Goal: Task Accomplishment & Management: Complete application form

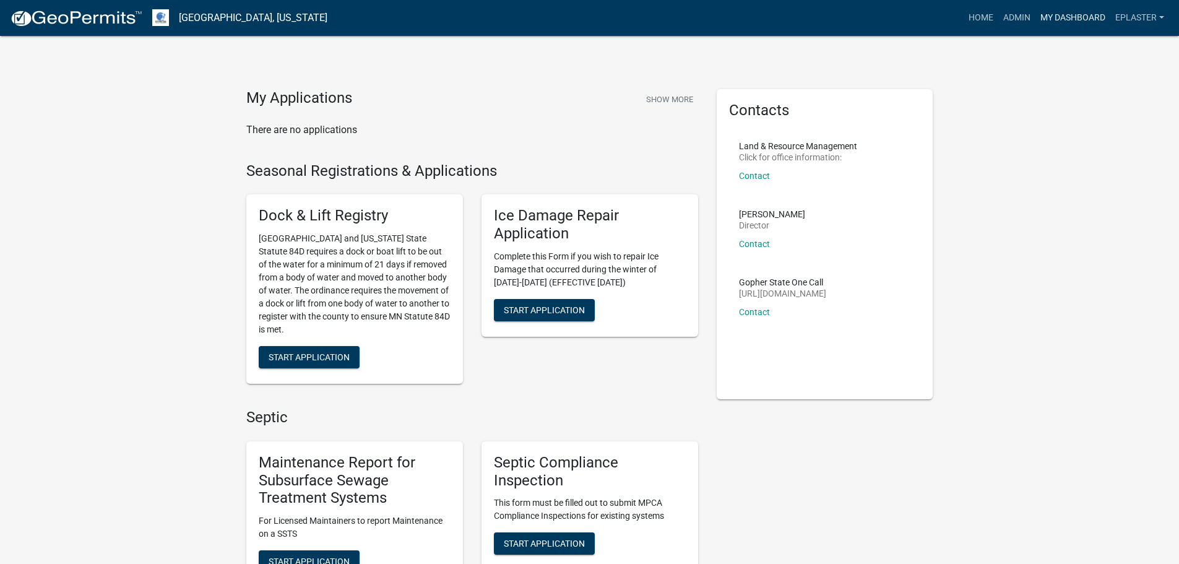
click at [1092, 22] on link "My Dashboard" at bounding box center [1073, 18] width 75 height 24
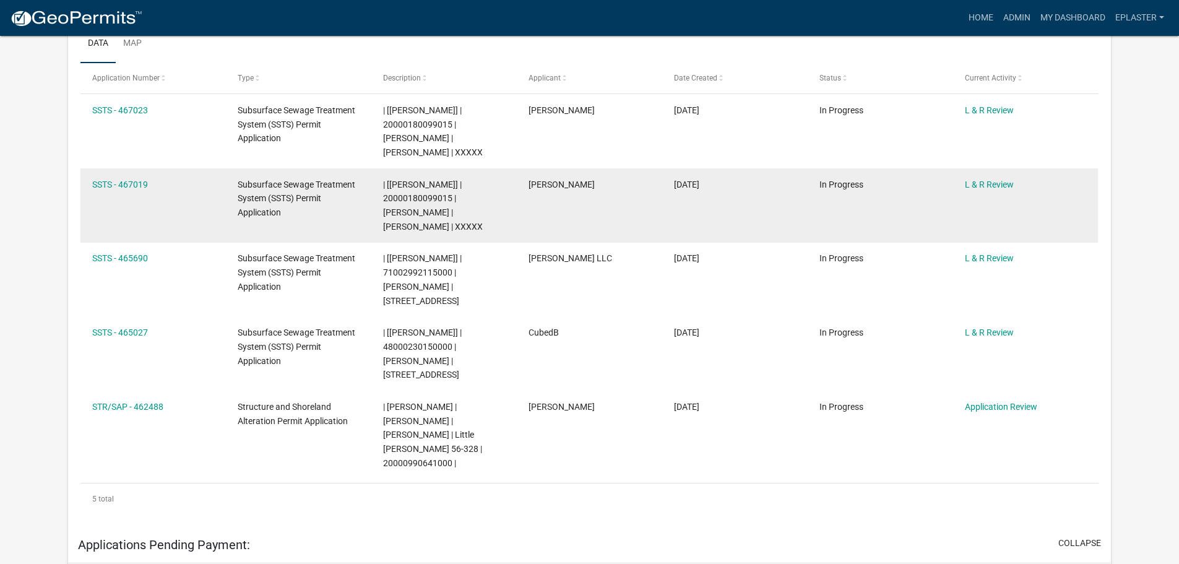
scroll to position [279, 0]
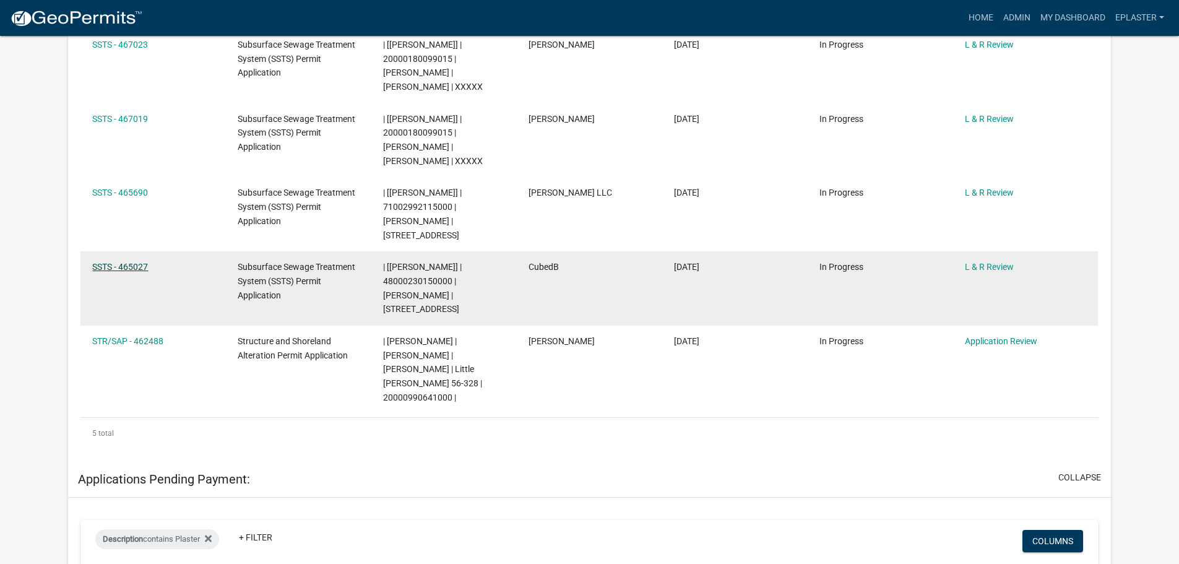
click at [124, 263] on link "SSTS - 465027" at bounding box center [120, 267] width 56 height 10
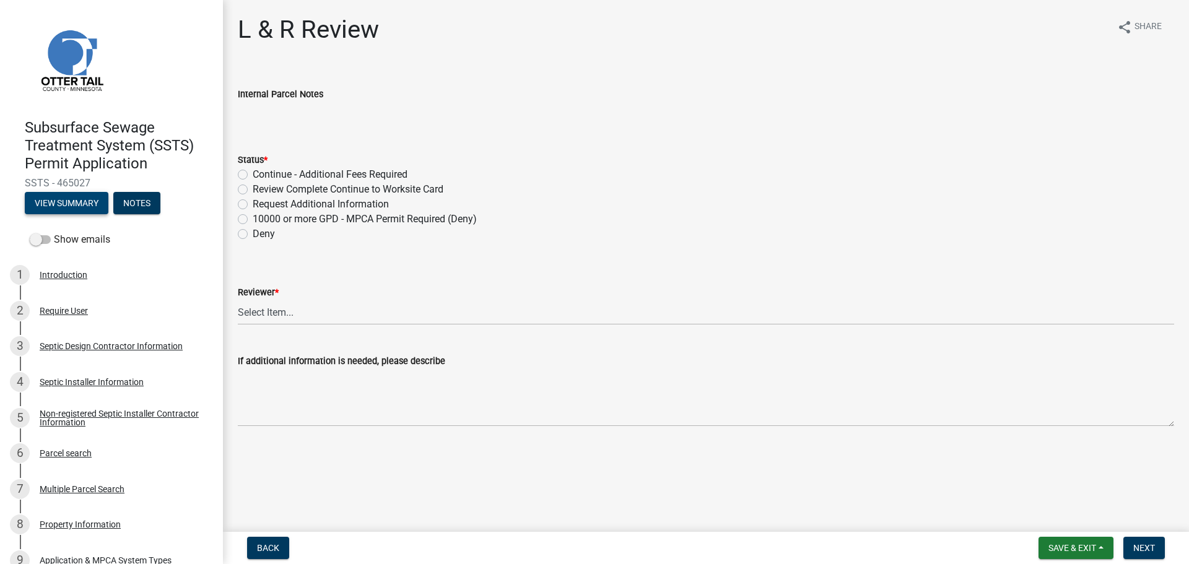
click at [80, 205] on button "View Summary" at bounding box center [67, 203] width 84 height 22
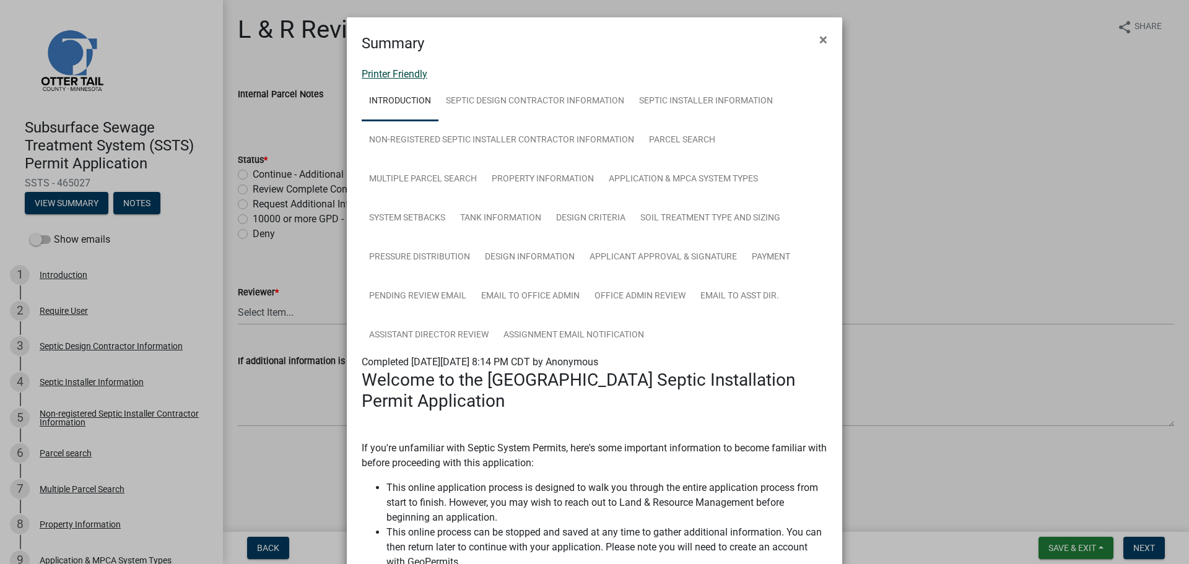
click at [372, 77] on link "Printer Friendly" at bounding box center [395, 74] width 66 height 12
click at [819, 42] on span "×" at bounding box center [823, 39] width 8 height 17
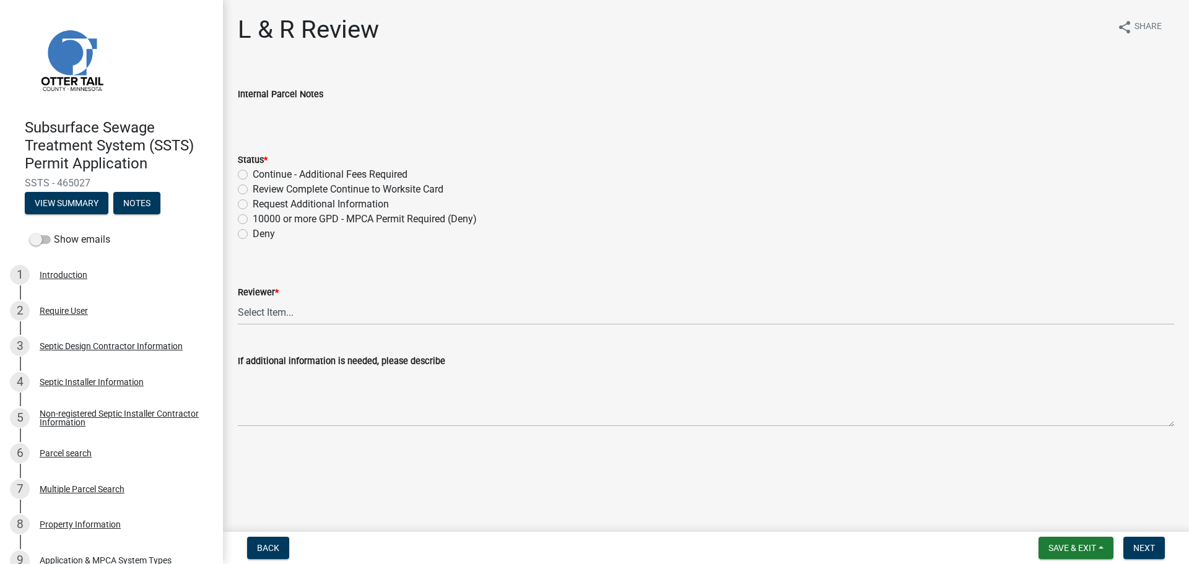
click at [253, 186] on label "Review Complete Continue to Worksite Card" at bounding box center [348, 189] width 191 height 15
click at [253, 186] on input "Review Complete Continue to Worksite Card" at bounding box center [257, 186] width 8 height 8
radio input "true"
click at [267, 323] on select "Select Item... Alexis Newark Andrea Perales Brittany Tollefson Elizabeth Plaste…" at bounding box center [706, 312] width 936 height 25
click at [238, 300] on select "Select Item... Alexis Newark Andrea Perales Brittany Tollefson Elizabeth Plaste…" at bounding box center [706, 312] width 936 height 25
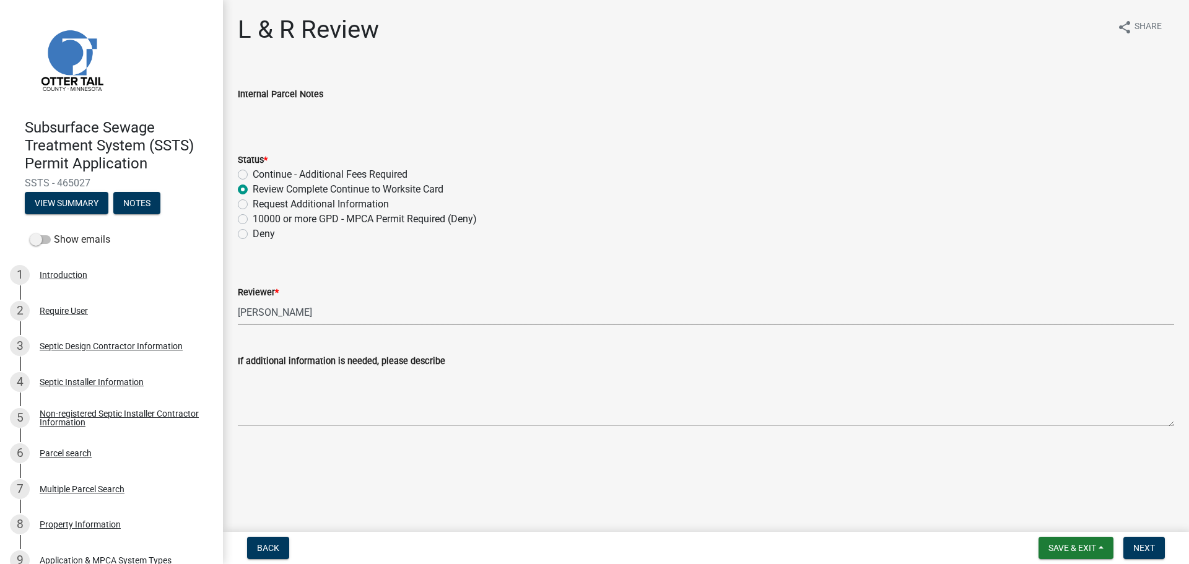
select select "bef7bfac-0505-4ed4-90ff-47b6907fb5e6"
click at [1158, 552] on button "Next" at bounding box center [1143, 548] width 41 height 22
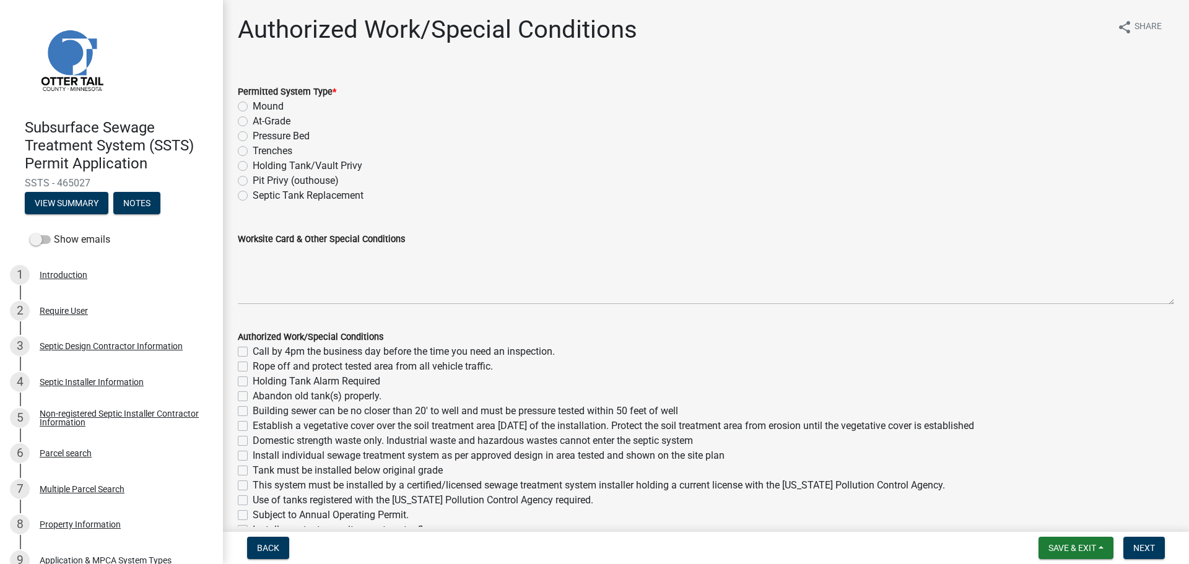
click at [253, 103] on label "Mound" at bounding box center [268, 106] width 31 height 15
click at [253, 103] on input "Mound" at bounding box center [257, 103] width 8 height 8
radio input "true"
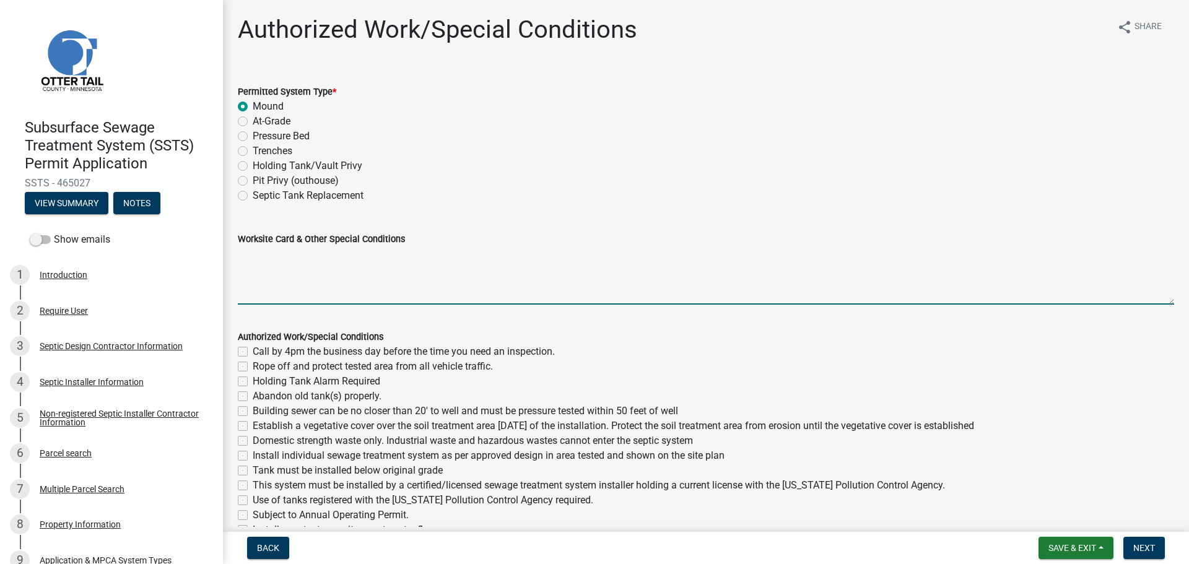
click at [245, 261] on textarea "Worksite Card & Other Special Conditions" at bounding box center [706, 275] width 936 height 58
paste textarea "# bedroom- TYPE Mound Install SIZE septic/lift tank LxW rock bed, LxW S.A.A, # …"
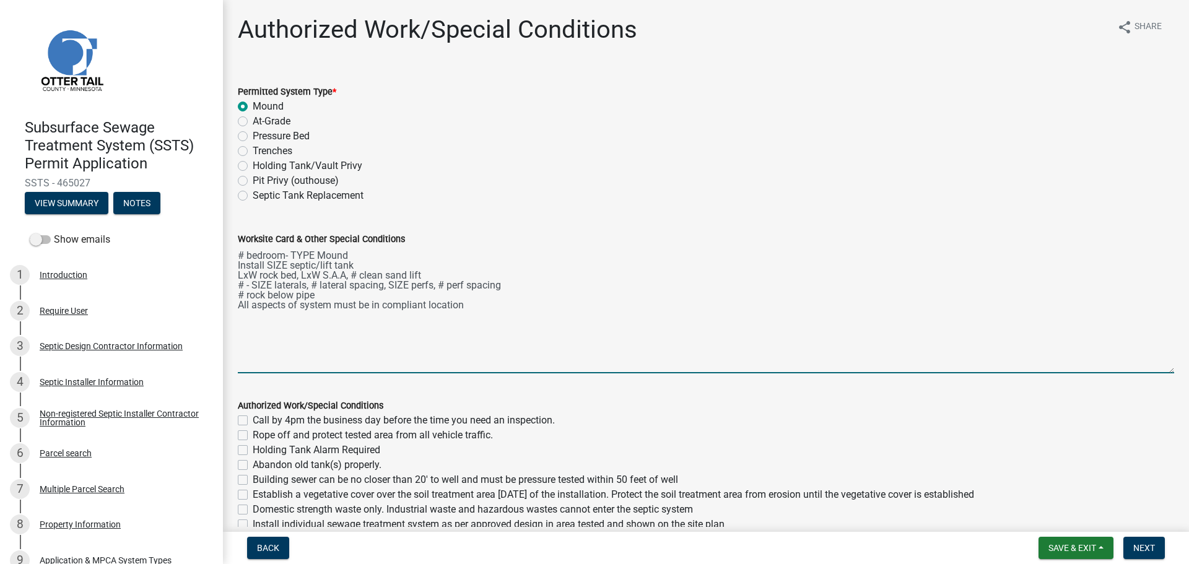
drag, startPoint x: 1164, startPoint y: 302, endPoint x: 1161, endPoint y: 378, distance: 76.2
click at [1161, 373] on textarea "# bedroom- TYPE Mound Install SIZE septic/lift tank LxW rock bed, LxW S.A.A, # …" at bounding box center [706, 309] width 936 height 127
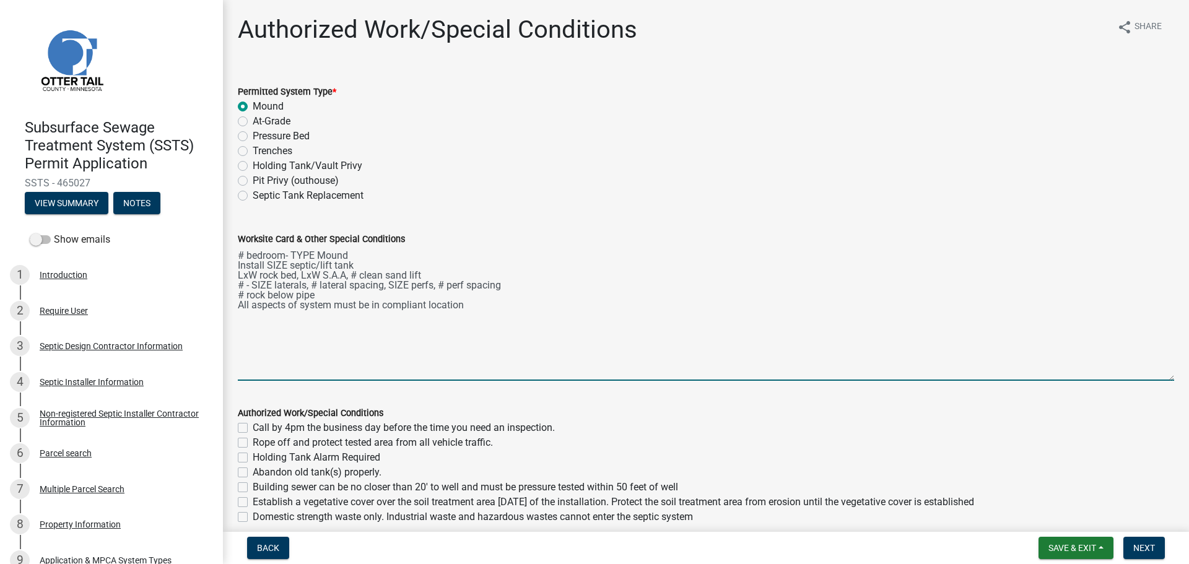
click at [244, 253] on textarea "# bedroom- TYPE Mound Install SIZE septic/lift tank LxW rock bed, LxW S.A.A, # …" at bounding box center [706, 313] width 936 height 134
click at [286, 267] on textarea "3 bedroom- Type I Mound Install SIZE septic/lift tank LxW rock bed, LxW S.A.A, …" at bounding box center [706, 313] width 936 height 134
click at [256, 274] on textarea "3 bedroom- Type I Mound Install 1500/2 septic tank and 500 gal lift tank LxW ro…" at bounding box center [706, 313] width 936 height 134
click at [380, 272] on textarea "3 bedroom- Type I Mound Install 1500/2 septic tank and 500 gal lift tank 10'x38…" at bounding box center [706, 313] width 936 height 134
click at [242, 285] on textarea "3 bedroom- Type I Mound Install 1500/2 septic tank and 500 gal lift tank 10'x38…" at bounding box center [706, 313] width 936 height 134
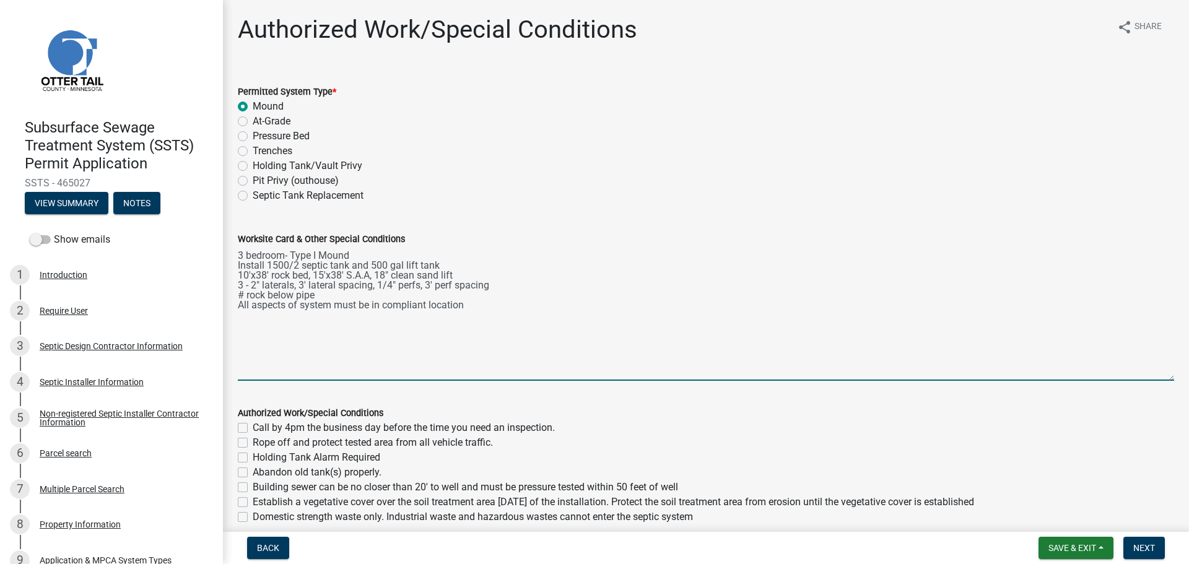
click at [242, 293] on textarea "3 bedroom- Type I Mound Install 1500/2 septic tank and 500 gal lift tank 10'x38…" at bounding box center [706, 313] width 936 height 134
click at [475, 267] on textarea "3 bedroom- Type I Mound Install 1500/2 septic tank and 500 gal lift tank 10'x38…" at bounding box center [706, 313] width 936 height 134
click at [517, 271] on textarea "3 bedroom- Type I Mound Install 1500/2 septic tank and 500 gal lift tank. Insta…" at bounding box center [706, 313] width 936 height 134
click at [517, 266] on textarea "3 bedroom- Type I Mound Install 1500/2 septic tank and 500 gal lift tank. Insta…" at bounding box center [706, 313] width 936 height 134
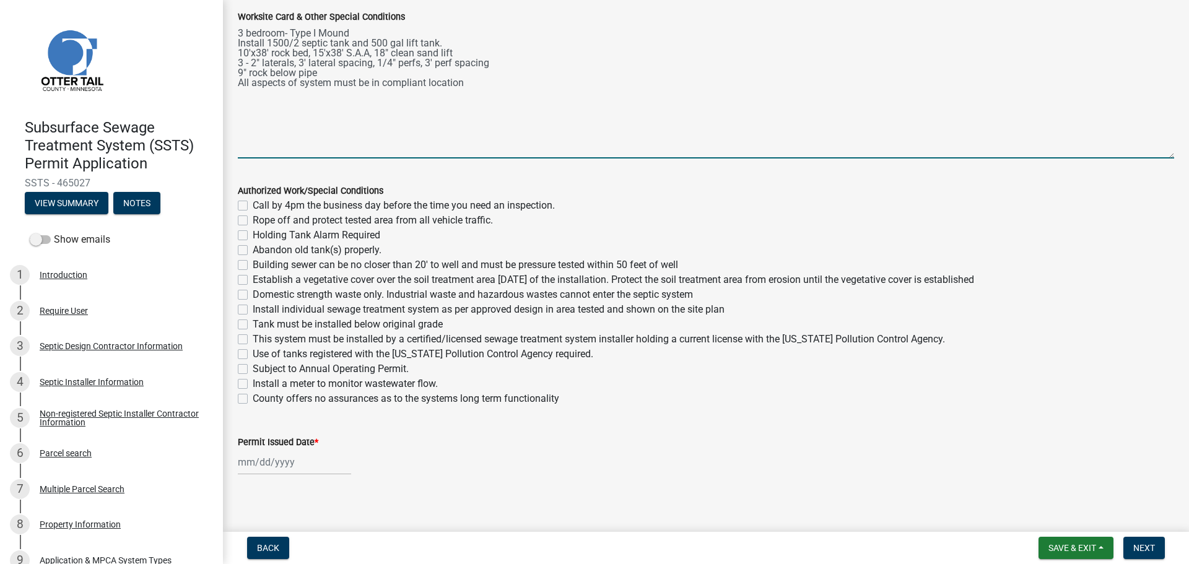
scroll to position [230, 0]
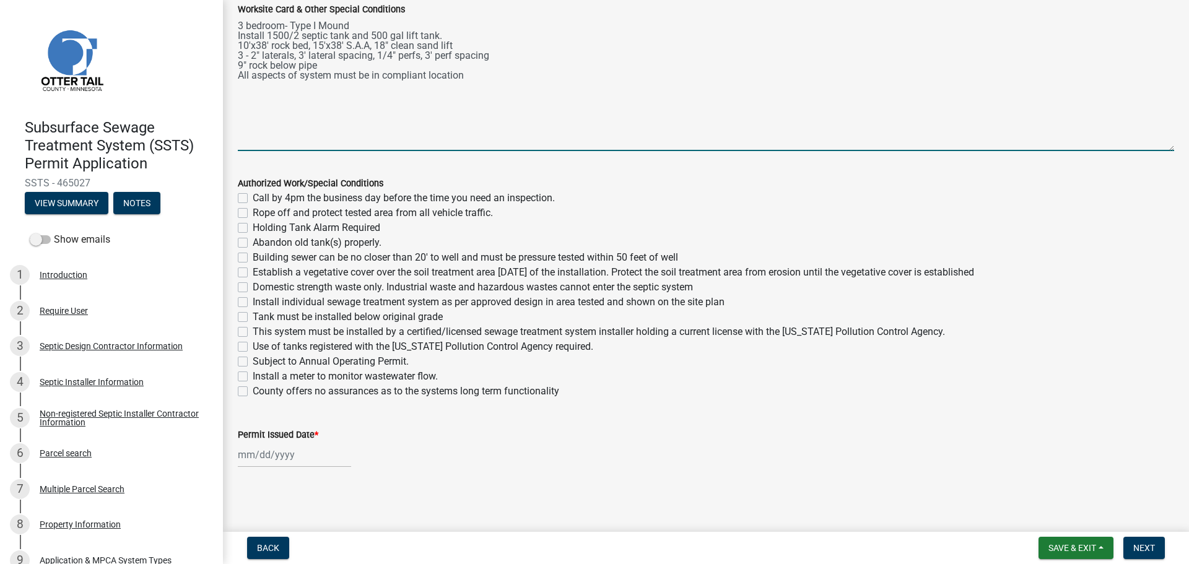
type textarea "3 bedroom- Type I Mound Install 1500/2 septic tank and 500 gal lift tank. 10'x3…"
click at [253, 196] on label "Call by 4pm the business day before the time you need an inspection." at bounding box center [404, 198] width 302 height 15
click at [253, 196] on input "Call by 4pm the business day before the time you need an inspection." at bounding box center [257, 195] width 8 height 8
checkbox input "true"
checkbox input "false"
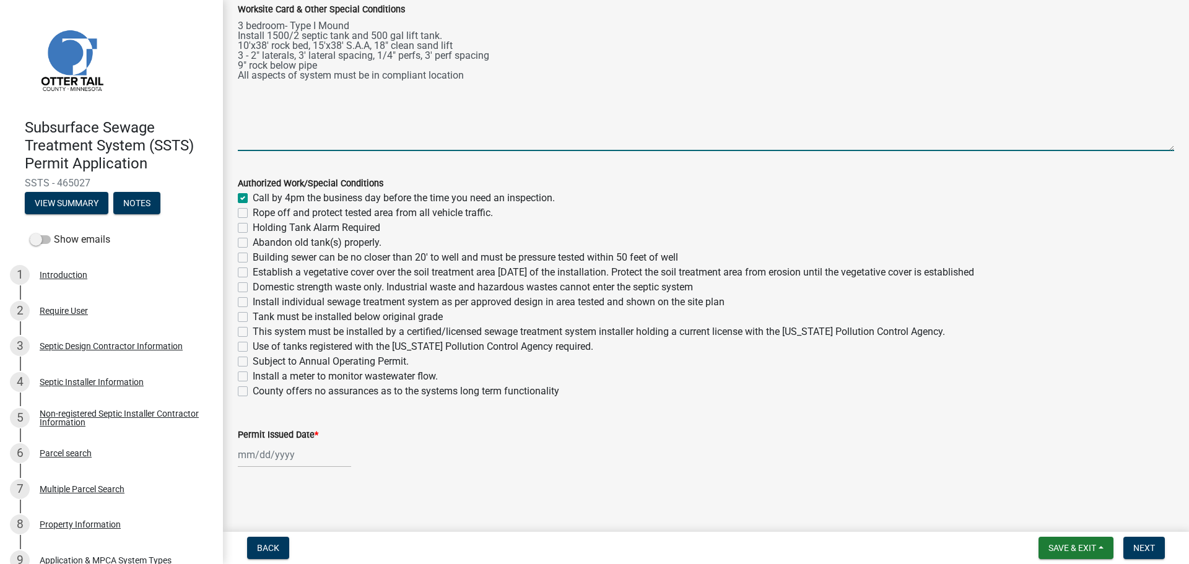
checkbox input "false"
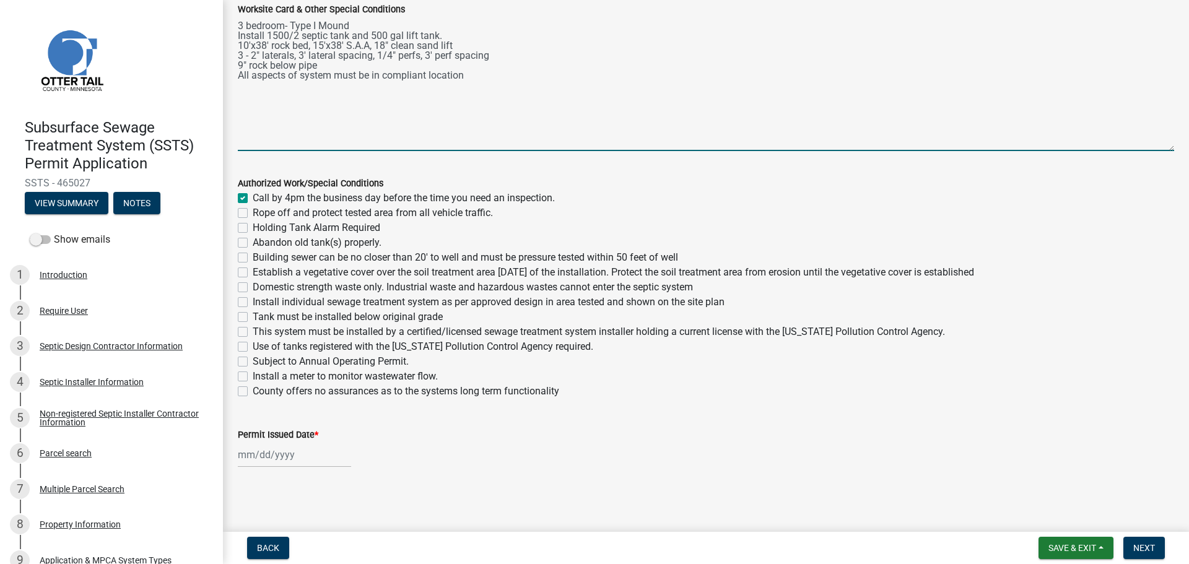
checkbox input "false"
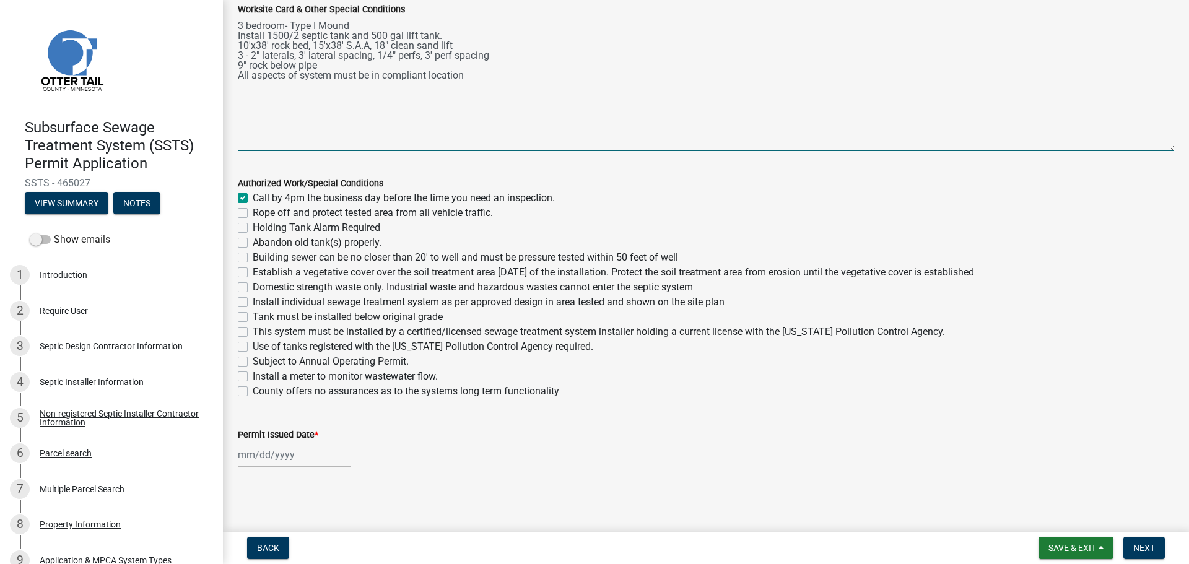
checkbox input "false"
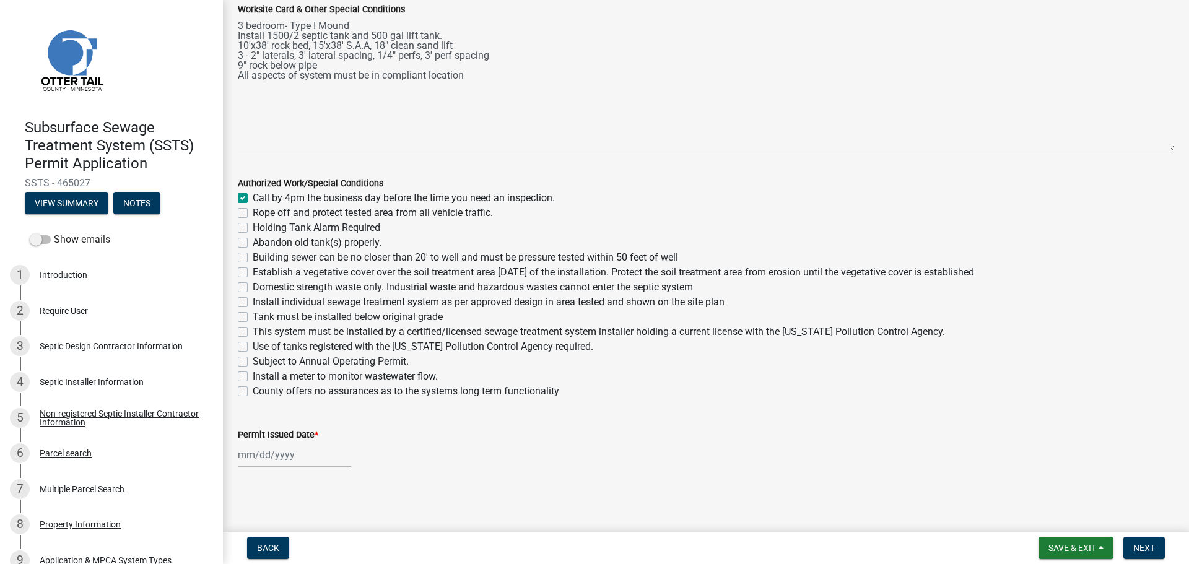
click at [253, 217] on label "Rope off and protect tested area from all vehicle traffic." at bounding box center [373, 213] width 240 height 15
click at [253, 214] on input "Rope off and protect tested area from all vehicle traffic." at bounding box center [257, 210] width 8 height 8
checkbox input "true"
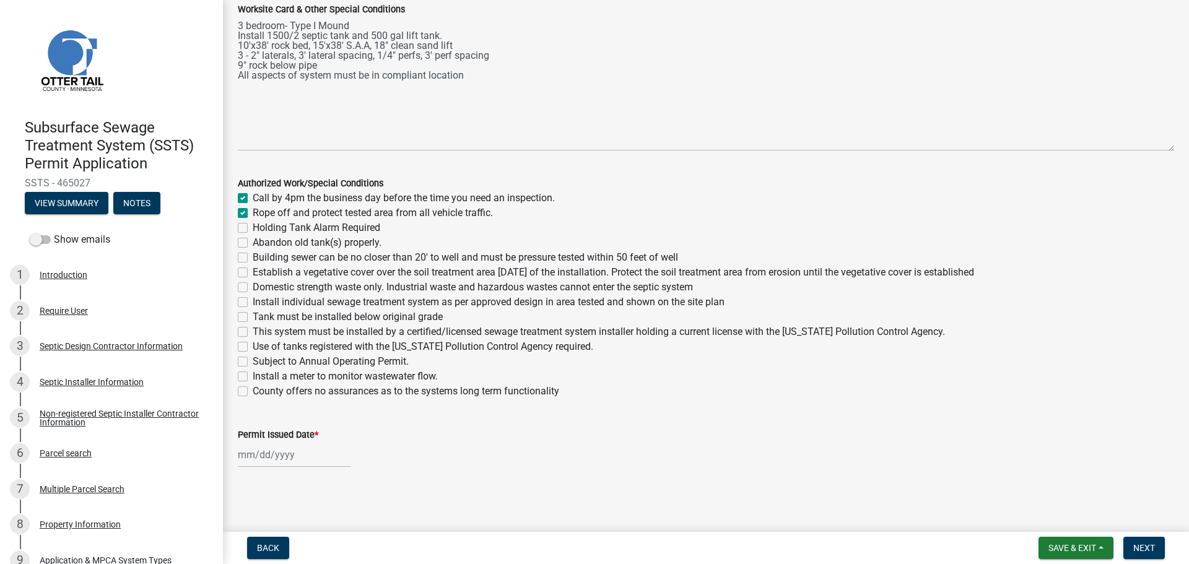
checkbox input "false"
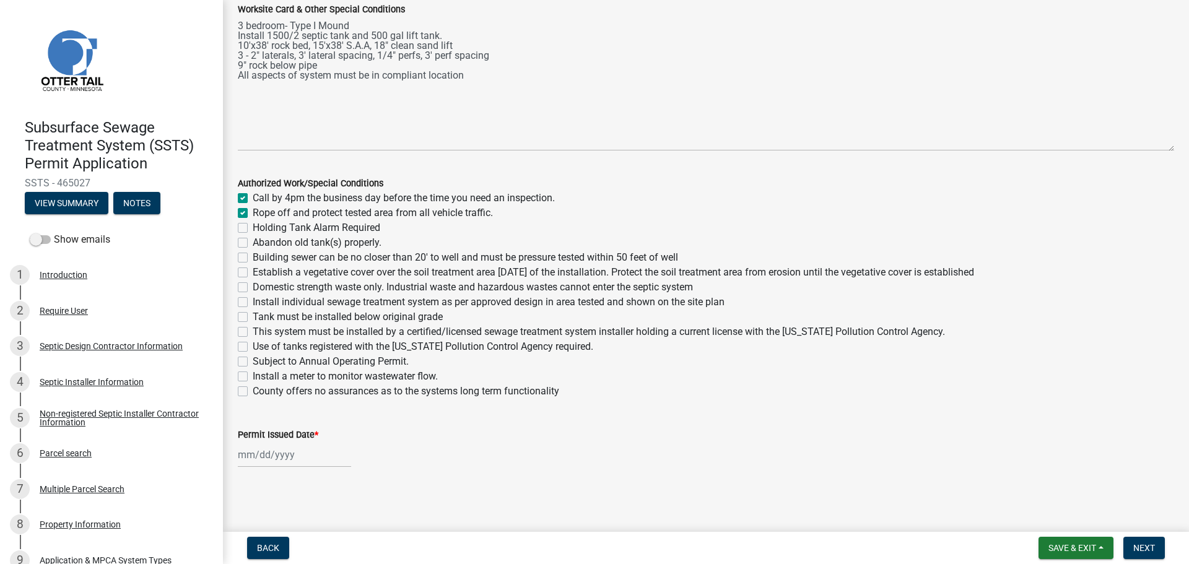
checkbox input "false"
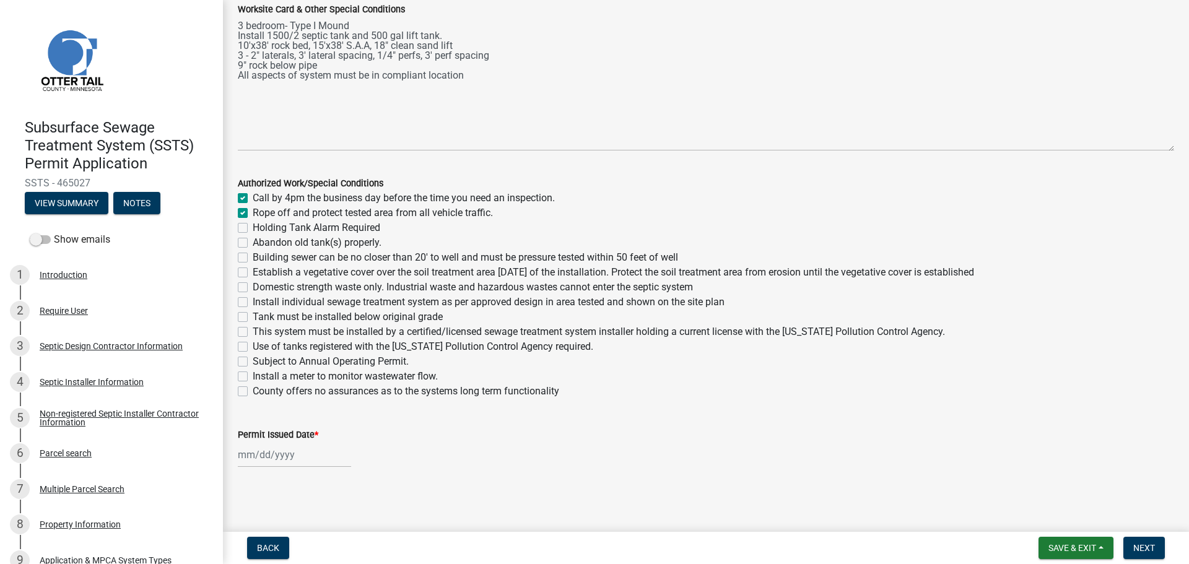
checkbox input "false"
click at [243, 233] on div "Holding Tank Alarm Required" at bounding box center [706, 227] width 936 height 15
click at [253, 227] on label "Holding Tank Alarm Required" at bounding box center [317, 227] width 128 height 15
click at [253, 227] on input "Holding Tank Alarm Required" at bounding box center [257, 224] width 8 height 8
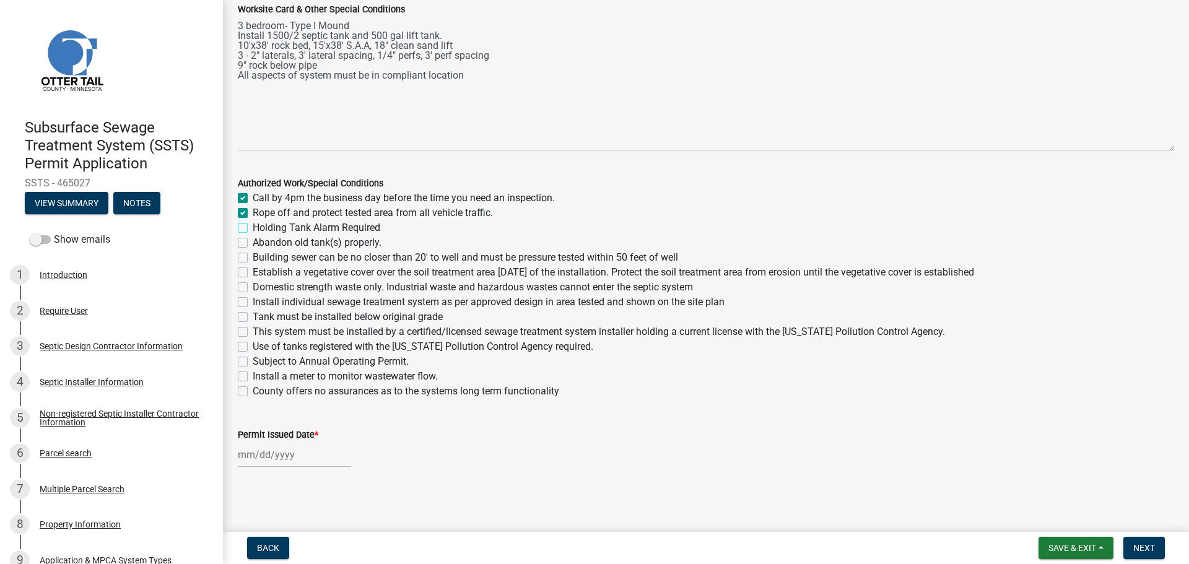
checkbox input "true"
checkbox input "false"
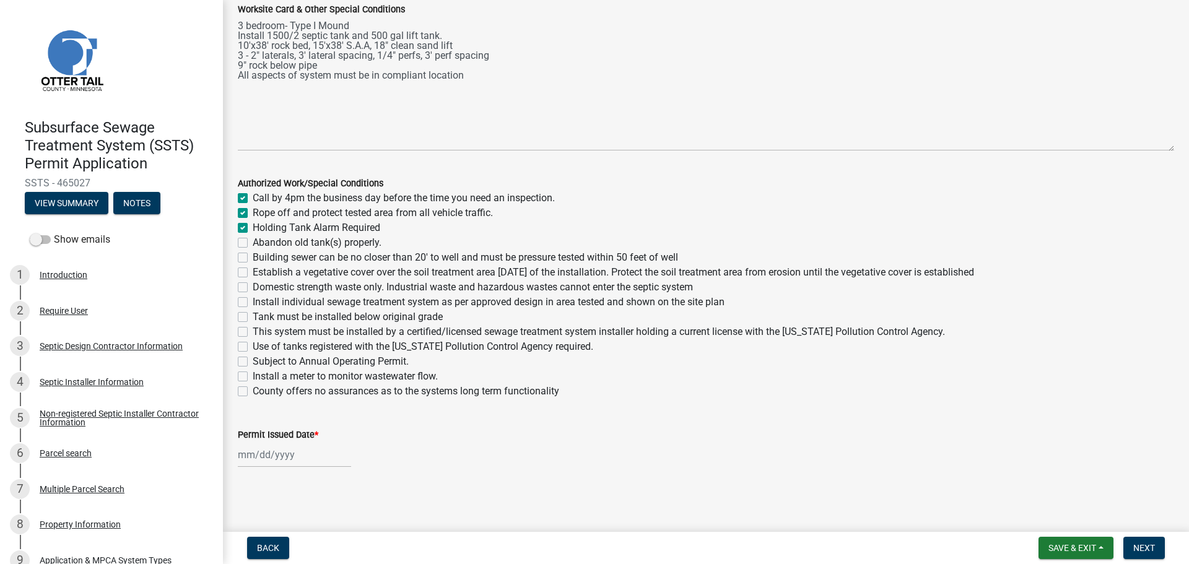
checkbox input "false"
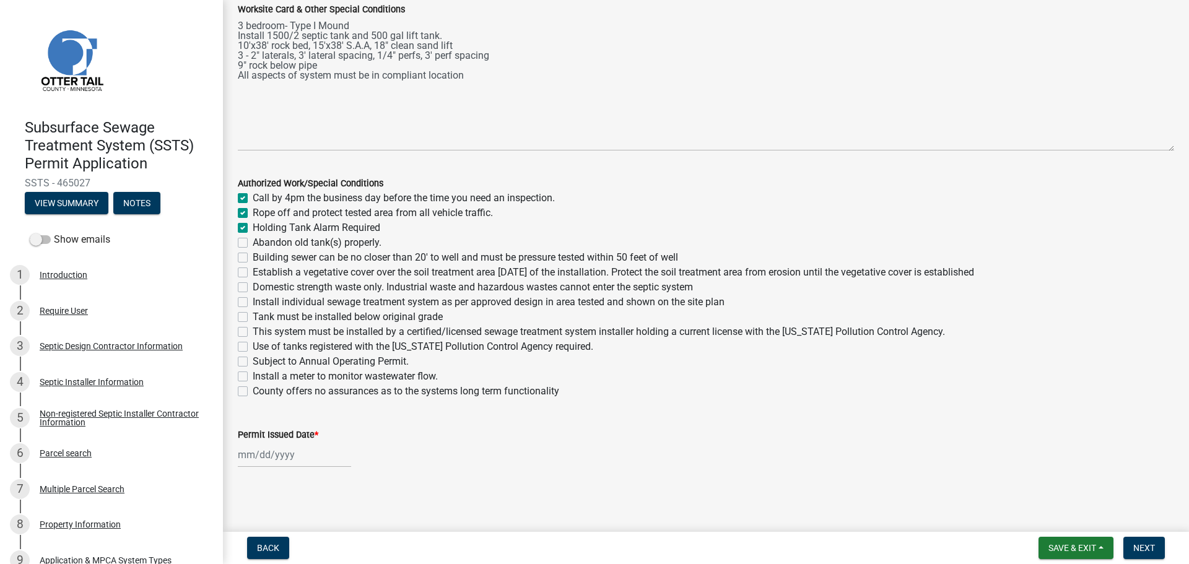
checkbox input "false"
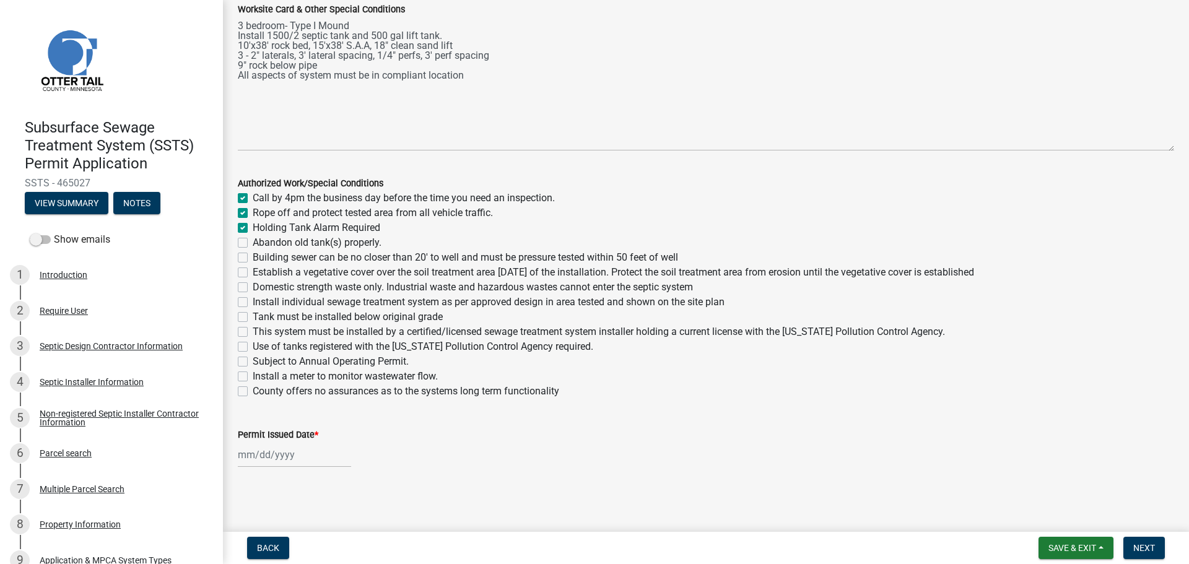
click at [253, 226] on label "Holding Tank Alarm Required" at bounding box center [317, 227] width 128 height 15
click at [253, 226] on input "Holding Tank Alarm Required" at bounding box center [257, 224] width 8 height 8
checkbox input "false"
checkbox input "true"
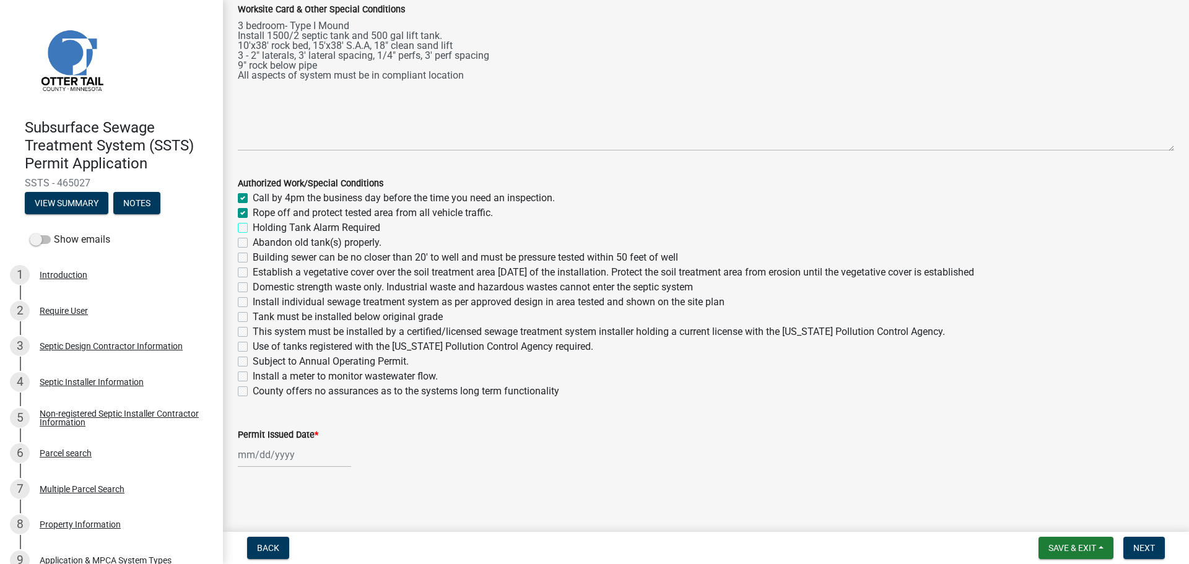
checkbox input "false"
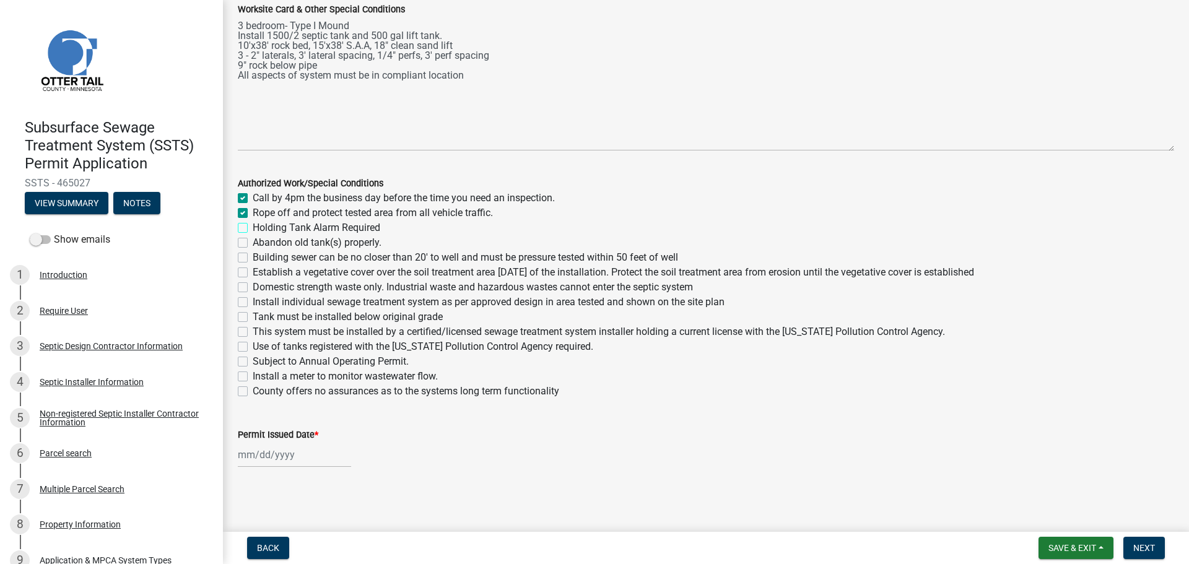
checkbox input "false"
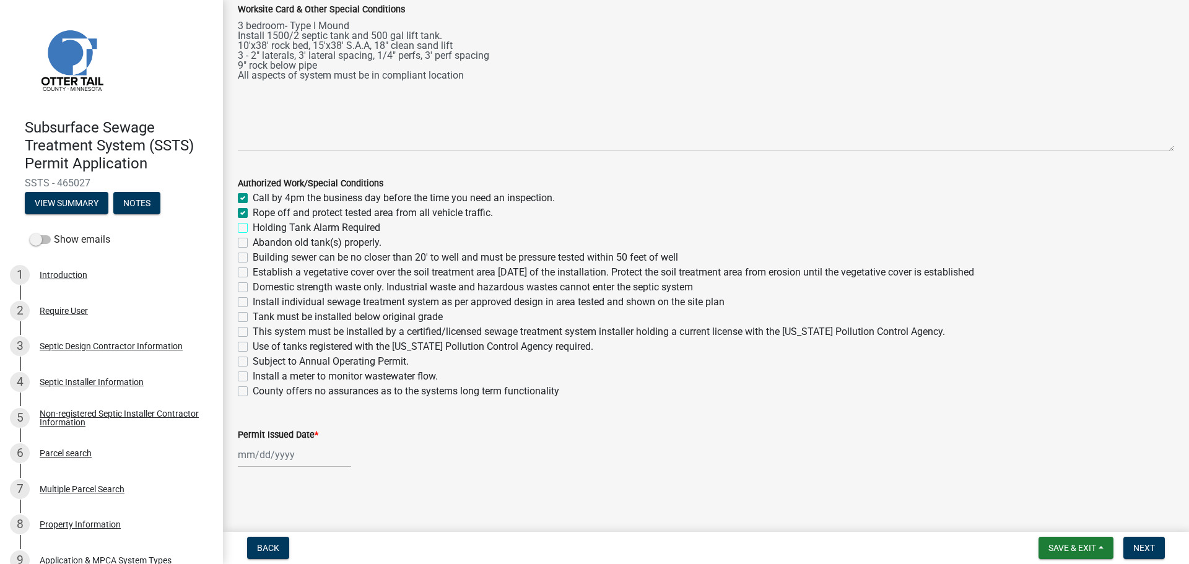
checkbox input "false"
click at [253, 241] on label "Abandon old tank(s) properly." at bounding box center [317, 242] width 129 height 15
click at [253, 241] on input "Abandon old tank(s) properly." at bounding box center [257, 239] width 8 height 8
checkbox input "true"
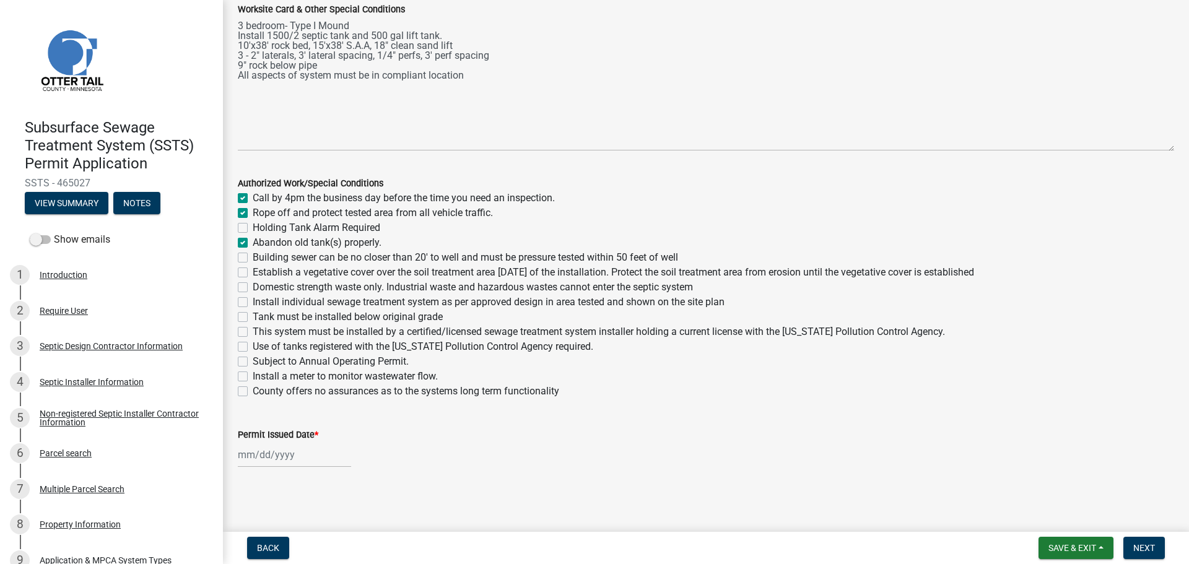
checkbox input "true"
checkbox input "false"
checkbox input "true"
checkbox input "false"
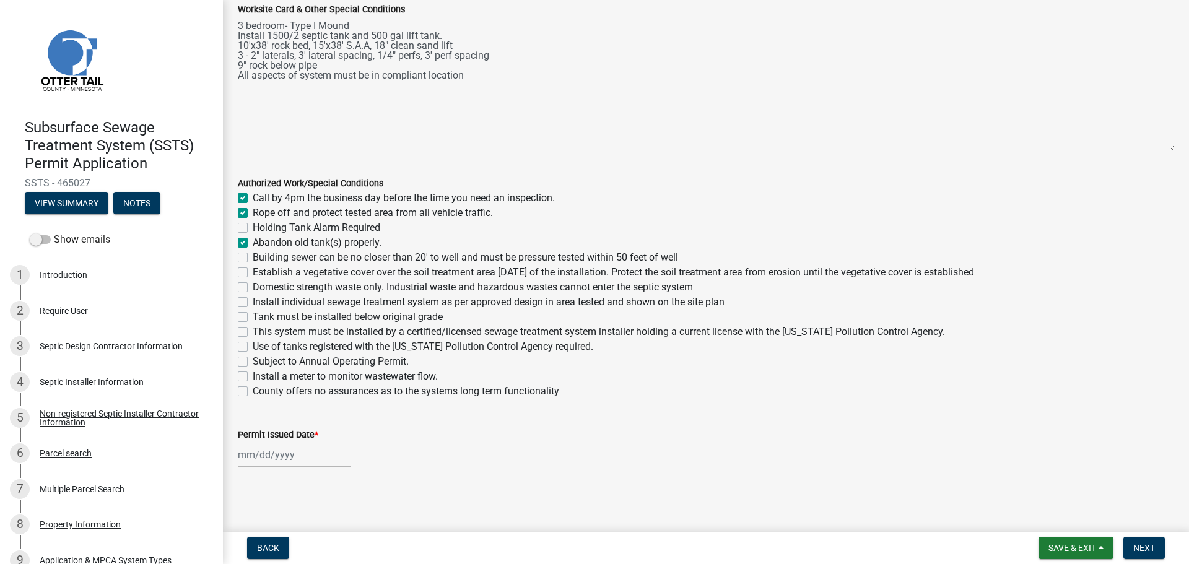
checkbox input "false"
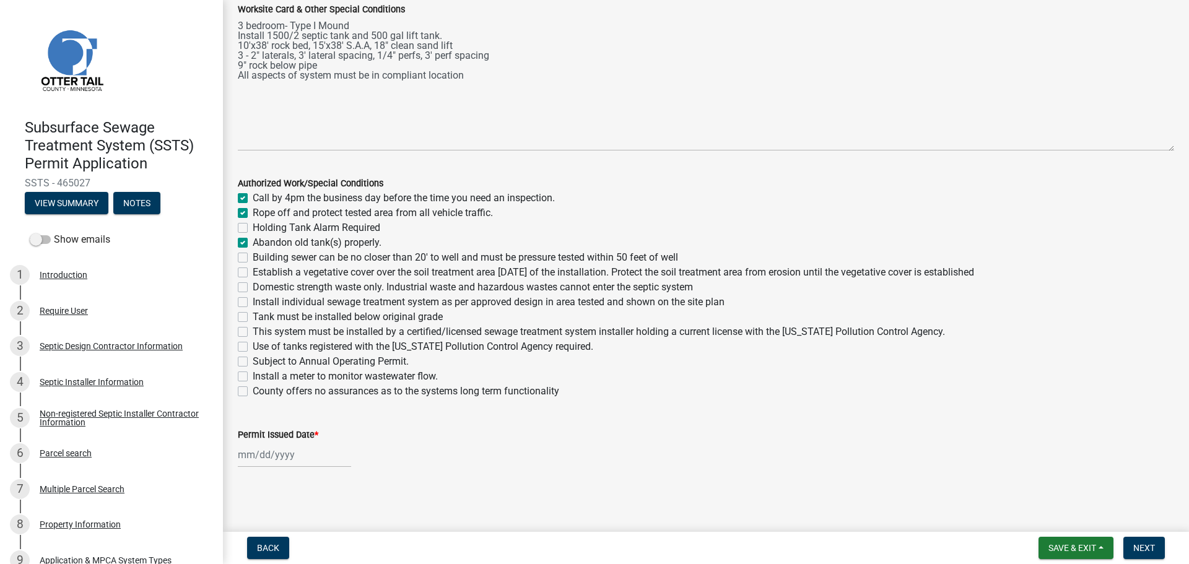
checkbox input "false"
click at [253, 254] on label "Building sewer can be no closer than 20' to well and must be pressure tested wi…" at bounding box center [465, 257] width 425 height 15
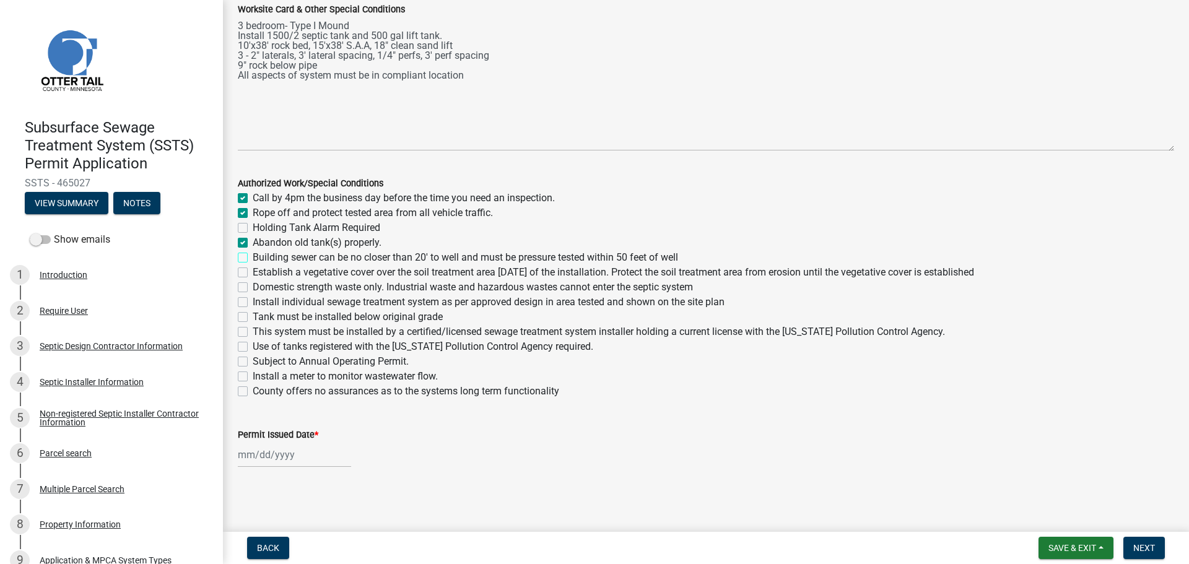
click at [253, 254] on input "Building sewer can be no closer than 20' to well and must be pressure tested wi…" at bounding box center [257, 254] width 8 height 8
checkbox input "true"
checkbox input "false"
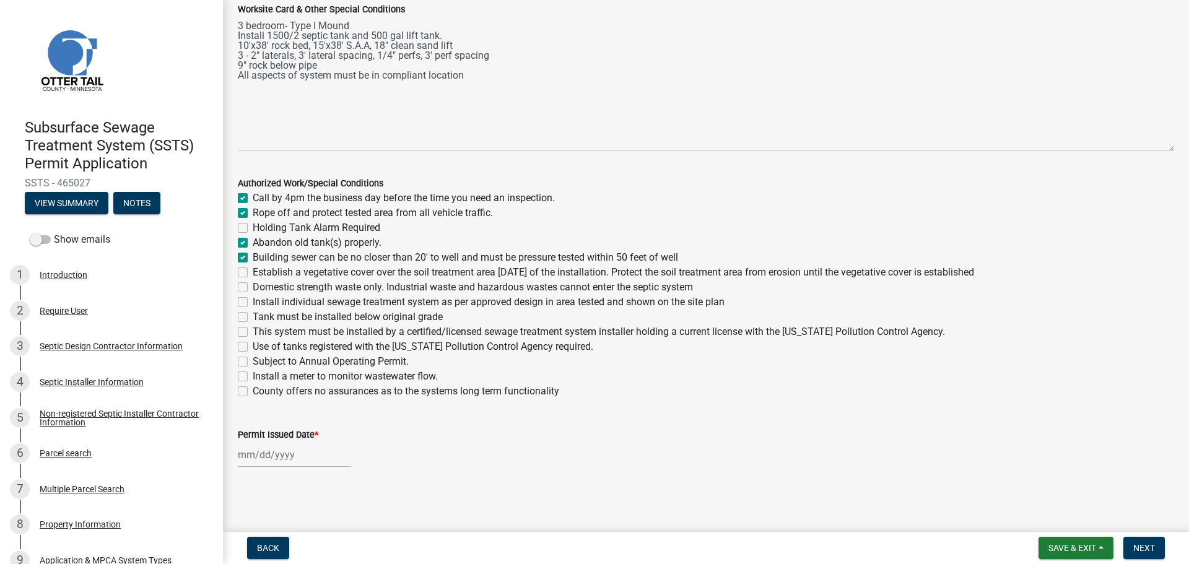
checkbox input "true"
checkbox input "false"
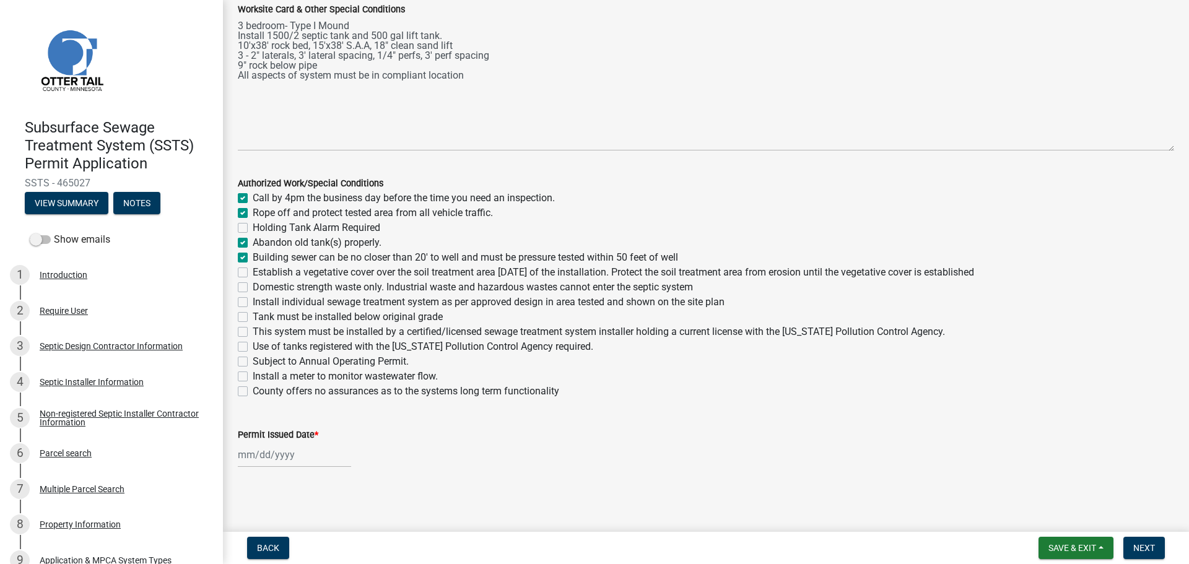
checkbox input "false"
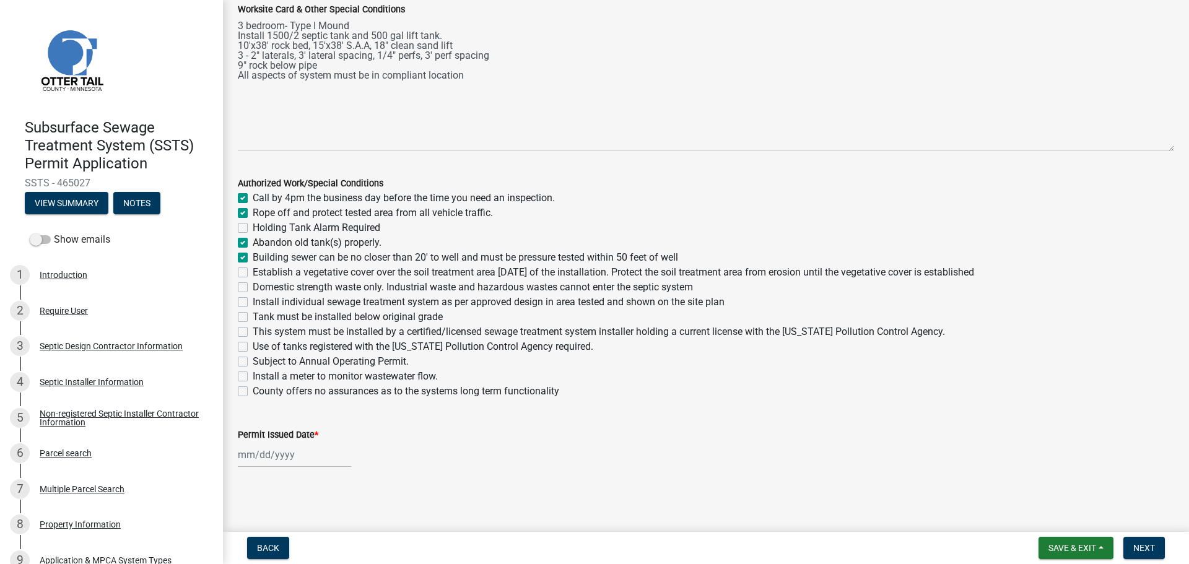
checkbox input "false"
click at [253, 269] on label "Establish a vegetative cover over the soil treatment area within 30 days of the…" at bounding box center [613, 272] width 721 height 15
click at [253, 269] on input "Establish a vegetative cover over the soil treatment area within 30 days of the…" at bounding box center [257, 269] width 8 height 8
checkbox input "true"
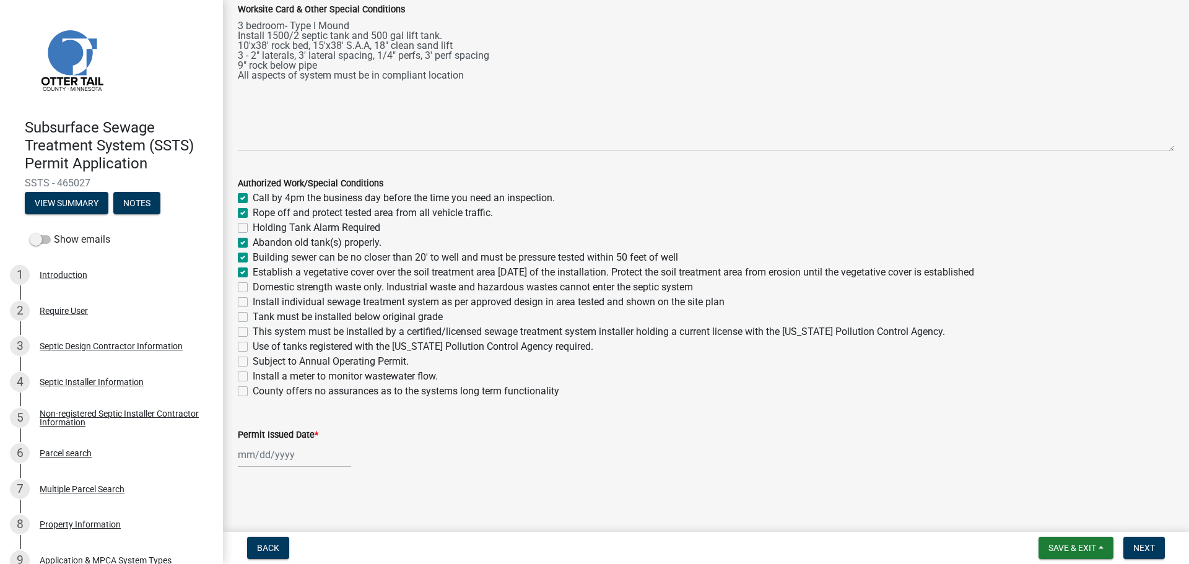
checkbox input "true"
checkbox input "false"
checkbox input "true"
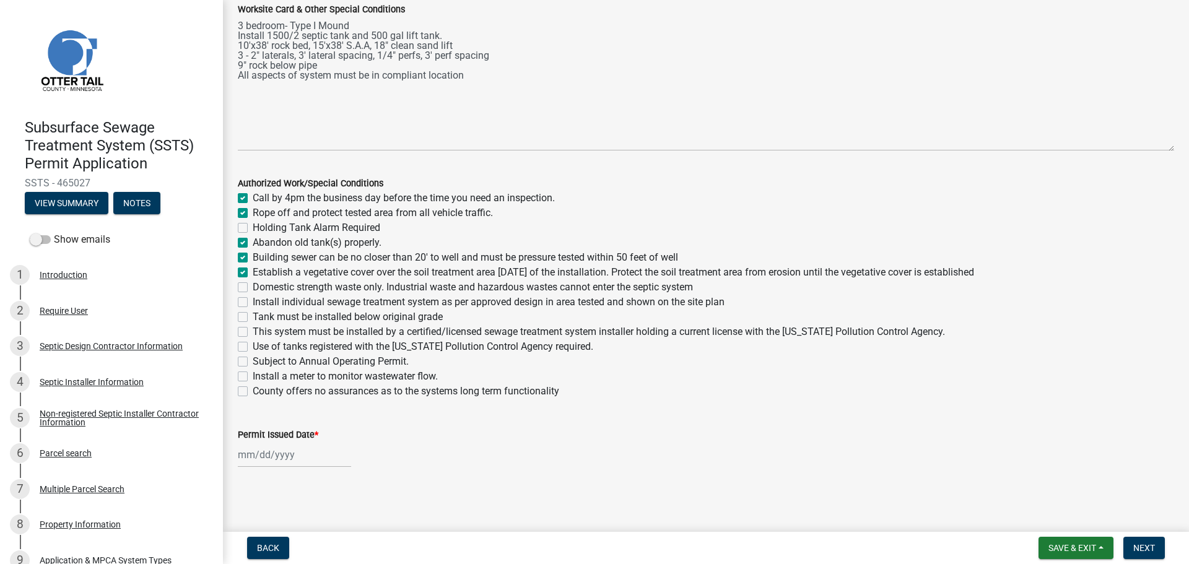
checkbox input "false"
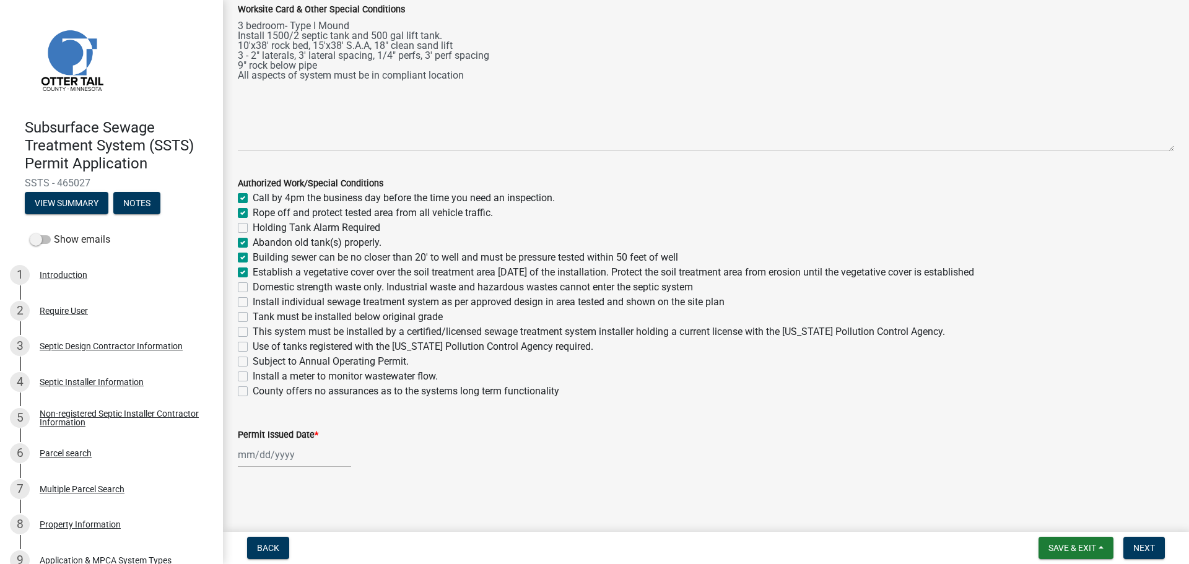
checkbox input "false"
click at [253, 289] on label "Domestic strength waste only. Industrial waste and hazardous wastes cannot ente…" at bounding box center [473, 287] width 440 height 15
click at [253, 288] on input "Domestic strength waste only. Industrial waste and hazardous wastes cannot ente…" at bounding box center [257, 284] width 8 height 8
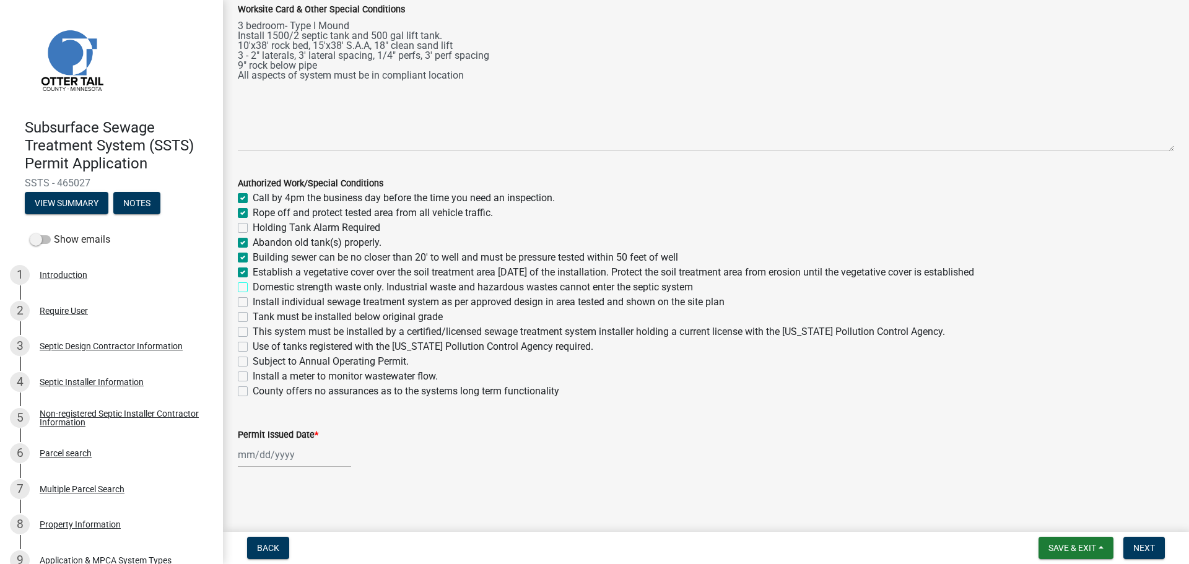
checkbox input "true"
checkbox input "false"
checkbox input "true"
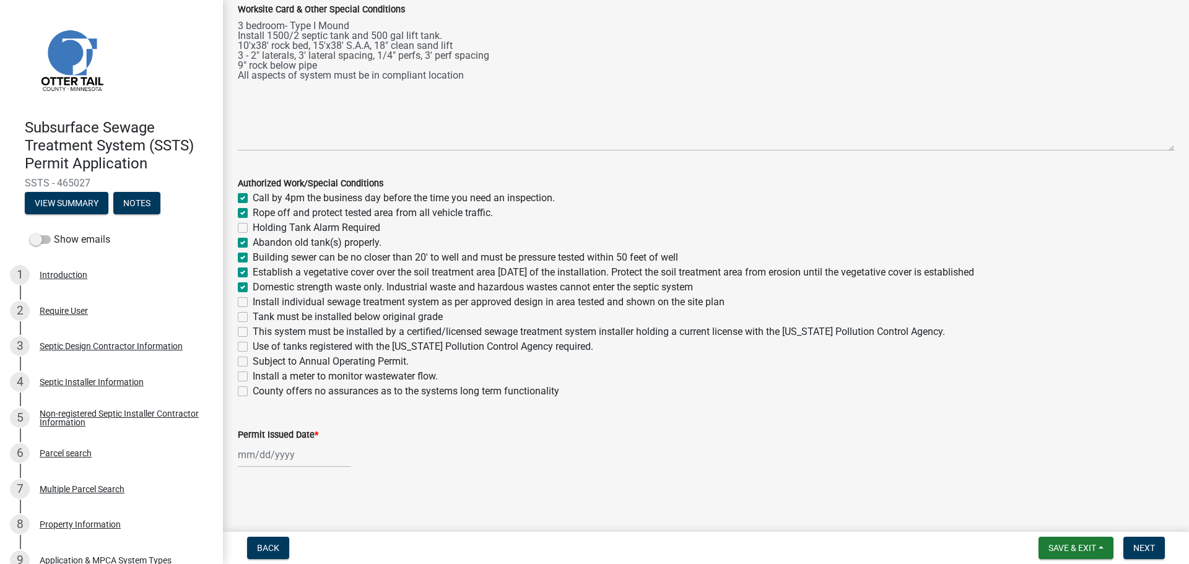
checkbox input "true"
checkbox input "false"
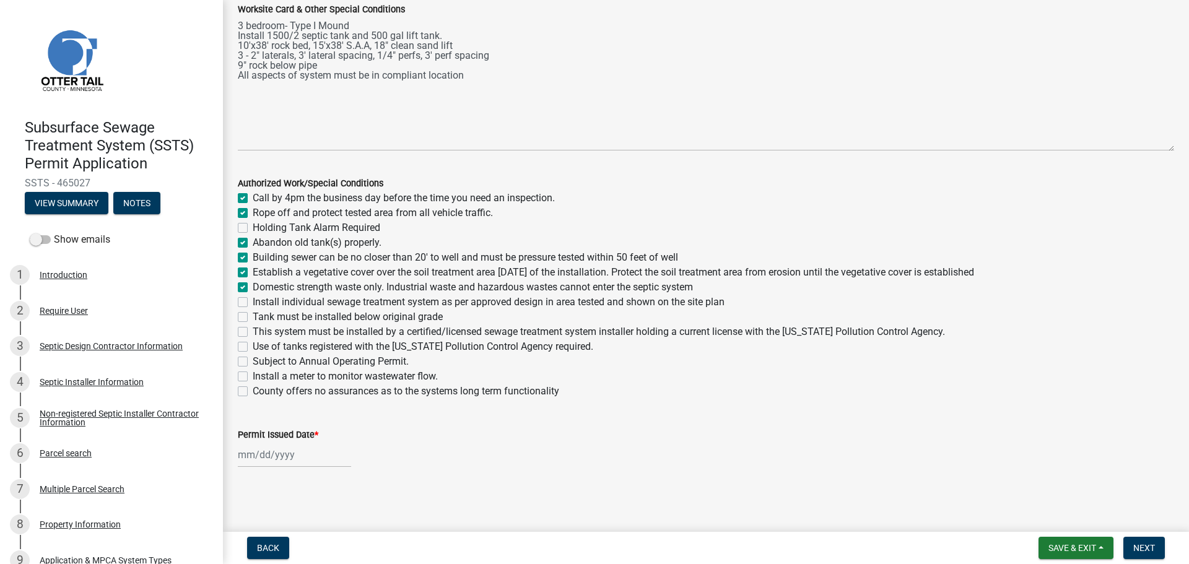
checkbox input "false"
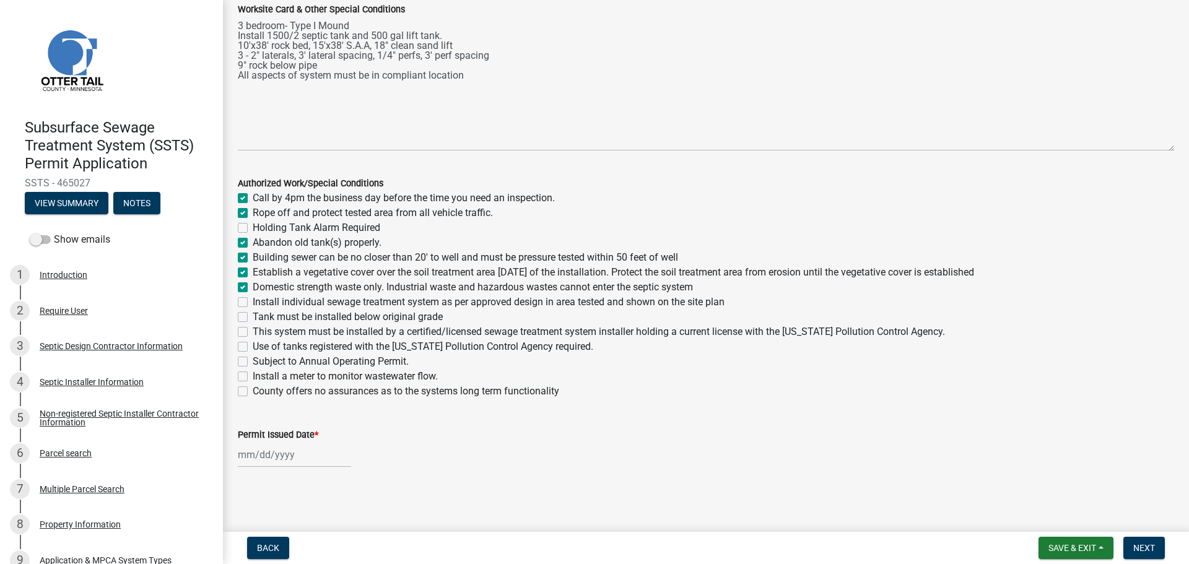
click at [253, 300] on label "Install individual sewage treatment system as per approved design in area teste…" at bounding box center [489, 302] width 472 height 15
click at [253, 300] on input "Install individual sewage treatment system as per approved design in area teste…" at bounding box center [257, 299] width 8 height 8
checkbox input "true"
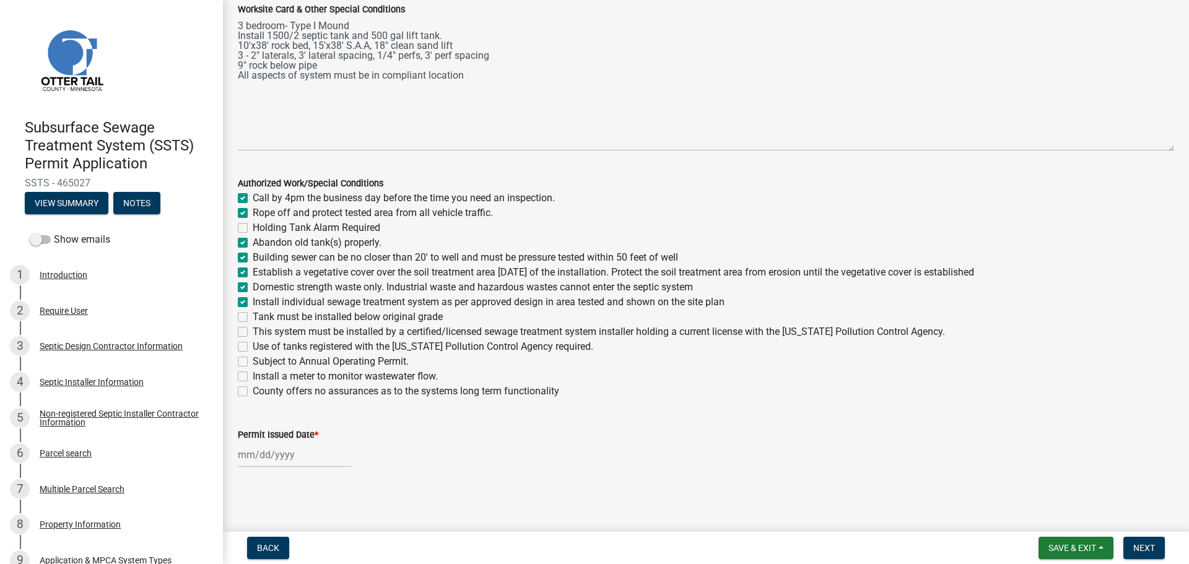
checkbox input "false"
checkbox input "true"
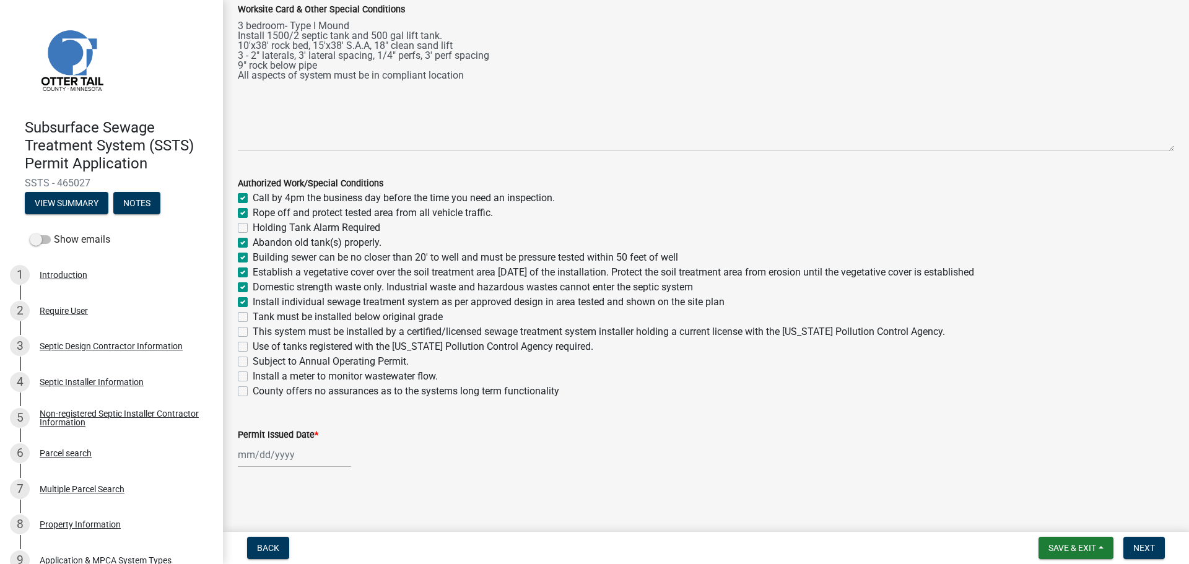
checkbox input "true"
checkbox input "false"
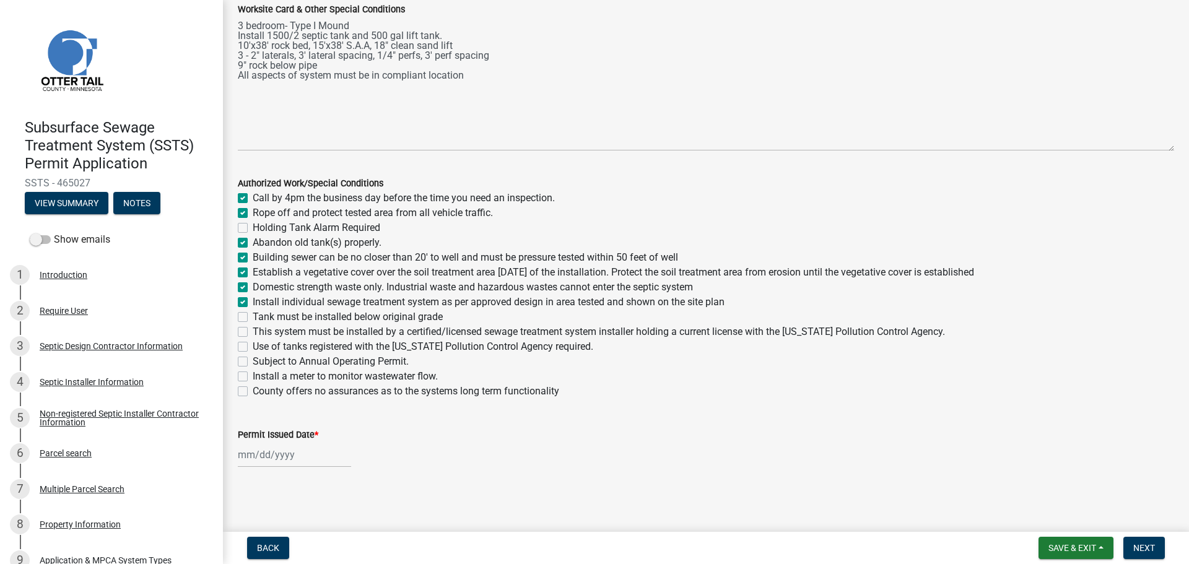
checkbox input "false"
click at [253, 313] on label "Tank must be installed below original grade" at bounding box center [348, 317] width 190 height 15
click at [253, 313] on input "Tank must be installed below original grade" at bounding box center [257, 314] width 8 height 8
checkbox input "true"
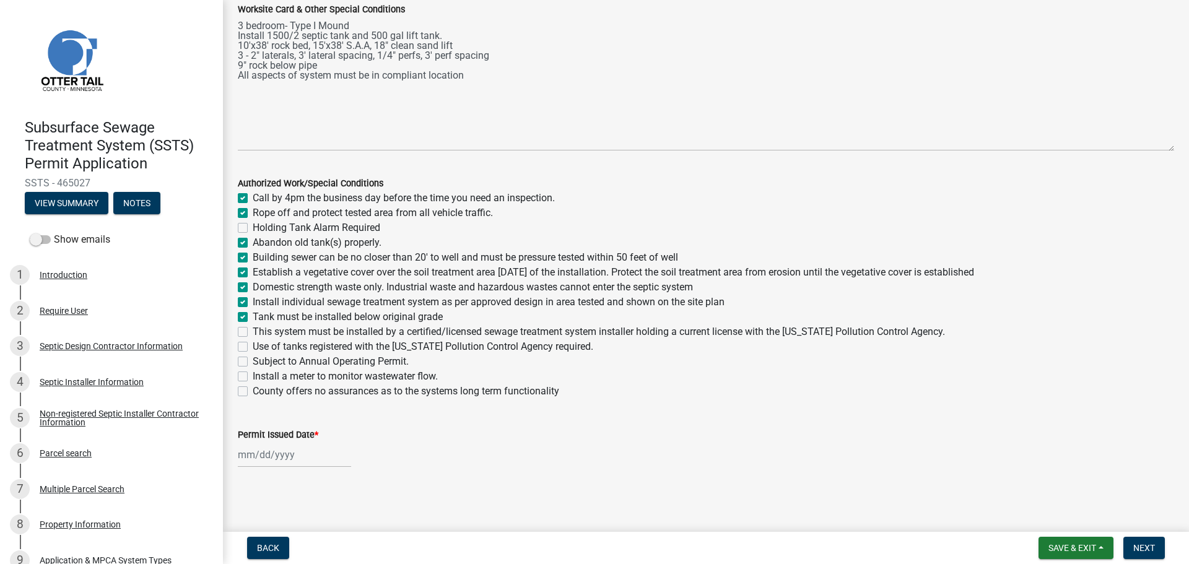
checkbox input "true"
checkbox input "false"
checkbox input "true"
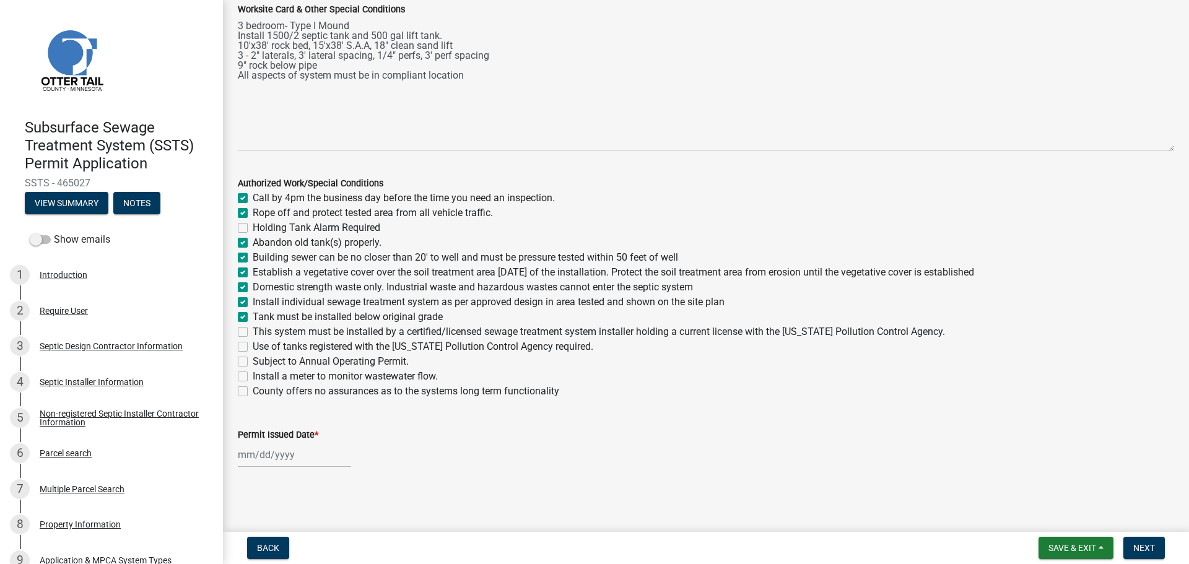
checkbox input "true"
checkbox input "false"
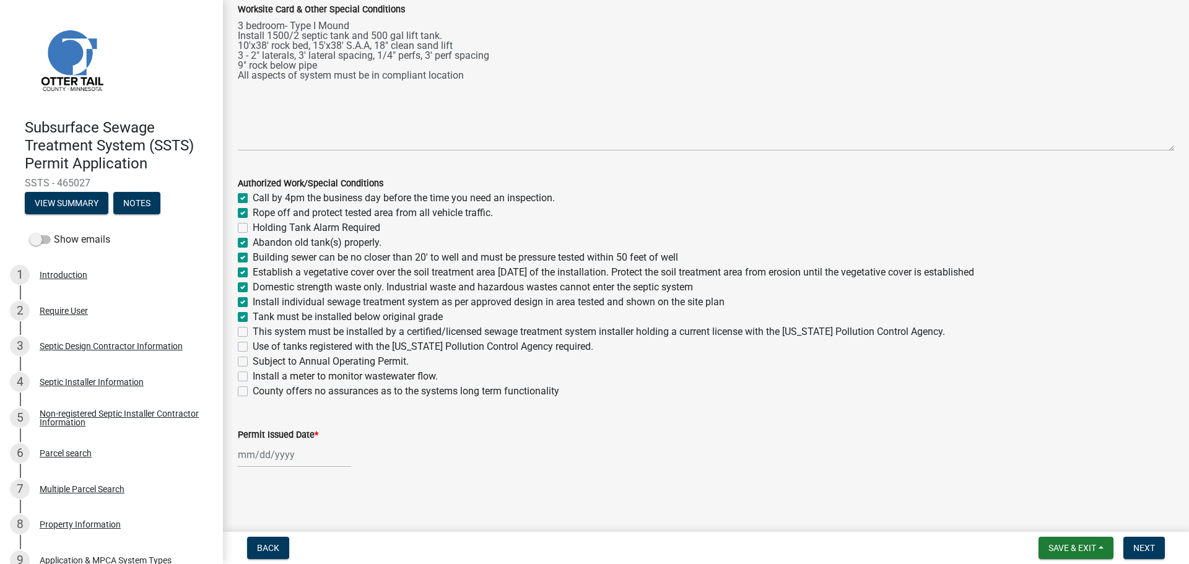
checkbox input "false"
click at [253, 329] on label "This system must be installed by a certified/licensed sewage treatment system i…" at bounding box center [599, 331] width 692 height 15
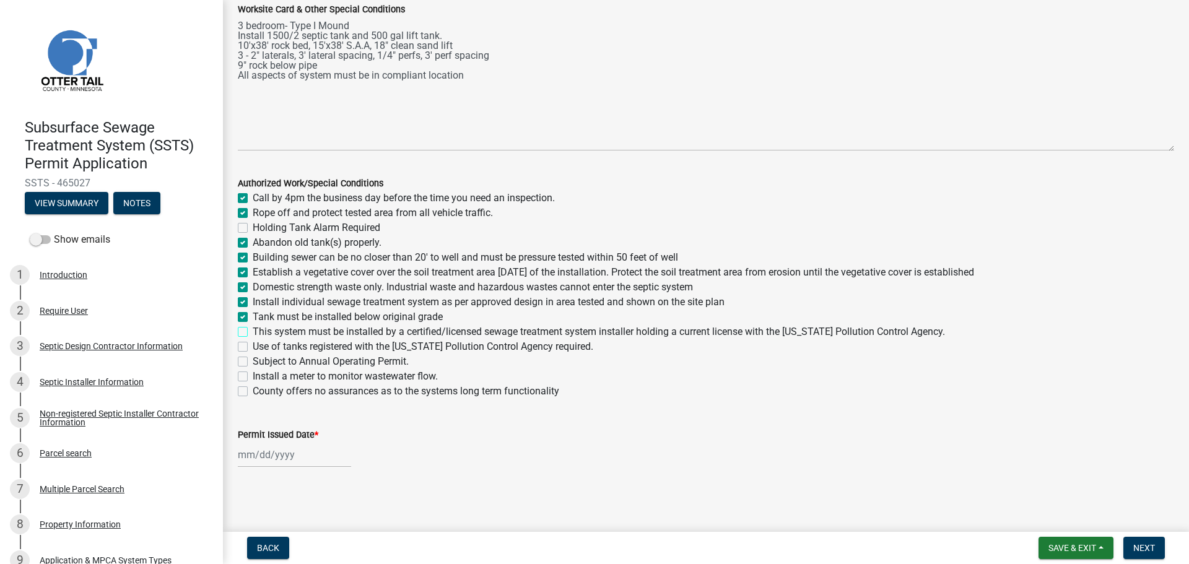
click at [253, 329] on input "This system must be installed by a certified/licensed sewage treatment system i…" at bounding box center [257, 328] width 8 height 8
checkbox input "true"
checkbox input "false"
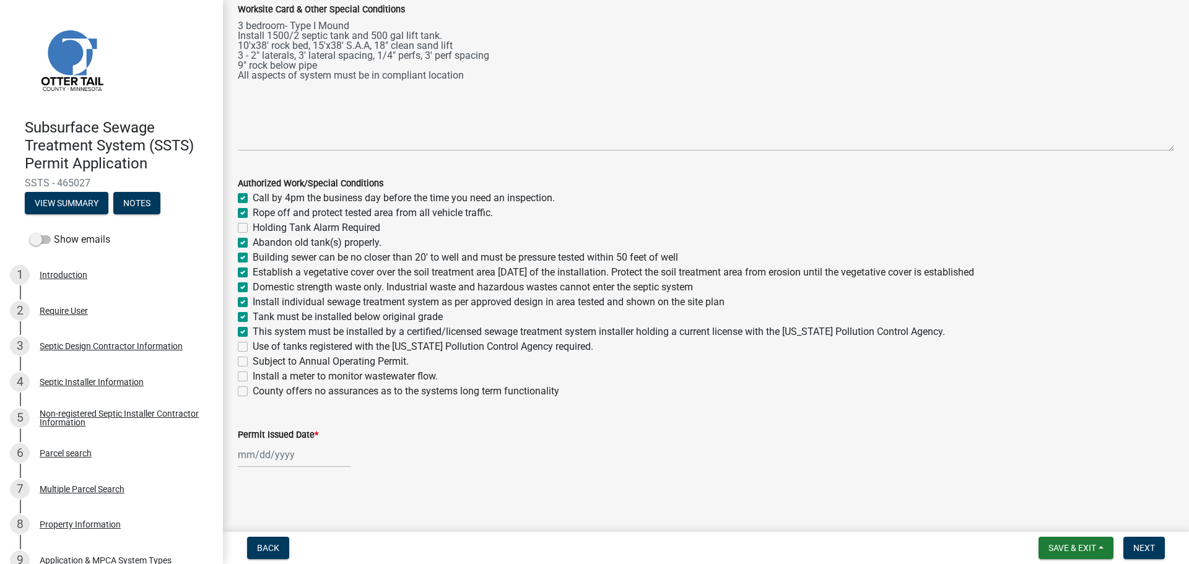
checkbox input "true"
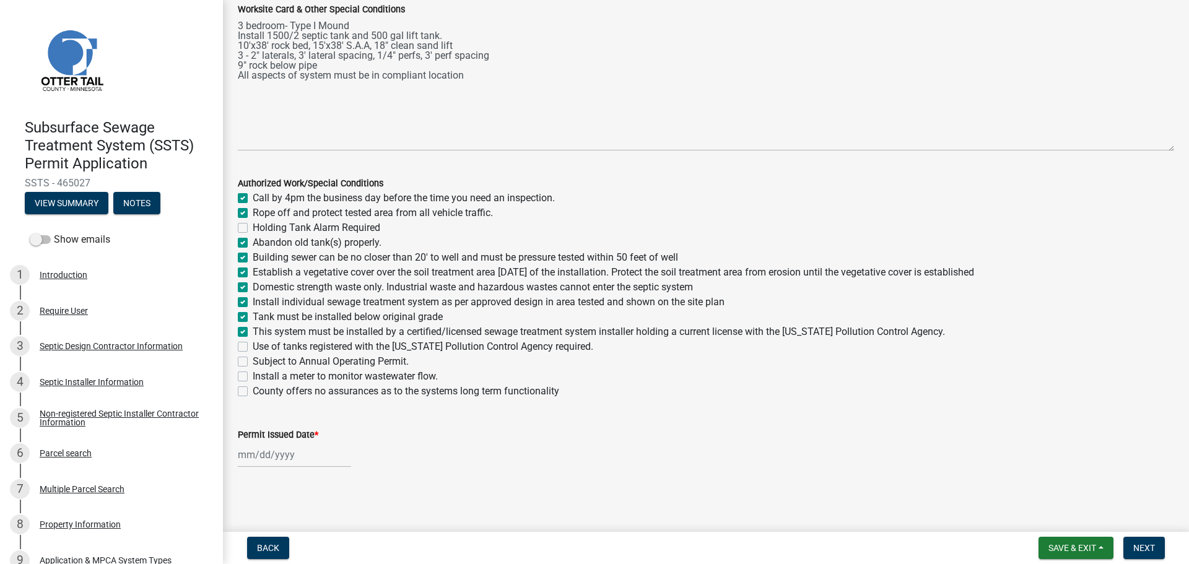
checkbox input "true"
checkbox input "false"
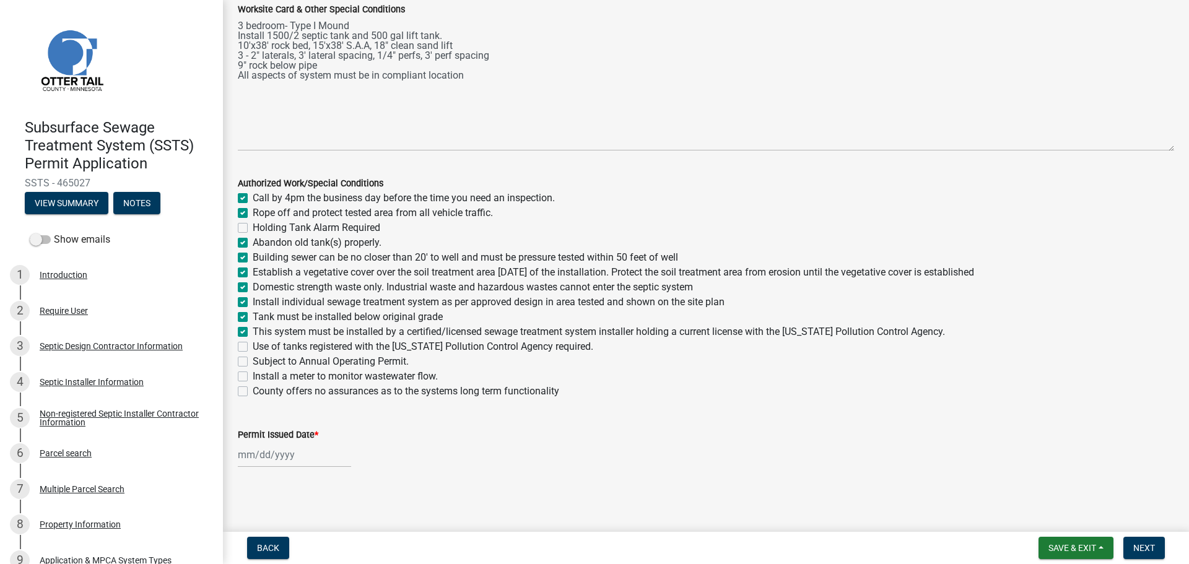
checkbox input "false"
click at [253, 347] on label "Use of tanks registered with the Minnesota Pollution Control Agency required." at bounding box center [423, 346] width 341 height 15
click at [253, 347] on input "Use of tanks registered with the Minnesota Pollution Control Agency required." at bounding box center [257, 343] width 8 height 8
checkbox input "true"
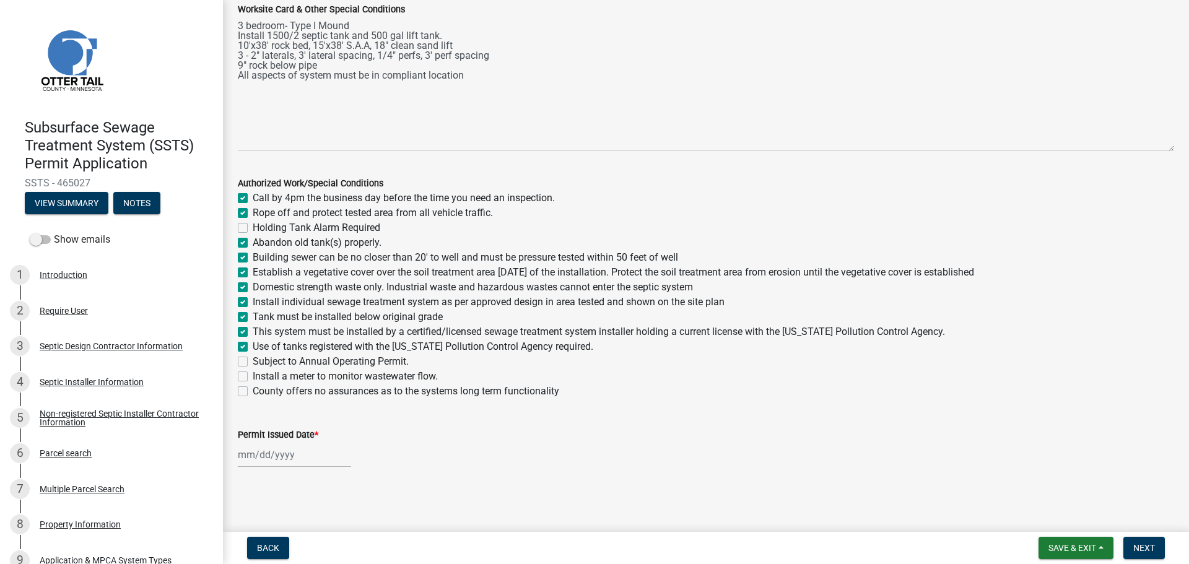
checkbox input "true"
checkbox input "false"
checkbox input "true"
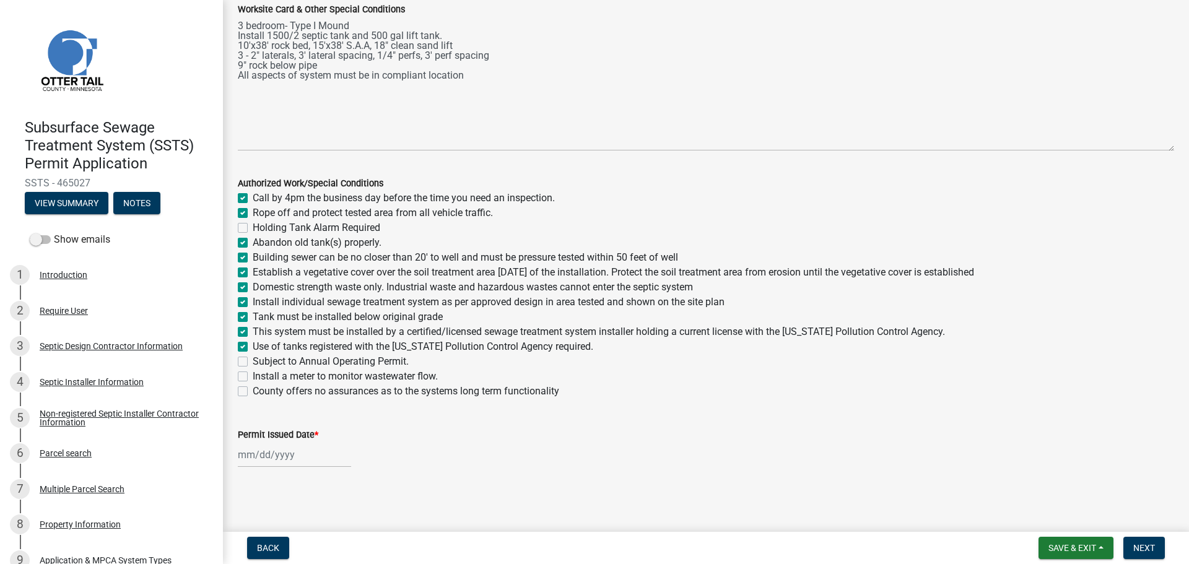
checkbox input "true"
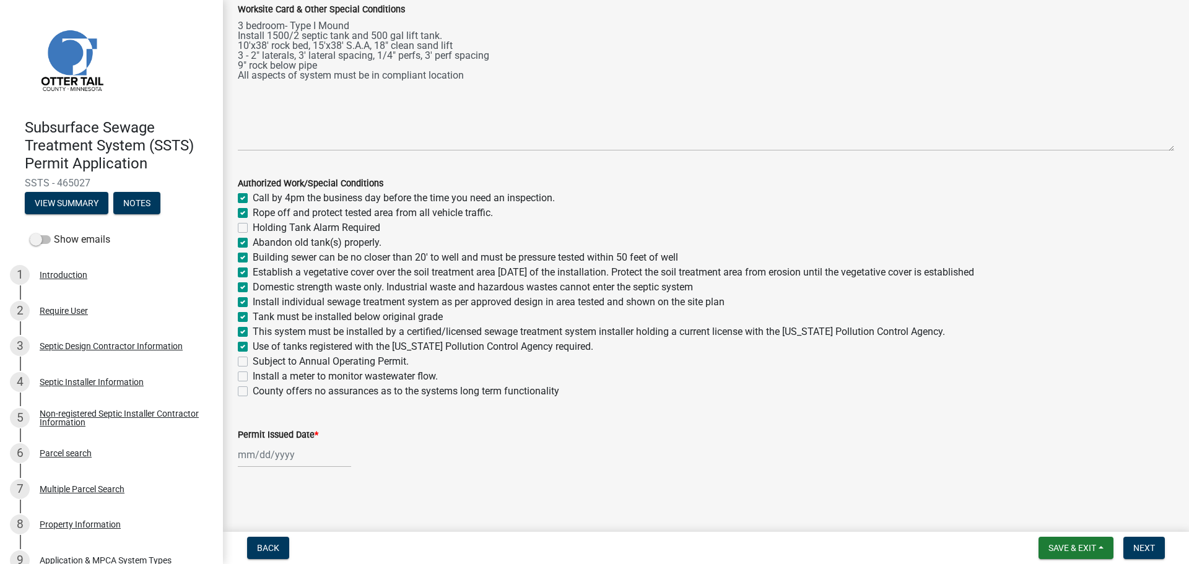
checkbox input "false"
click at [253, 374] on label "Install a meter to monitor wastewater flow." at bounding box center [345, 376] width 185 height 15
click at [253, 374] on input "Install a meter to monitor wastewater flow." at bounding box center [257, 373] width 8 height 8
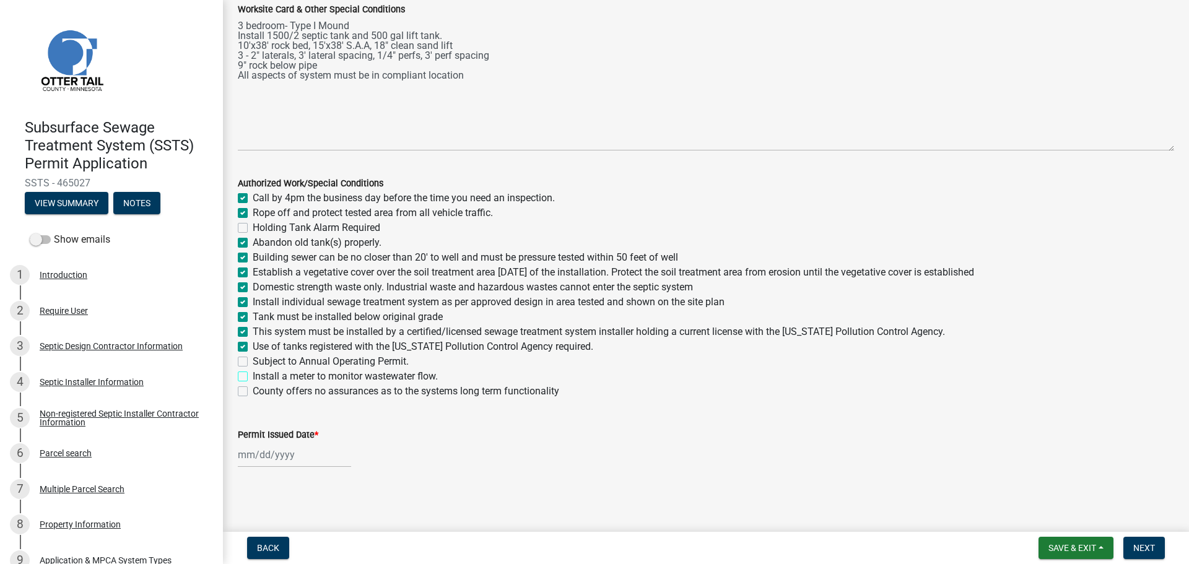
checkbox input "true"
checkbox input "false"
checkbox input "true"
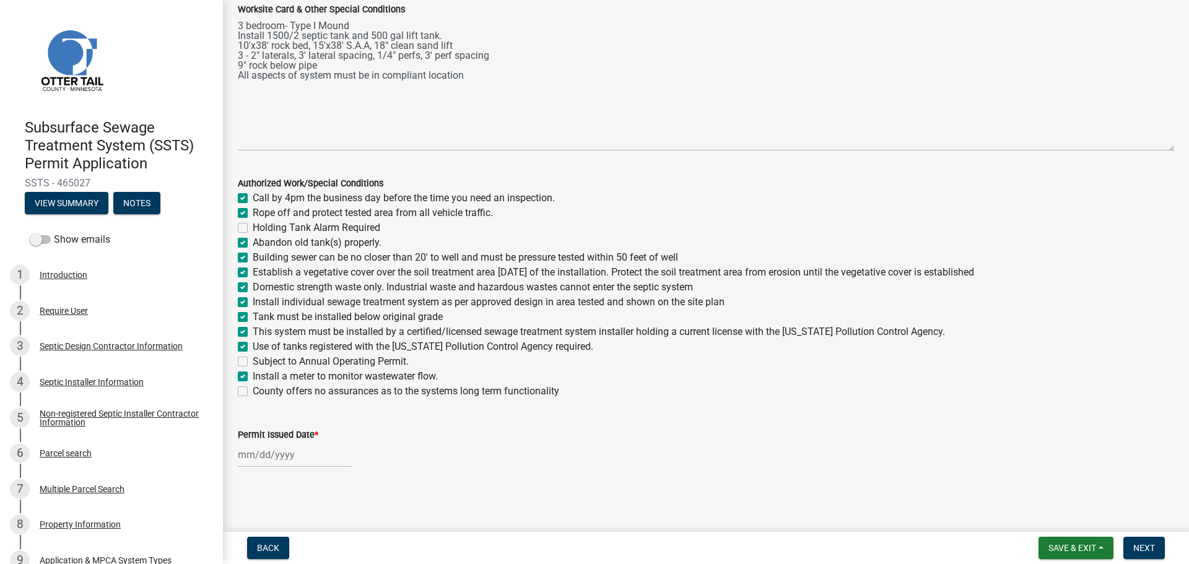
checkbox input "true"
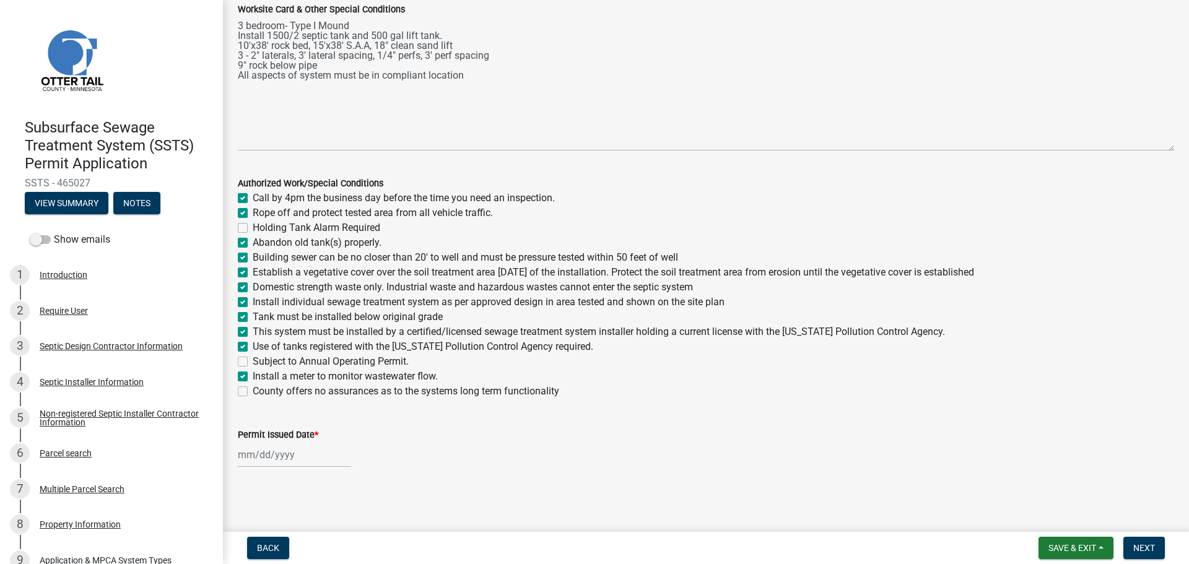
checkbox input "true"
checkbox input "false"
checkbox input "true"
click at [253, 388] on label "County offers no assurances as to the systems long term functionality" at bounding box center [406, 391] width 306 height 15
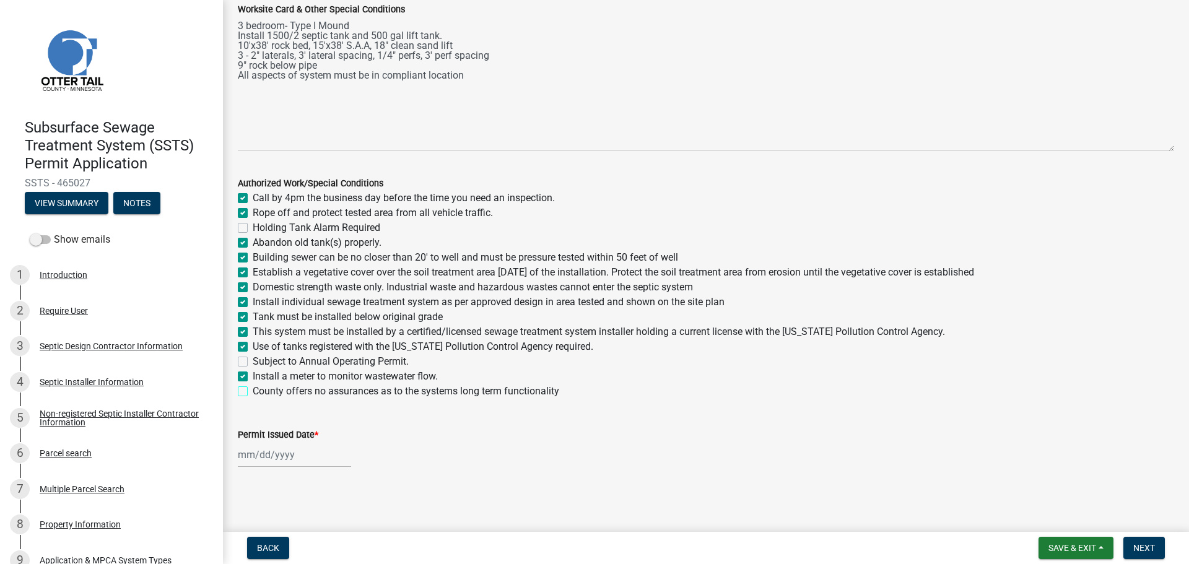
click at [253, 388] on input "County offers no assurances as to the systems long term functionality" at bounding box center [257, 388] width 8 height 8
checkbox input "true"
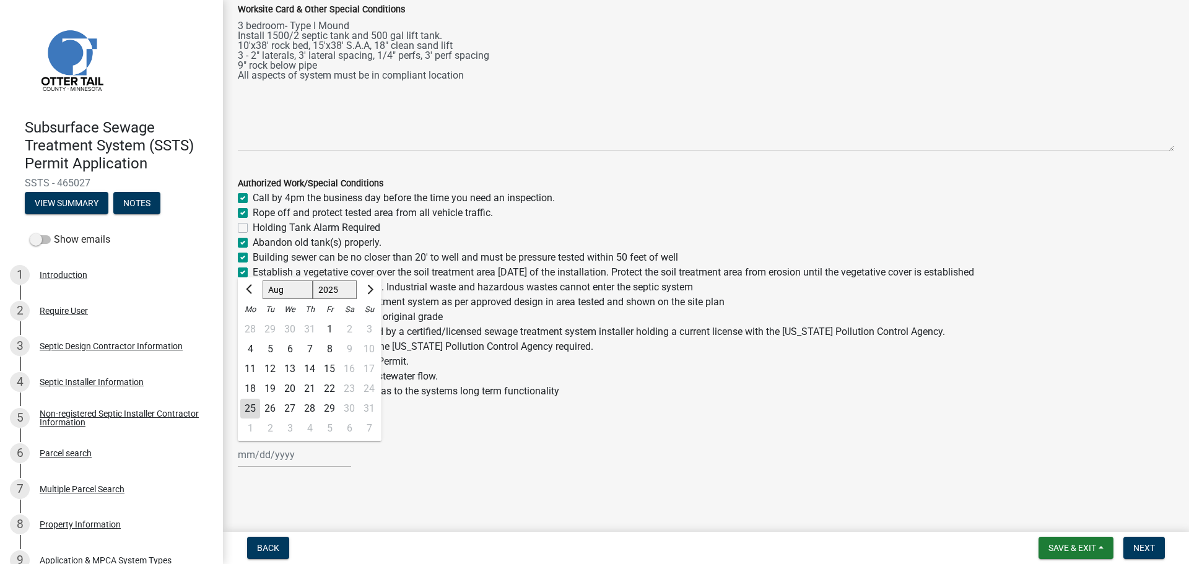
click at [245, 457] on div "Jan Feb Mar Apr May Jun Jul Aug Sep Oct Nov Dec 1525 1526 1527 1528 1529 1530 1…" at bounding box center [294, 454] width 113 height 25
click at [241, 410] on div "25" at bounding box center [250, 409] width 20 height 20
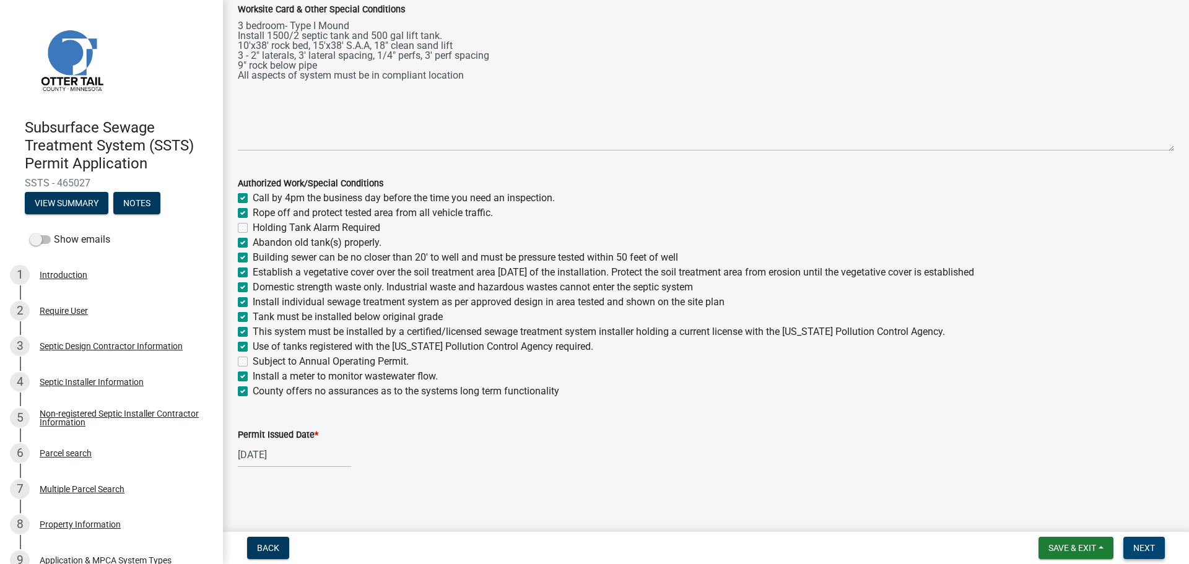
click at [1155, 548] on span "Next" at bounding box center [1144, 548] width 22 height 10
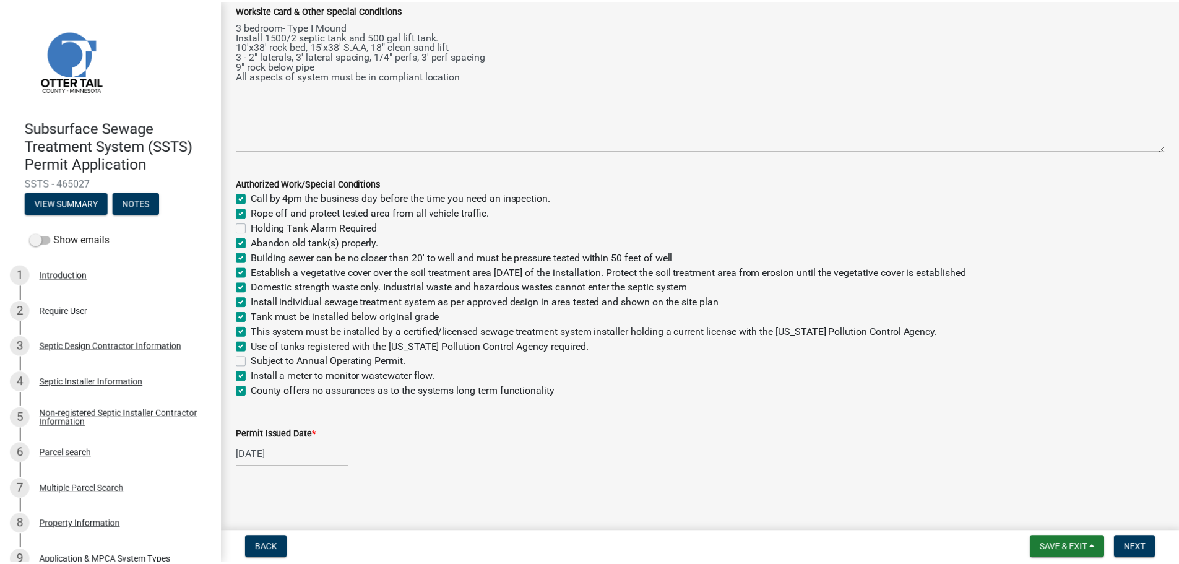
scroll to position [0, 0]
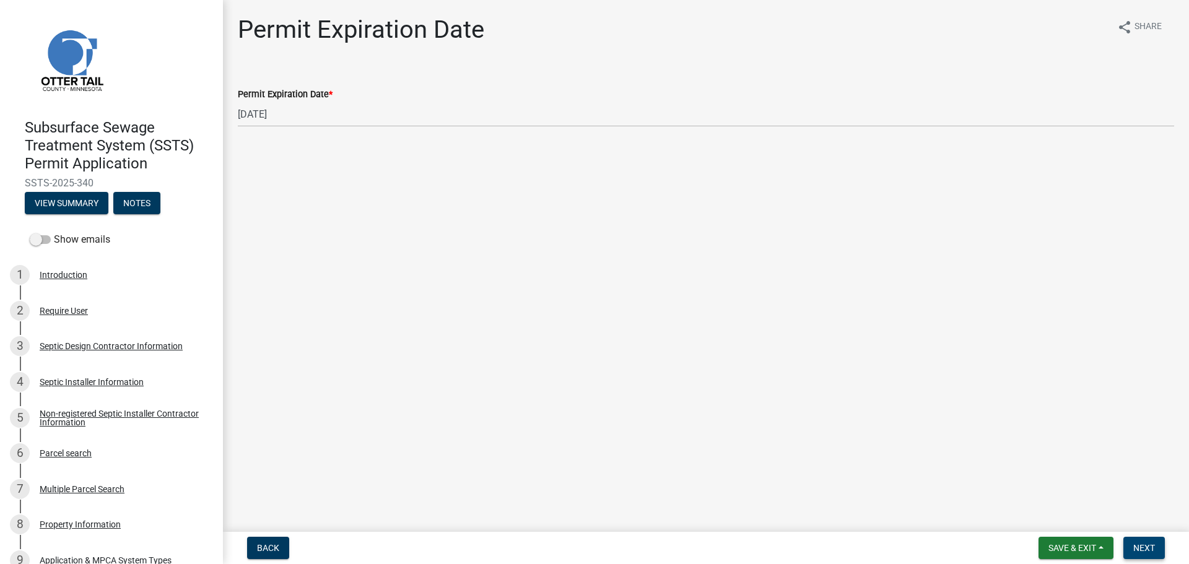
click at [1155, 544] on button "Next" at bounding box center [1143, 548] width 41 height 22
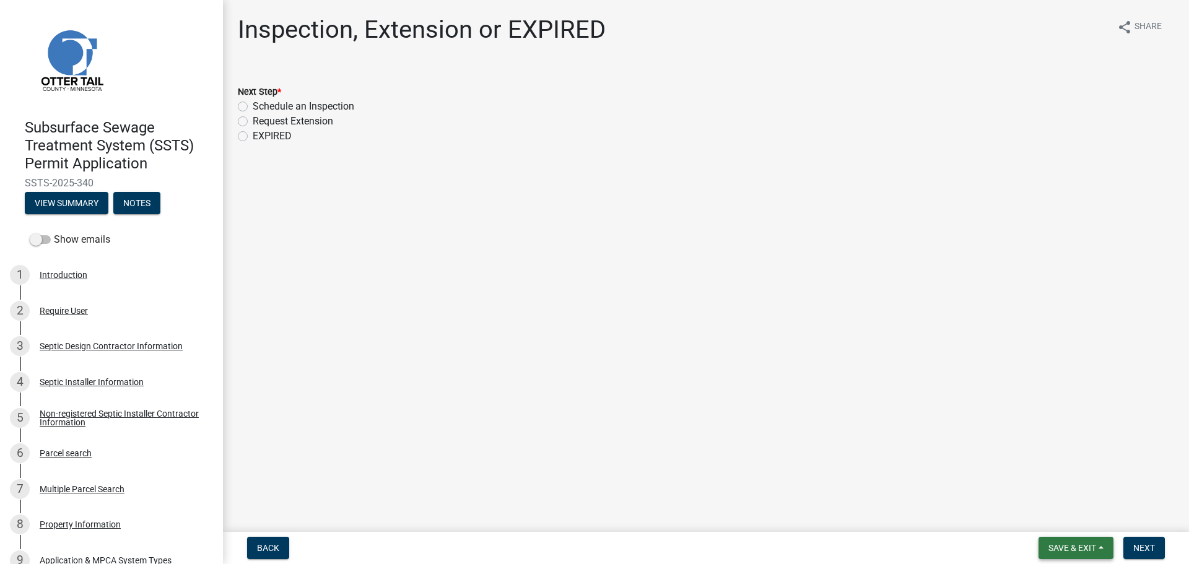
click at [1080, 543] on span "Save & Exit" at bounding box center [1072, 548] width 48 height 10
click at [1060, 517] on button "Save & Exit" at bounding box center [1063, 516] width 99 height 30
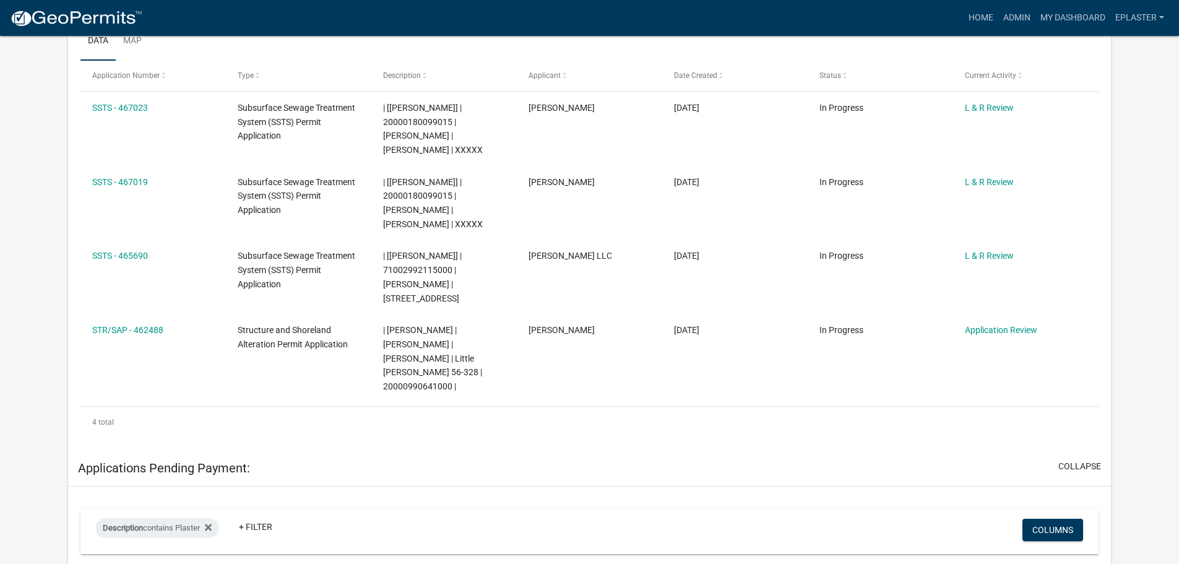
scroll to position [294, 0]
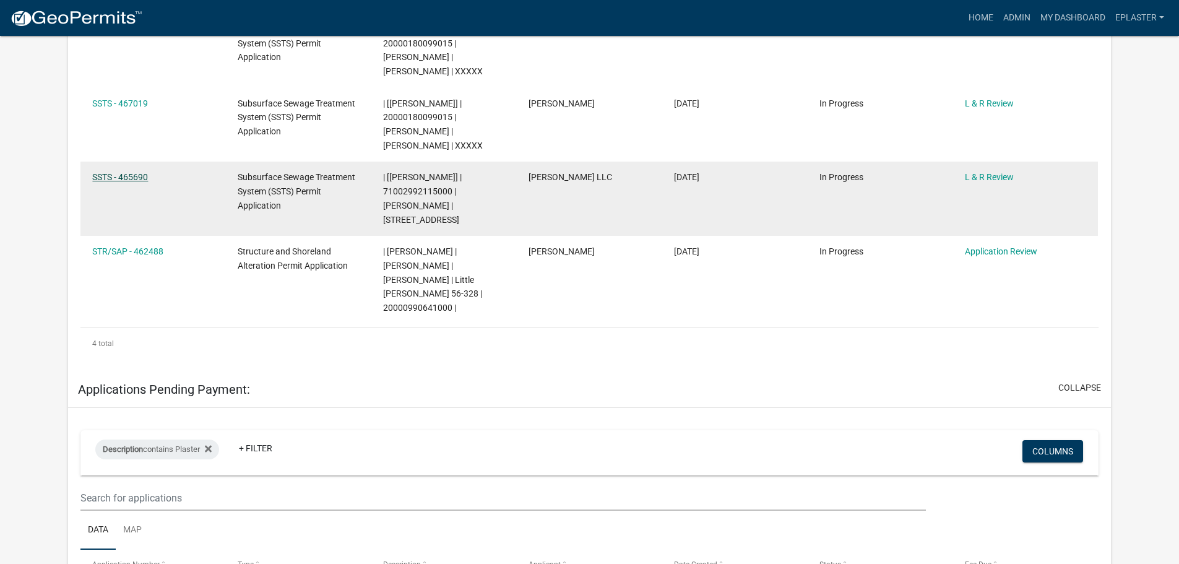
click at [102, 177] on link "SSTS - 465690" at bounding box center [120, 177] width 56 height 10
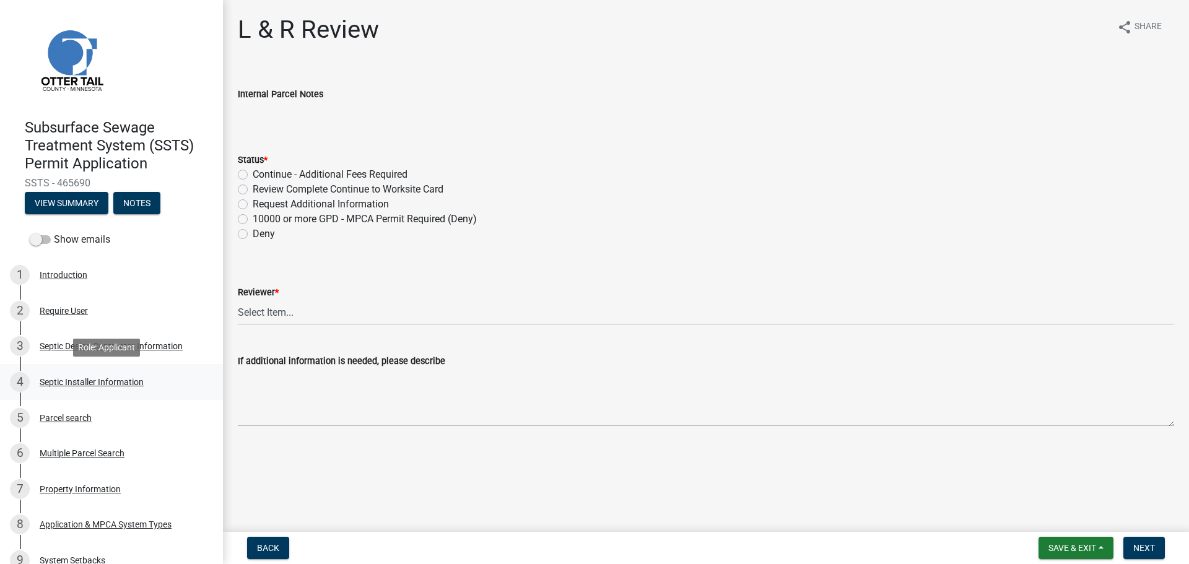
click at [115, 376] on div "4 Septic Installer Information" at bounding box center [106, 382] width 193 height 20
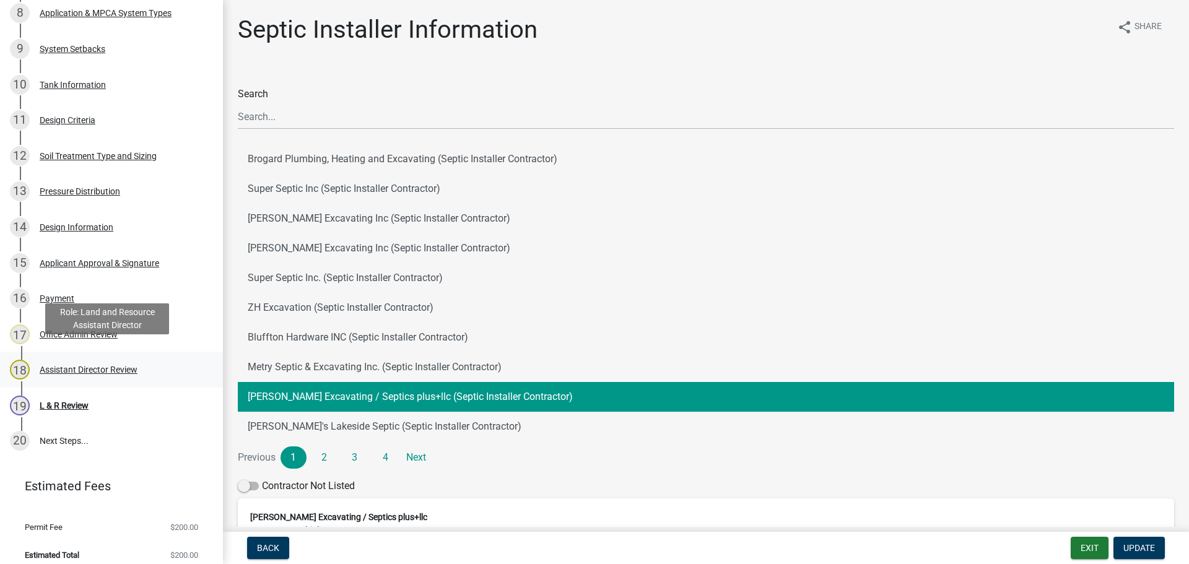
scroll to position [521, 0]
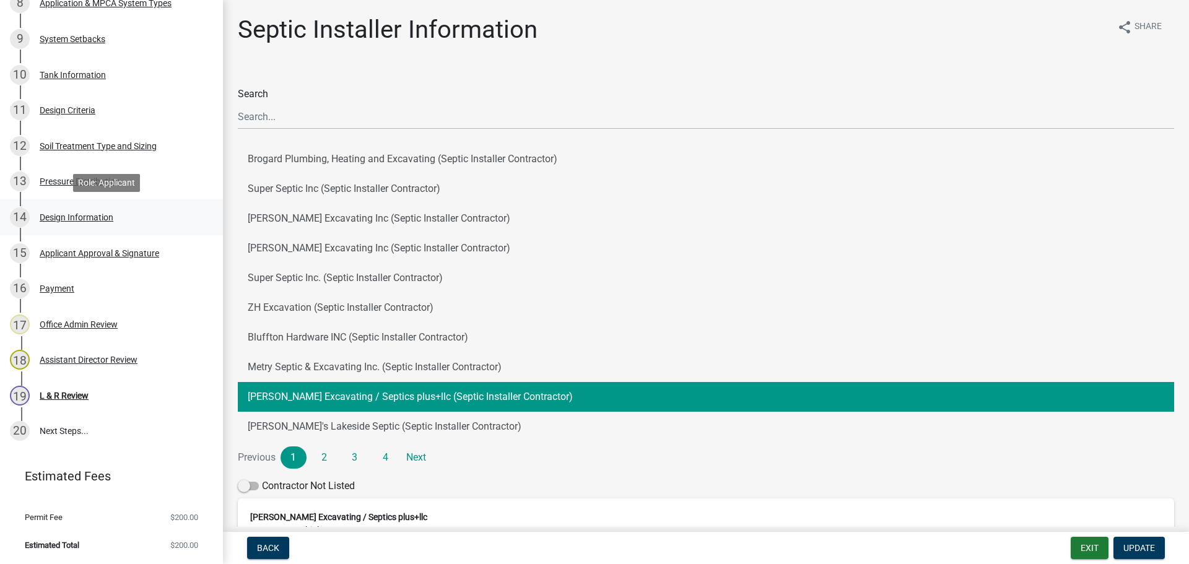
click at [104, 215] on div "Design Information" at bounding box center [77, 217] width 74 height 9
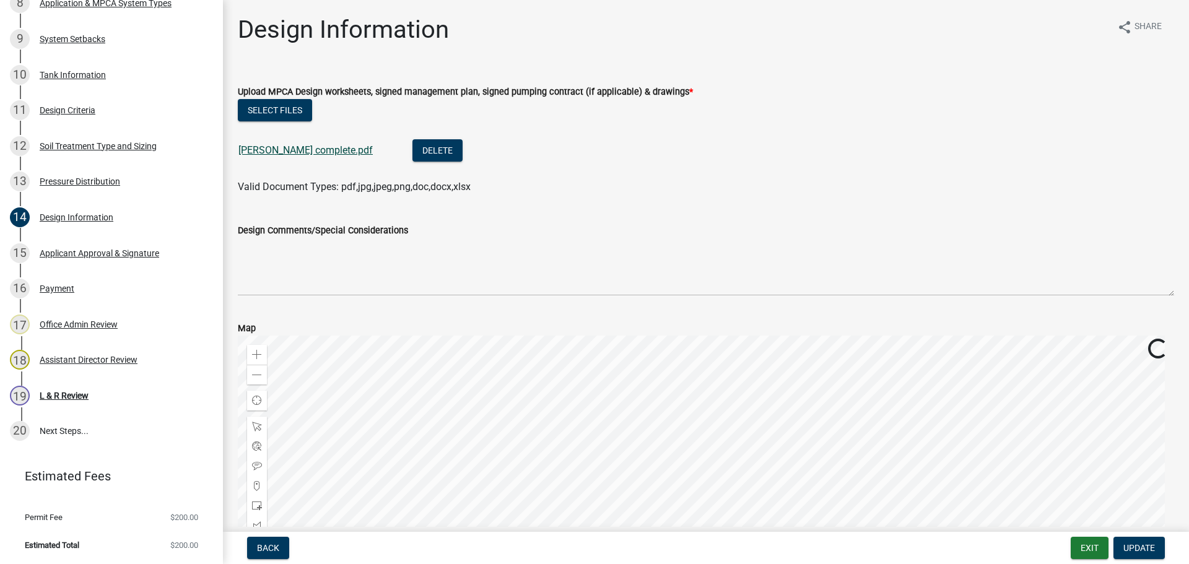
click at [310, 150] on link "Dickey complete.pdf" at bounding box center [305, 150] width 134 height 12
click at [100, 386] on div "19 L & R Review" at bounding box center [106, 396] width 193 height 20
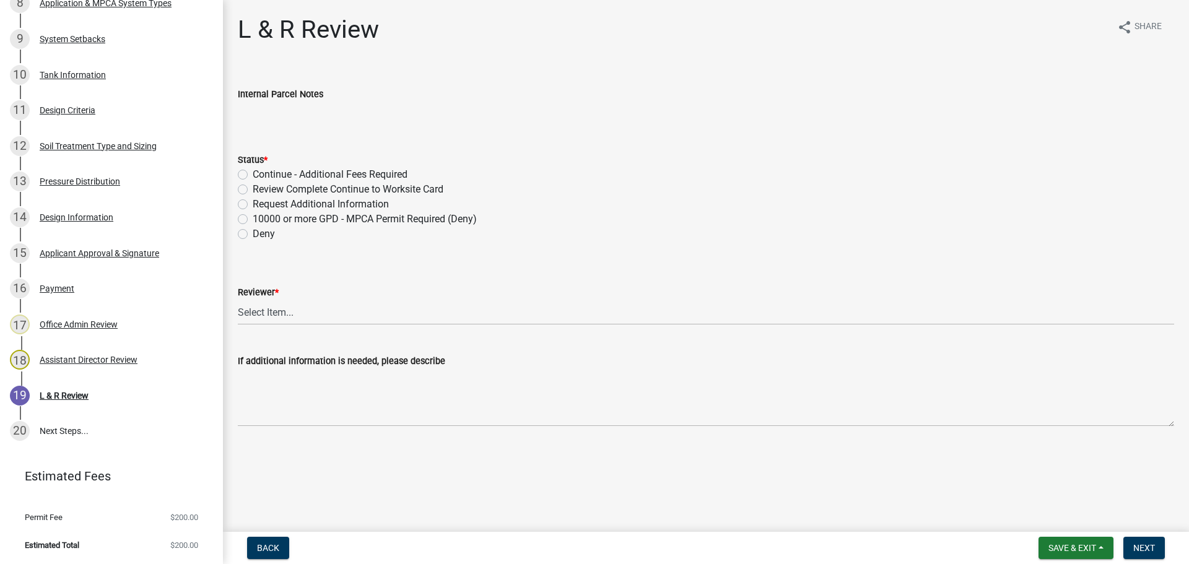
click at [253, 189] on label "Review Complete Continue to Worksite Card" at bounding box center [348, 189] width 191 height 15
click at [253, 189] on input "Review Complete Continue to Worksite Card" at bounding box center [257, 186] width 8 height 8
click at [299, 311] on select "Select Item... Alexis Newark Andrea Perales Brittany Tollefson Elizabeth Plaste…" at bounding box center [706, 312] width 936 height 25
click at [238, 300] on select "Select Item... Alexis Newark Andrea Perales Brittany Tollefson Elizabeth Plaste…" at bounding box center [706, 312] width 936 height 25
click at [1144, 550] on span "Next" at bounding box center [1144, 548] width 22 height 10
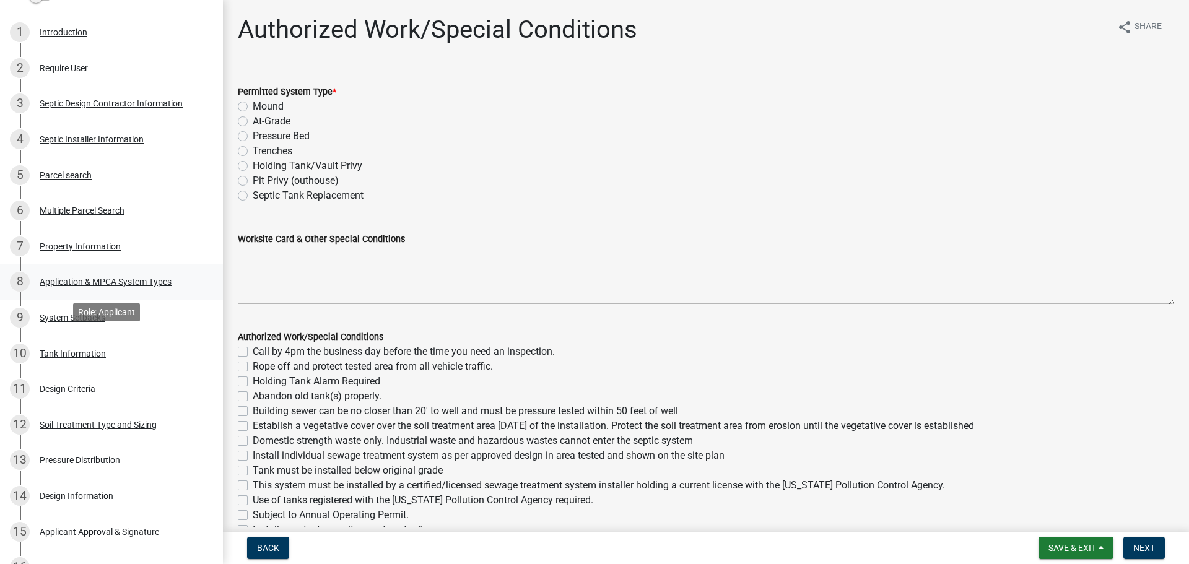
scroll to position [137, 0]
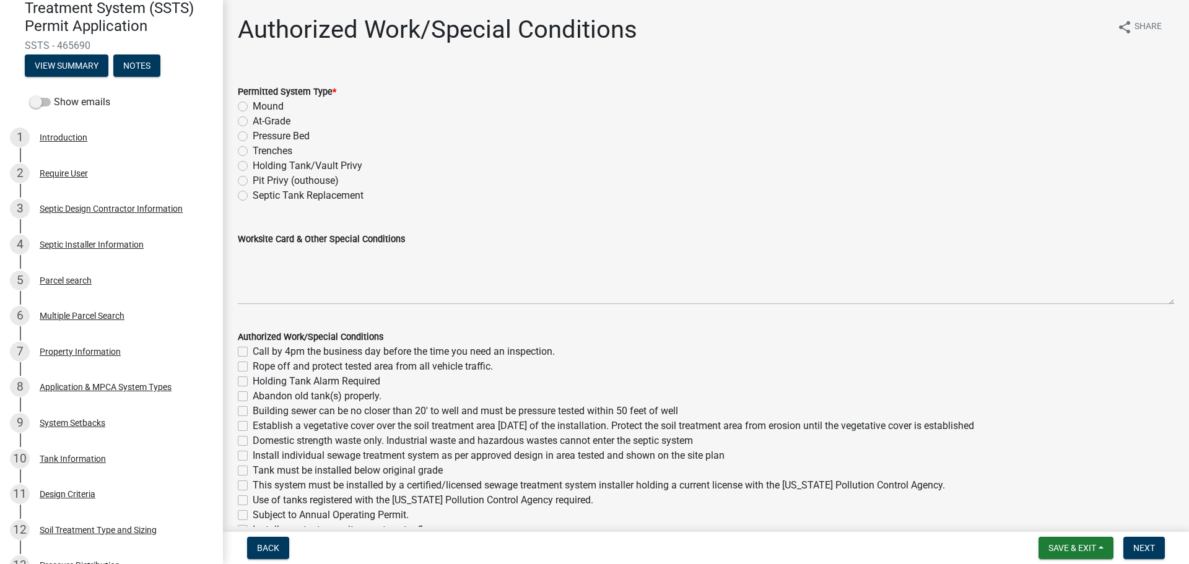
click at [253, 109] on label "Mound" at bounding box center [268, 106] width 31 height 15
click at [253, 107] on input "Mound" at bounding box center [257, 103] width 8 height 8
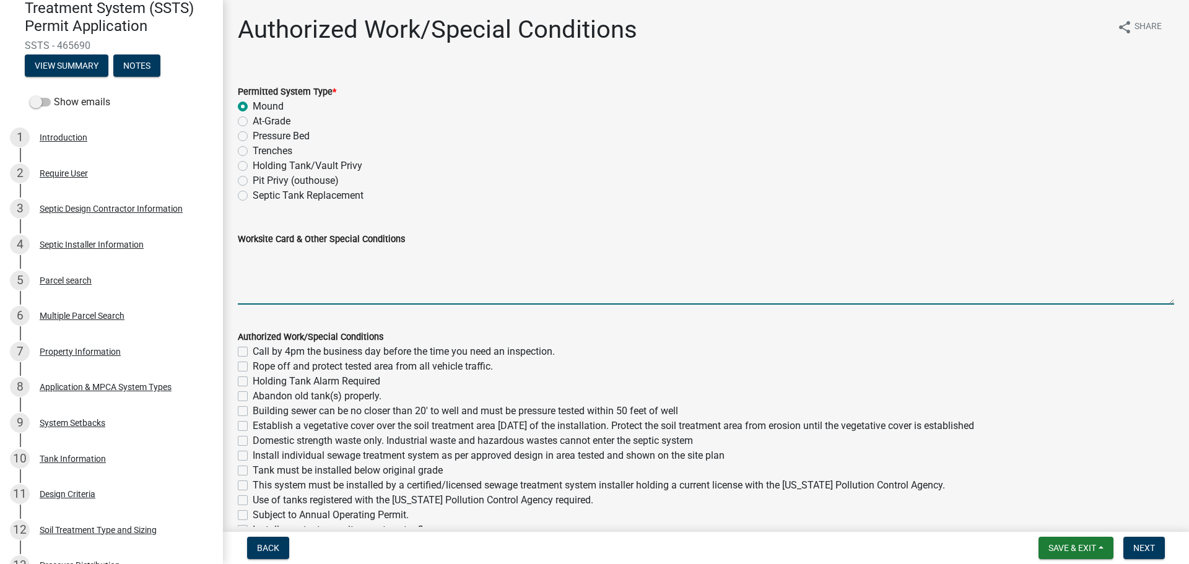
click at [257, 271] on textarea "Worksite Card & Other Special Conditions" at bounding box center [706, 275] width 936 height 58
paste textarea "# bedroom- TYPE Mound Install SIZE septic/lift tank LxW rock bed, LxW S.A.A, # …"
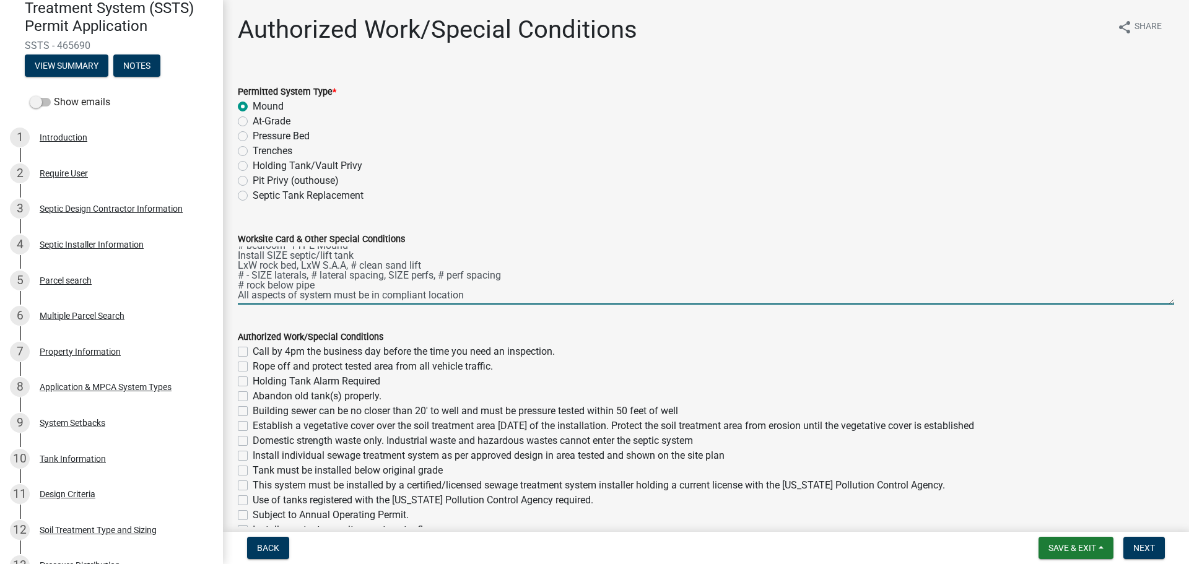
scroll to position [0, 0]
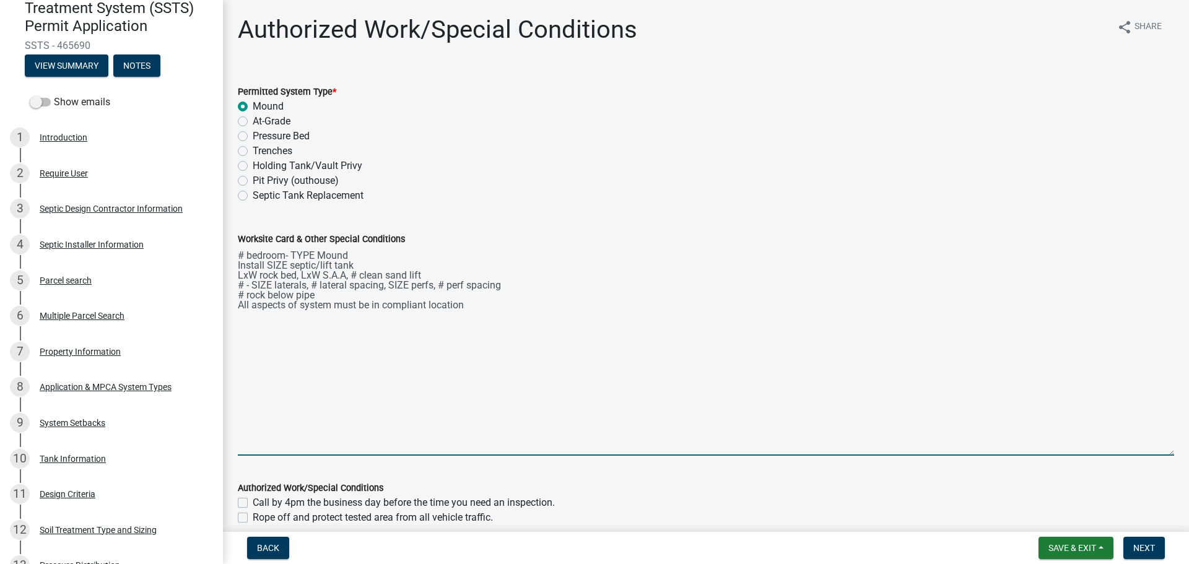
drag, startPoint x: 1160, startPoint y: 304, endPoint x: 1162, endPoint y: 466, distance: 161.6
click at [1163, 456] on textarea "# bedroom- TYPE Mound Install SIZE septic/lift tank LxW rock bed, LxW S.A.A, # …" at bounding box center [706, 350] width 936 height 209
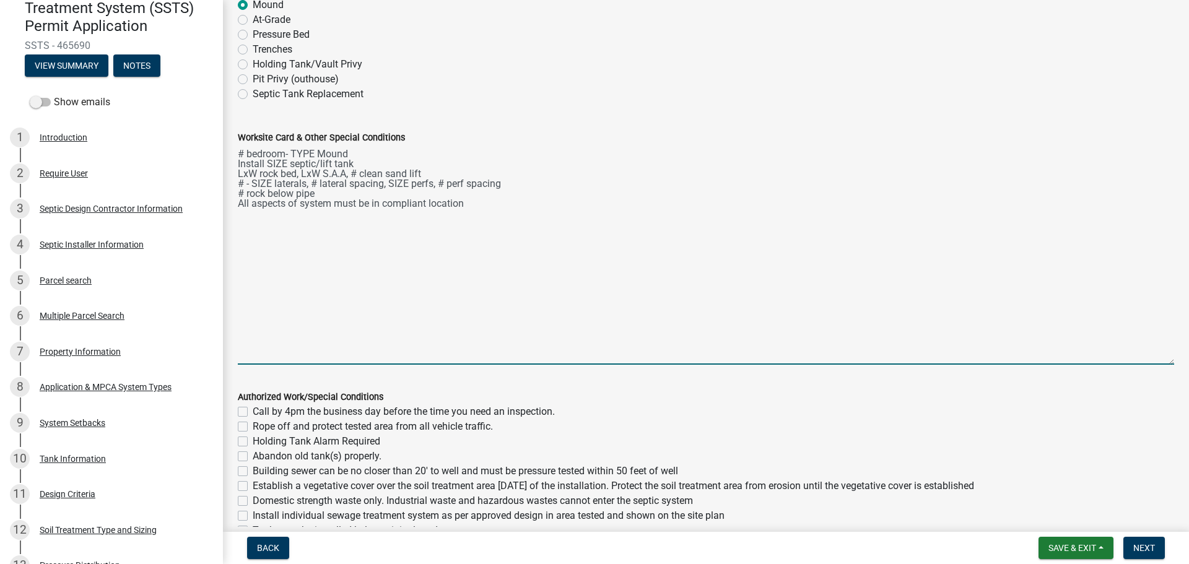
scroll to position [108, 0]
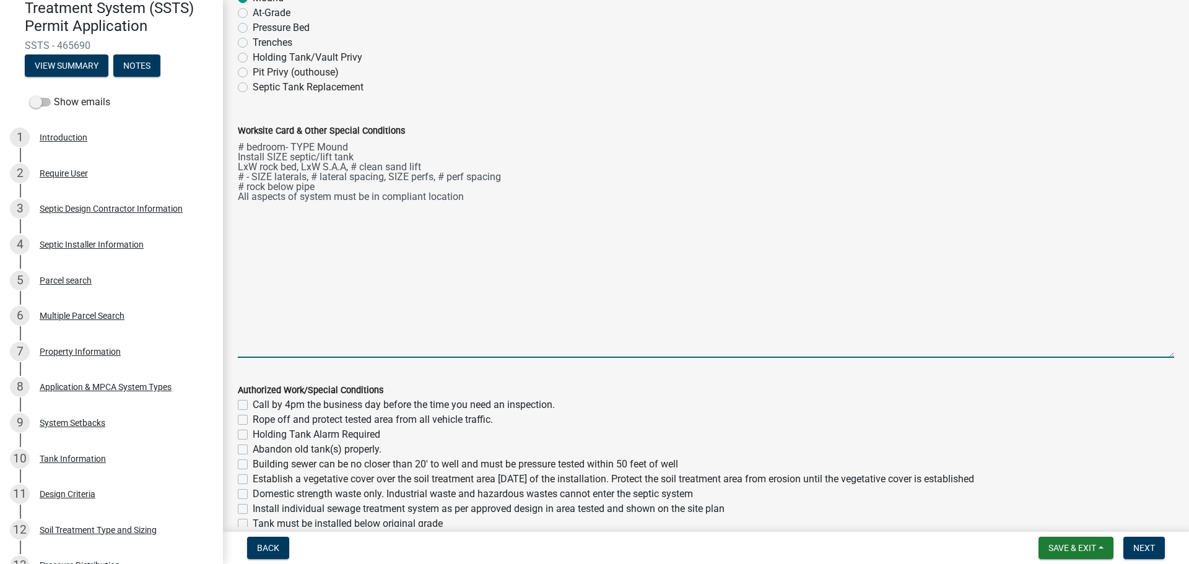
click at [243, 147] on textarea "# bedroom- TYPE Mound Install SIZE septic/lift tank LxW rock bed, LxW S.A.A, # …" at bounding box center [706, 248] width 936 height 220
click at [314, 141] on textarea "4 bedroom- TYPE Mound Install SIZE septic/lift tank LxW rock bed, LxW S.A.A, # …" at bounding box center [706, 248] width 936 height 220
click at [287, 156] on textarea "4 bedroom- Type I Mound Install SIZE septic/lift tank LxW rock bed, LxW S.A.A, …" at bounding box center [706, 248] width 936 height 220
click at [257, 163] on textarea "4 bedroom- Type I Mound Use existing 1000 gal tank (Compliance inspection 7/29/…" at bounding box center [706, 248] width 936 height 220
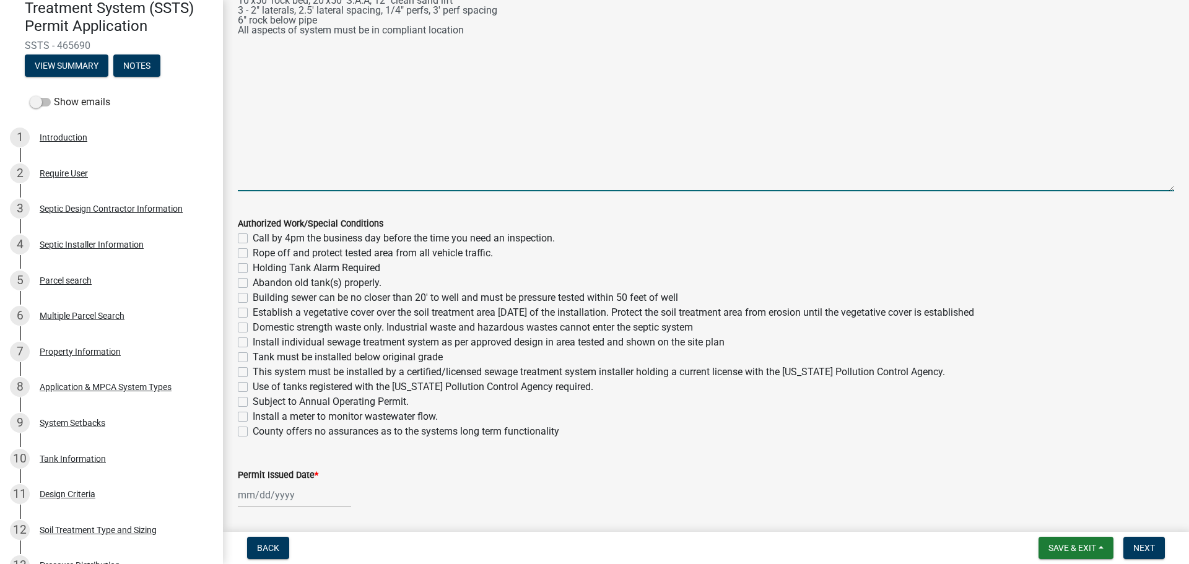
scroll to position [315, 0]
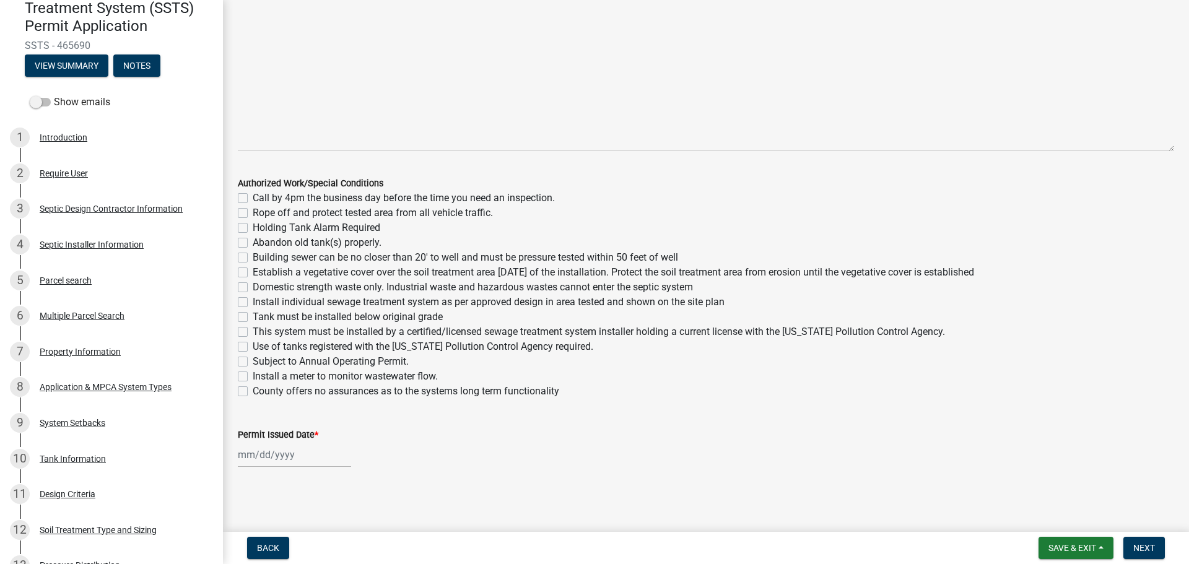
click at [253, 196] on label "Call by 4pm the business day before the time you need an inspection." at bounding box center [404, 198] width 302 height 15
click at [253, 196] on input "Call by 4pm the business day before the time you need an inspection." at bounding box center [257, 195] width 8 height 8
click at [253, 212] on label "Rope off and protect tested area from all vehicle traffic." at bounding box center [373, 213] width 240 height 15
click at [253, 212] on input "Rope off and protect tested area from all vehicle traffic." at bounding box center [257, 210] width 8 height 8
click at [253, 256] on label "Building sewer can be no closer than 20' to well and must be pressure tested wi…" at bounding box center [465, 257] width 425 height 15
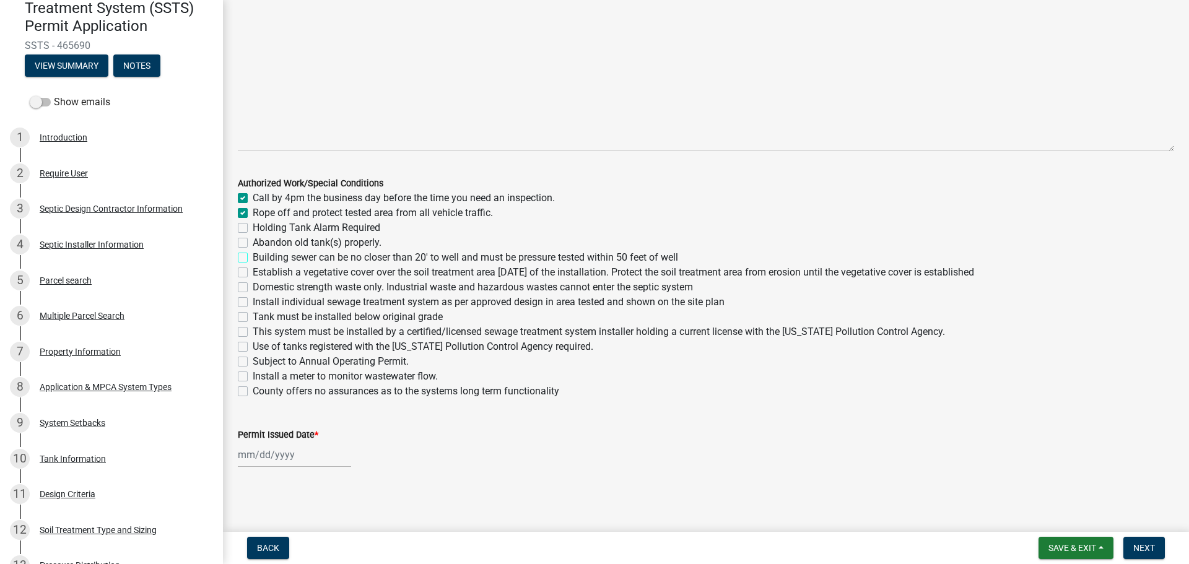
click at [253, 256] on input "Building sewer can be no closer than 20' to well and must be pressure tested wi…" at bounding box center [257, 254] width 8 height 8
click at [253, 273] on label "Establish a vegetative cover over the soil treatment area within 30 days of the…" at bounding box center [613, 272] width 721 height 15
click at [253, 273] on input "Establish a vegetative cover over the soil treatment area within 30 days of the…" at bounding box center [257, 269] width 8 height 8
click at [253, 289] on label "Domestic strength waste only. Industrial waste and hazardous wastes cannot ente…" at bounding box center [473, 287] width 440 height 15
click at [253, 288] on input "Domestic strength waste only. Industrial waste and hazardous wastes cannot ente…" at bounding box center [257, 284] width 8 height 8
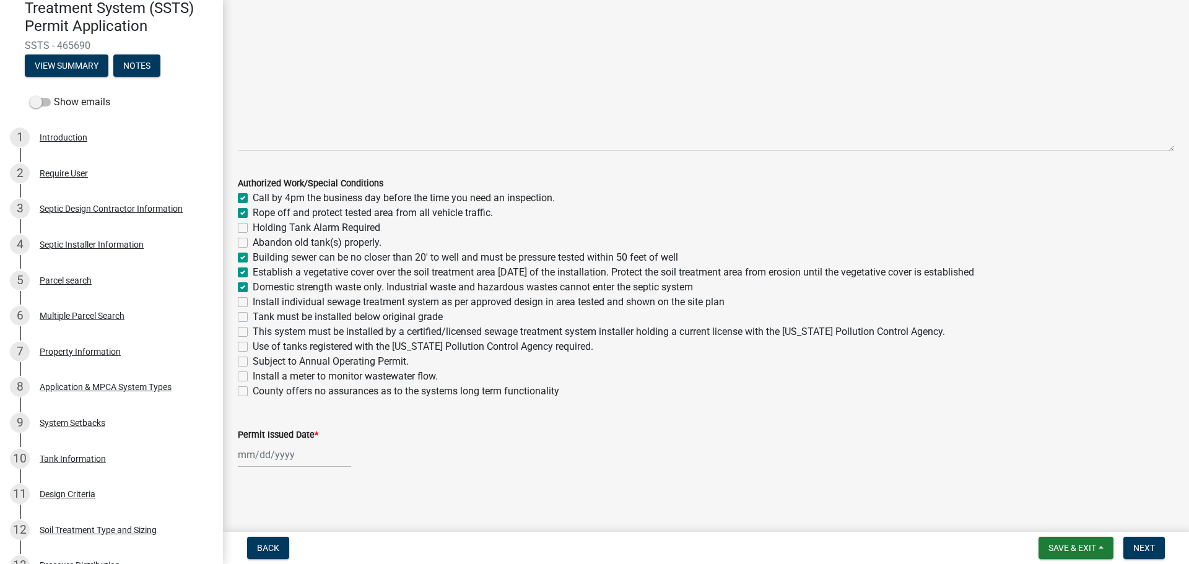
drag, startPoint x: 242, startPoint y: 299, endPoint x: 243, endPoint y: 309, distance: 10.0
click at [253, 300] on label "Install individual sewage treatment system as per approved design in area teste…" at bounding box center [489, 302] width 472 height 15
click at [253, 300] on input "Install individual sewage treatment system as per approved design in area teste…" at bounding box center [257, 299] width 8 height 8
click at [253, 318] on label "Tank must be installed below original grade" at bounding box center [348, 317] width 190 height 15
click at [253, 318] on input "Tank must be installed below original grade" at bounding box center [257, 314] width 8 height 8
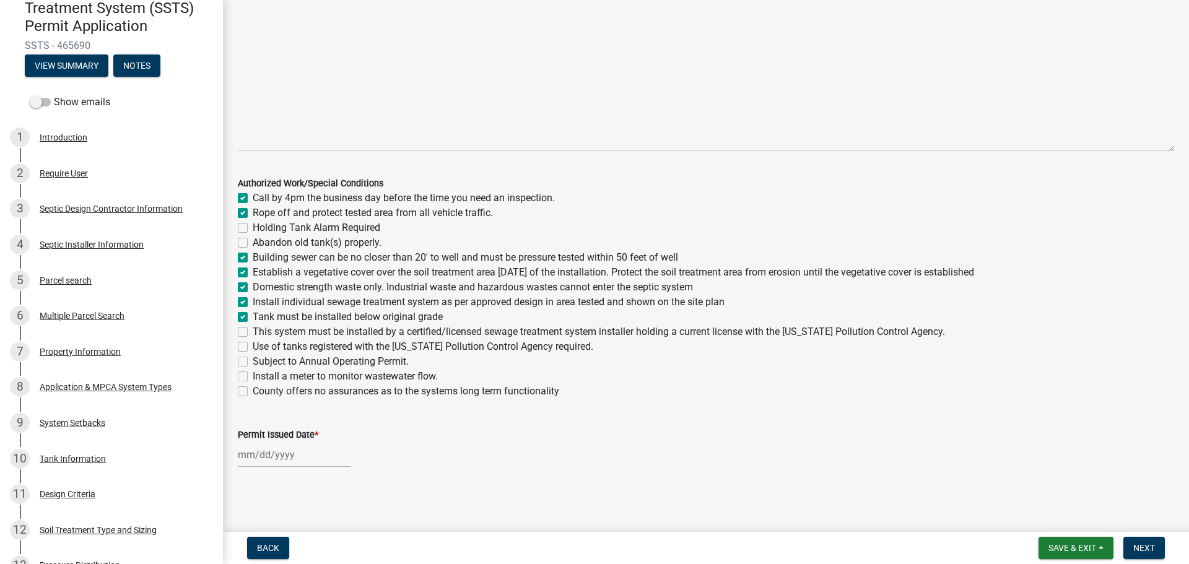
click at [253, 329] on label "This system must be installed by a certified/licensed sewage treatment system i…" at bounding box center [599, 331] width 692 height 15
click at [253, 329] on input "This system must be installed by a certified/licensed sewage treatment system i…" at bounding box center [257, 328] width 8 height 8
click at [253, 349] on label "Use of tanks registered with the Minnesota Pollution Control Agency required." at bounding box center [423, 346] width 341 height 15
click at [253, 347] on input "Use of tanks registered with the Minnesota Pollution Control Agency required." at bounding box center [257, 343] width 8 height 8
click at [253, 375] on label "Install a meter to monitor wastewater flow." at bounding box center [345, 376] width 185 height 15
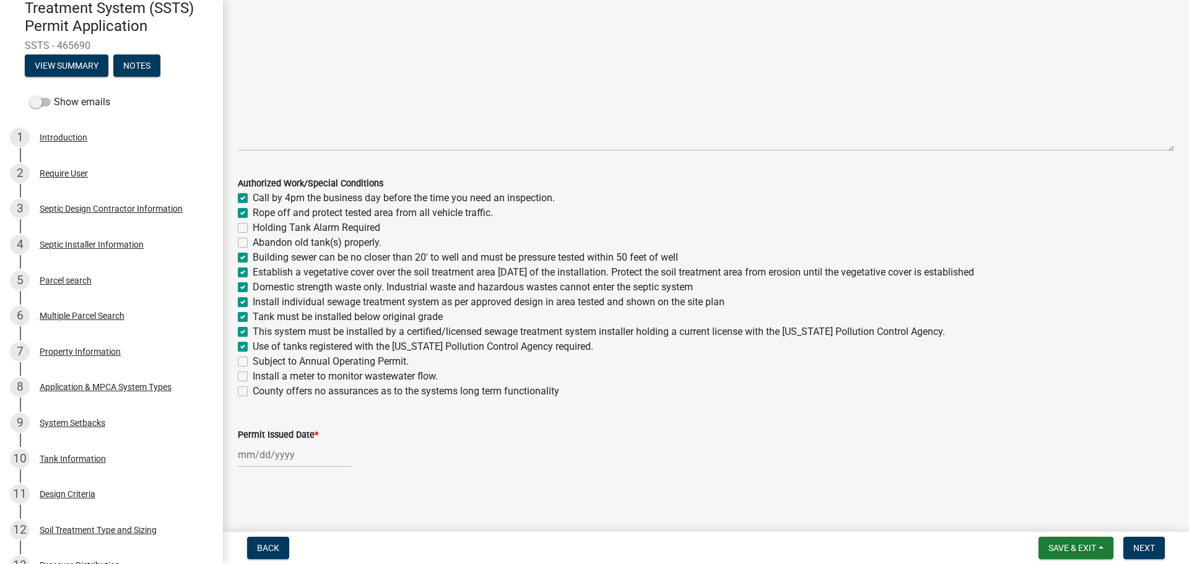
click at [253, 375] on input "Install a meter to monitor wastewater flow." at bounding box center [257, 373] width 8 height 8
click at [253, 389] on label "County offers no assurances as to the systems long term functionality" at bounding box center [406, 391] width 306 height 15
click at [253, 389] on input "County offers no assurances as to the systems long term functionality" at bounding box center [257, 388] width 8 height 8
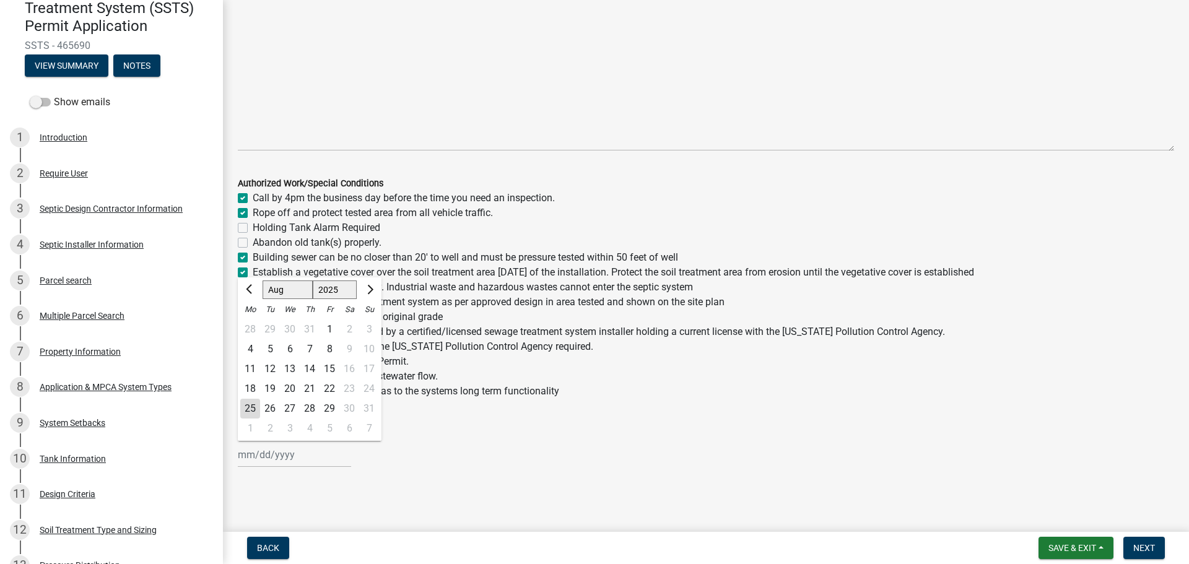
click at [243, 467] on div "Jan Feb Mar Apr May Jun Jul Aug Sep Oct Nov Dec 1525 1526 1527 1528 1529 1530 1…" at bounding box center [294, 454] width 113 height 25
click at [244, 404] on div "25" at bounding box center [250, 409] width 20 height 20
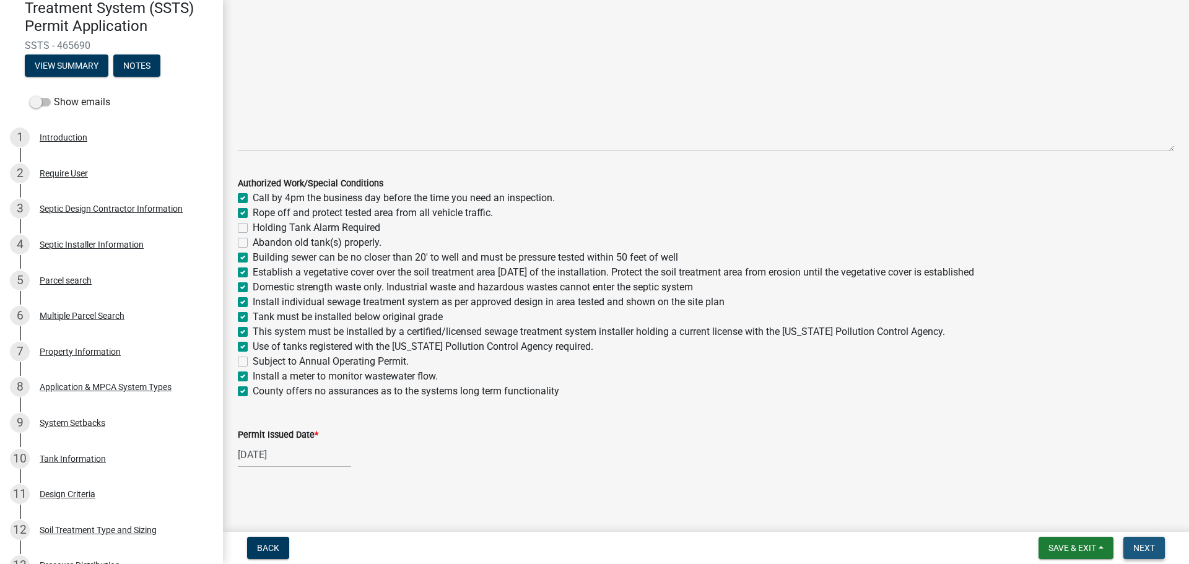
click at [1141, 549] on span "Next" at bounding box center [1144, 548] width 22 height 10
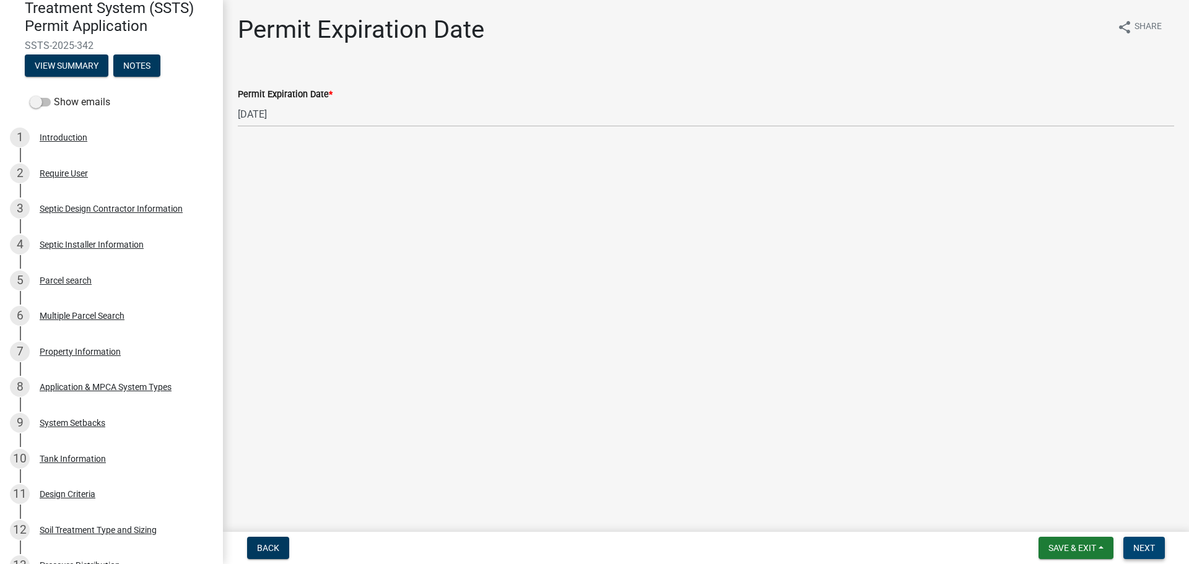
click at [1151, 552] on span "Next" at bounding box center [1144, 548] width 22 height 10
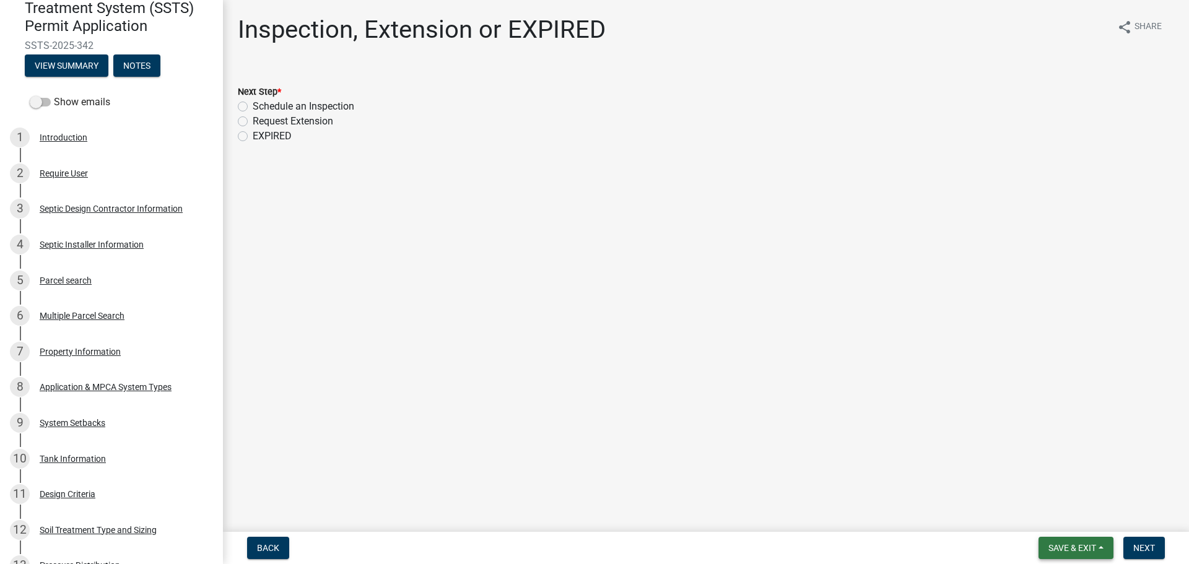
click at [1049, 548] on span "Save & Exit" at bounding box center [1072, 548] width 48 height 10
click at [1037, 521] on button "Save & Exit" at bounding box center [1063, 516] width 99 height 30
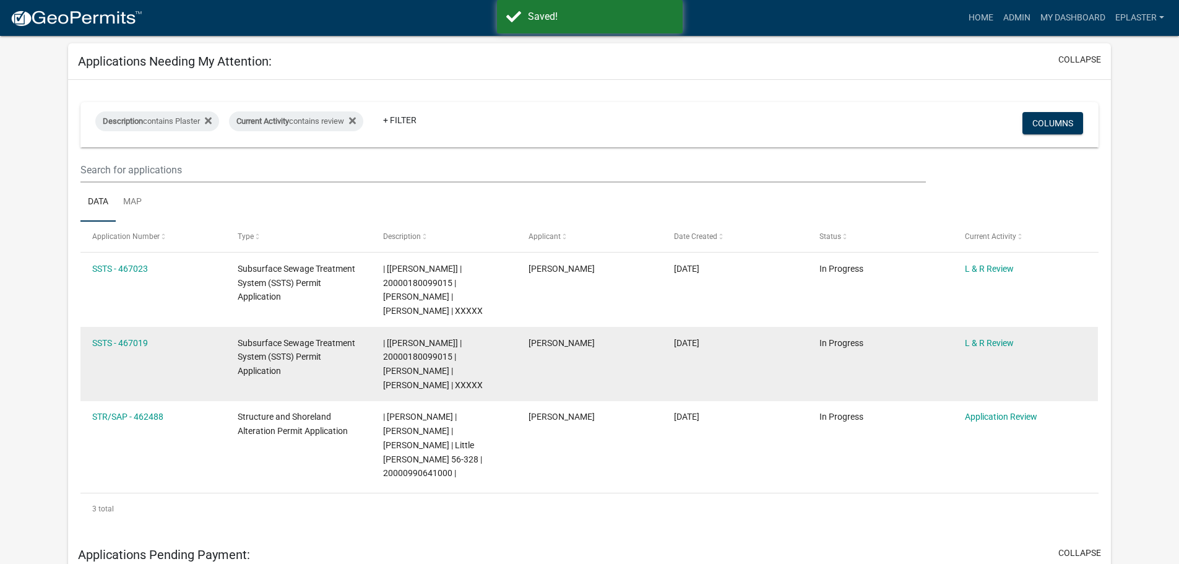
scroll to position [62, 0]
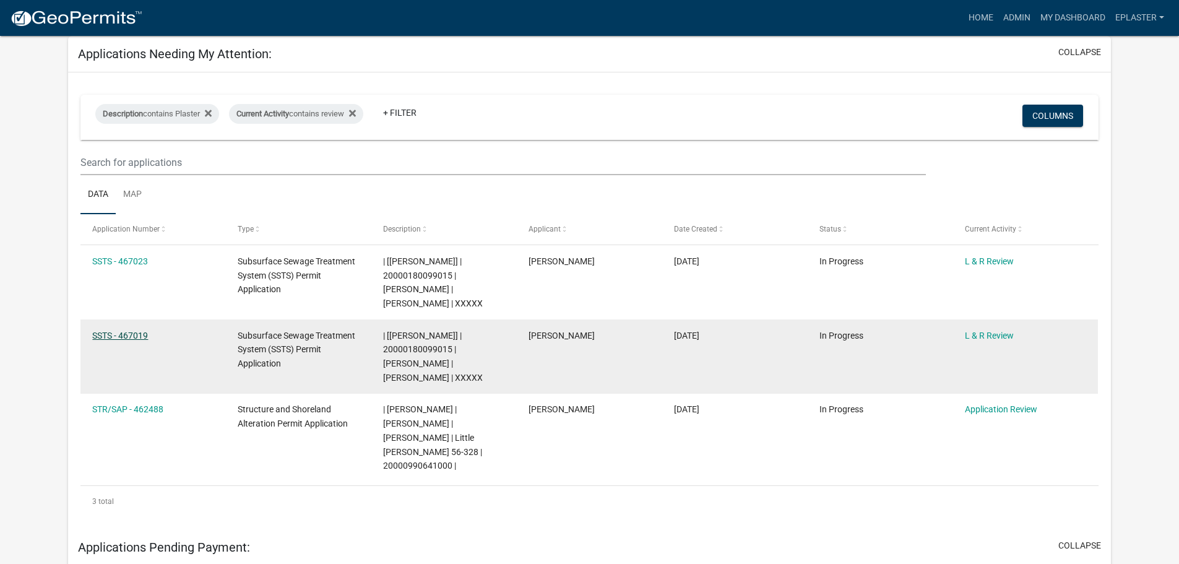
click at [135, 334] on link "SSTS - 467019" at bounding box center [120, 336] width 56 height 10
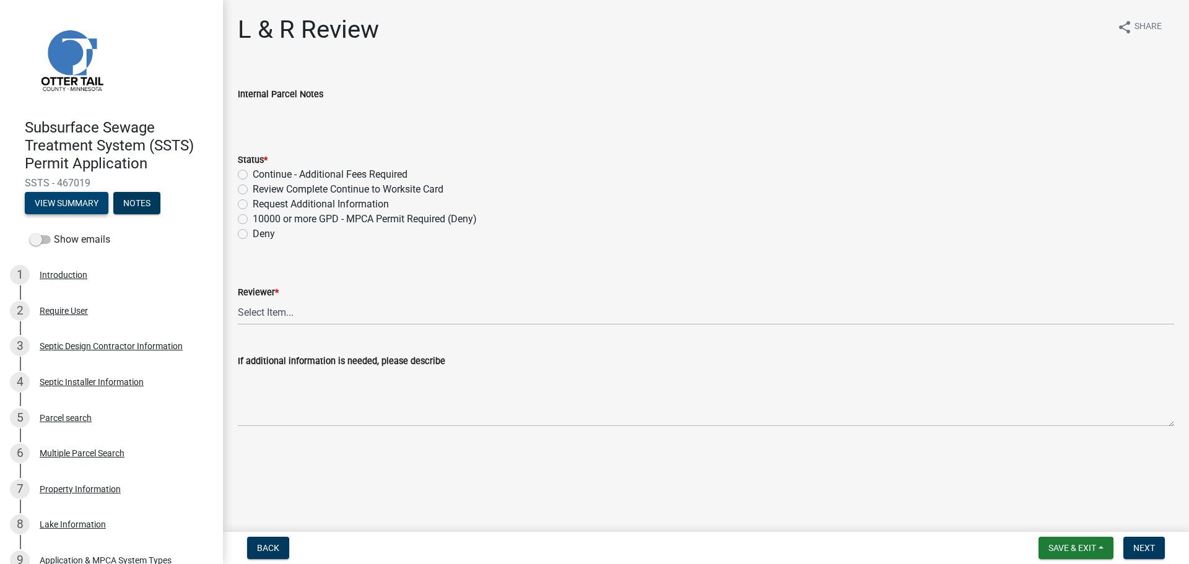
click at [72, 201] on button "View Summary" at bounding box center [67, 203] width 84 height 22
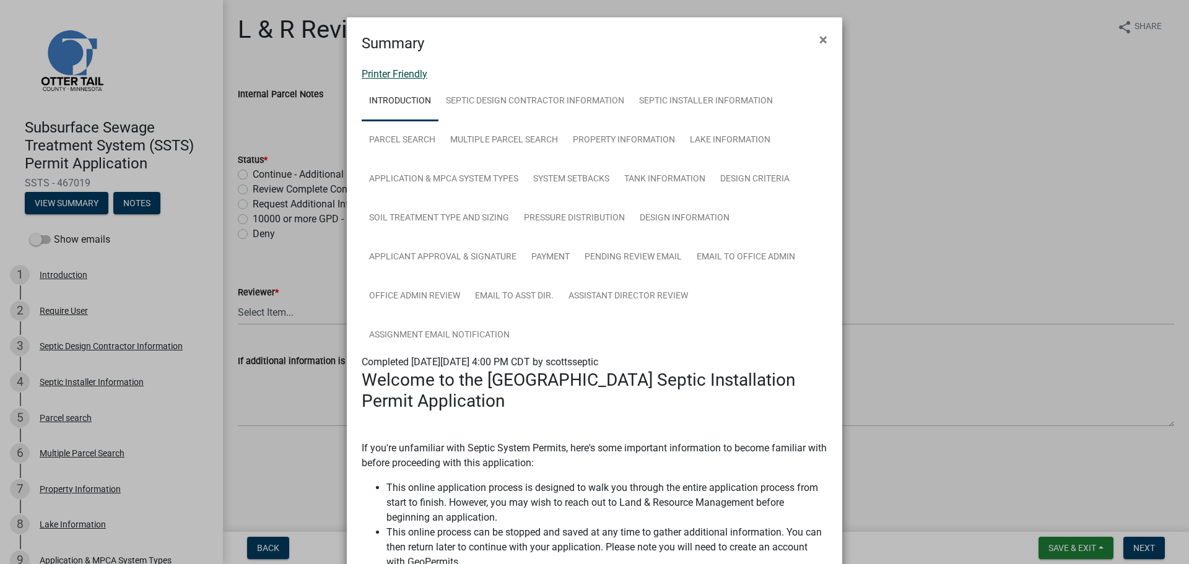
click at [409, 72] on link "Printer Friendly" at bounding box center [395, 74] width 66 height 12
drag, startPoint x: 812, startPoint y: 35, endPoint x: 832, endPoint y: 76, distance: 44.9
click at [812, 35] on button "×" at bounding box center [823, 39] width 28 height 35
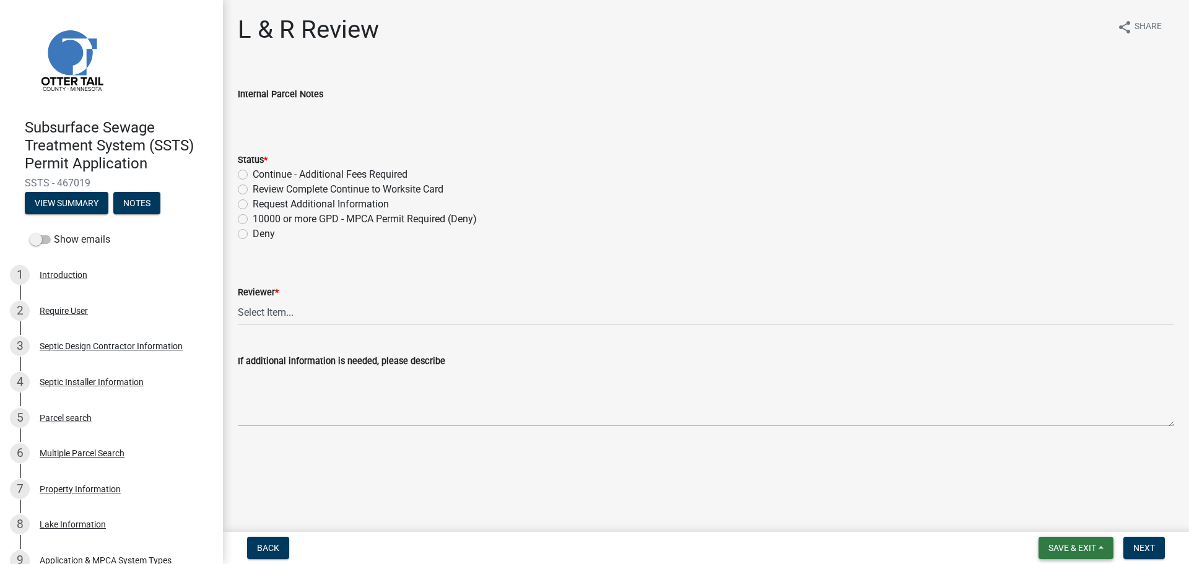
click at [1067, 545] on span "Save & Exit" at bounding box center [1072, 548] width 48 height 10
click at [1050, 517] on button "Save & Exit" at bounding box center [1063, 516] width 99 height 30
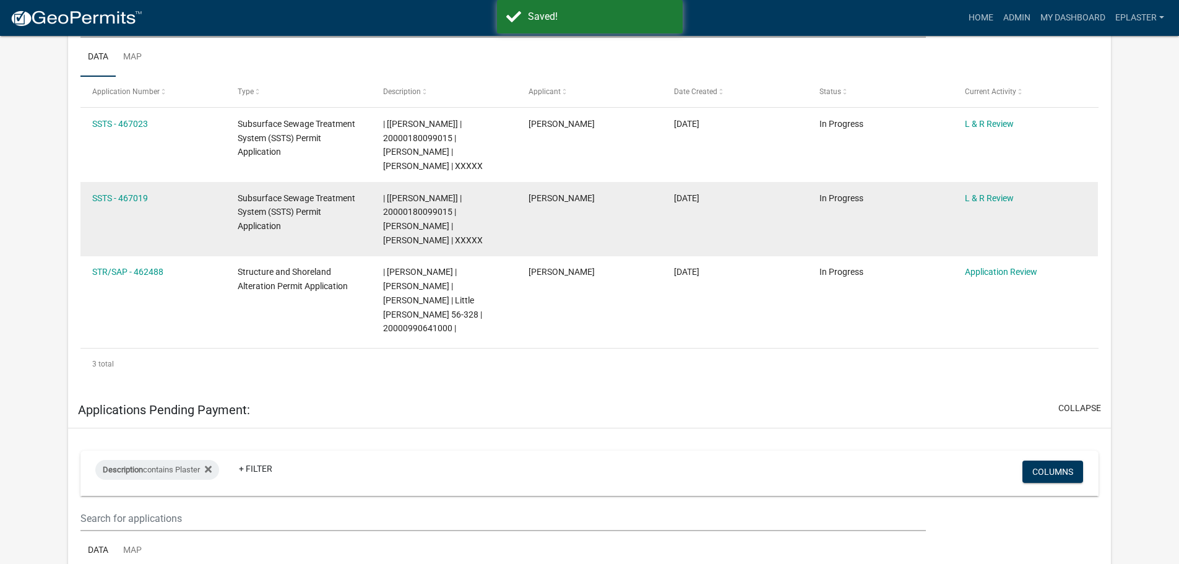
scroll to position [201, 0]
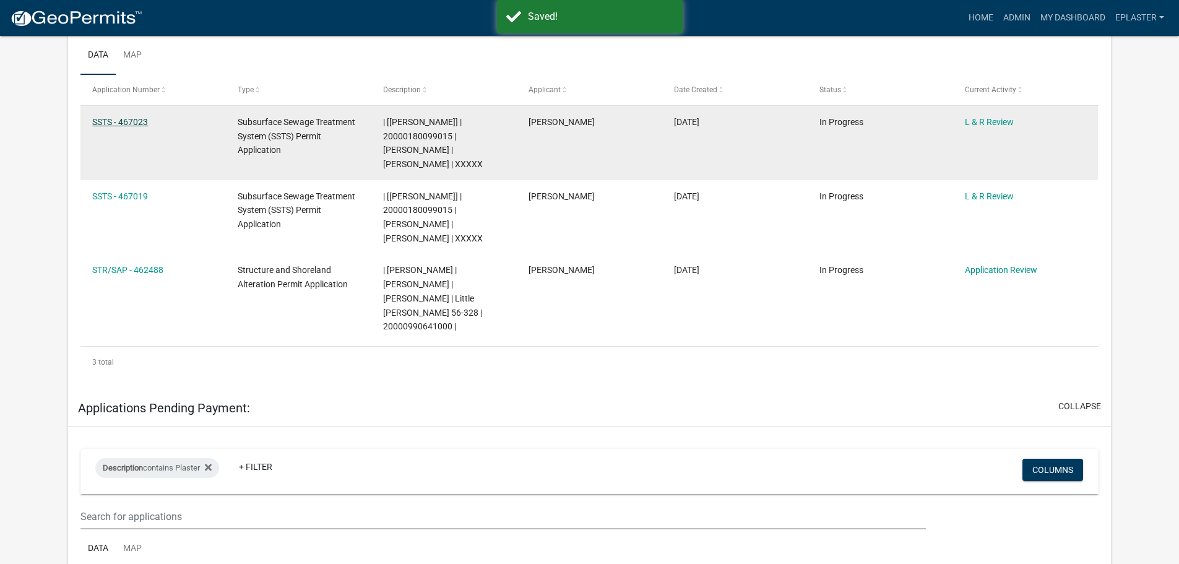
click at [116, 123] on link "SSTS - 467023" at bounding box center [120, 122] width 56 height 10
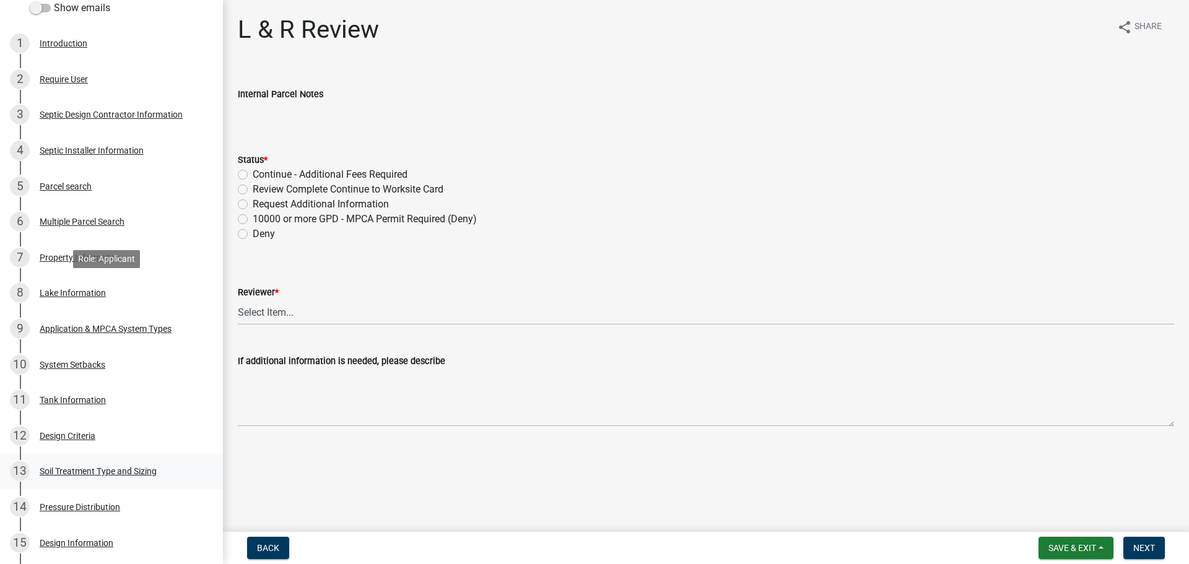
scroll to position [449, 0]
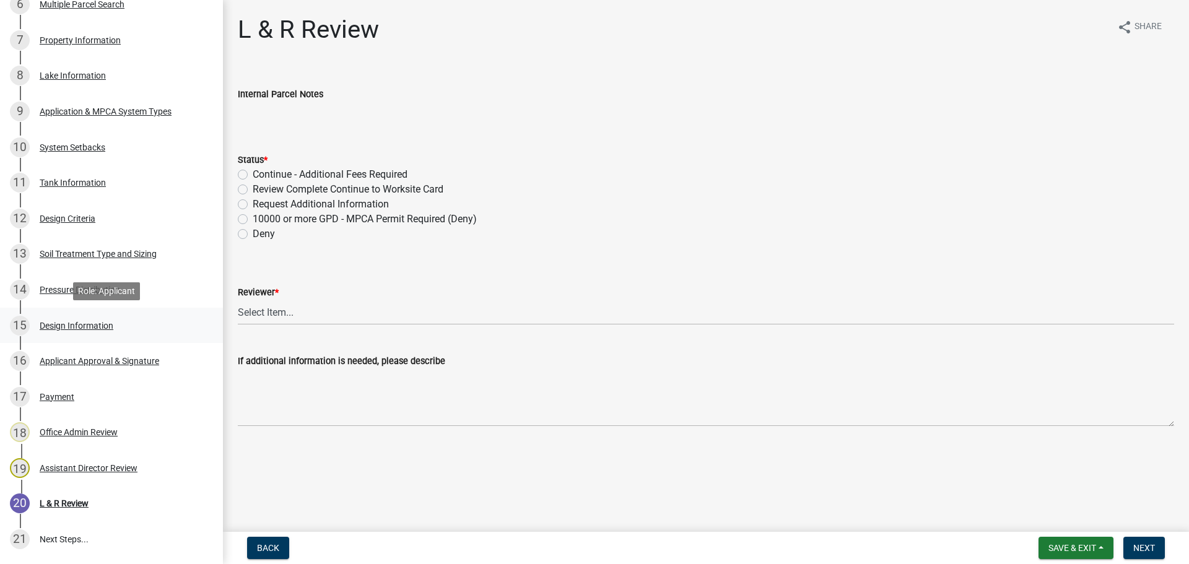
click at [76, 330] on div "Design Information" at bounding box center [77, 325] width 74 height 9
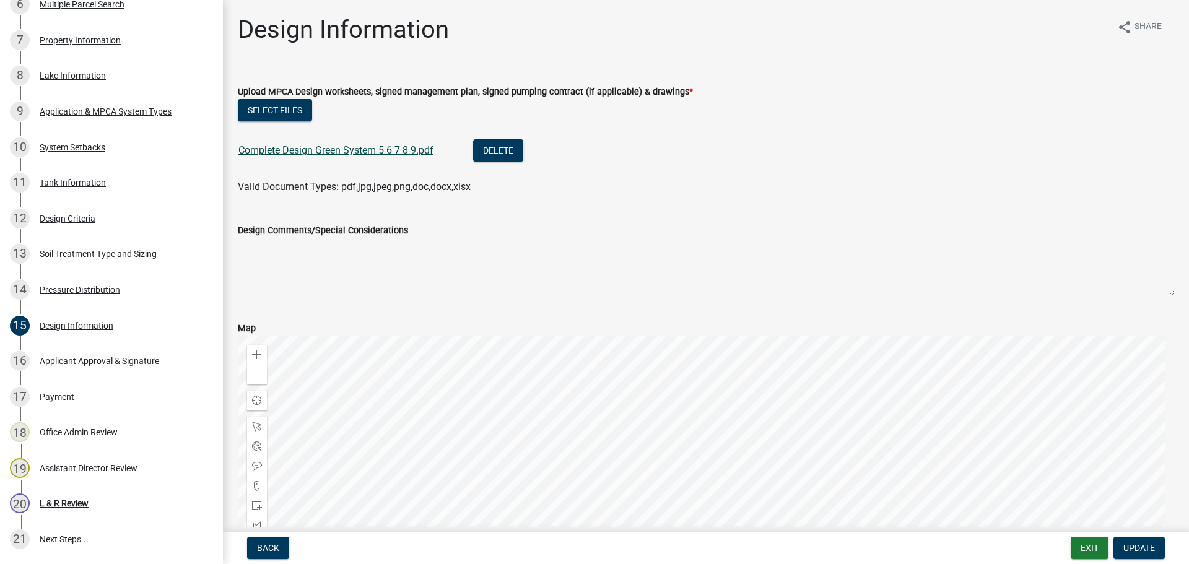
click at [375, 150] on link "Complete Design Green System 5 6 7 8 9.pdf" at bounding box center [335, 150] width 195 height 12
click at [1097, 549] on button "Exit" at bounding box center [1089, 548] width 38 height 22
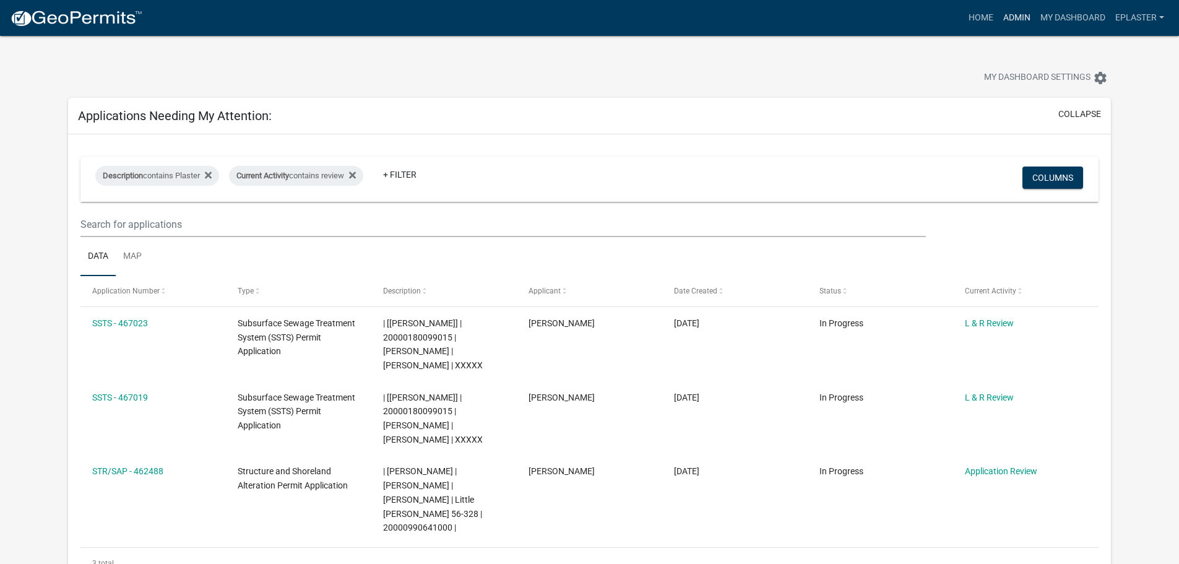
drag, startPoint x: 1021, startPoint y: 11, endPoint x: 1018, endPoint y: 19, distance: 9.0
click at [1021, 11] on link "Admin" at bounding box center [1017, 18] width 37 height 24
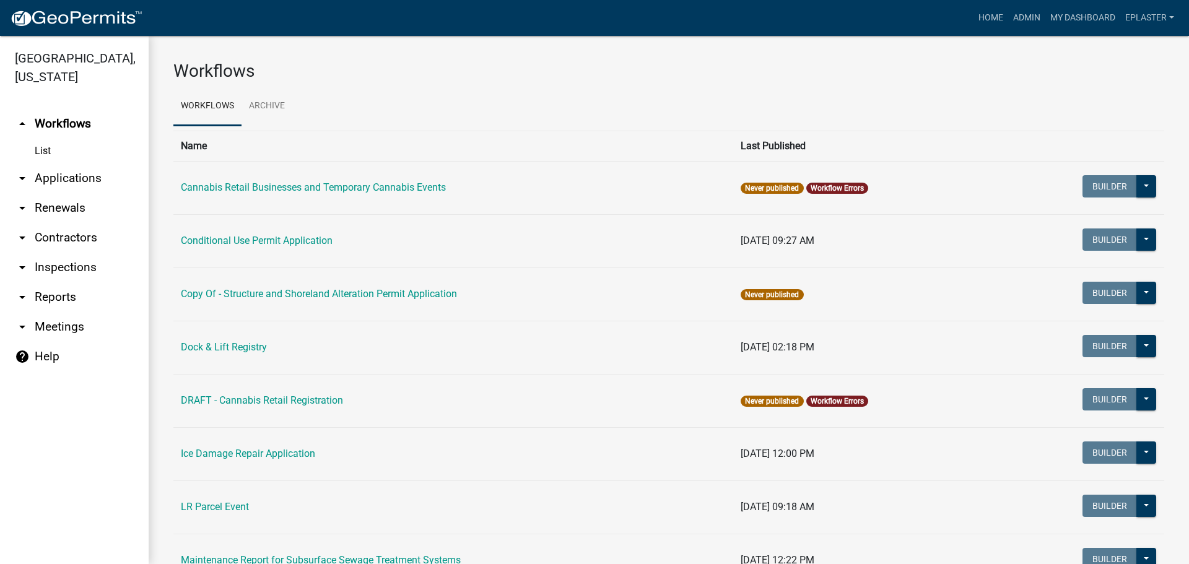
click at [76, 174] on link "arrow_drop_down Applications" at bounding box center [74, 178] width 149 height 30
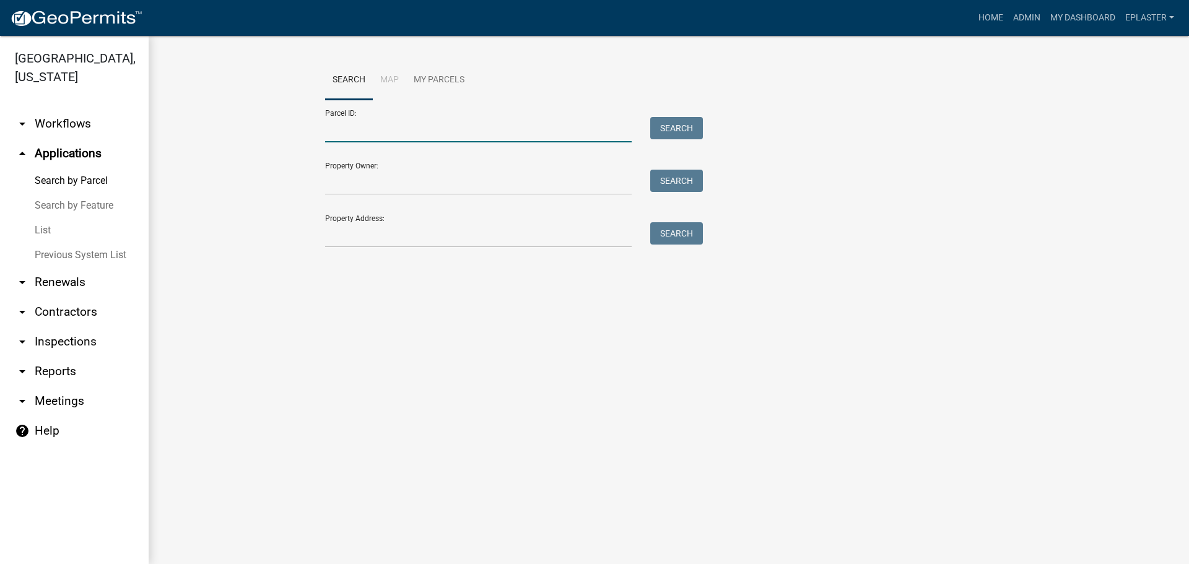
click at [383, 132] on input "Parcel ID:" at bounding box center [478, 129] width 306 height 25
click at [329, 245] on input "Property Address:" at bounding box center [478, 234] width 306 height 25
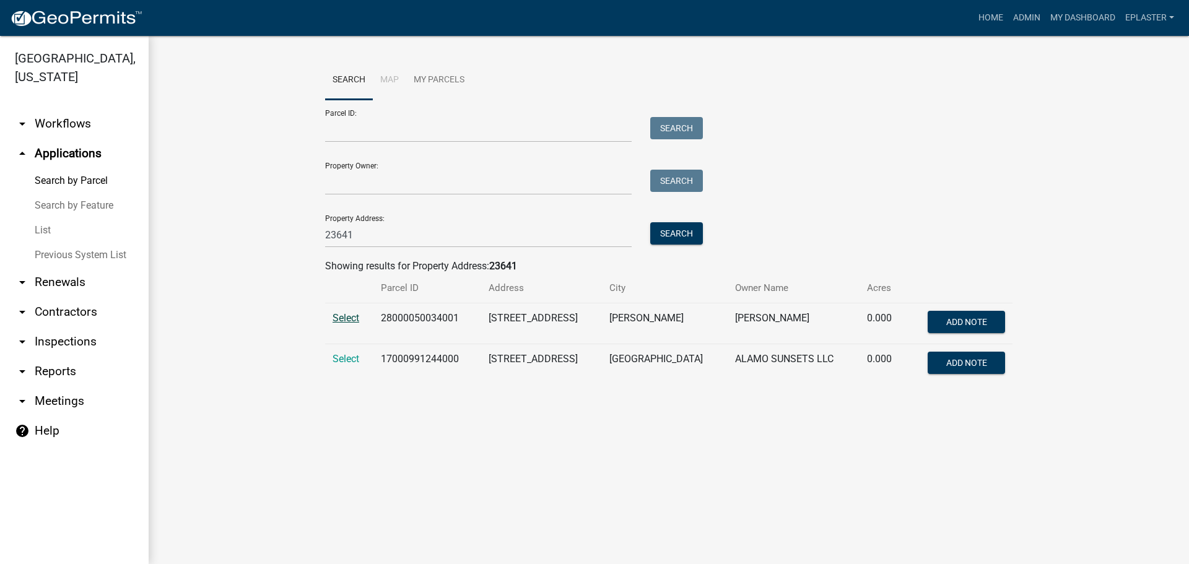
click at [349, 318] on span "Select" at bounding box center [345, 318] width 27 height 12
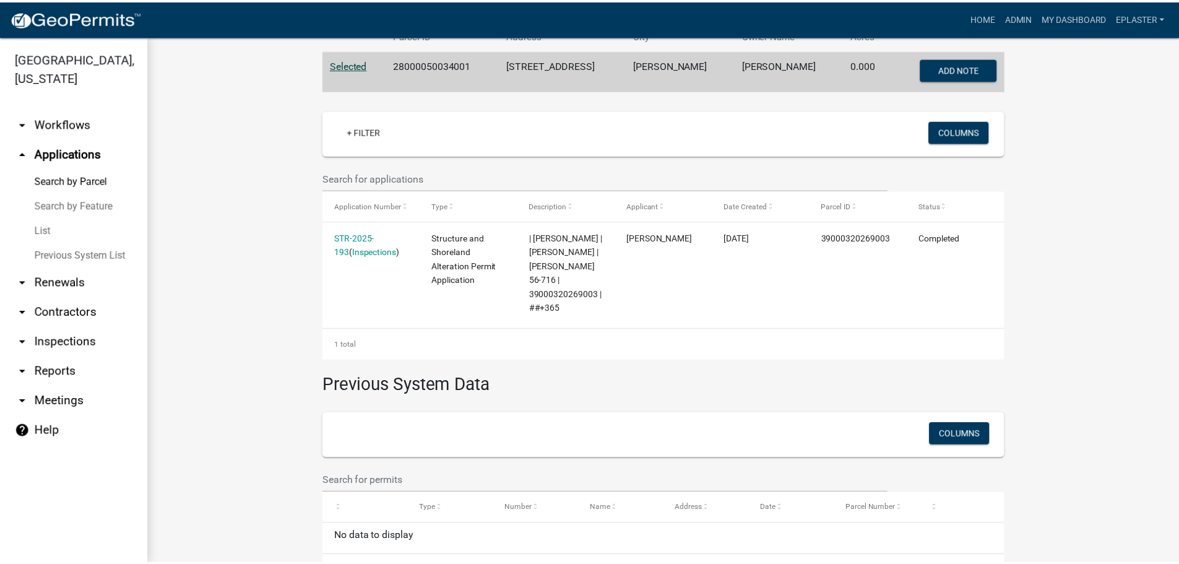
scroll to position [287, 0]
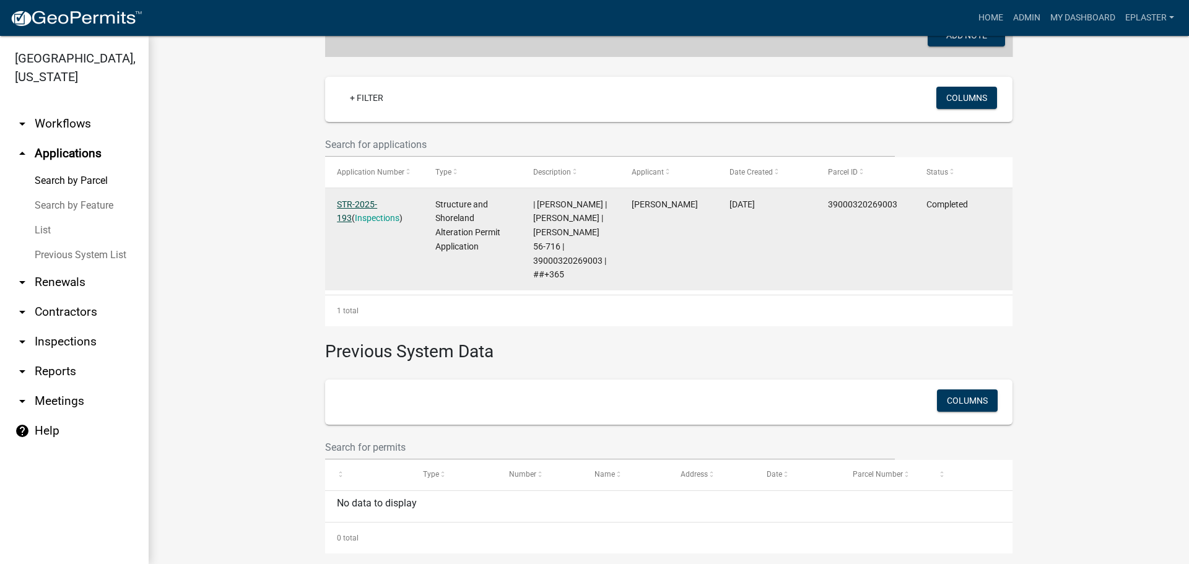
click at [377, 202] on link "STR-2025-193" at bounding box center [357, 211] width 40 height 24
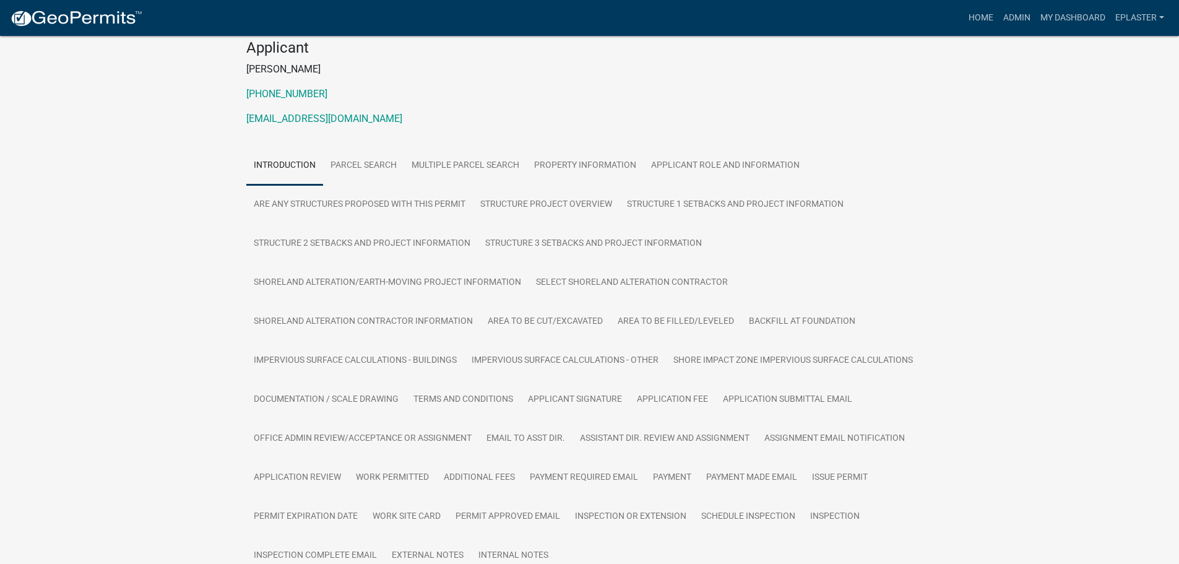
scroll to position [155, 0]
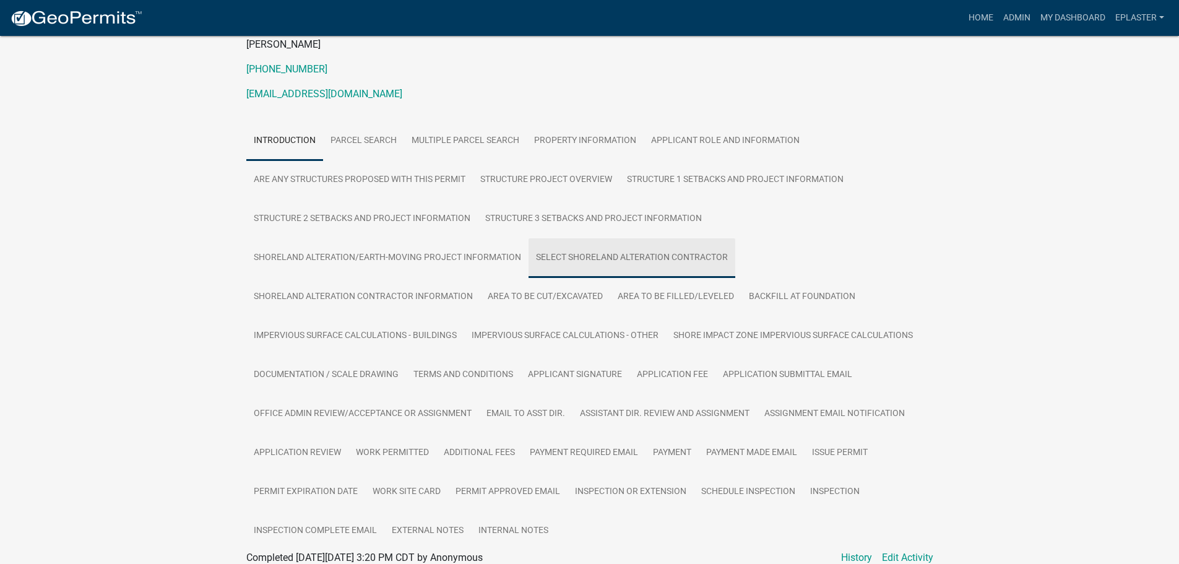
click at [654, 259] on link "Select Shoreland Alteration contractor" at bounding box center [632, 258] width 207 height 40
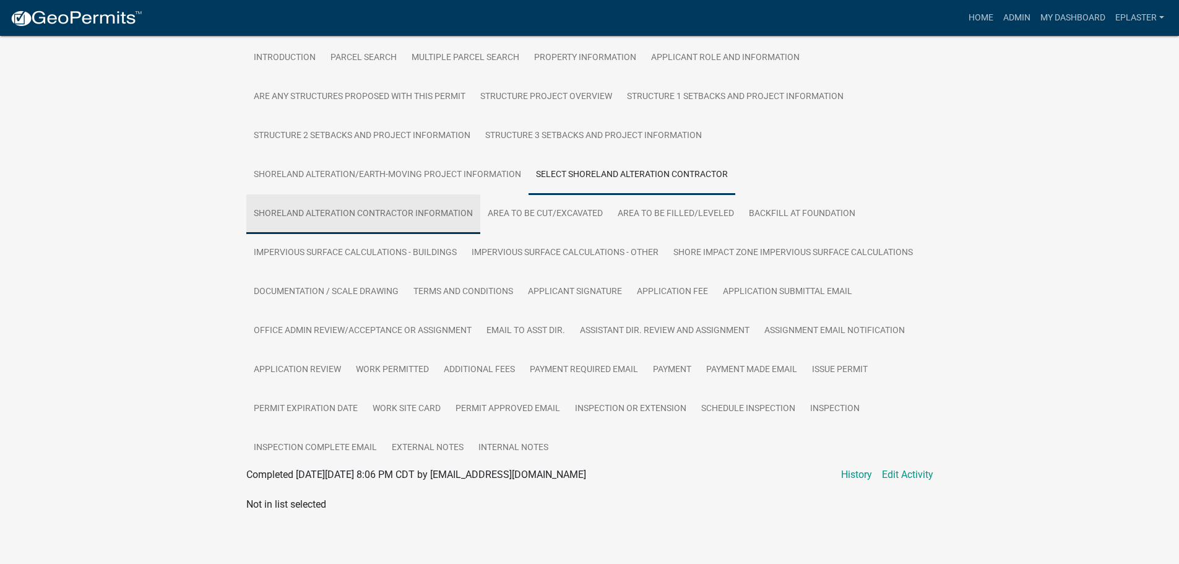
click at [373, 206] on link "Shoreland Alteration Contractor Information" at bounding box center [363, 214] width 234 height 40
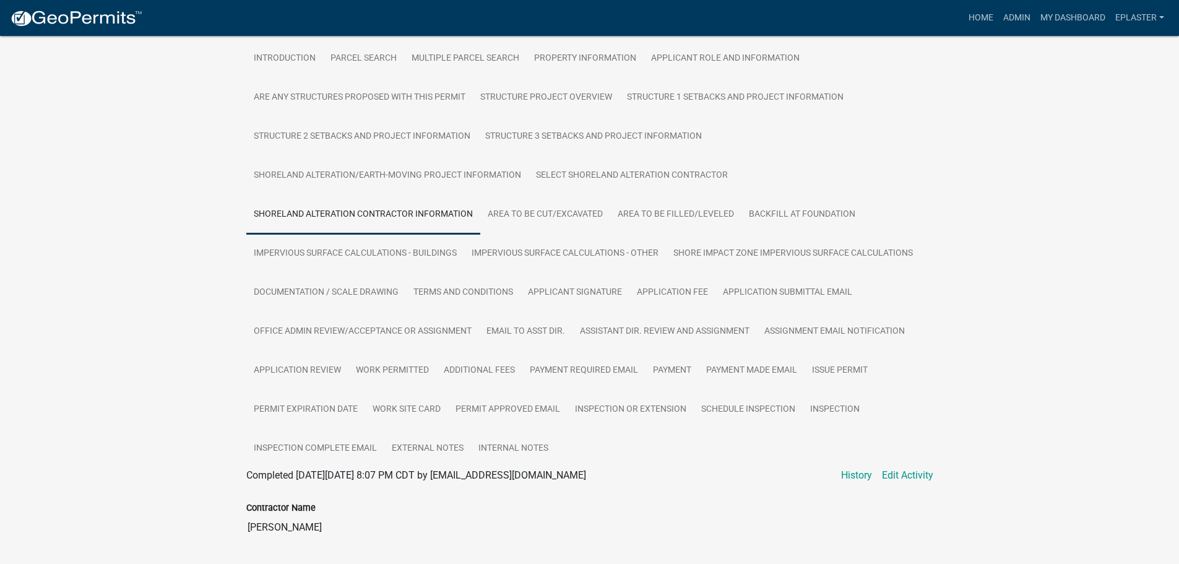
scroll to position [223, 0]
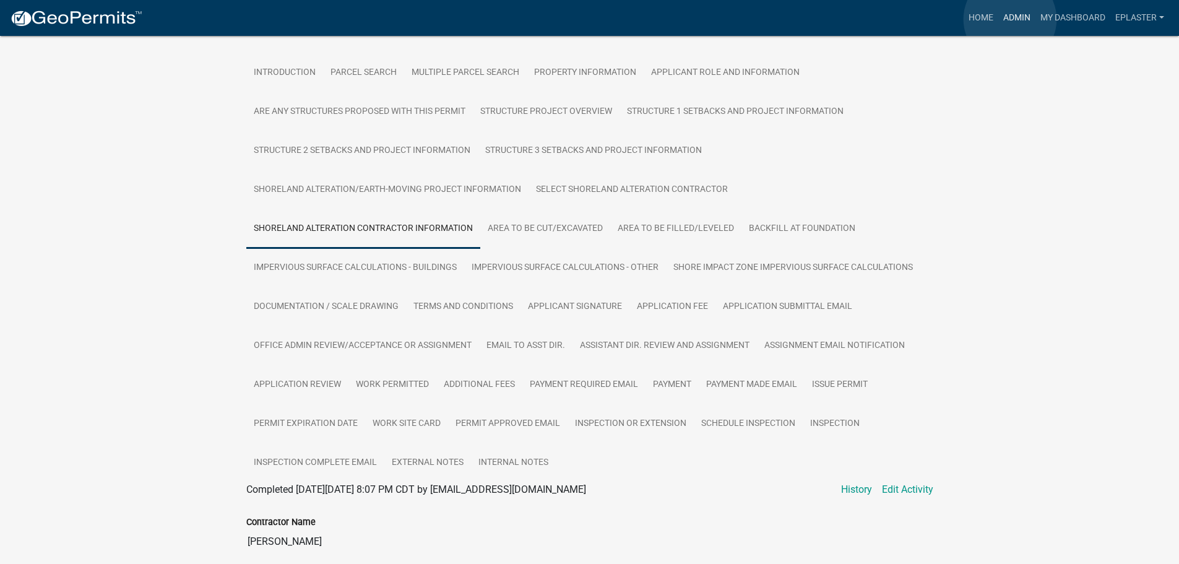
click at [1010, 19] on link "Admin" at bounding box center [1017, 18] width 37 height 24
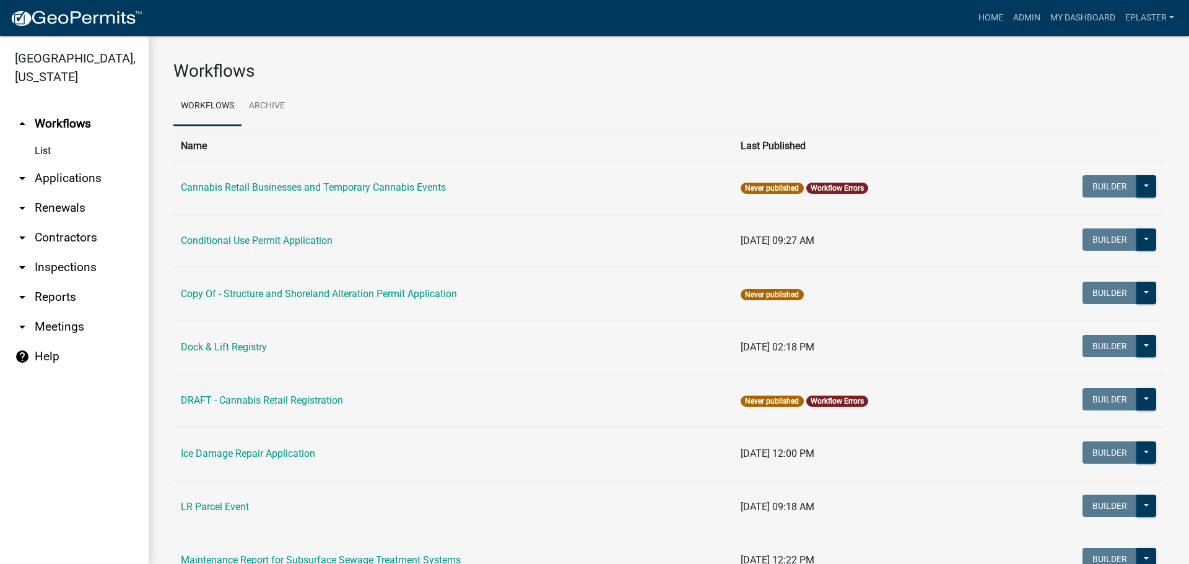
click at [95, 172] on link "arrow_drop_down Applications" at bounding box center [74, 178] width 149 height 30
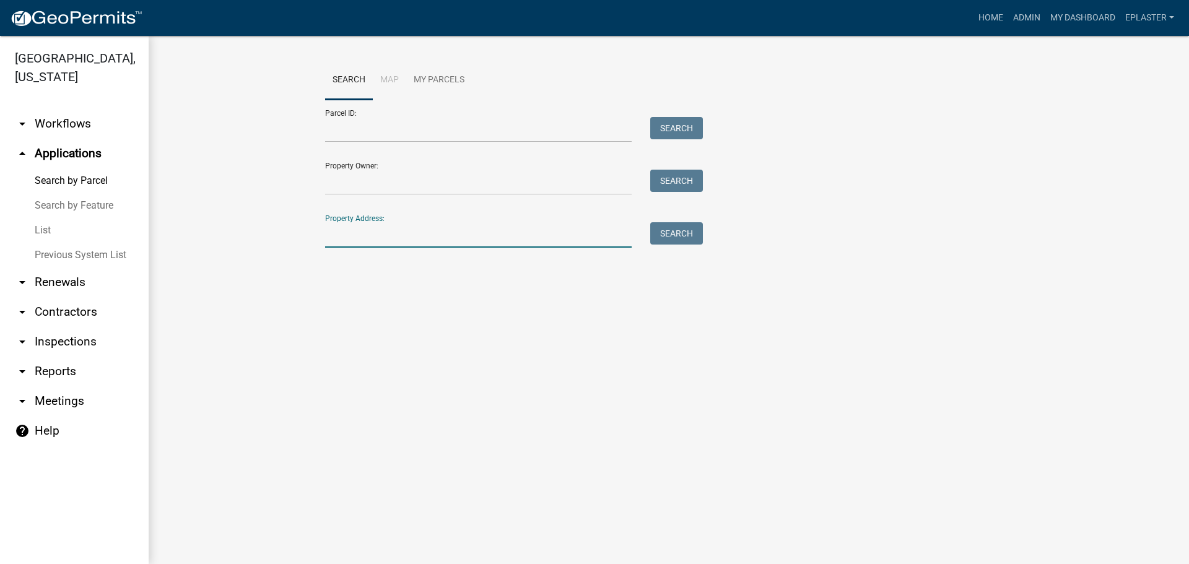
click at [364, 224] on input "Property Address:" at bounding box center [478, 234] width 306 height 25
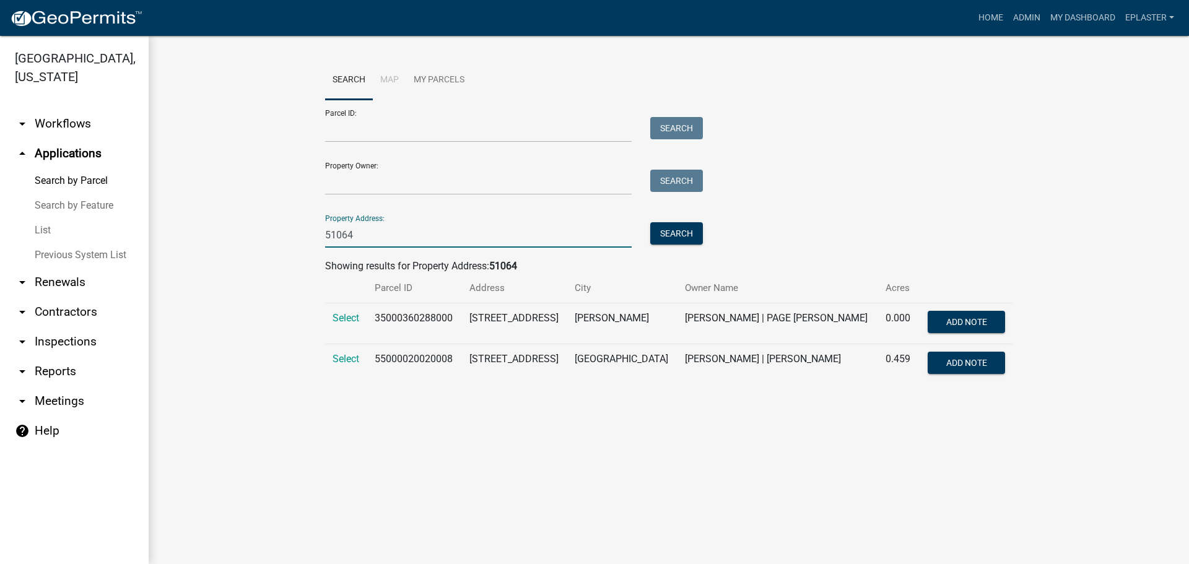
click at [350, 366] on td "Select" at bounding box center [346, 364] width 42 height 41
click at [349, 355] on span "Select" at bounding box center [345, 359] width 27 height 12
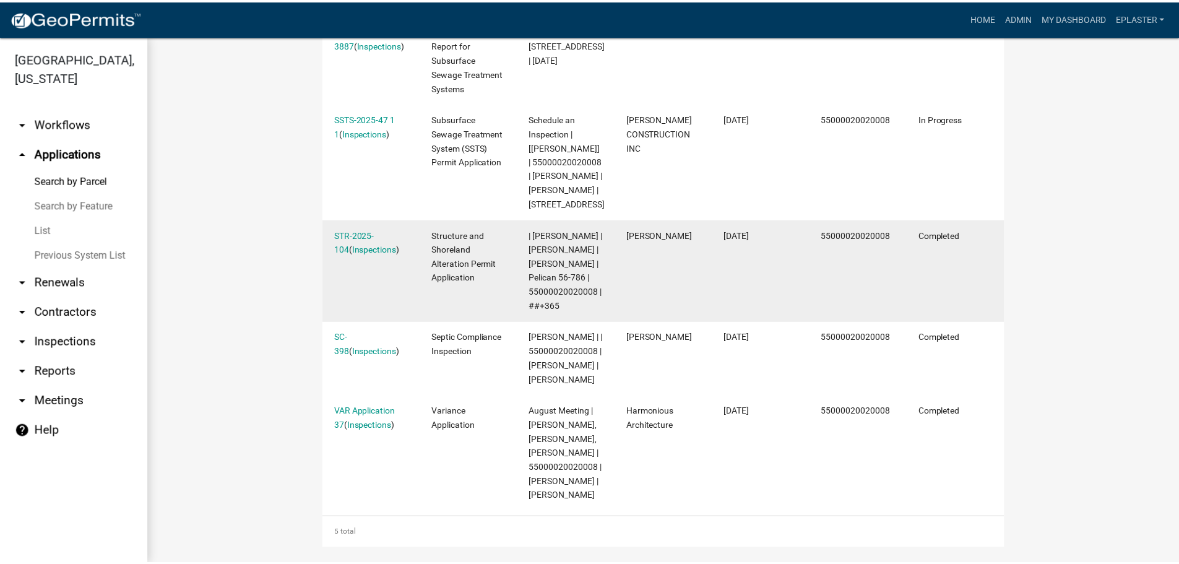
scroll to position [488, 0]
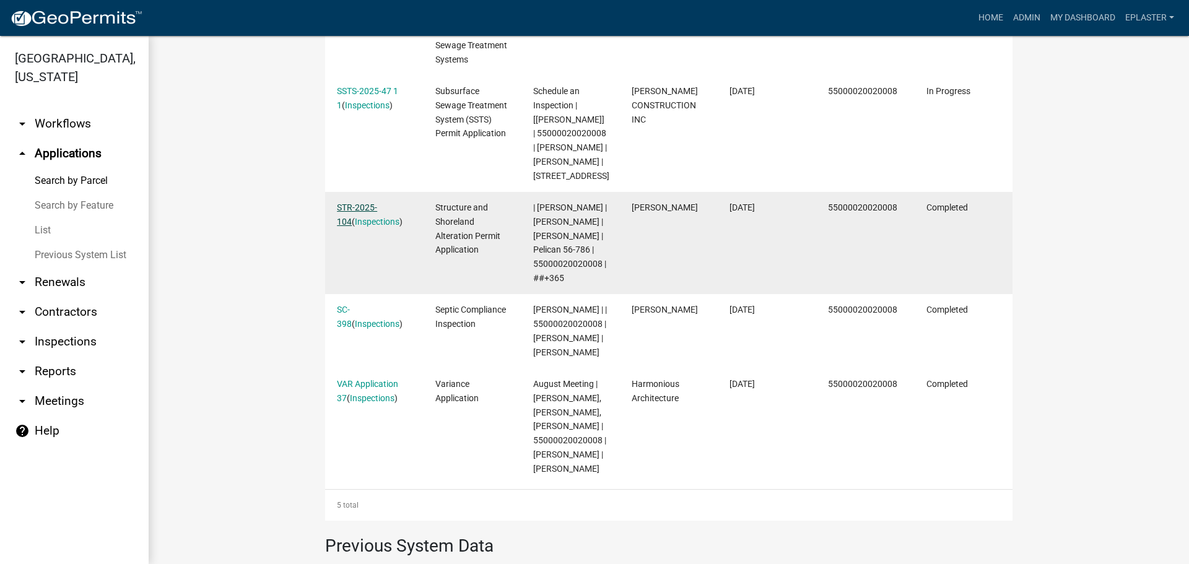
click at [377, 205] on link "STR-2025-104" at bounding box center [357, 214] width 40 height 24
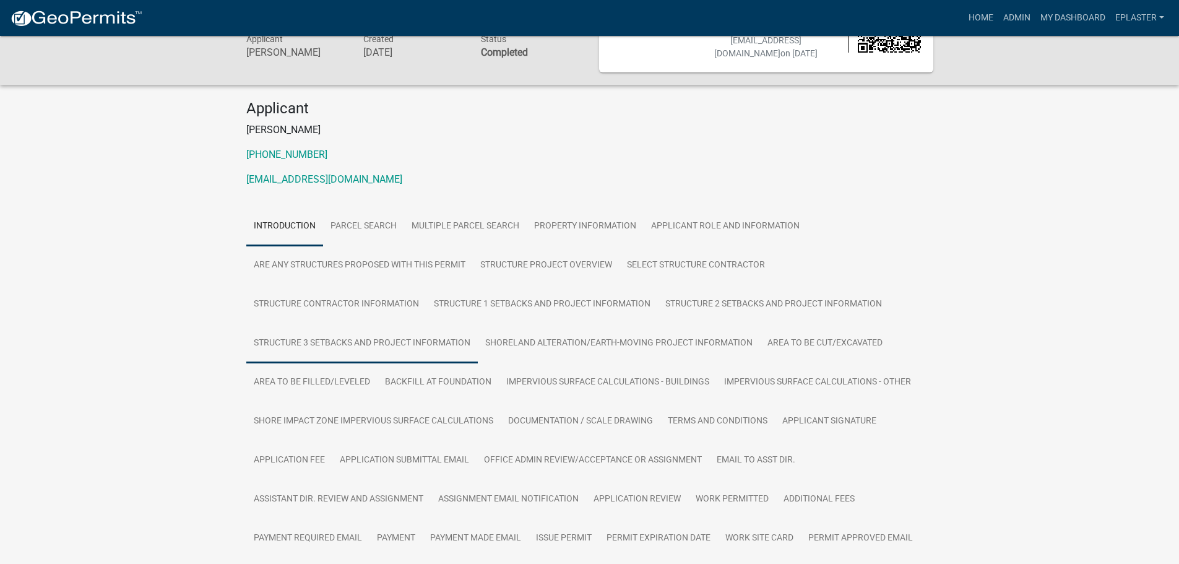
scroll to position [139, 0]
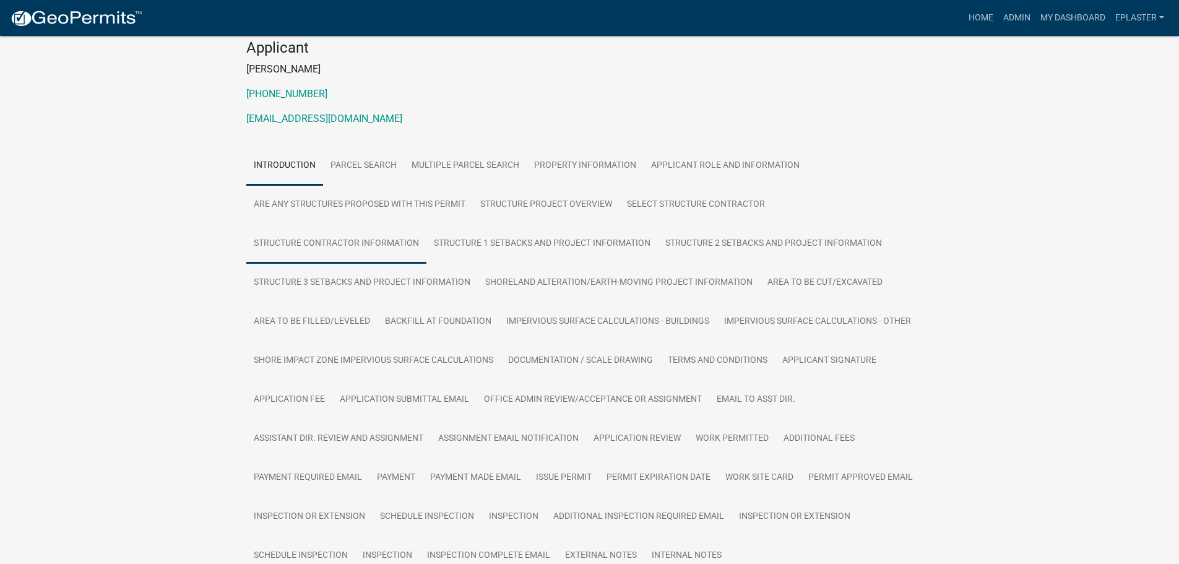
click at [381, 240] on link "Structure Contractor Information" at bounding box center [336, 244] width 180 height 40
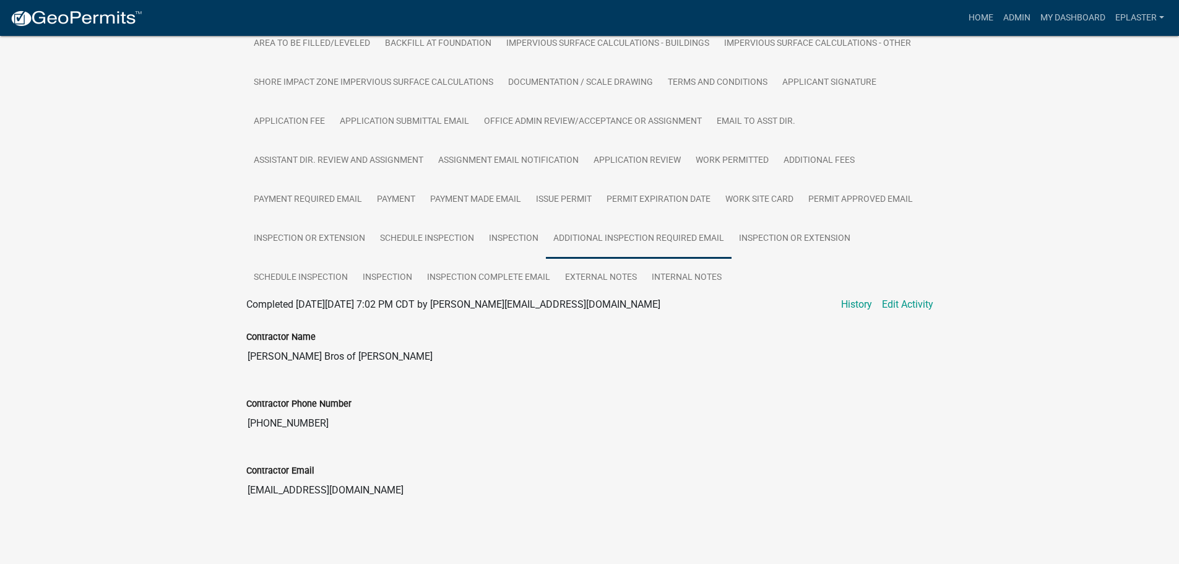
scroll to position [418, 0]
click at [1010, 25] on link "Admin" at bounding box center [1017, 18] width 37 height 24
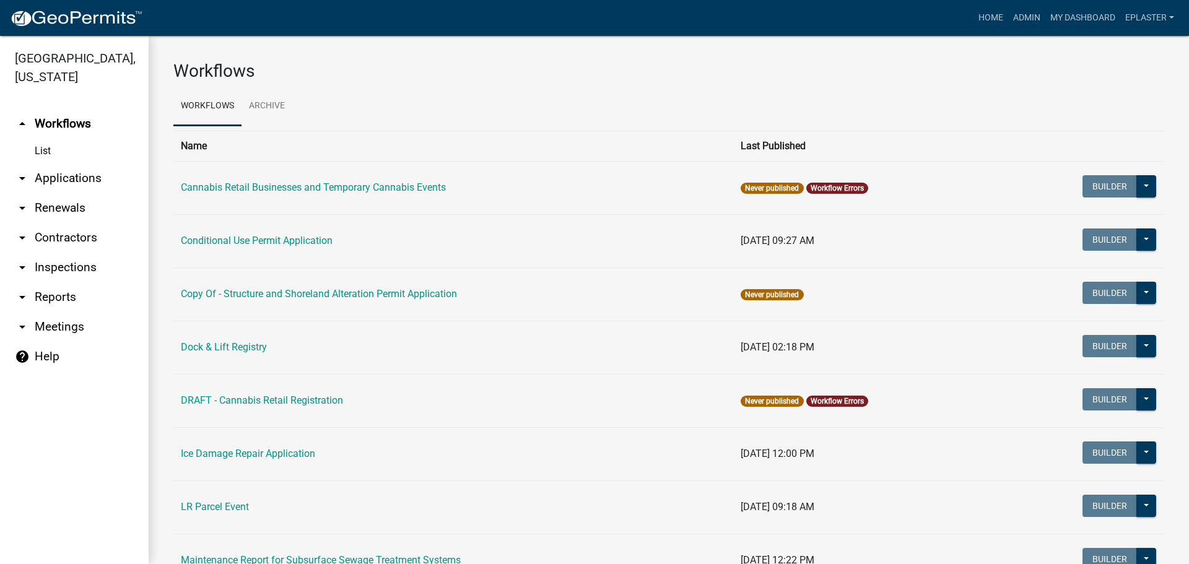
click at [45, 189] on link "arrow_drop_down Applications" at bounding box center [74, 178] width 149 height 30
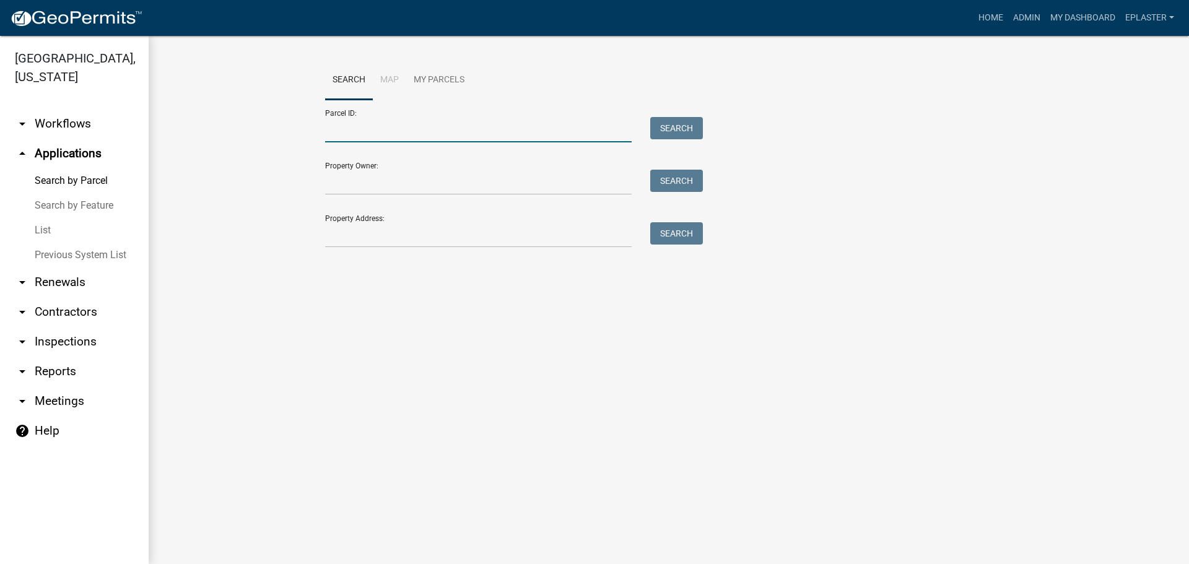
click at [370, 129] on input "Parcel ID:" at bounding box center [478, 129] width 306 height 25
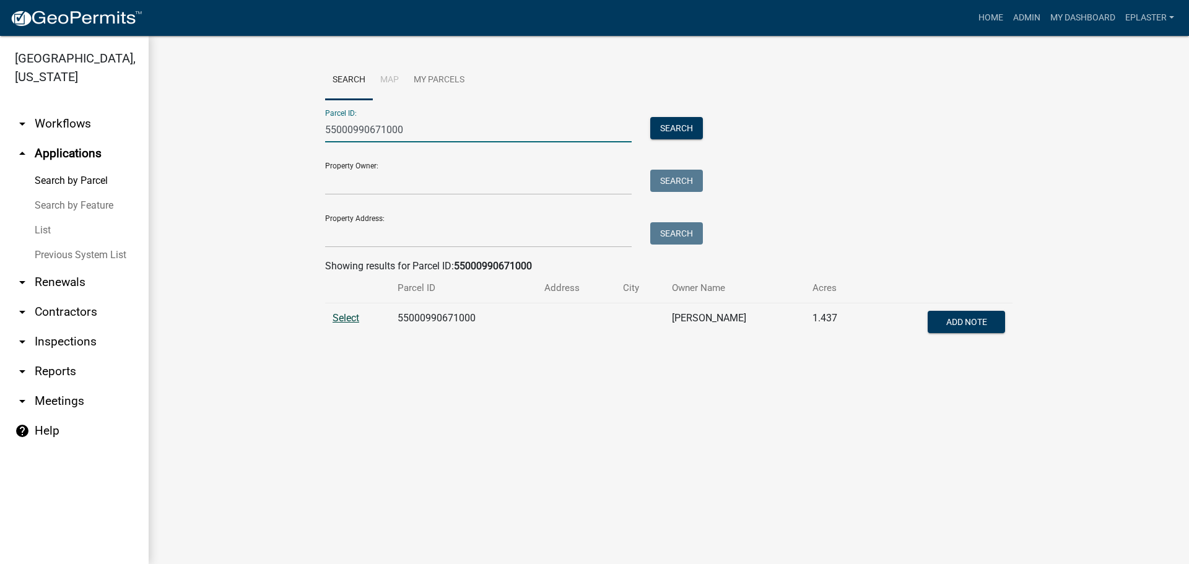
click at [344, 318] on span "Select" at bounding box center [345, 318] width 27 height 12
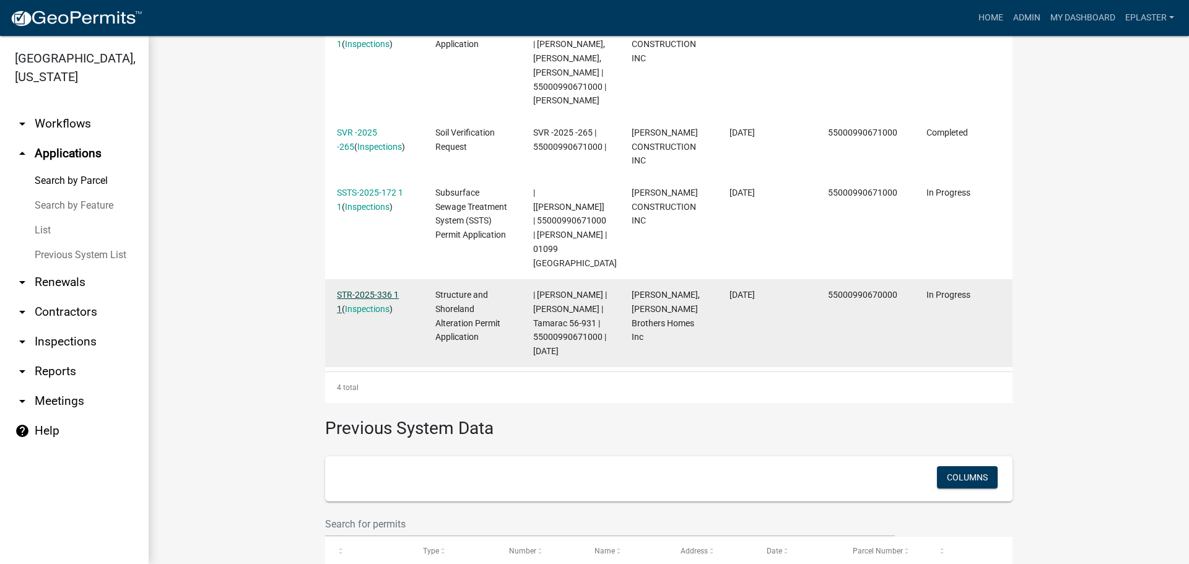
scroll to position [473, 0]
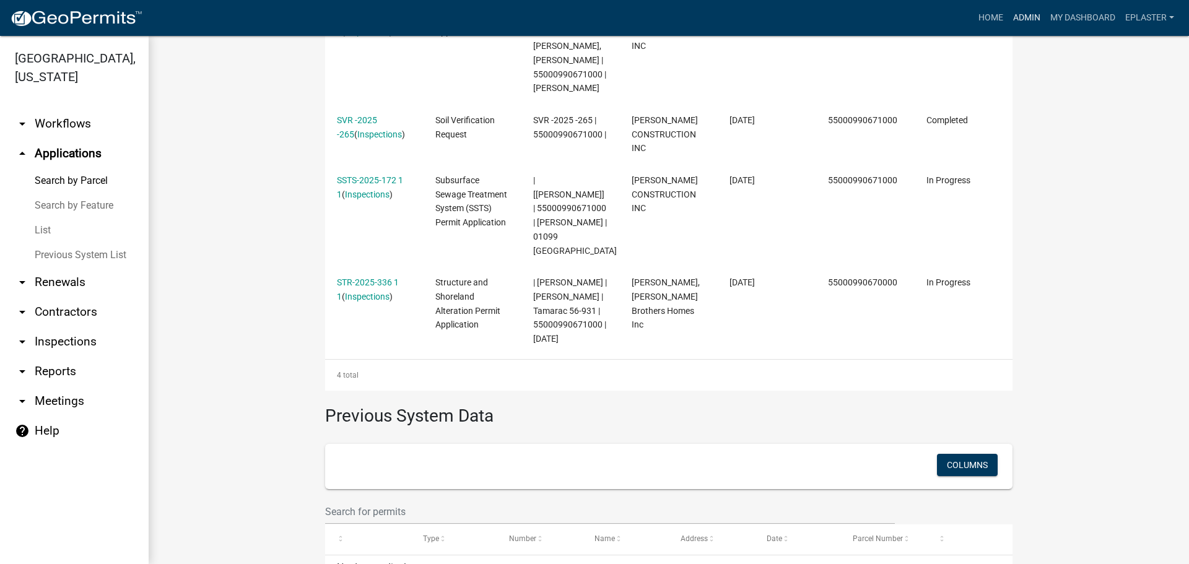
drag, startPoint x: 1019, startPoint y: 17, endPoint x: 959, endPoint y: 28, distance: 61.1
click at [1019, 17] on link "Admin" at bounding box center [1026, 18] width 37 height 24
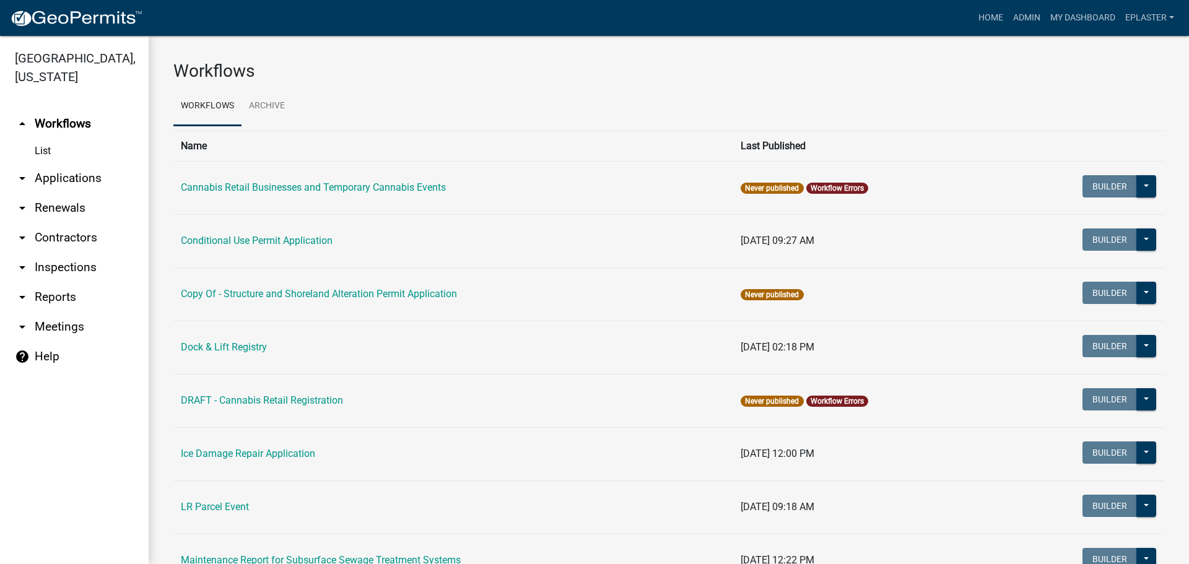
click at [59, 176] on link "arrow_drop_down Applications" at bounding box center [74, 178] width 149 height 30
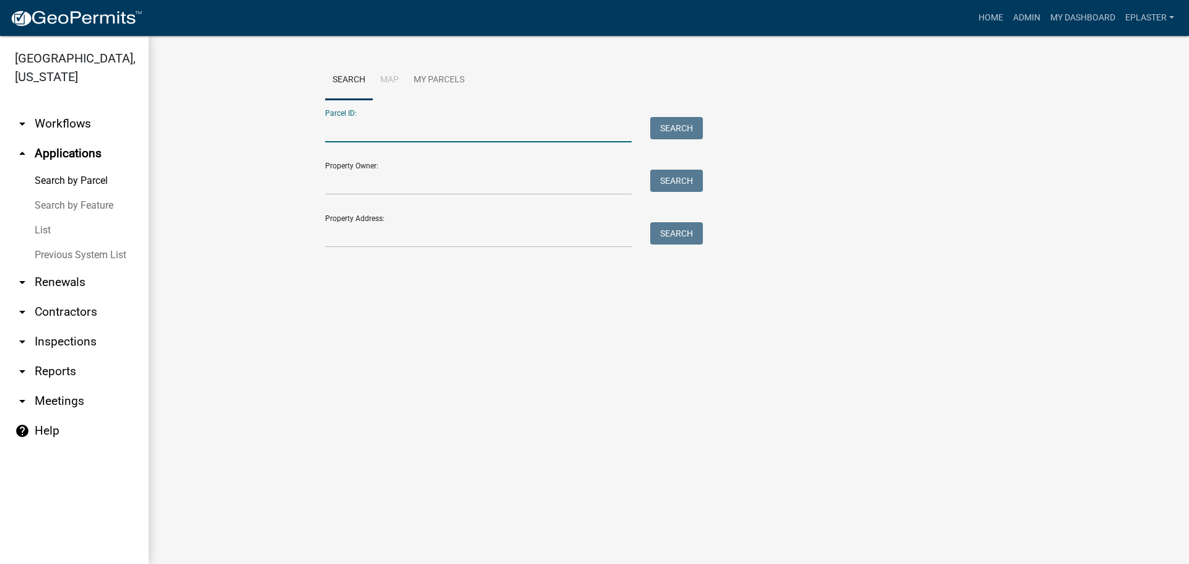
click at [408, 124] on input "Parcel ID:" at bounding box center [478, 129] width 306 height 25
click at [356, 241] on input "Property Address:" at bounding box center [478, 234] width 306 height 25
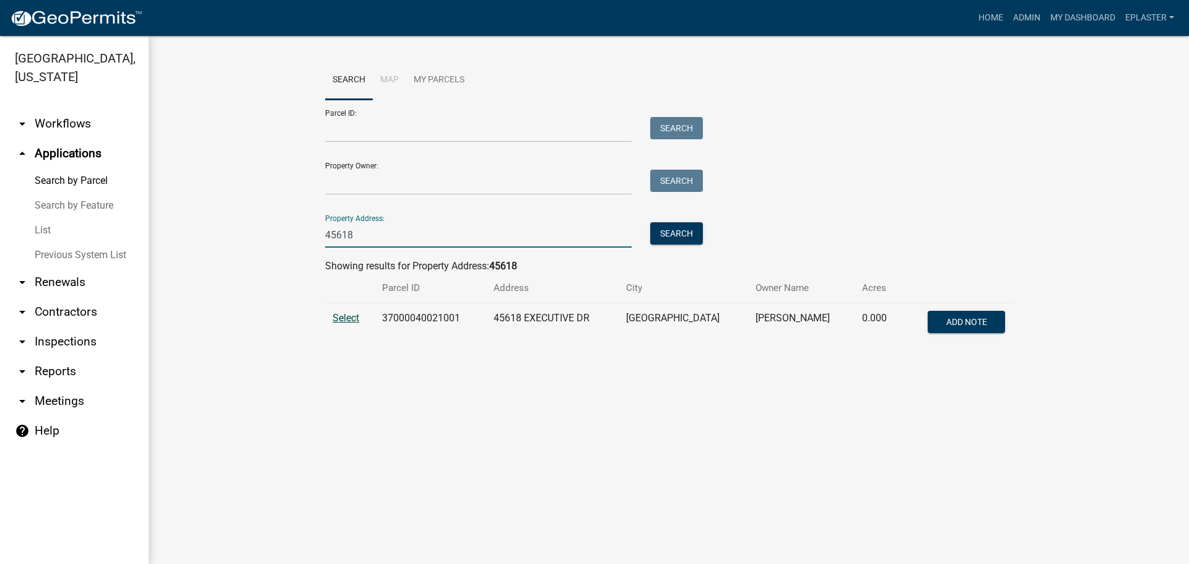
click at [345, 314] on span "Select" at bounding box center [345, 318] width 27 height 12
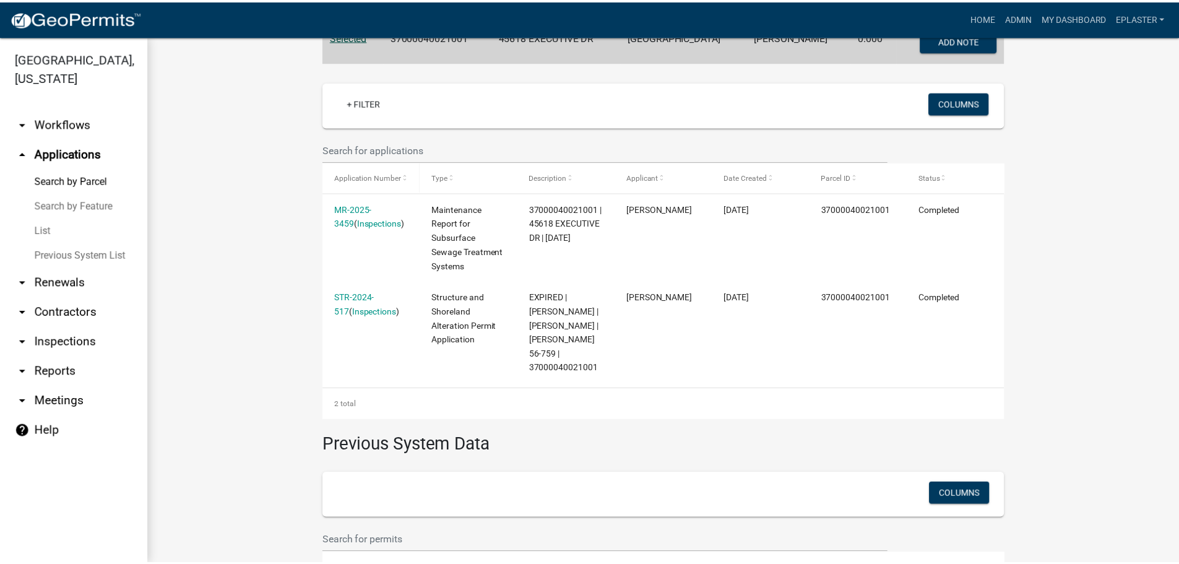
scroll to position [302, 0]
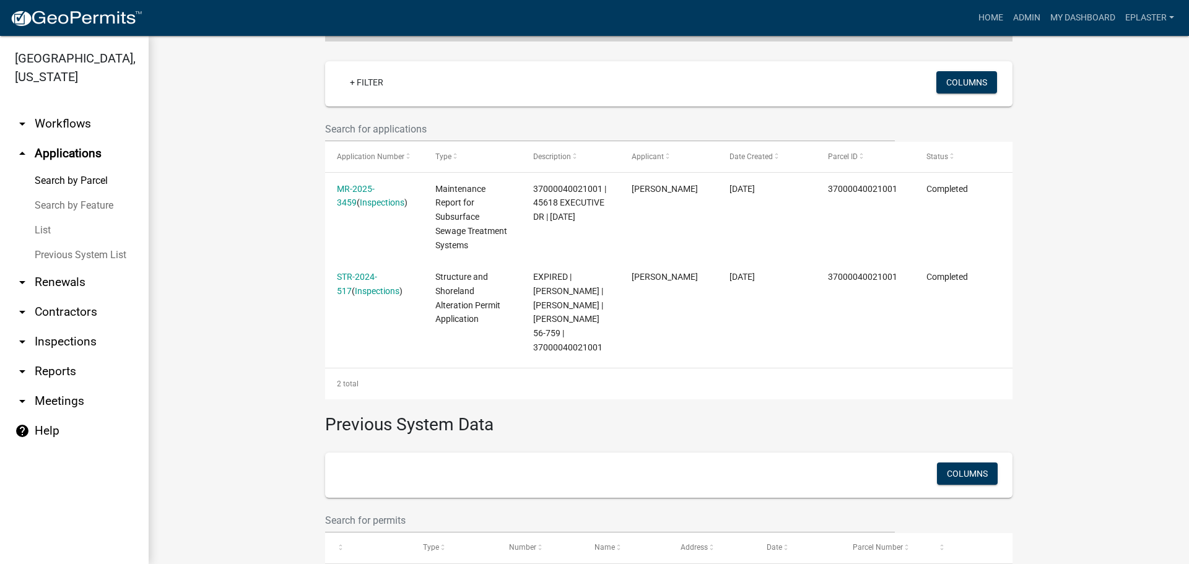
click at [377, 274] on link "STR-2024-517" at bounding box center [357, 284] width 40 height 24
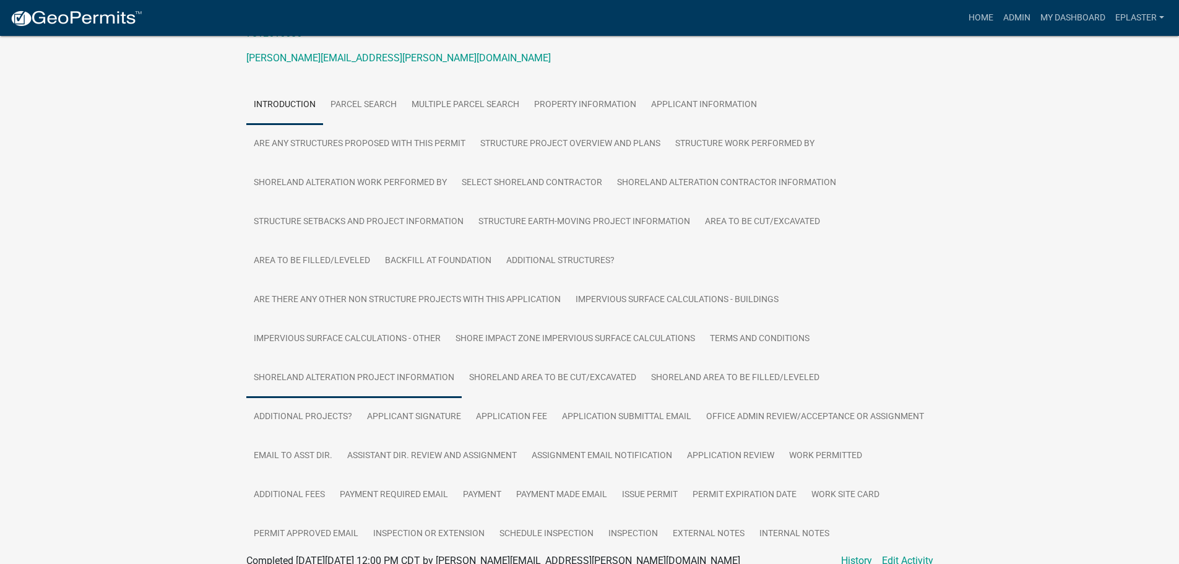
scroll to position [201, 0]
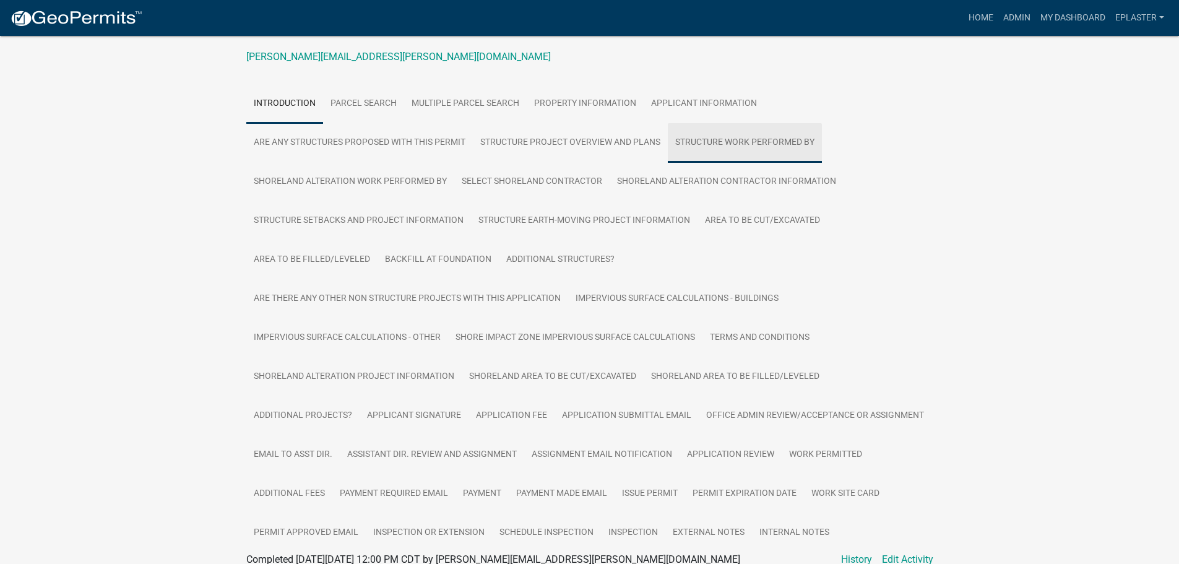
click at [755, 128] on link "Structure Work Performed By" at bounding box center [745, 143] width 154 height 40
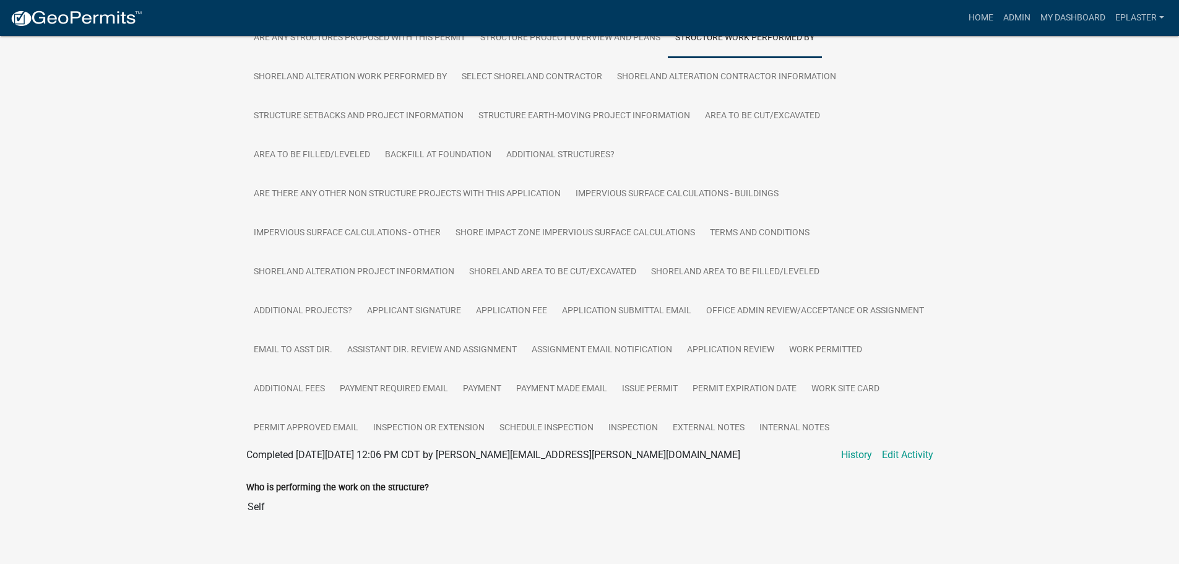
scroll to position [314, 0]
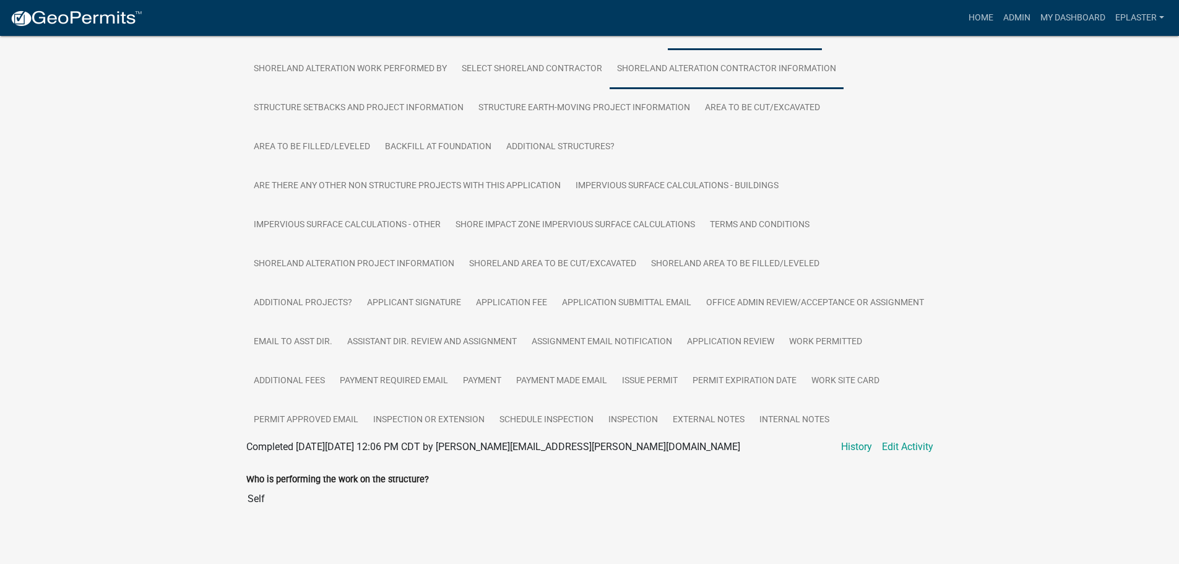
click at [749, 70] on link "Shoreland Alteration Contractor Information" at bounding box center [727, 70] width 234 height 40
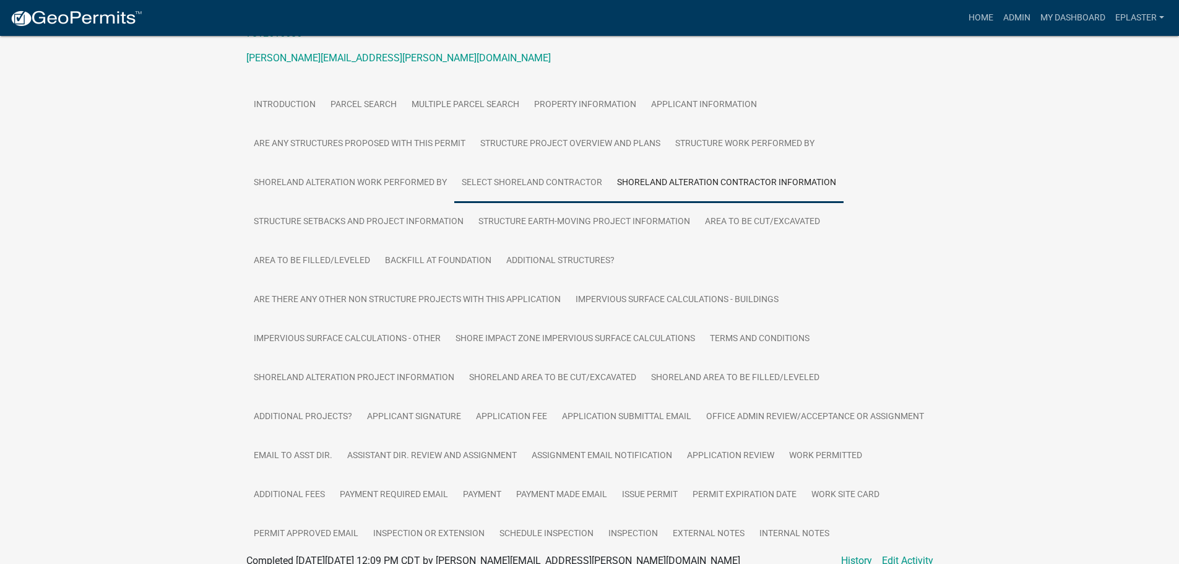
click at [549, 175] on link "Select Shoreland Contractor" at bounding box center [531, 183] width 155 height 40
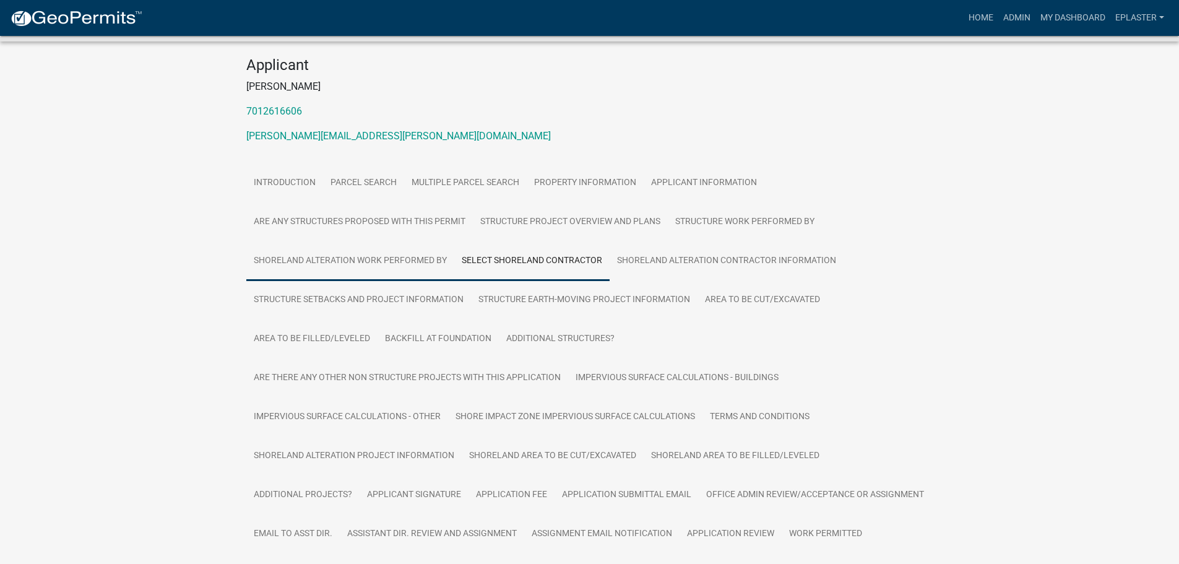
click at [380, 241] on link "Shoreland Alteration Work Performed By" at bounding box center [350, 261] width 208 height 40
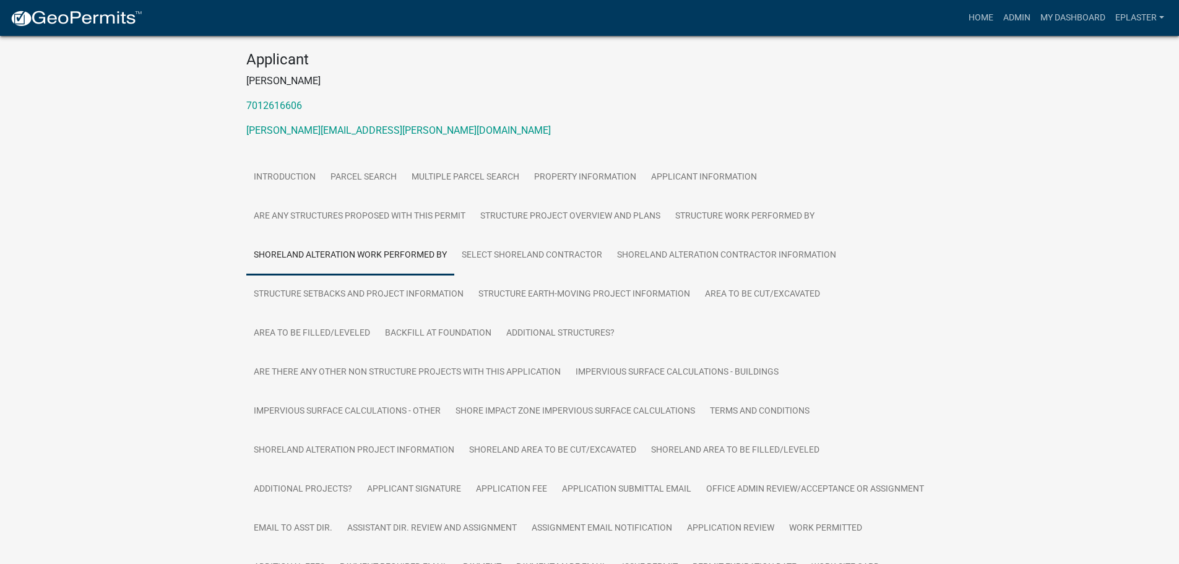
scroll to position [113, 0]
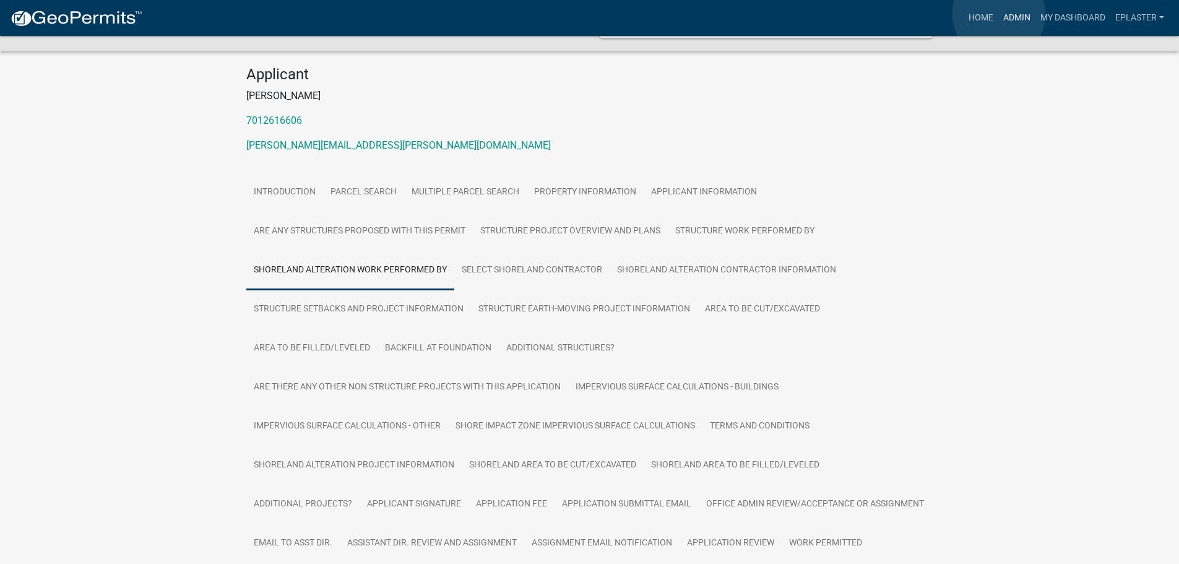
click at [1000, 14] on link "Admin" at bounding box center [1017, 18] width 37 height 24
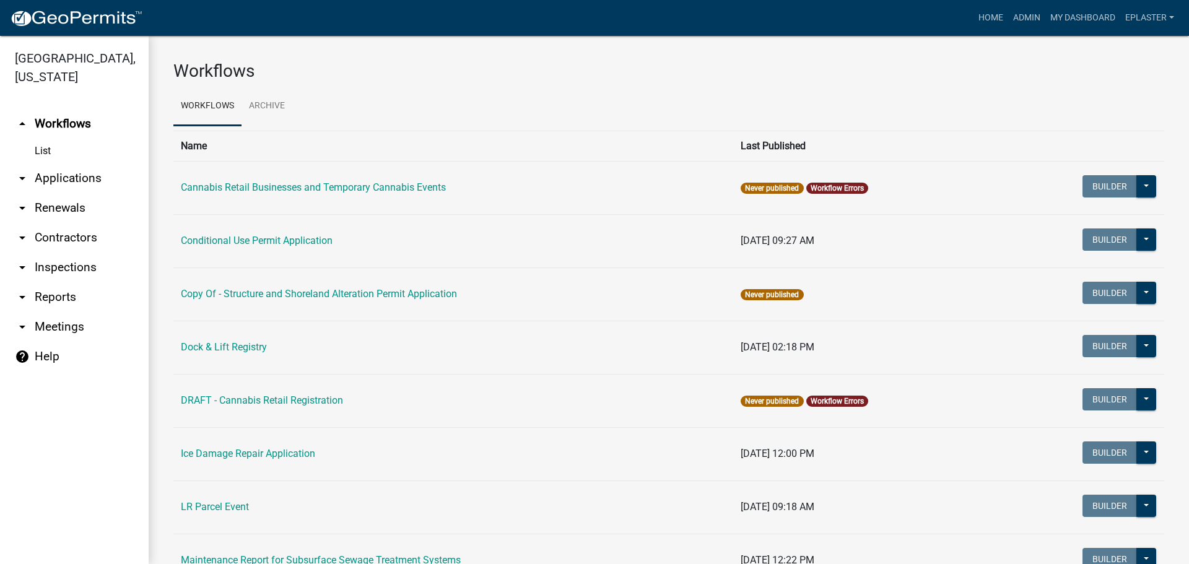
click at [80, 180] on link "arrow_drop_down Applications" at bounding box center [74, 178] width 149 height 30
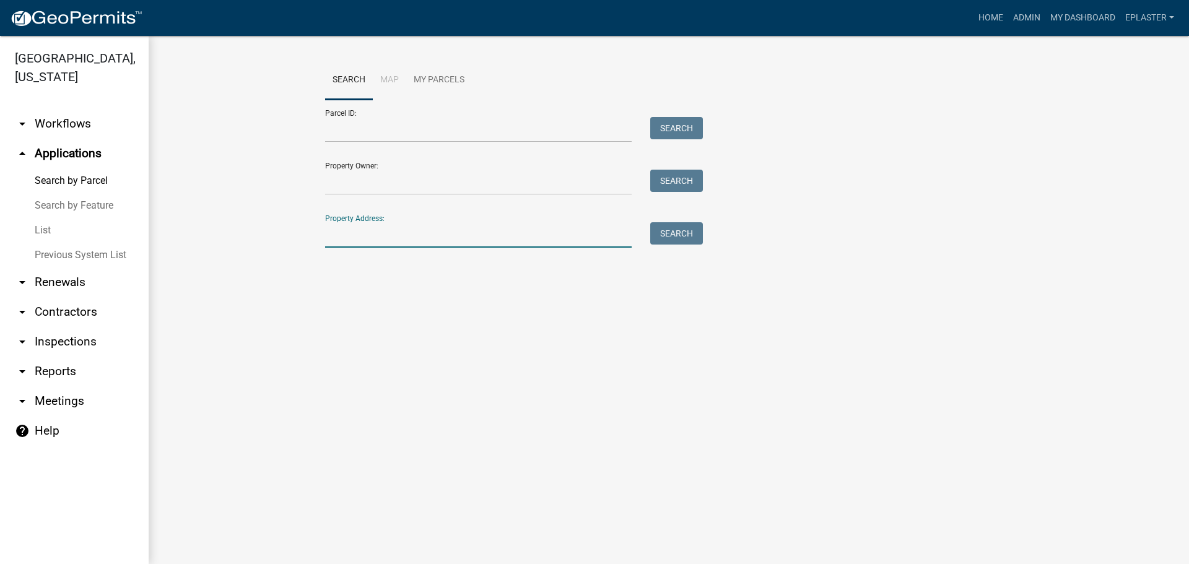
click at [396, 229] on input "Property Address:" at bounding box center [478, 234] width 306 height 25
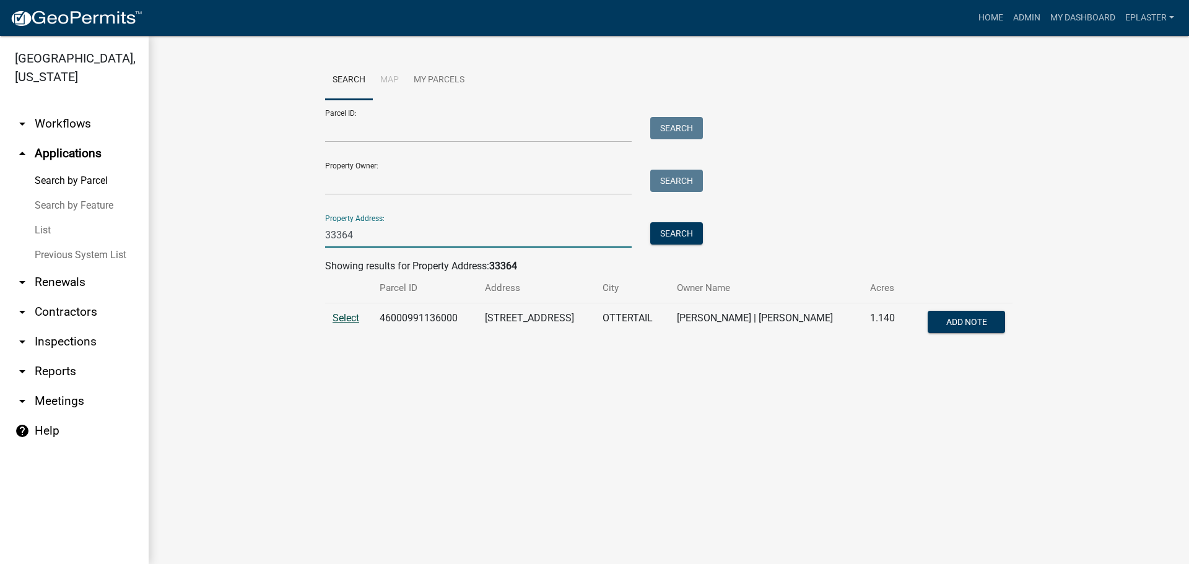
click at [351, 314] on span "Select" at bounding box center [345, 318] width 27 height 12
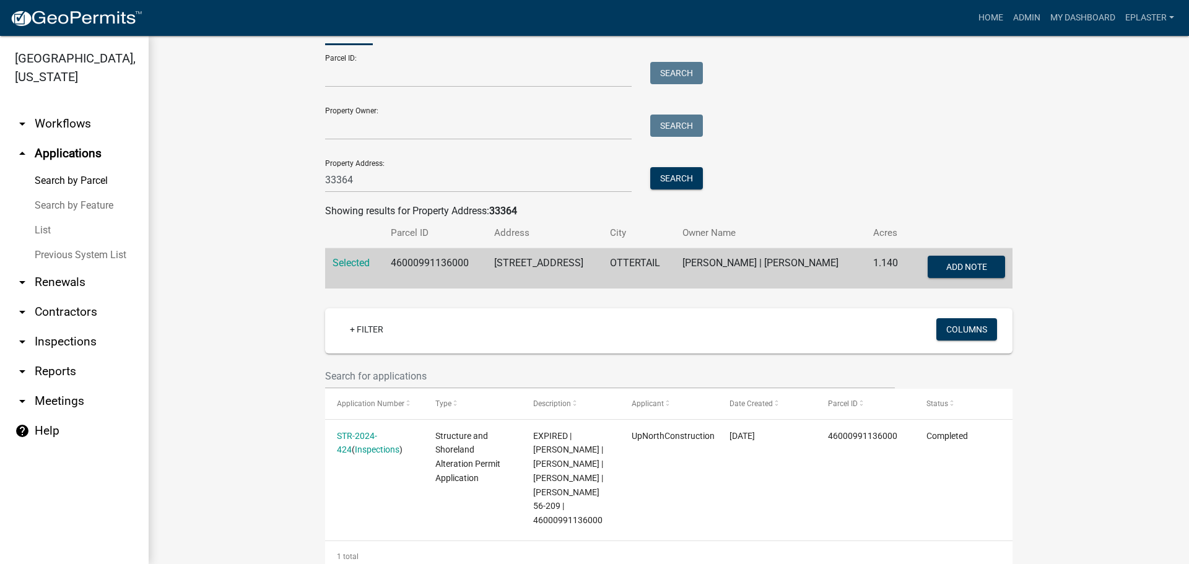
scroll to position [31, 0]
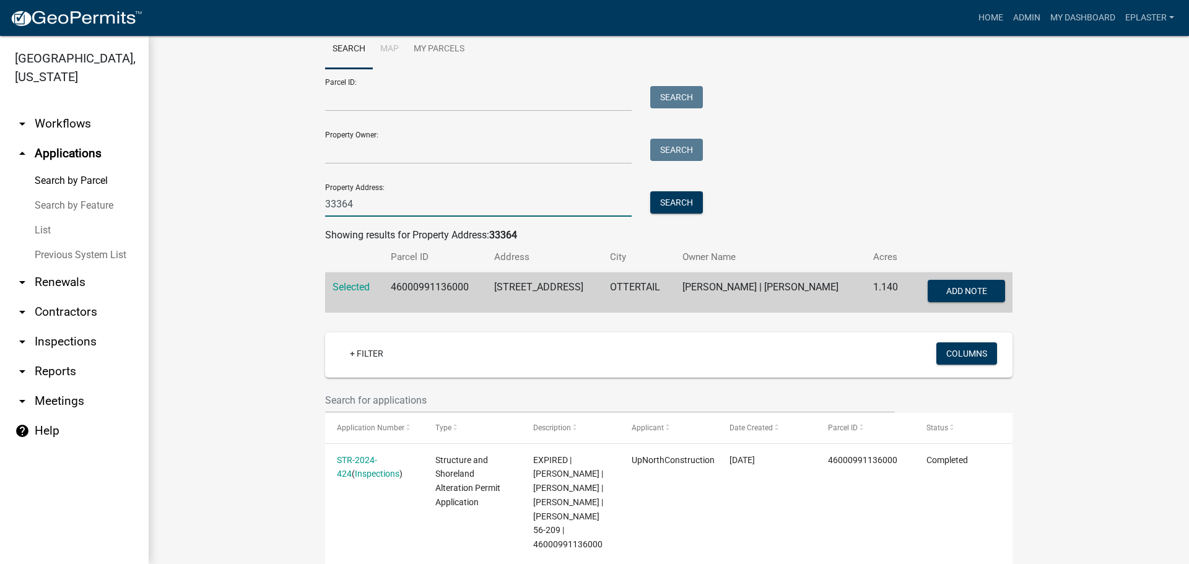
click at [396, 204] on input "33364" at bounding box center [478, 203] width 306 height 25
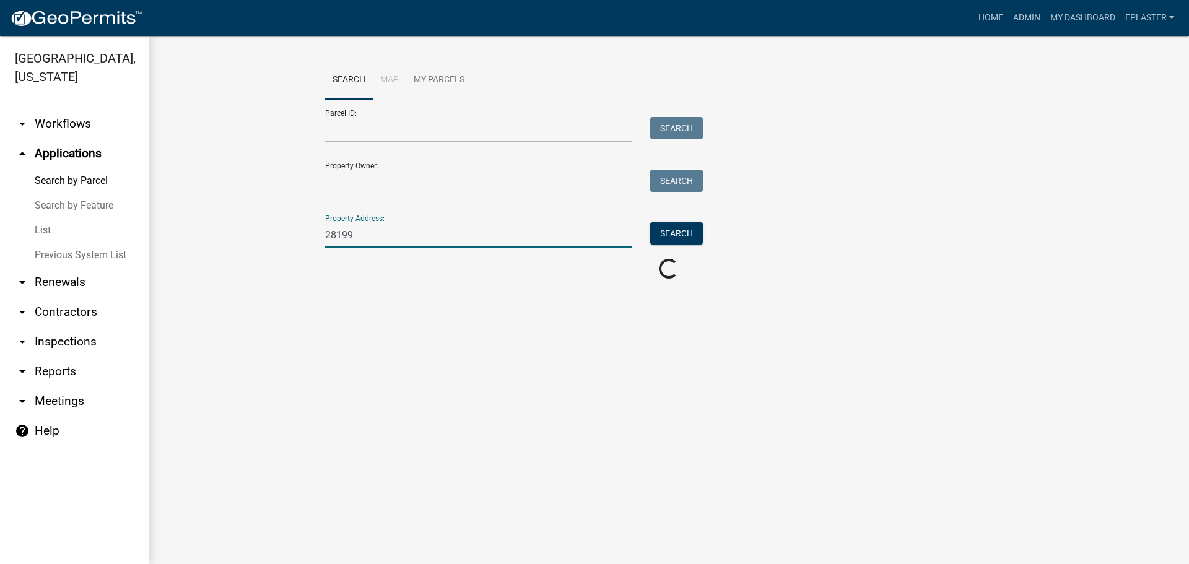
scroll to position [0, 0]
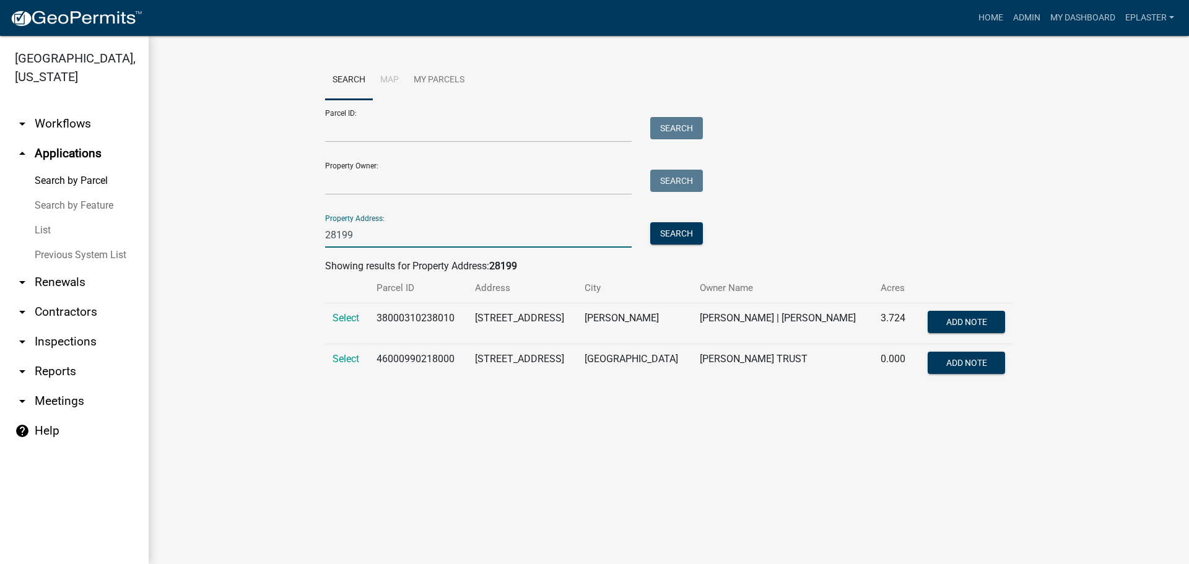
click at [325, 359] on td "Select" at bounding box center [347, 364] width 44 height 41
click at [345, 355] on span "Select" at bounding box center [345, 359] width 27 height 12
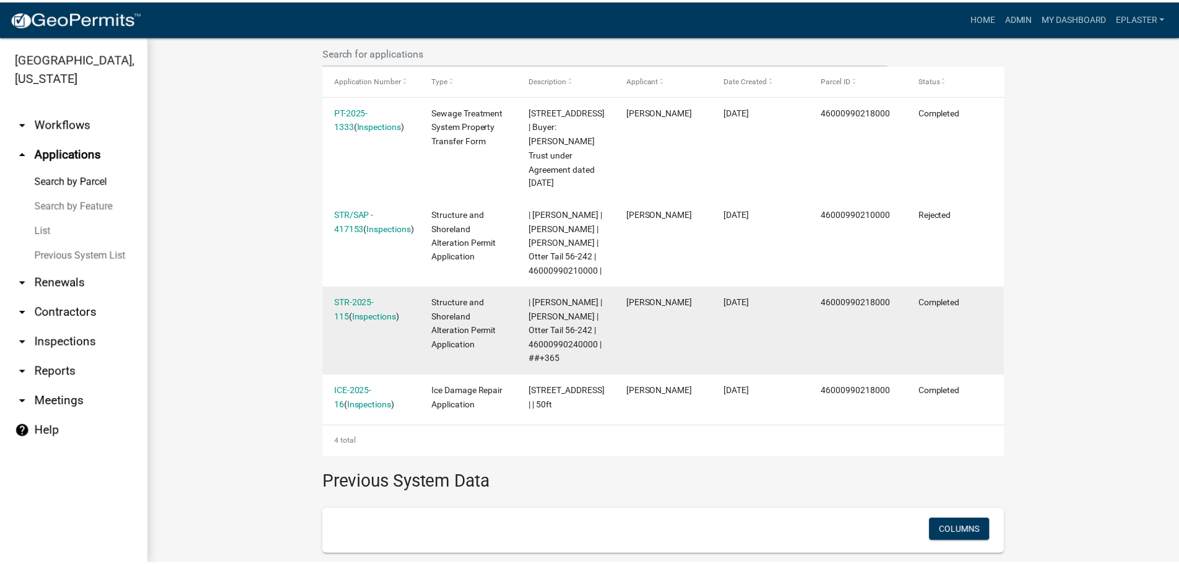
scroll to position [402, 0]
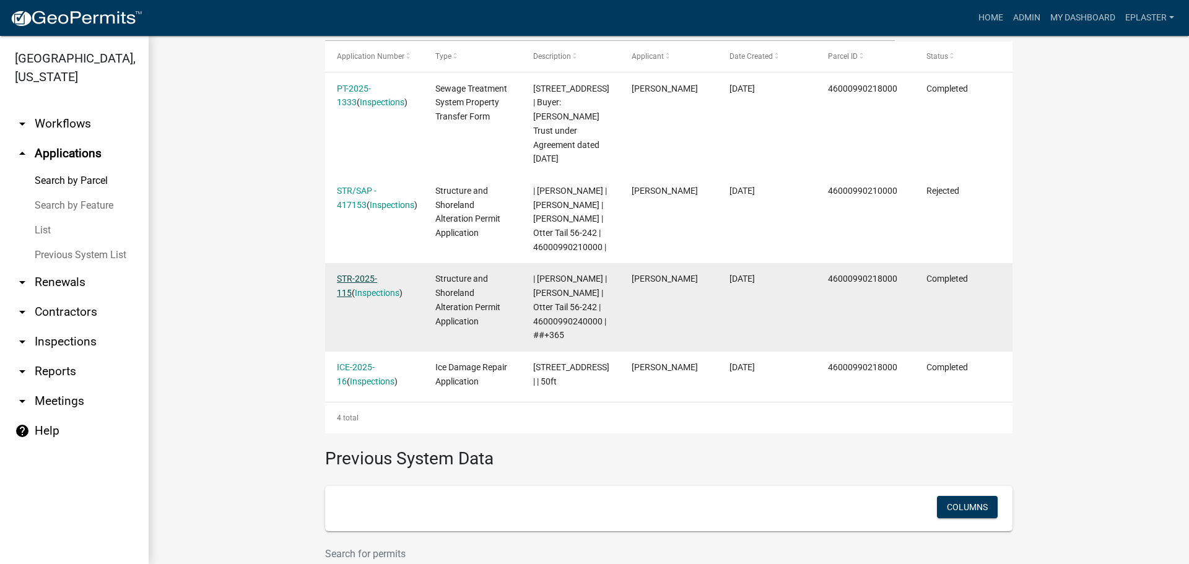
click at [377, 289] on link "STR-2025-115" at bounding box center [357, 286] width 40 height 24
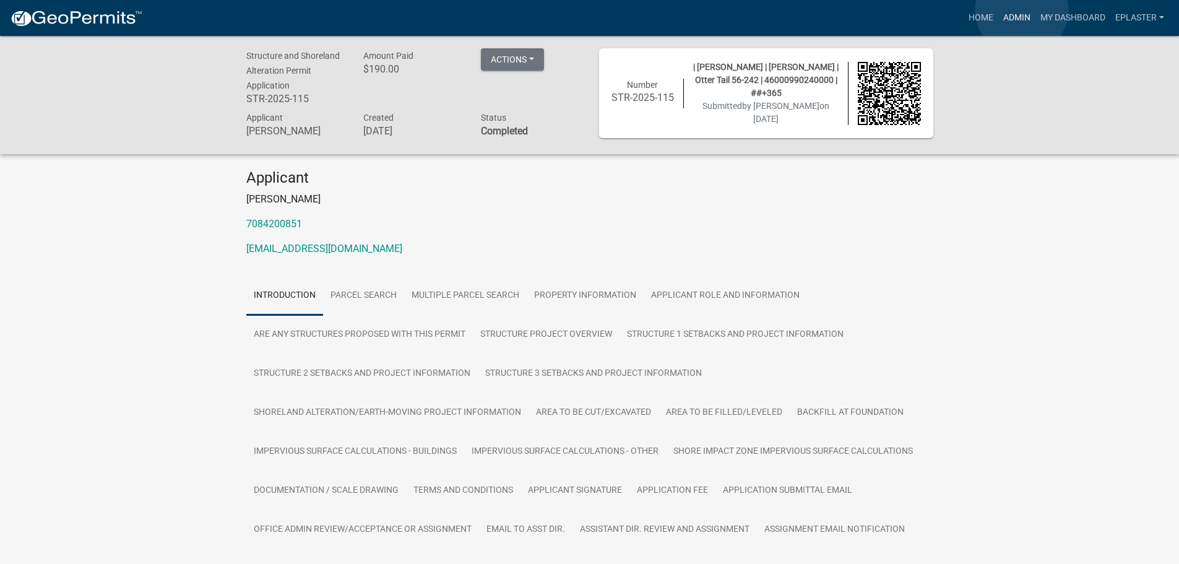
drag, startPoint x: 1022, startPoint y: 10, endPoint x: 957, endPoint y: 30, distance: 68.1
click at [1022, 12] on link "Admin" at bounding box center [1017, 18] width 37 height 24
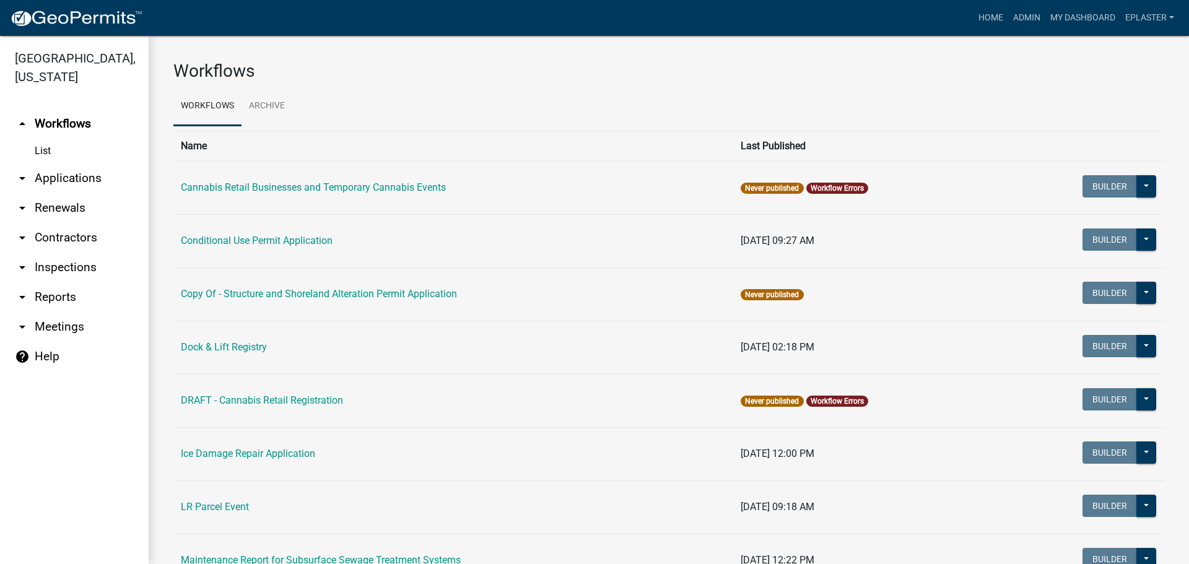
click at [90, 174] on link "arrow_drop_down Applications" at bounding box center [74, 178] width 149 height 30
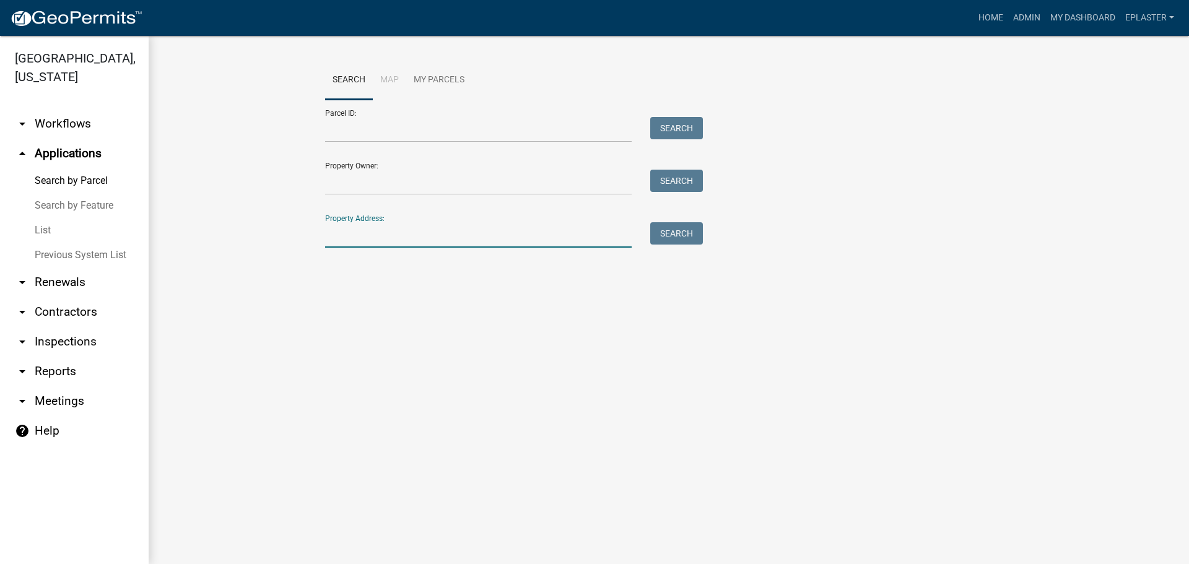
click at [370, 233] on input "Property Address:" at bounding box center [478, 234] width 306 height 25
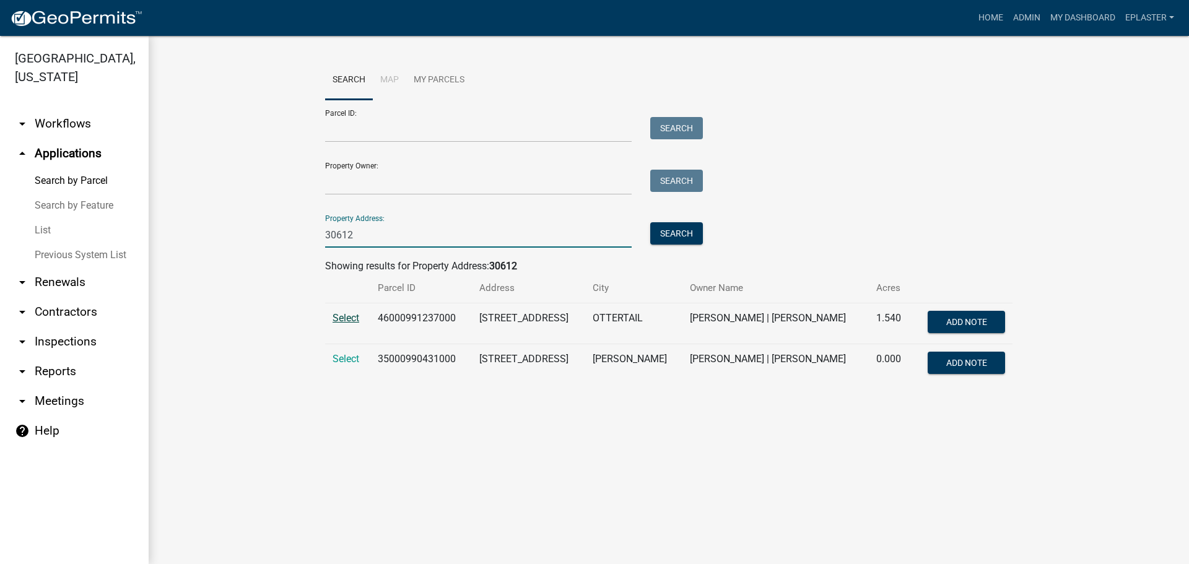
click at [350, 315] on span "Select" at bounding box center [345, 318] width 27 height 12
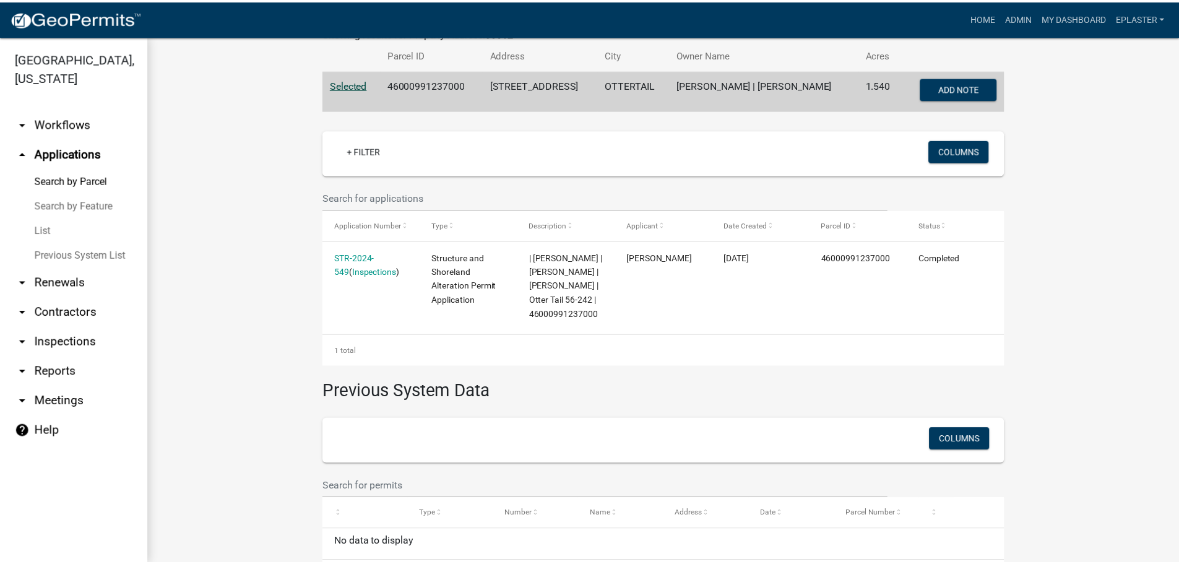
scroll to position [294, 0]
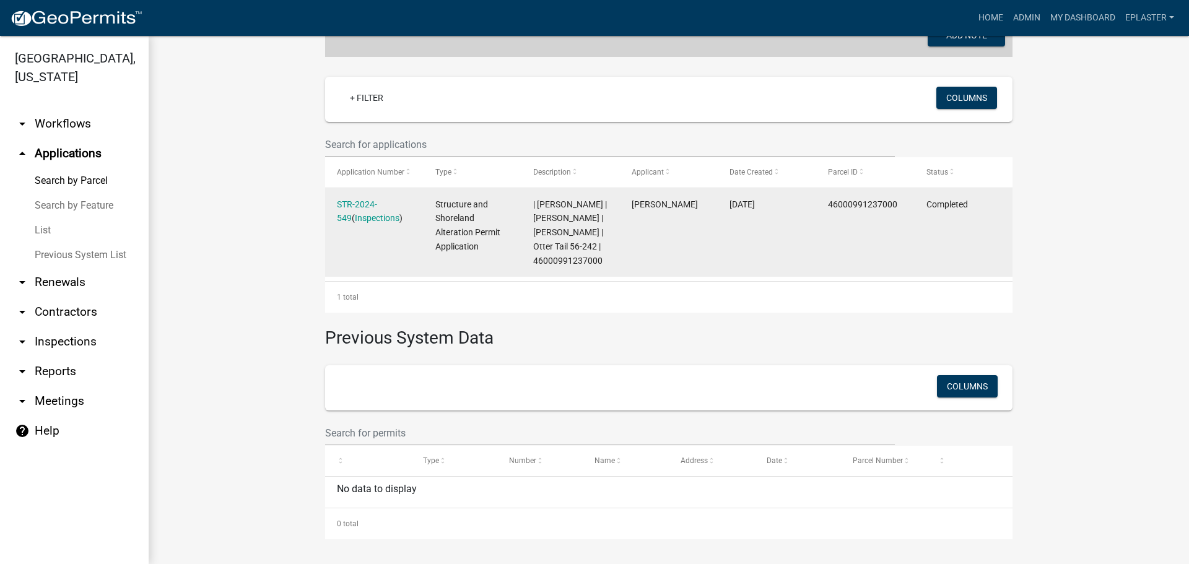
click at [337, 202] on div "STR-2024-549 ( Inspections )" at bounding box center [374, 211] width 74 height 28
click at [344, 199] on link "STR-2024-549" at bounding box center [357, 211] width 40 height 24
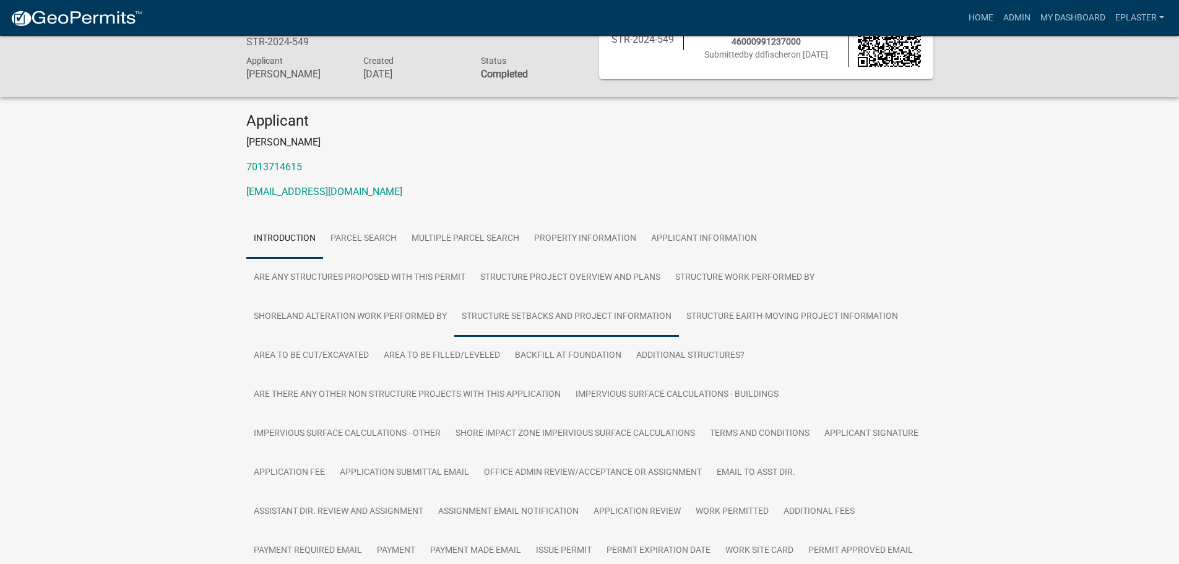
scroll to position [62, 0]
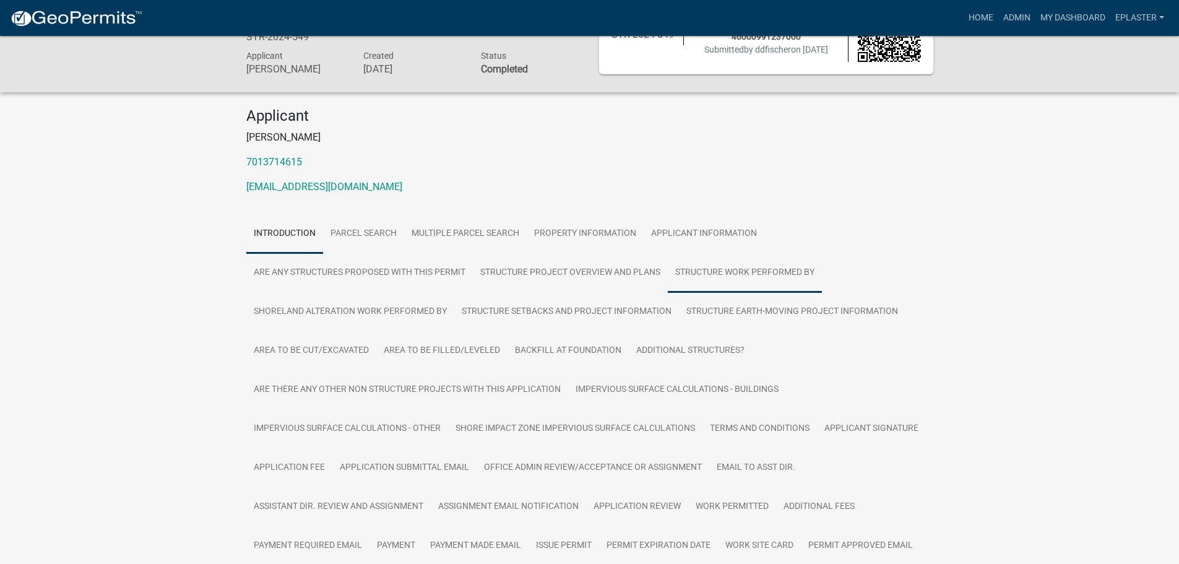
click at [718, 290] on link "Structure Work Performed By" at bounding box center [745, 273] width 154 height 40
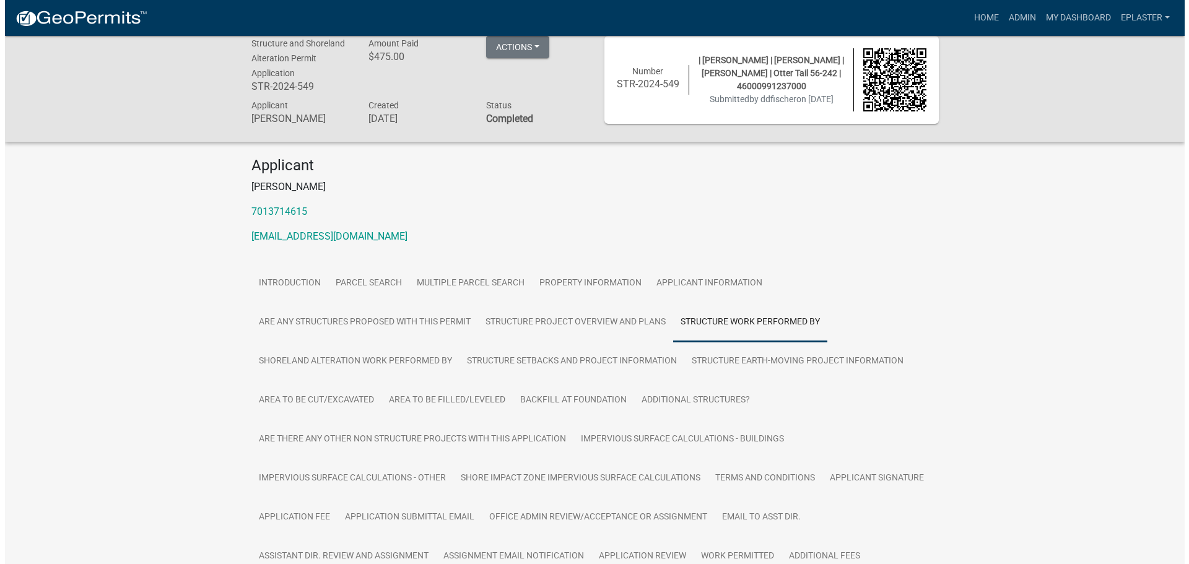
scroll to position [0, 0]
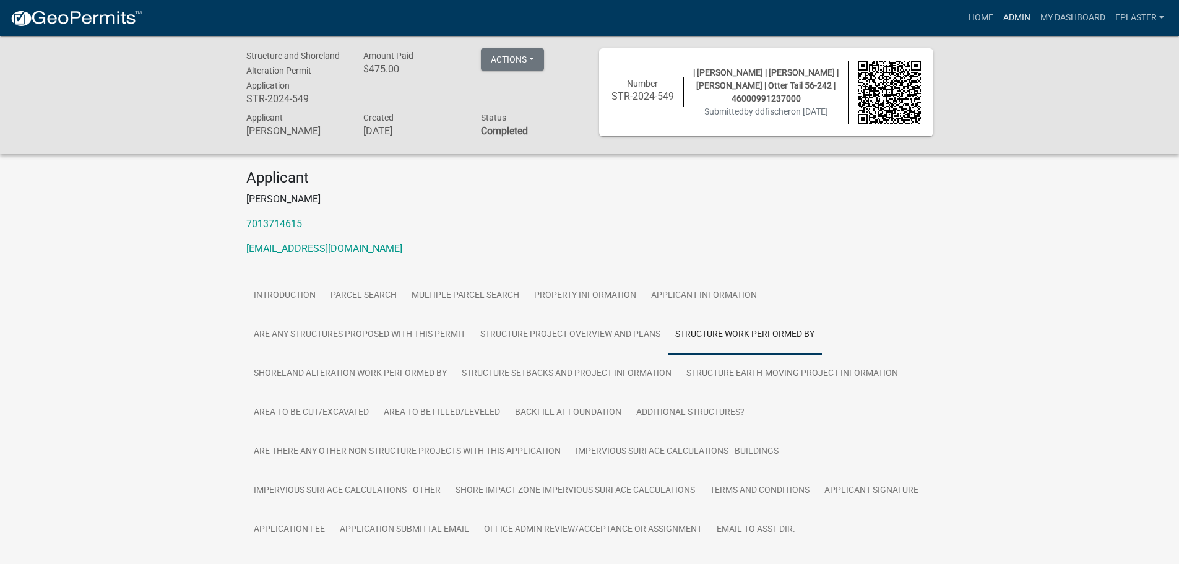
drag, startPoint x: 1019, startPoint y: 11, endPoint x: 904, endPoint y: 34, distance: 117.5
click at [1019, 11] on link "Admin" at bounding box center [1017, 18] width 37 height 24
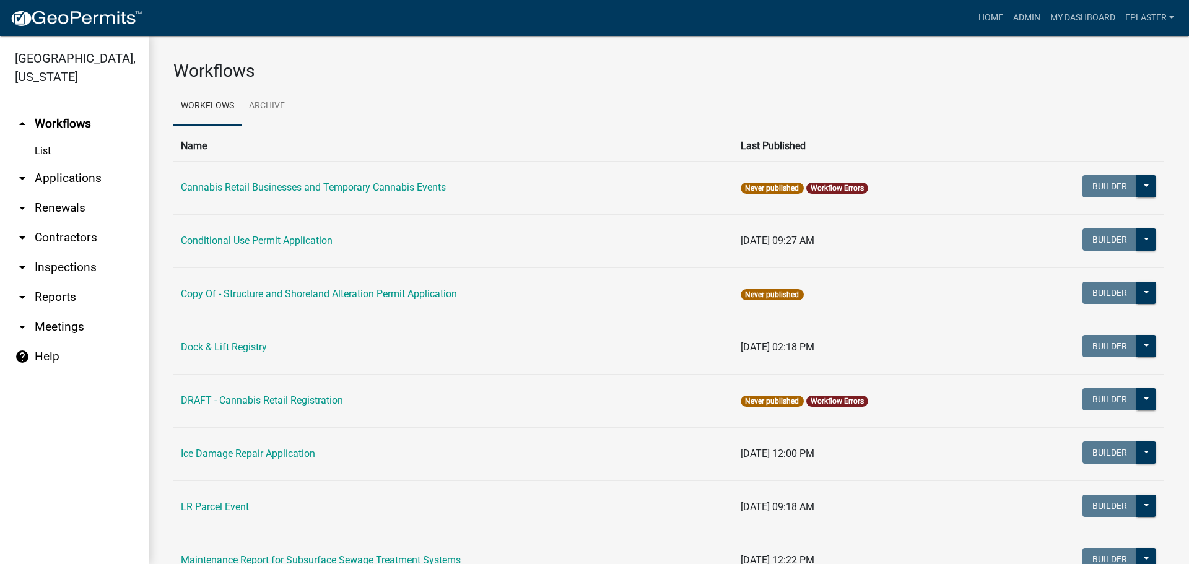
click at [72, 181] on link "arrow_drop_down Applications" at bounding box center [74, 178] width 149 height 30
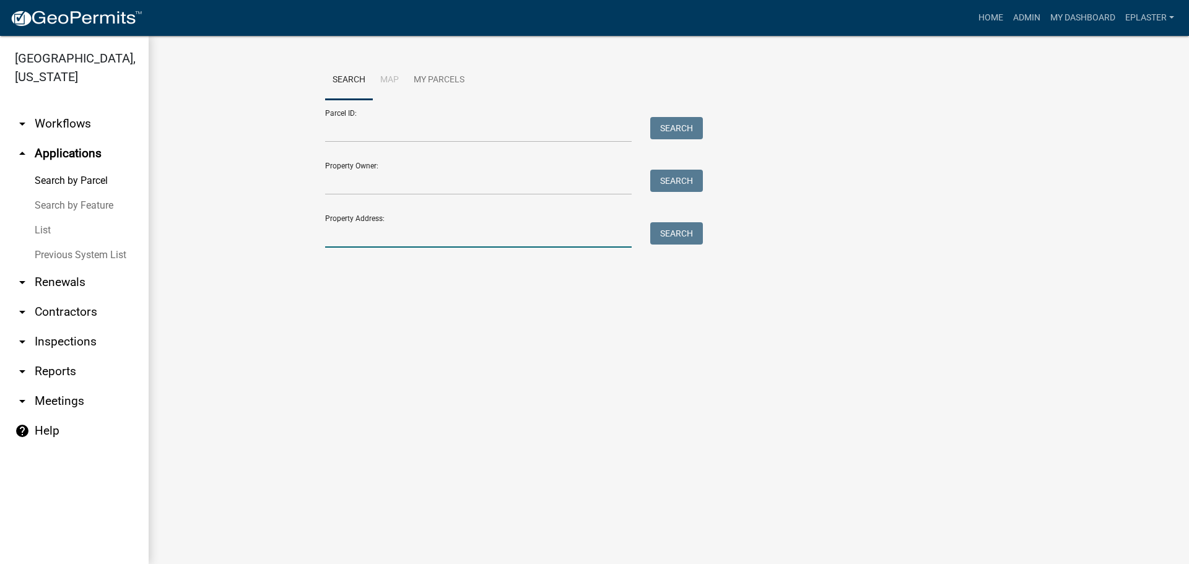
drag, startPoint x: 344, startPoint y: 240, endPoint x: 357, endPoint y: 253, distance: 18.8
click at [344, 239] on input "Property Address:" at bounding box center [478, 234] width 306 height 25
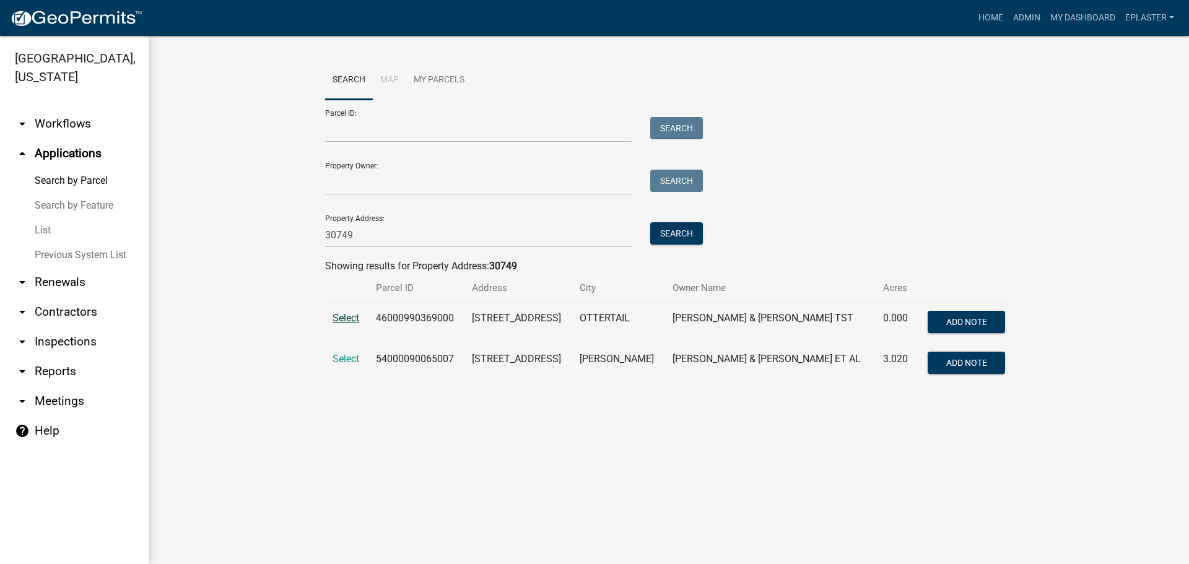
click at [337, 318] on span "Select" at bounding box center [345, 318] width 27 height 12
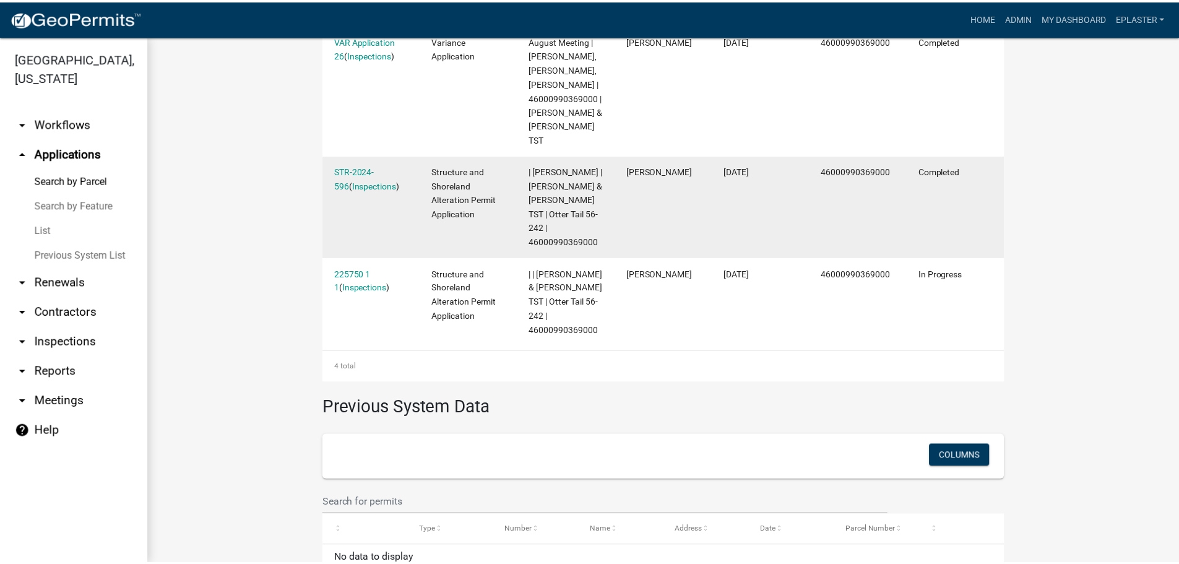
scroll to position [511, 0]
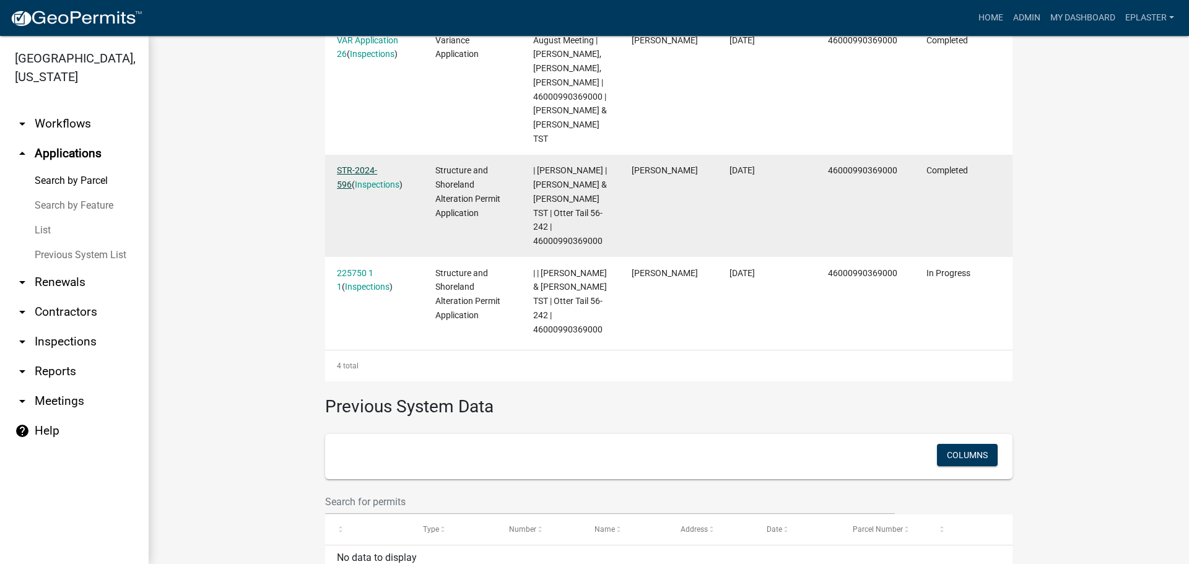
click at [362, 181] on link "STR-2024-596" at bounding box center [357, 177] width 40 height 24
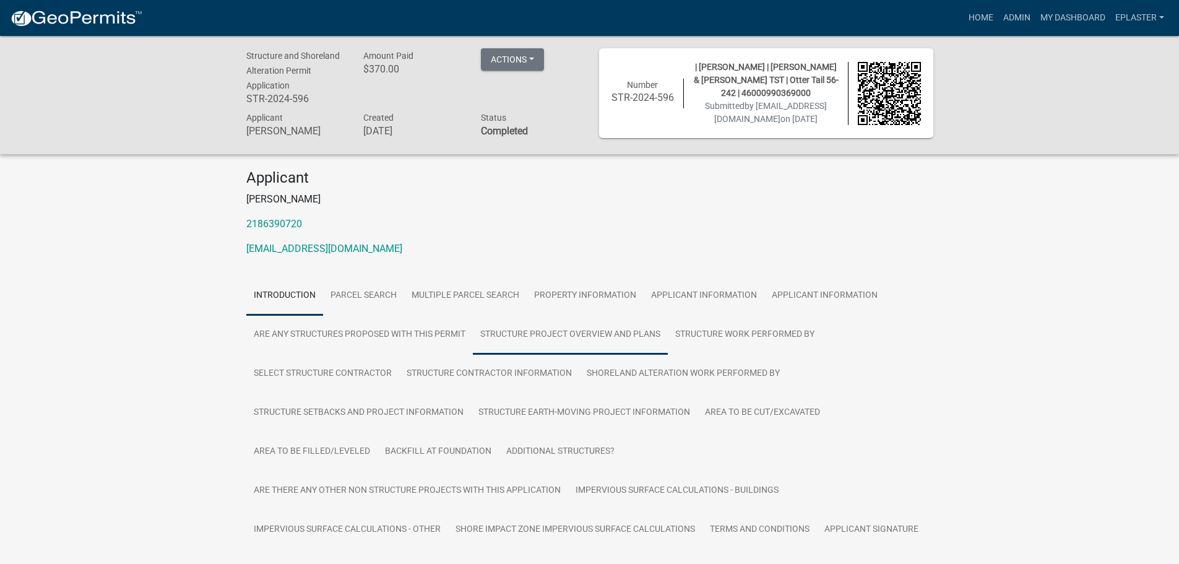
click at [542, 355] on link "Structure Project Overview and Plans" at bounding box center [570, 335] width 195 height 40
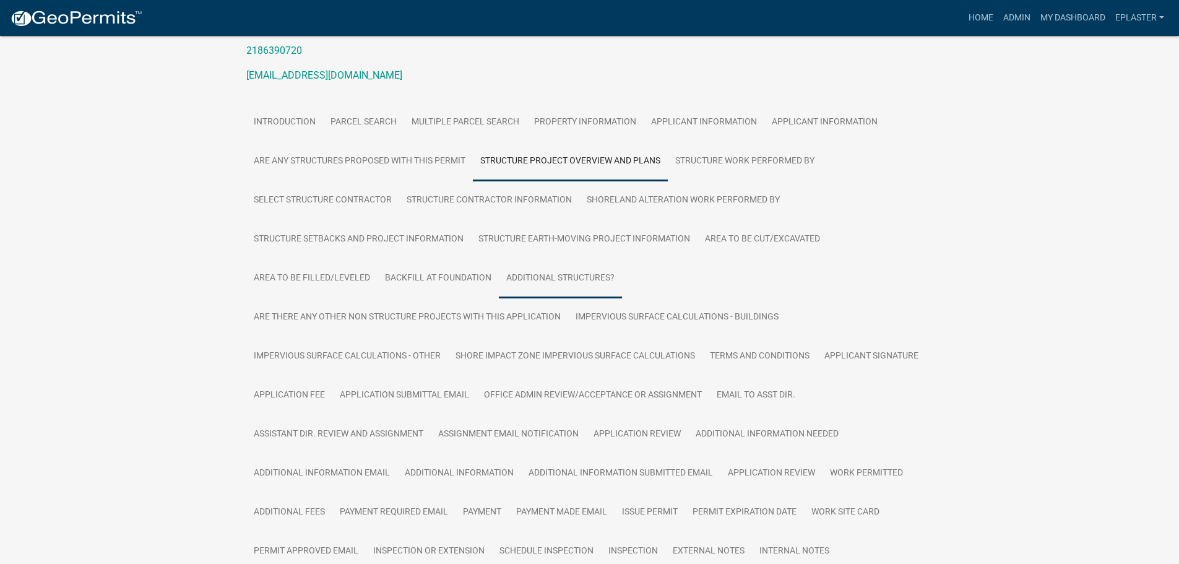
scroll to position [263, 0]
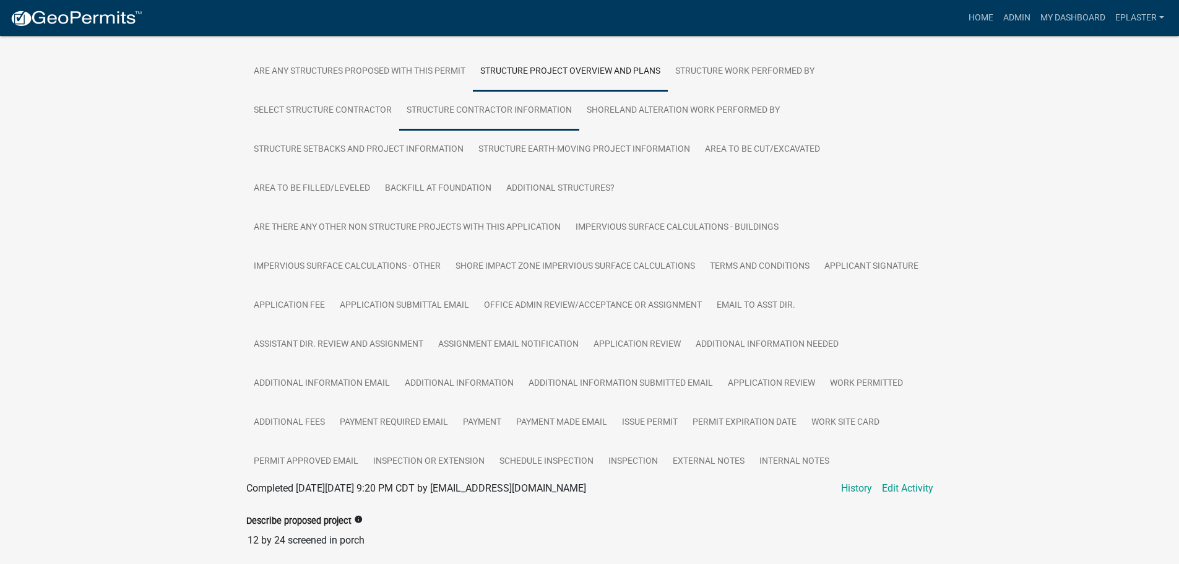
click at [552, 128] on link "Structure Contractor Information" at bounding box center [489, 111] width 180 height 40
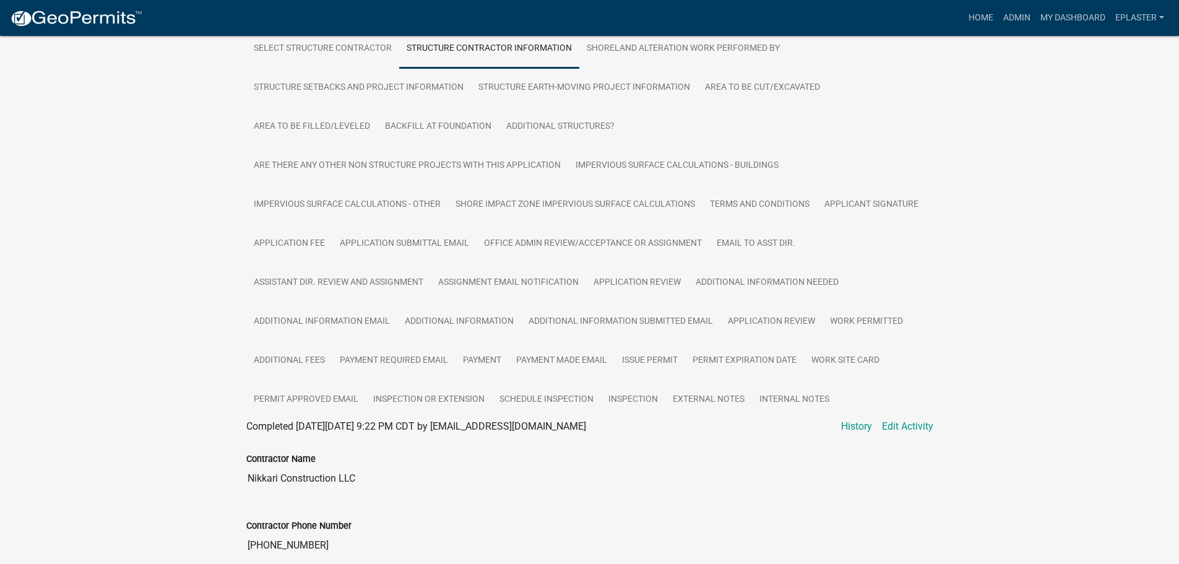
scroll to position [24, 0]
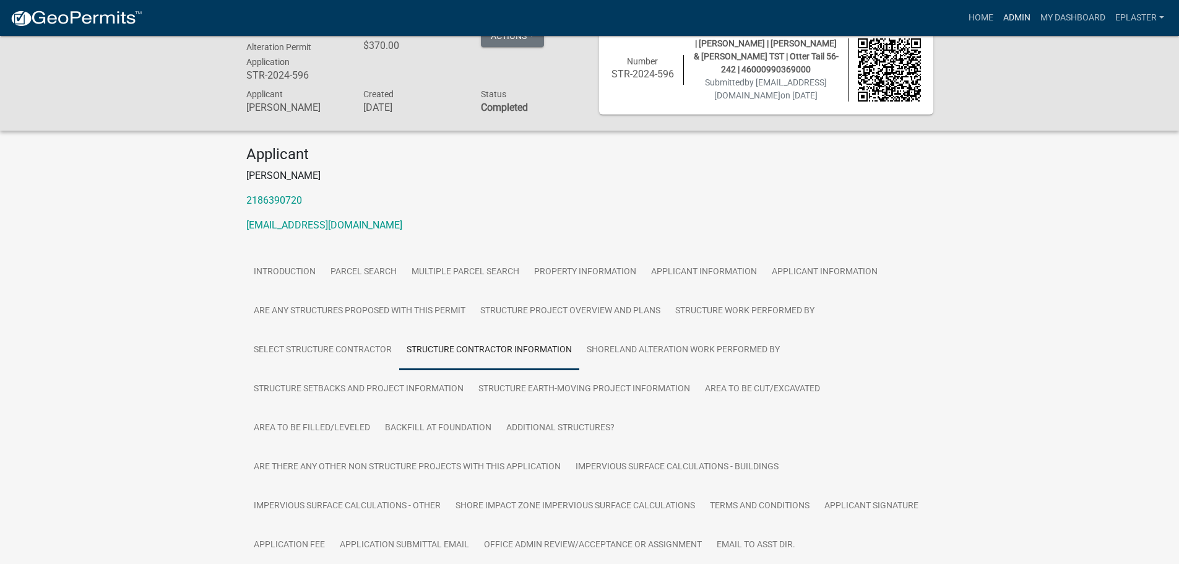
drag, startPoint x: 1024, startPoint y: 17, endPoint x: 886, endPoint y: 58, distance: 144.0
click at [1024, 17] on link "Admin" at bounding box center [1017, 18] width 37 height 24
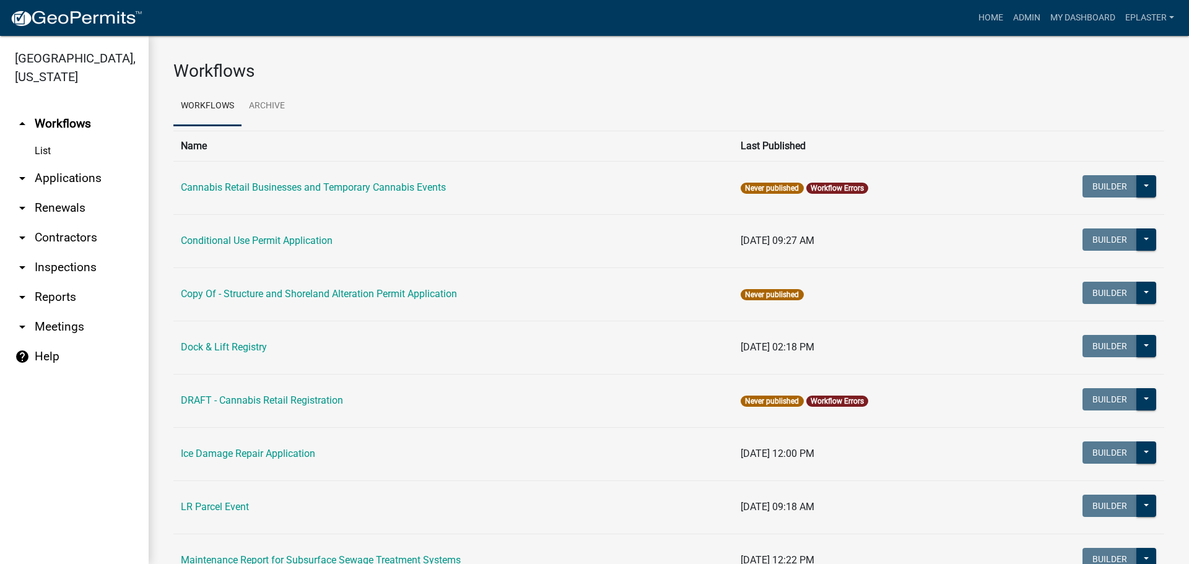
click at [90, 178] on link "arrow_drop_down Applications" at bounding box center [74, 178] width 149 height 30
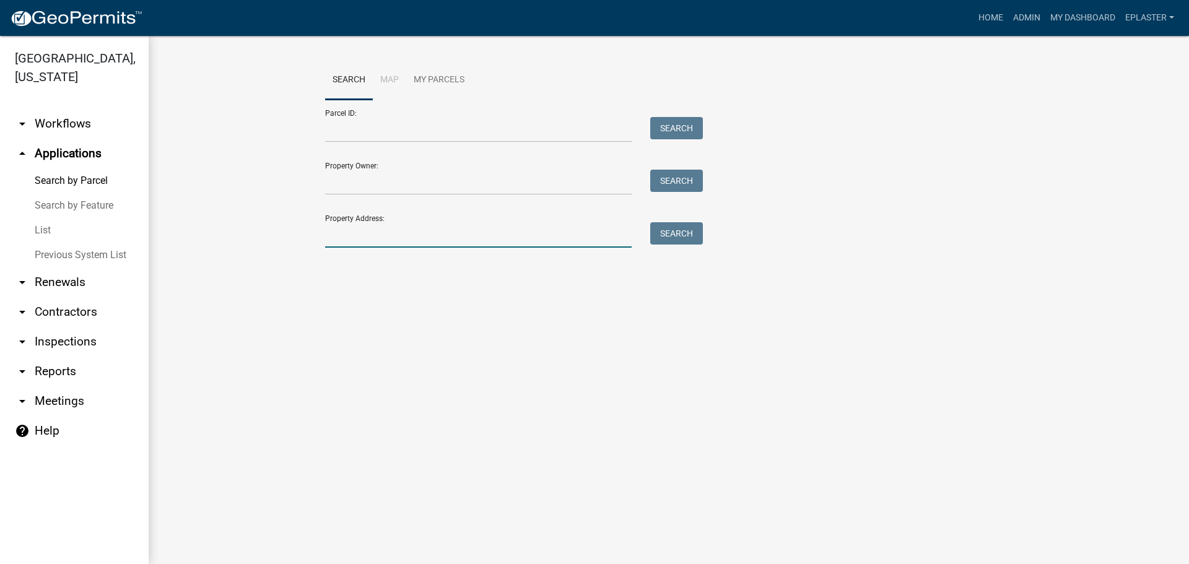
click at [345, 240] on input "Property Address:" at bounding box center [478, 234] width 306 height 25
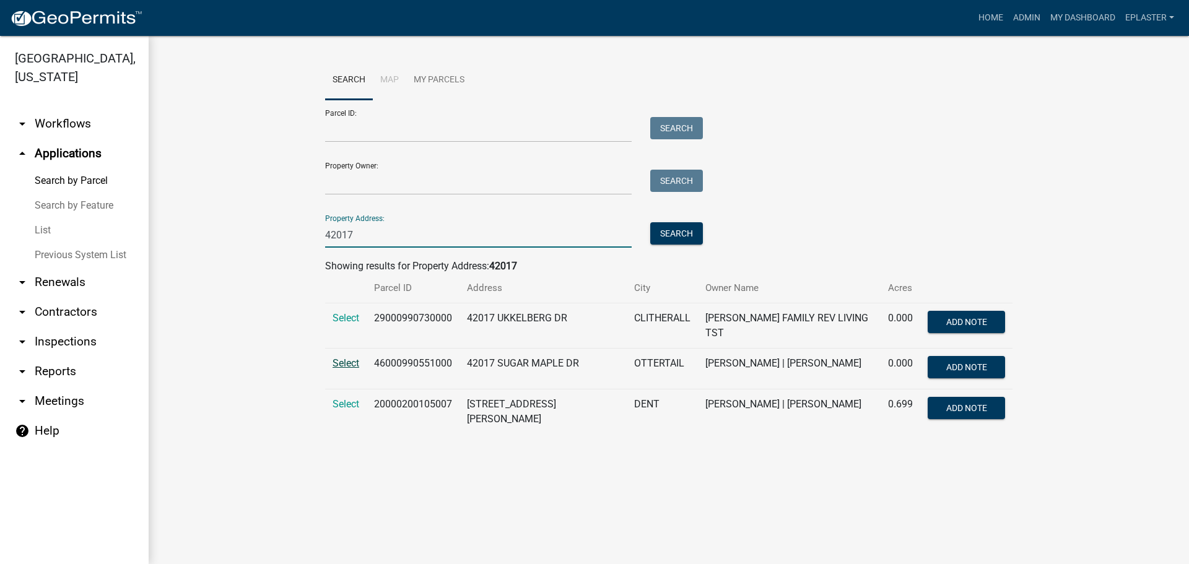
click at [342, 362] on span "Select" at bounding box center [345, 363] width 27 height 12
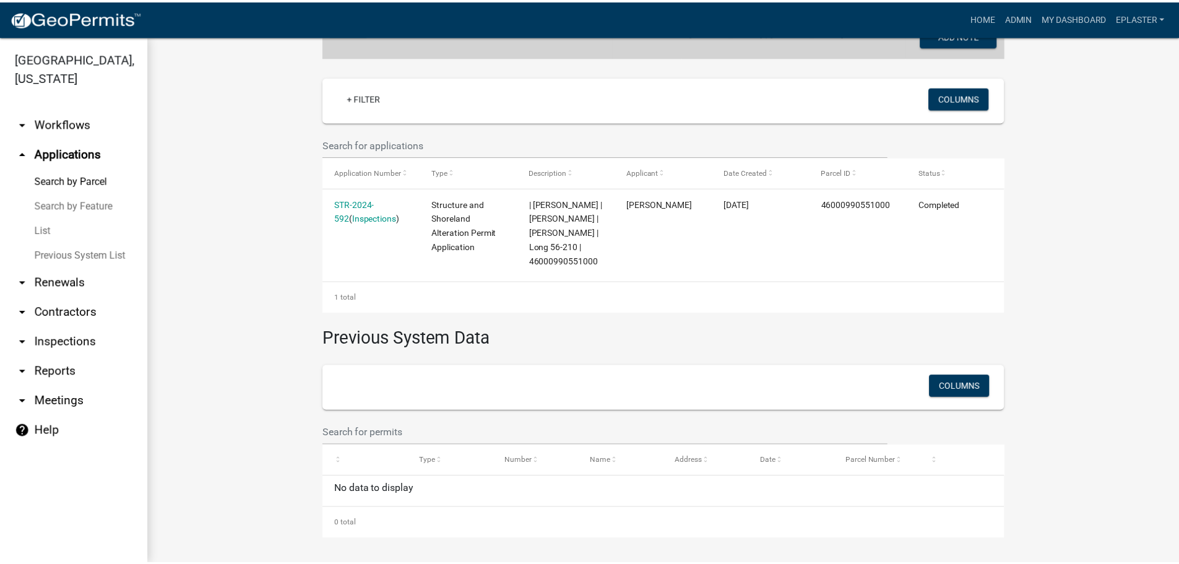
scroll to position [301, 0]
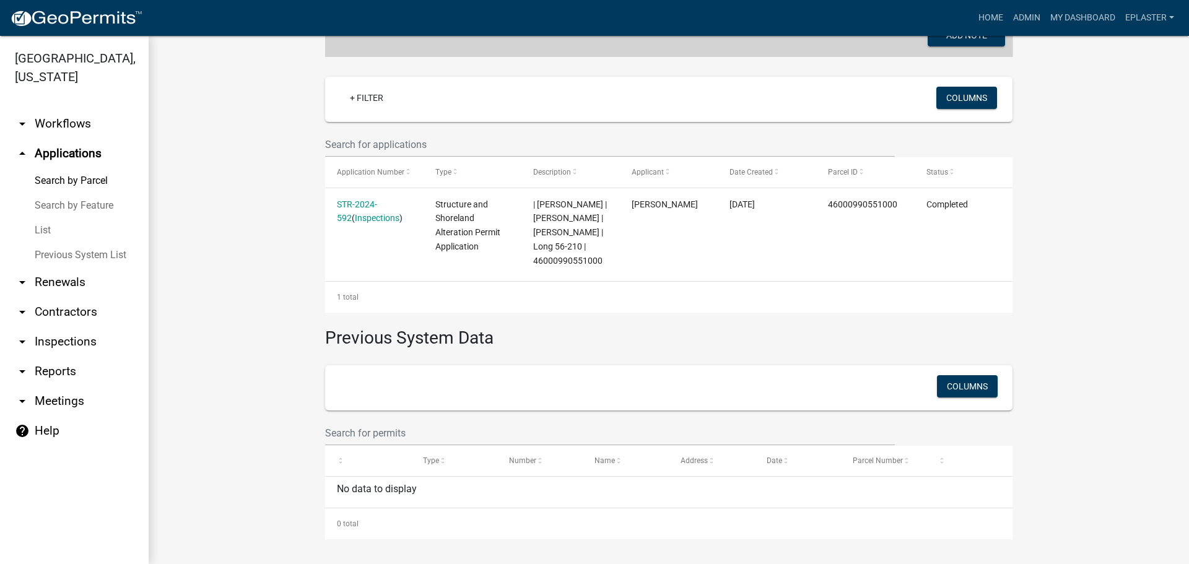
click at [377, 199] on link "STR-2024-592" at bounding box center [357, 211] width 40 height 24
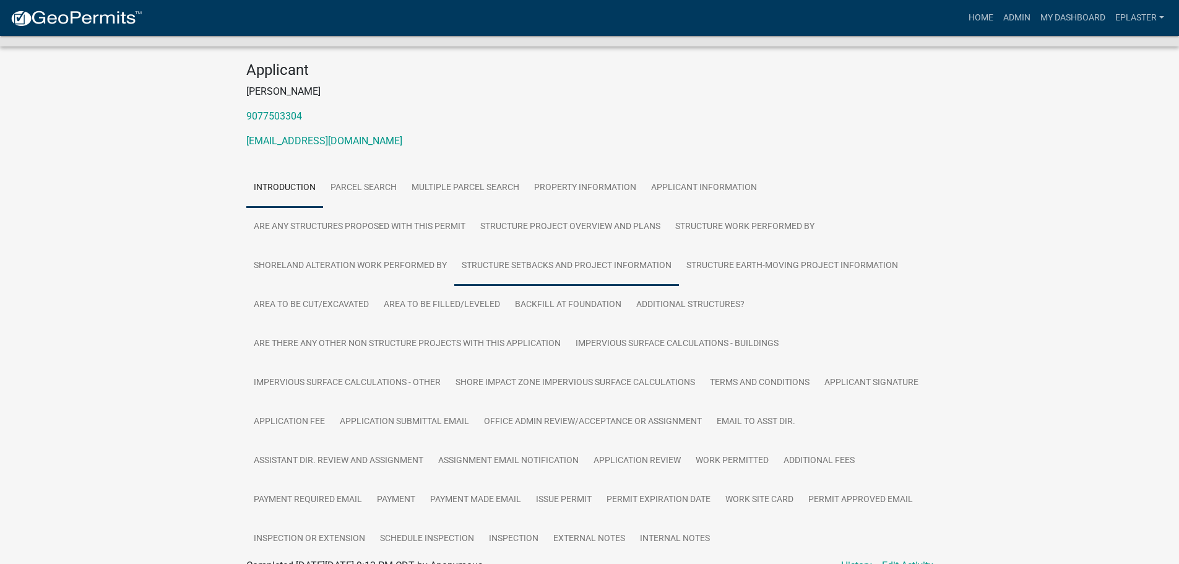
scroll to position [108, 0]
click at [773, 232] on link "Structure Work Performed By" at bounding box center [745, 227] width 154 height 40
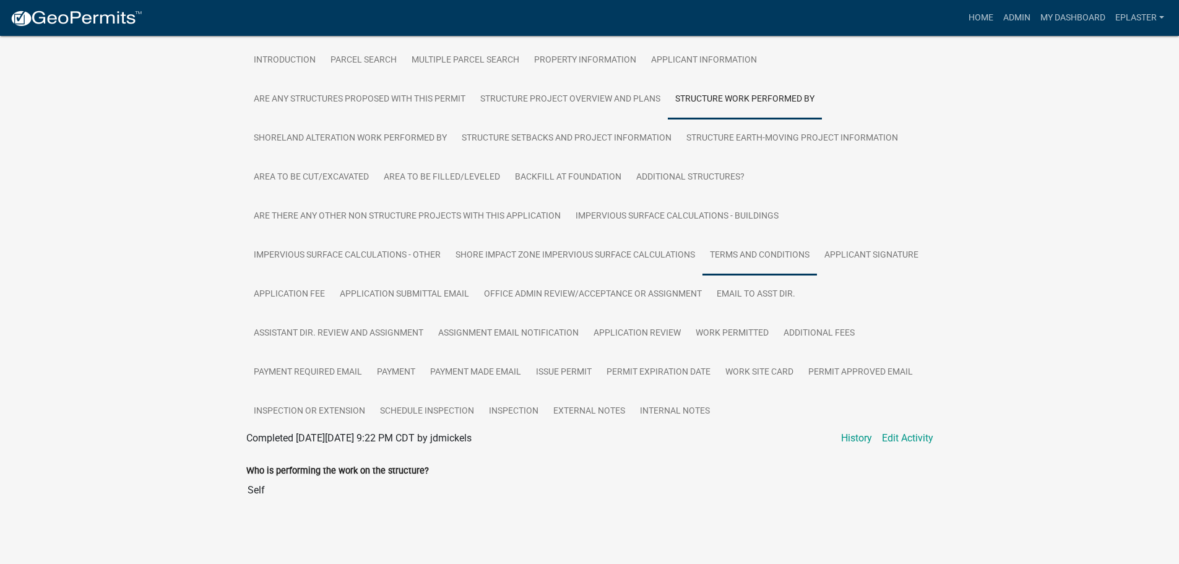
scroll to position [236, 0]
drag, startPoint x: 1017, startPoint y: 19, endPoint x: 915, endPoint y: 54, distance: 108.1
click at [1017, 19] on link "Admin" at bounding box center [1017, 18] width 37 height 24
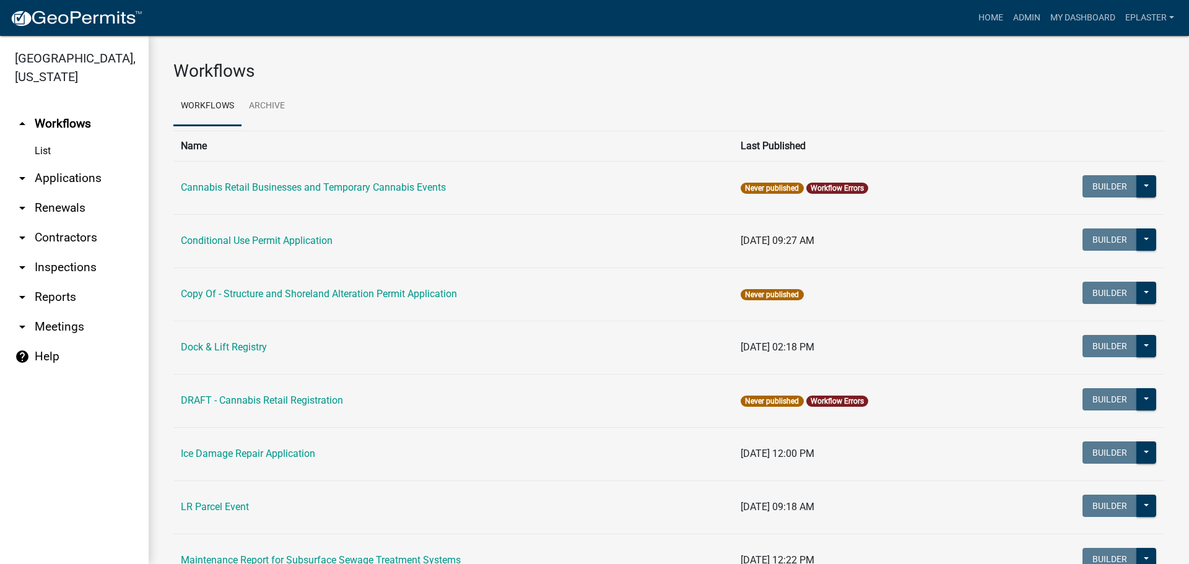
click at [73, 187] on link "arrow_drop_down Applications" at bounding box center [74, 178] width 149 height 30
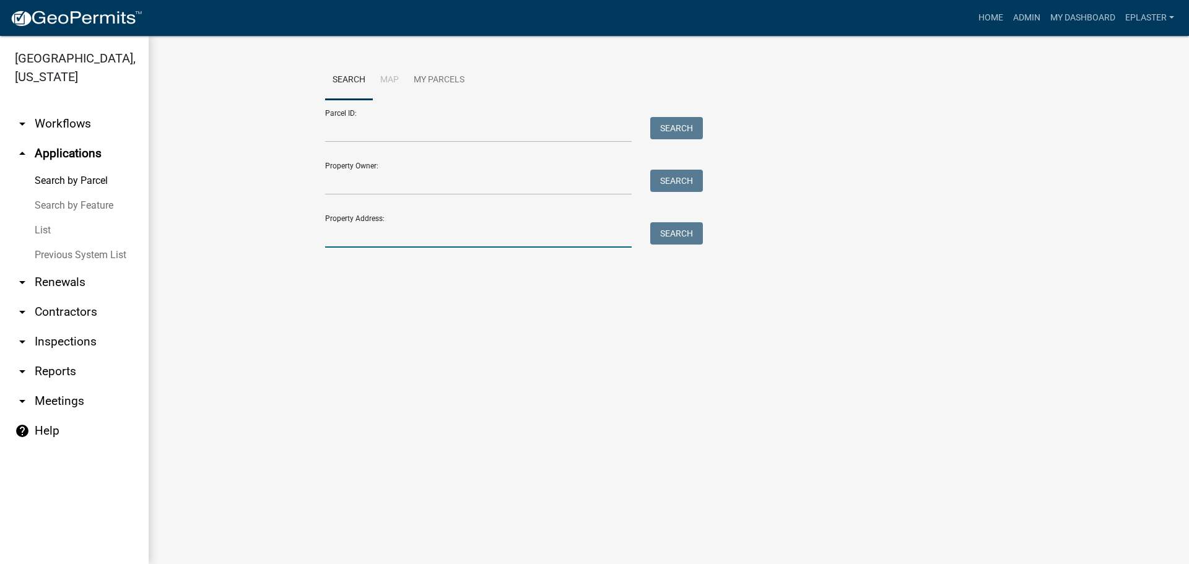
click at [357, 232] on input "Property Address:" at bounding box center [478, 234] width 306 height 25
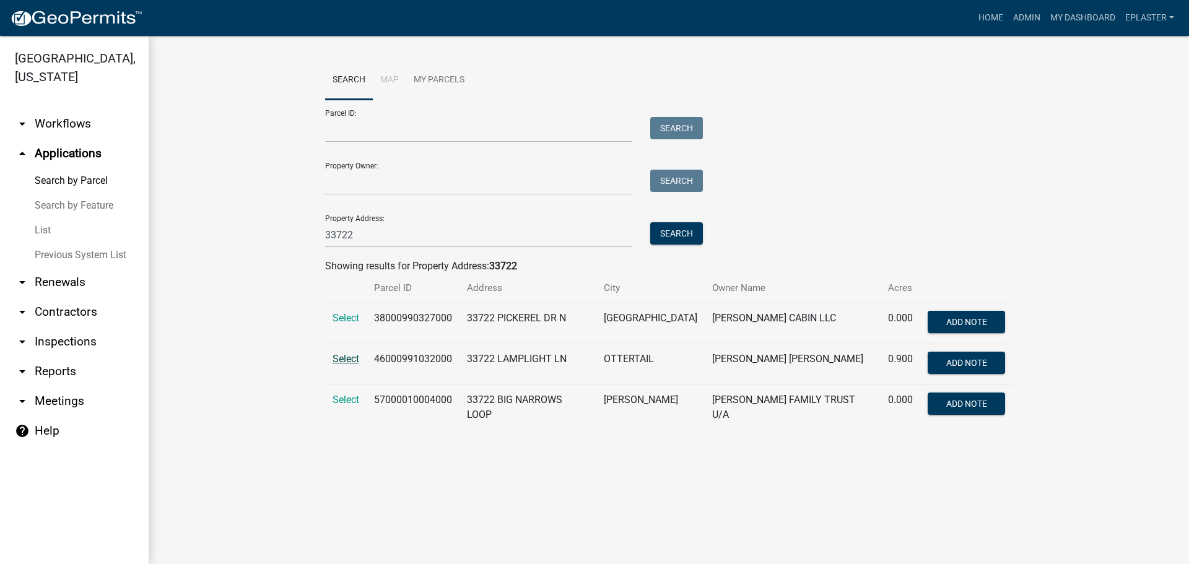
click at [336, 358] on span "Select" at bounding box center [345, 359] width 27 height 12
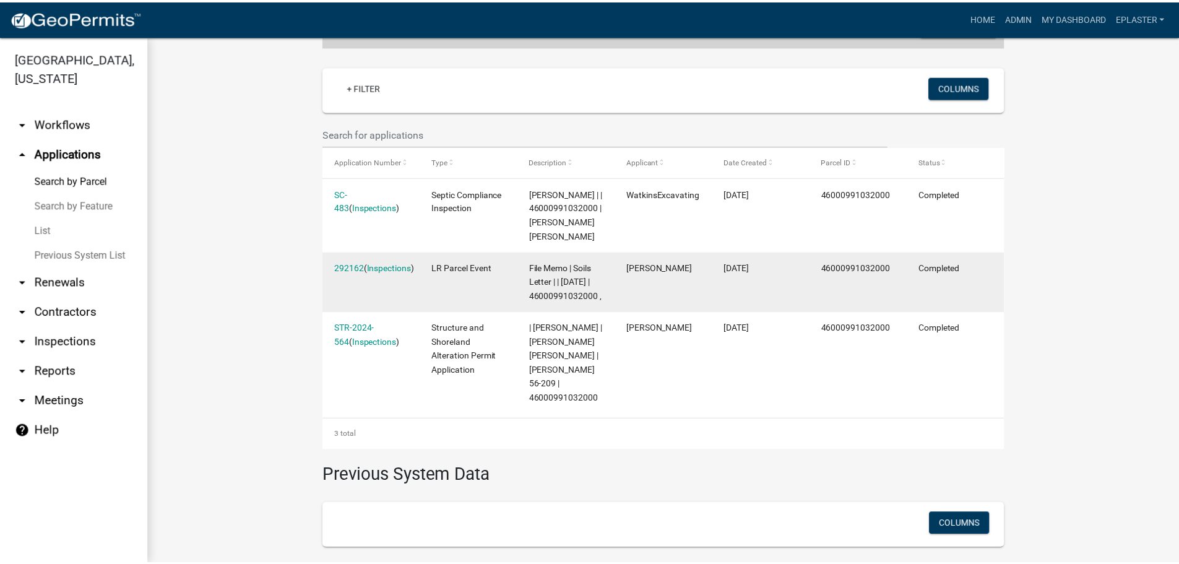
scroll to position [349, 0]
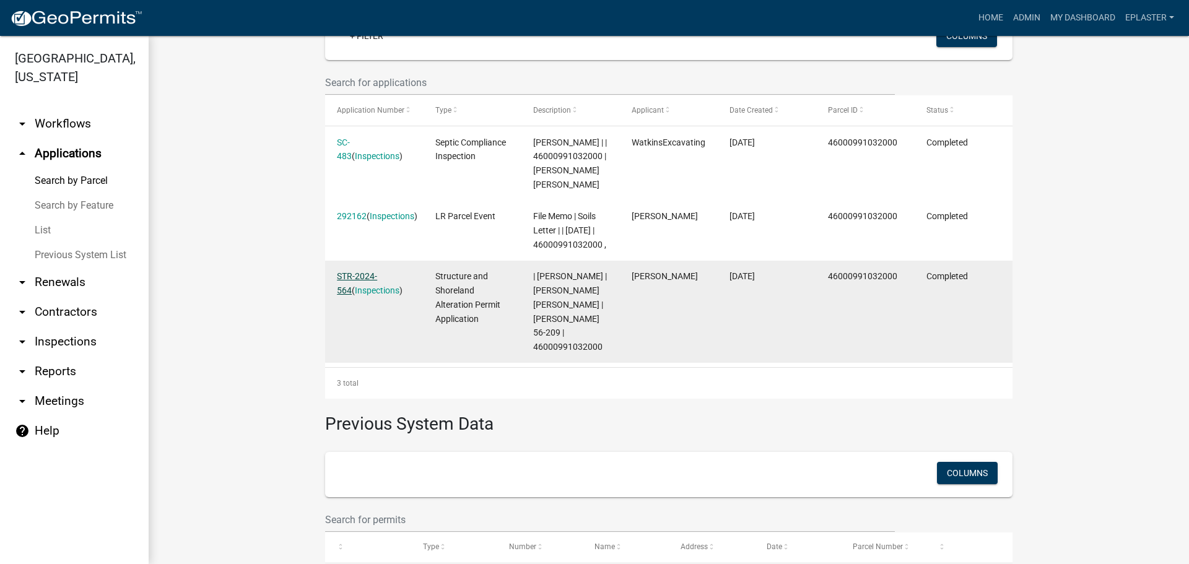
click at [376, 288] on link "STR-2024-564" at bounding box center [357, 283] width 40 height 24
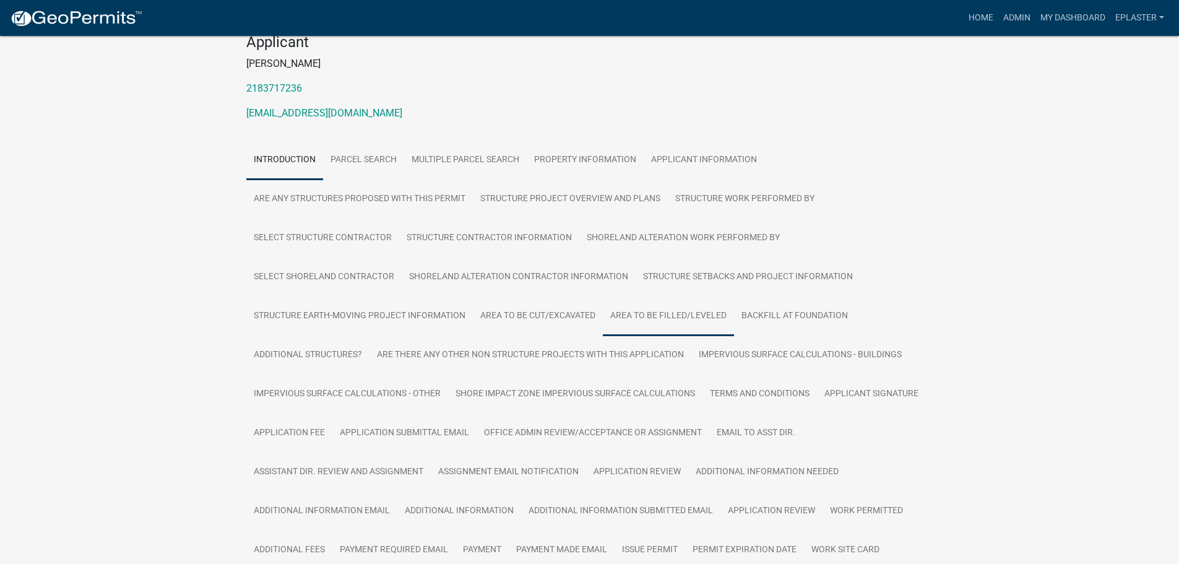
scroll to position [139, 0]
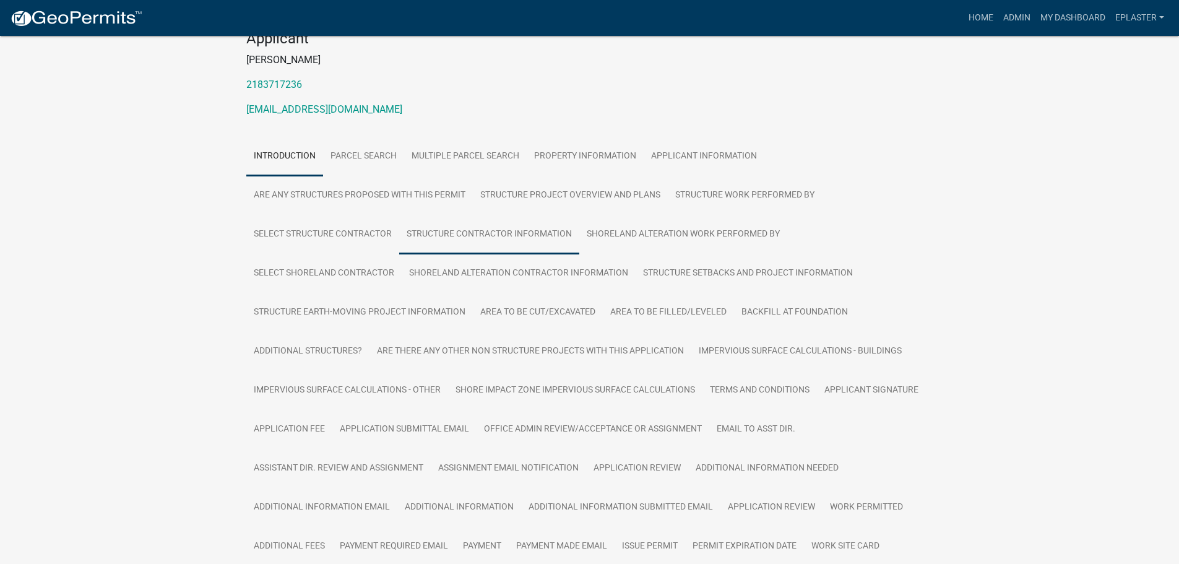
click at [519, 246] on link "Structure Contractor Information" at bounding box center [489, 235] width 180 height 40
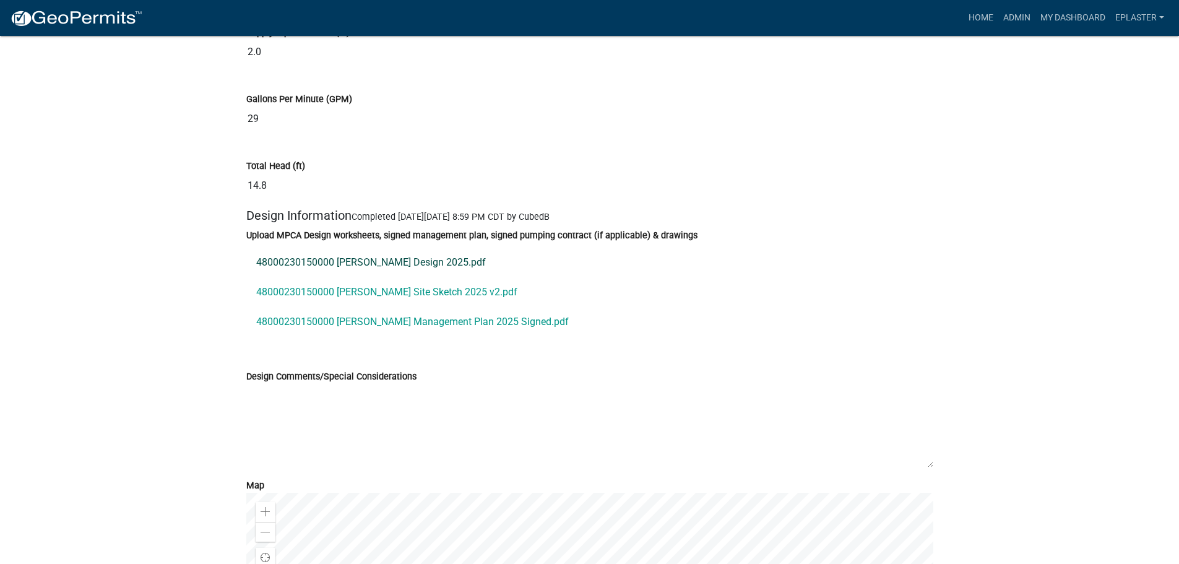
scroll to position [6826, 0]
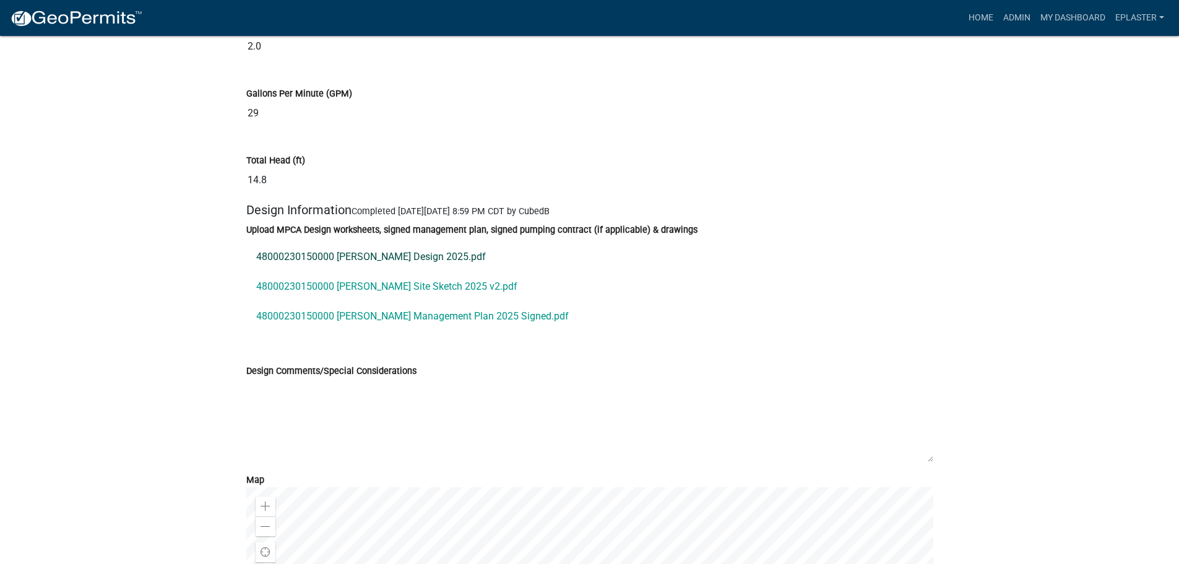
click at [390, 272] on link "48000230150000 Siltala Design 2025.pdf" at bounding box center [589, 257] width 687 height 30
click at [353, 302] on link "48000230150000 [PERSON_NAME] Site Sketch 2025 v2.pdf" at bounding box center [589, 287] width 687 height 30
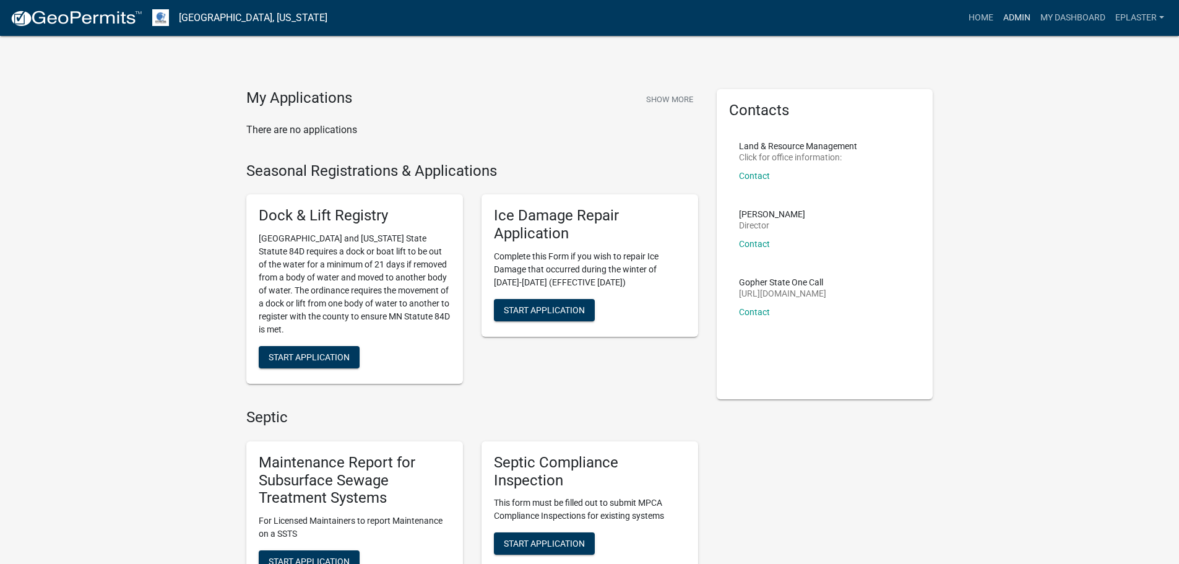
click at [1016, 14] on link "Admin" at bounding box center [1017, 18] width 37 height 24
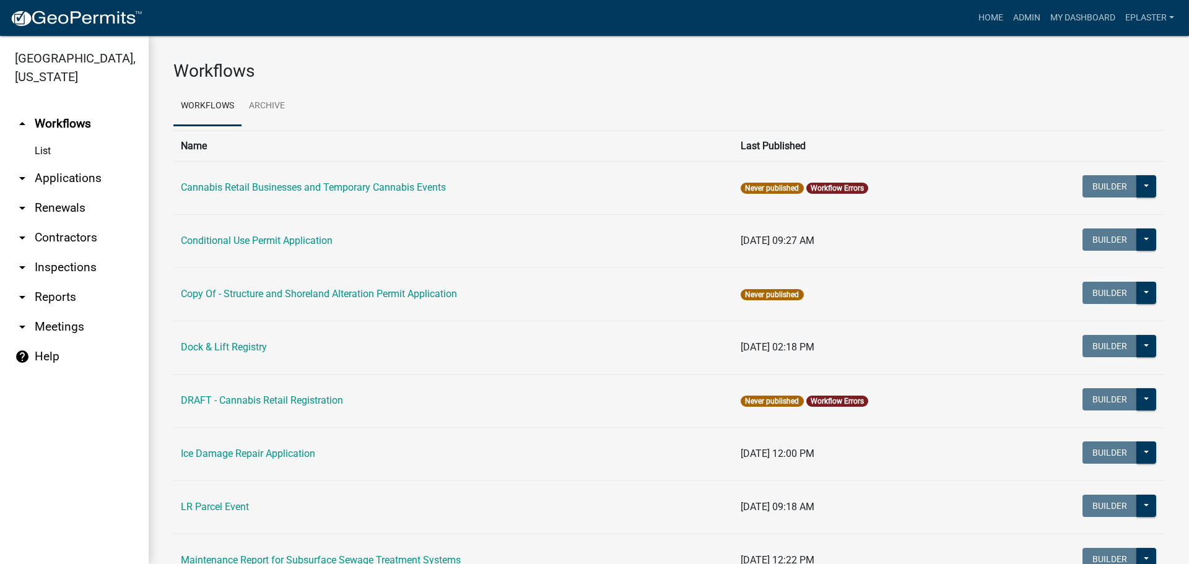
click at [59, 176] on link "arrow_drop_down Applications" at bounding box center [74, 178] width 149 height 30
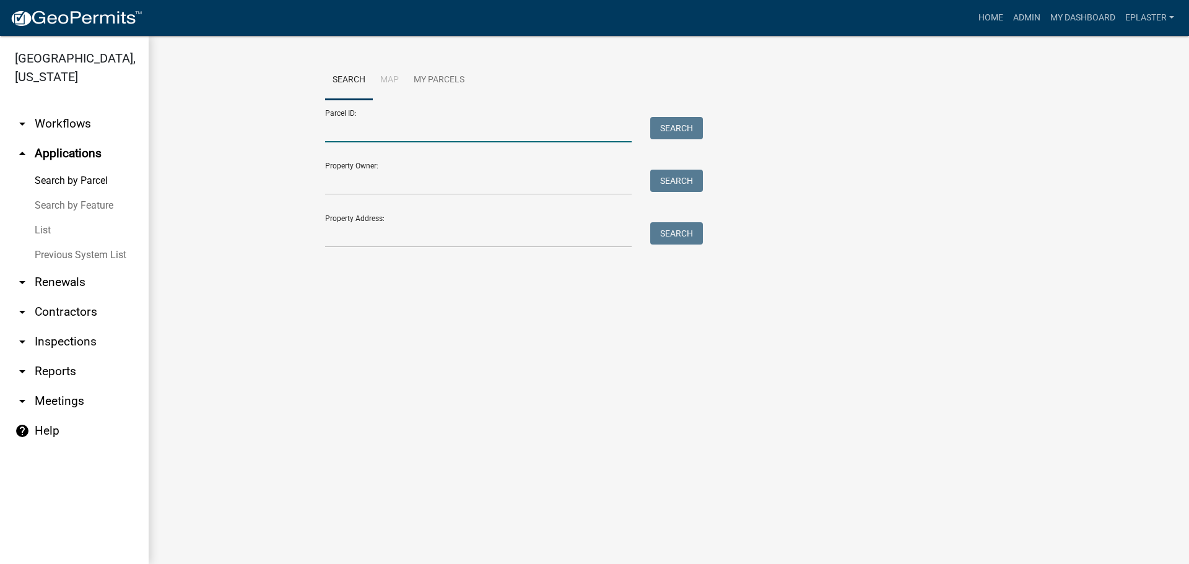
drag, startPoint x: 348, startPoint y: 129, endPoint x: 505, endPoint y: 125, distance: 157.3
click at [348, 129] on input "Parcel ID:" at bounding box center [478, 129] width 306 height 25
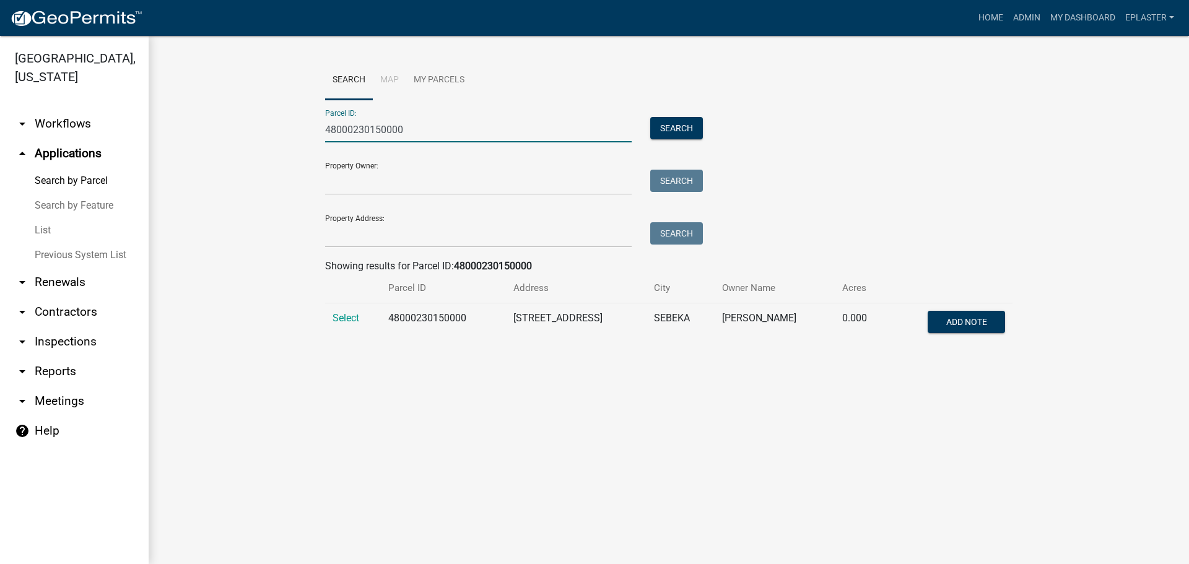
type input "48000230150000"
click at [331, 318] on td "Select" at bounding box center [353, 323] width 56 height 41
click at [336, 317] on span "Select" at bounding box center [345, 318] width 27 height 12
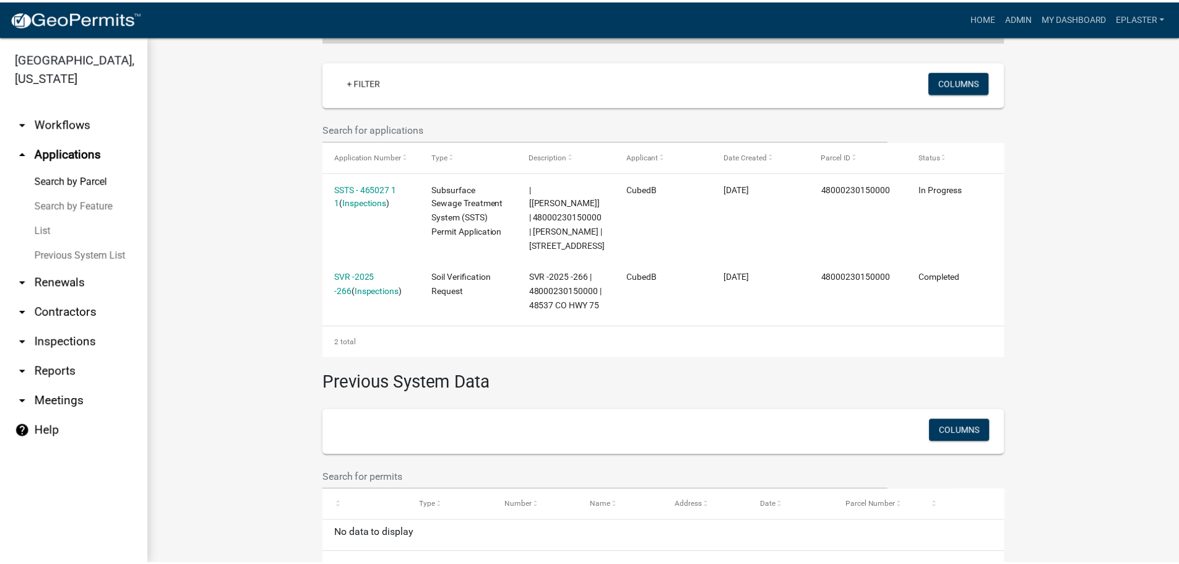
scroll to position [332, 0]
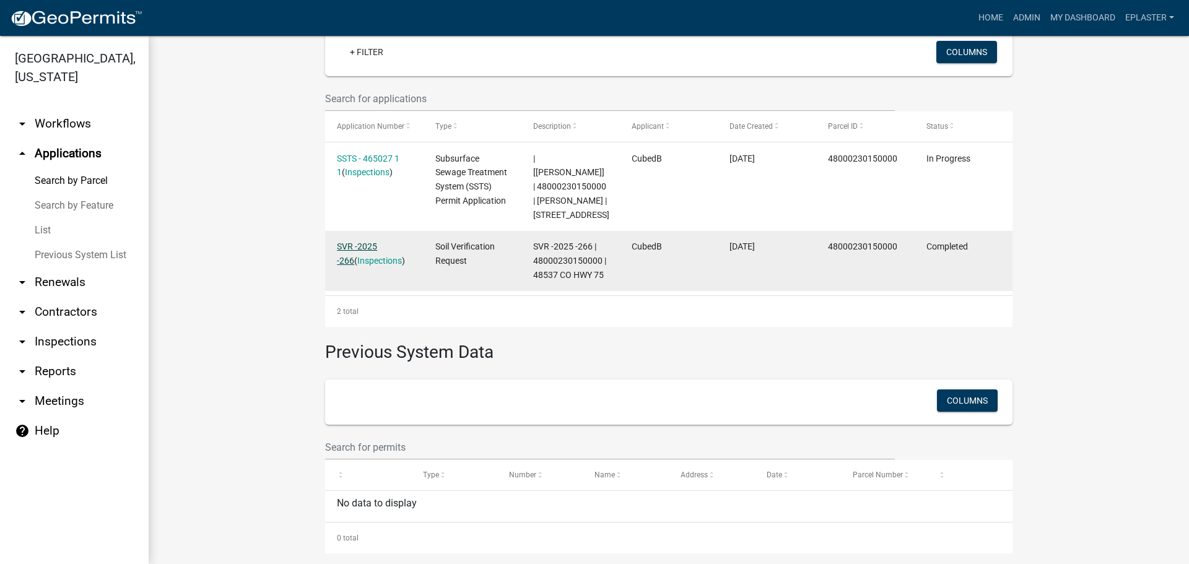
click at [377, 241] on link "SVR -2025 -266" at bounding box center [357, 253] width 40 height 24
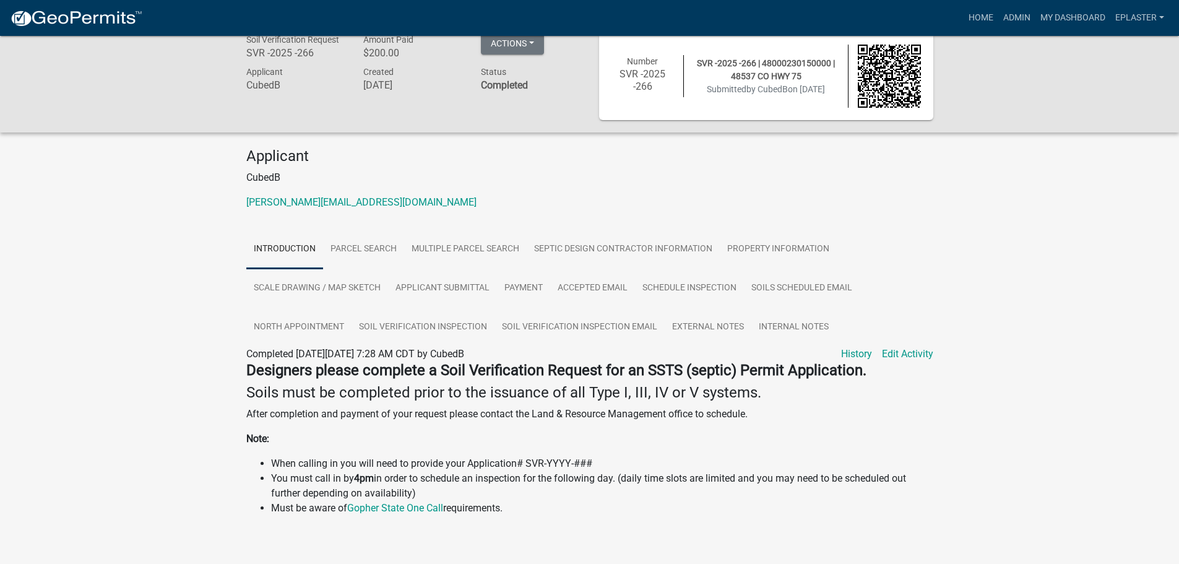
scroll to position [36, 0]
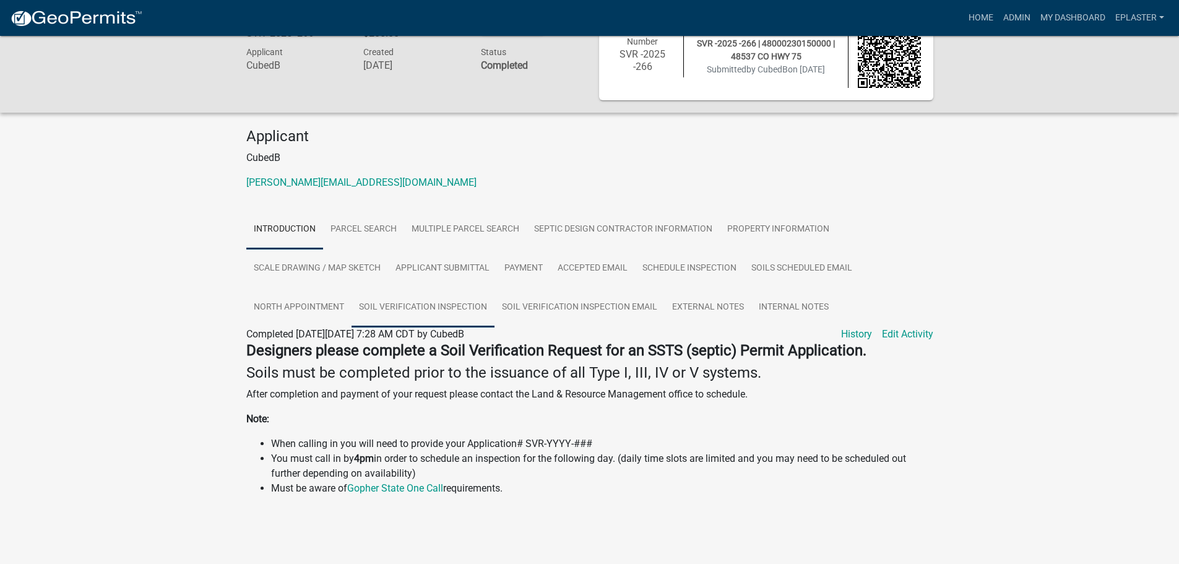
click at [465, 295] on link "Soil Verification Inspection" at bounding box center [423, 308] width 143 height 40
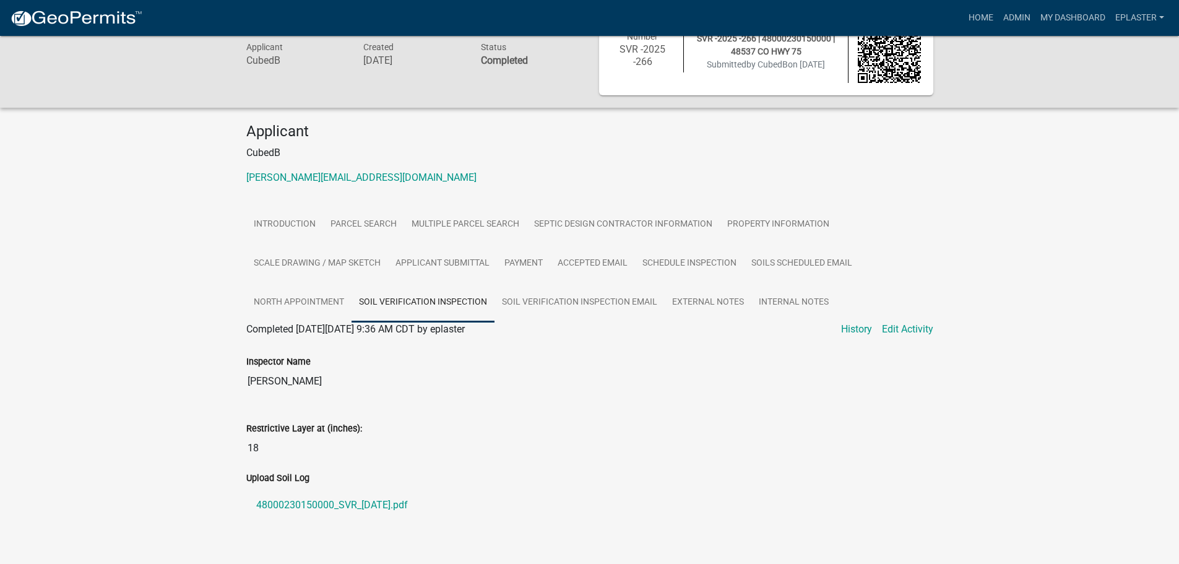
scroll to position [0, 0]
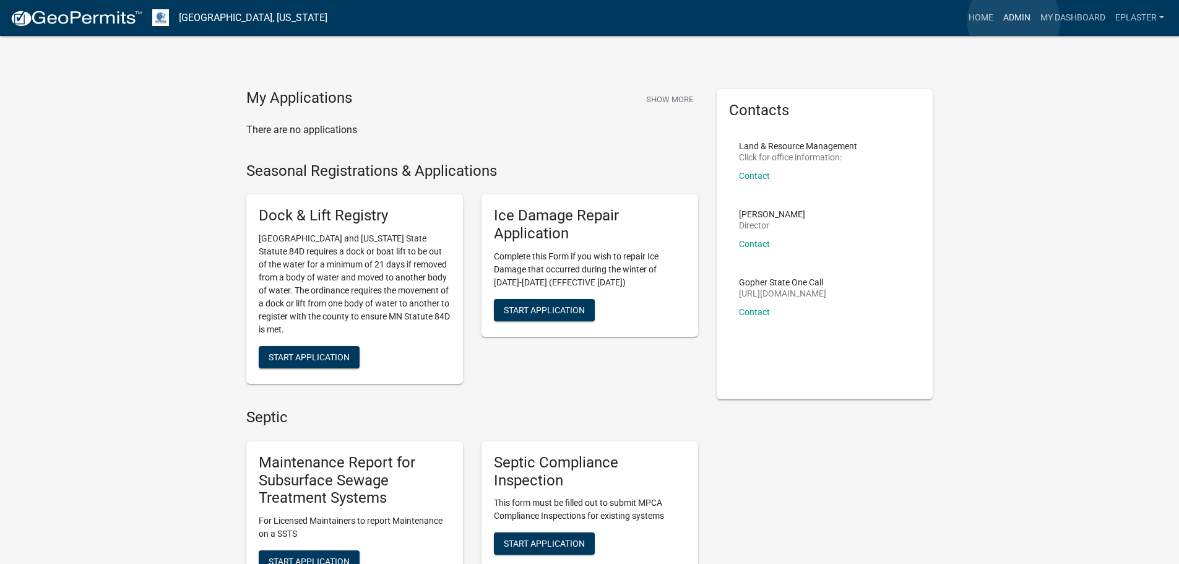
click at [1014, 21] on link "Admin" at bounding box center [1017, 18] width 37 height 24
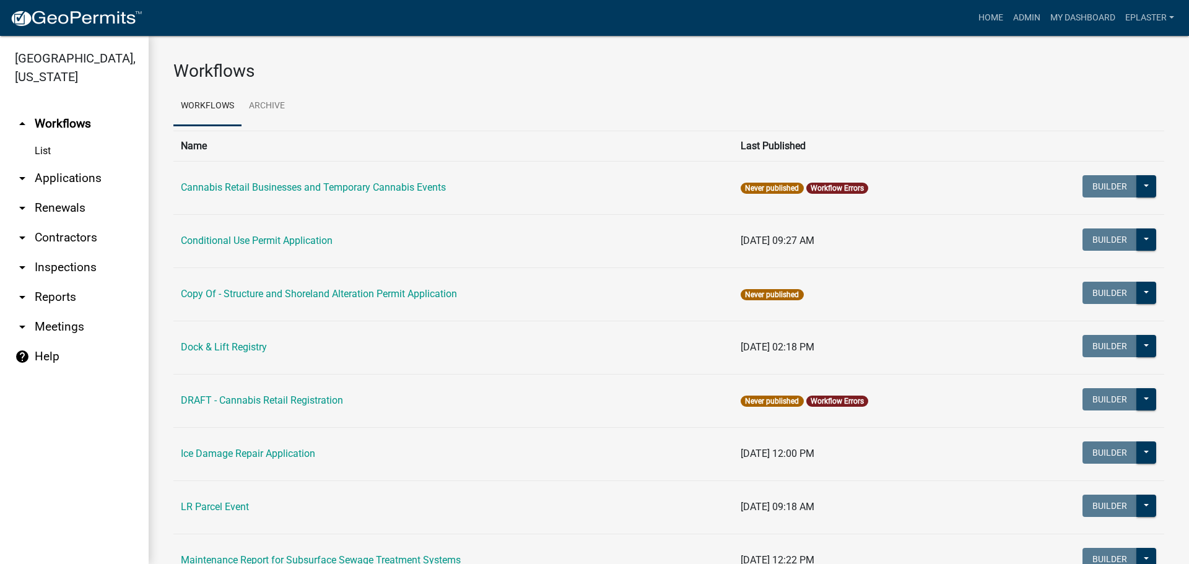
click at [54, 189] on link "arrow_drop_down Applications" at bounding box center [74, 178] width 149 height 30
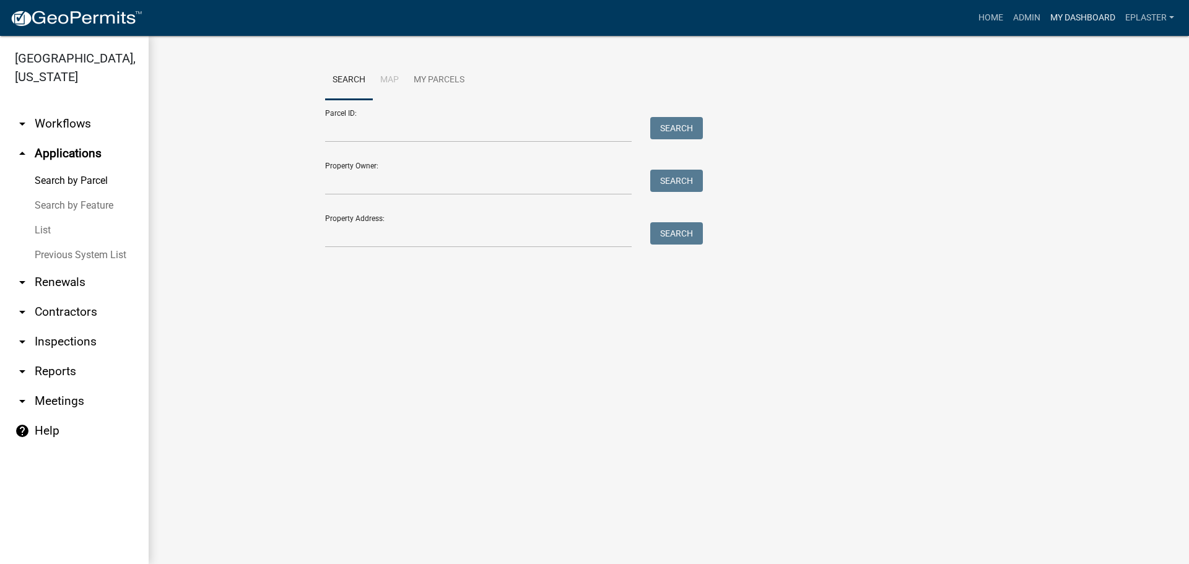
click at [1063, 13] on link "My Dashboard" at bounding box center [1082, 18] width 75 height 24
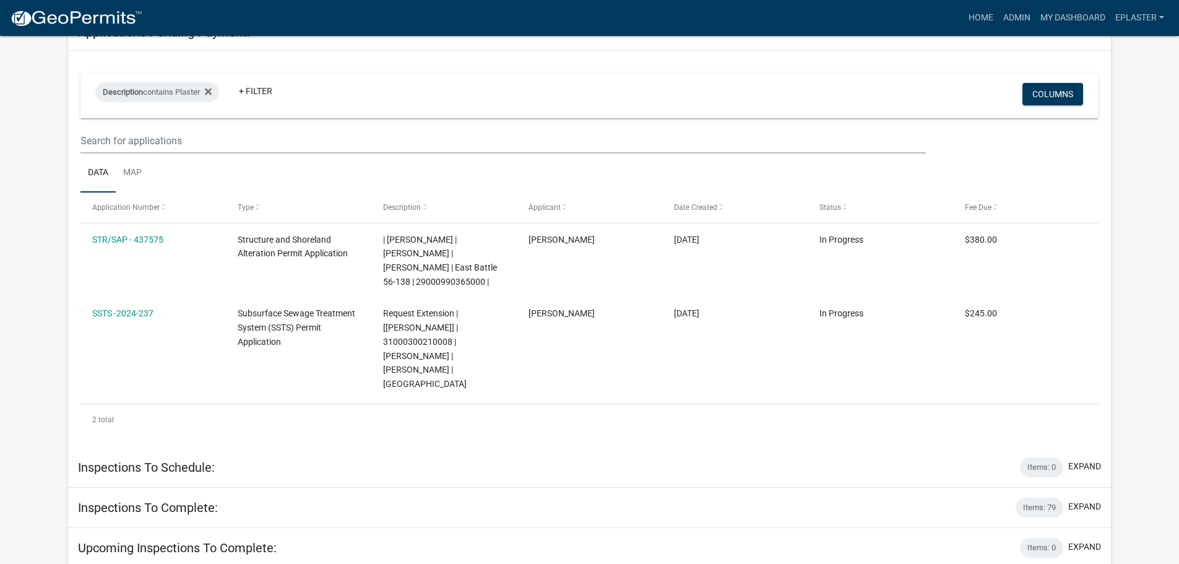
scroll to position [681, 0]
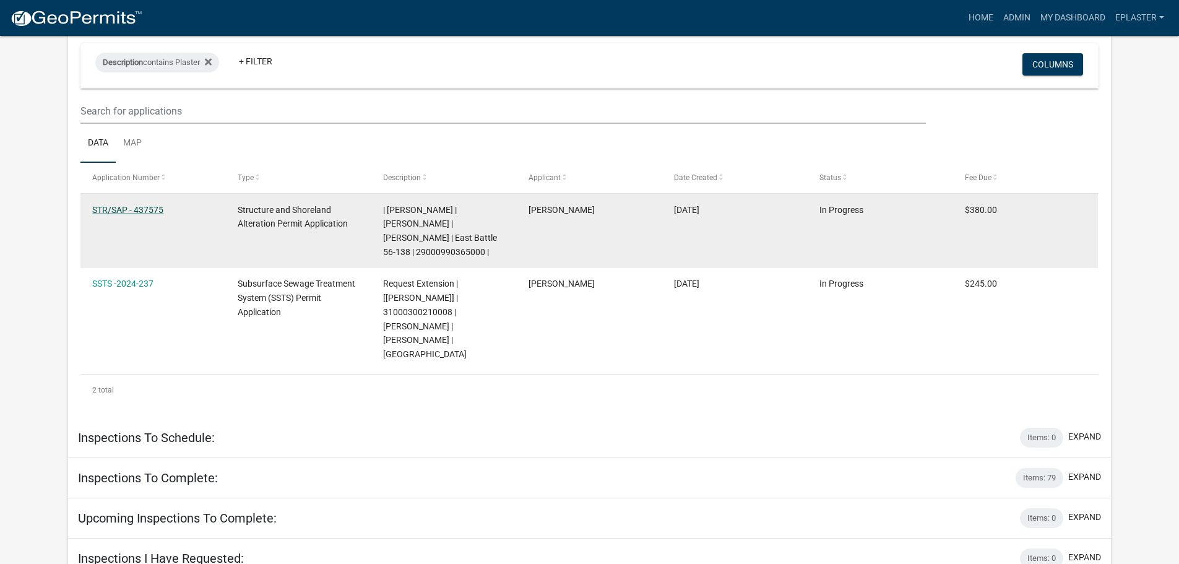
click at [149, 205] on link "STR/SAP - 437575" at bounding box center [127, 210] width 71 height 10
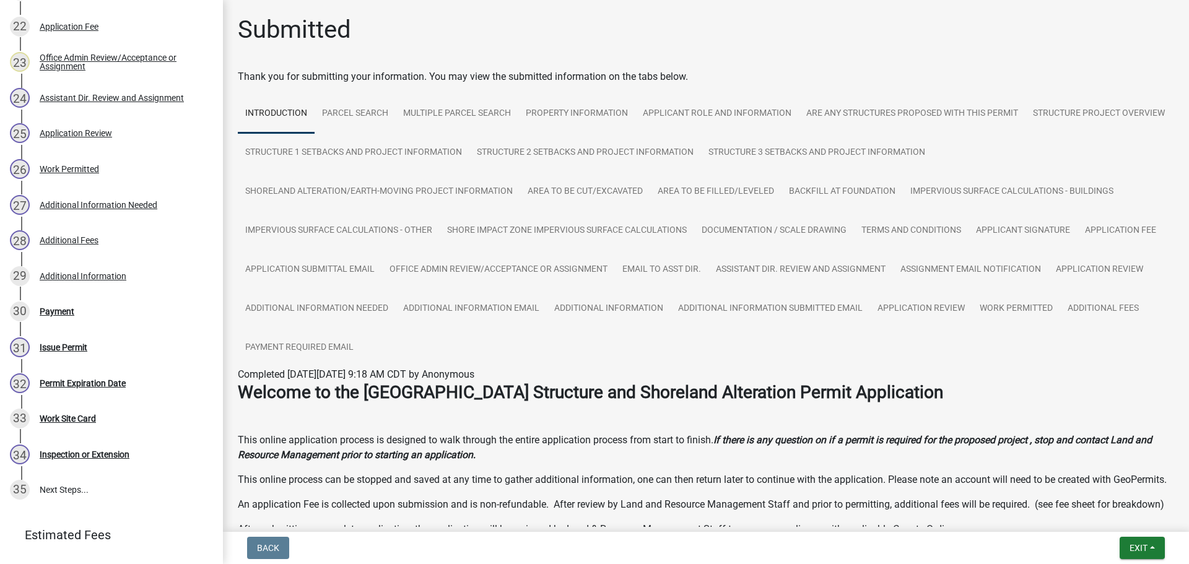
scroll to position [1084, 0]
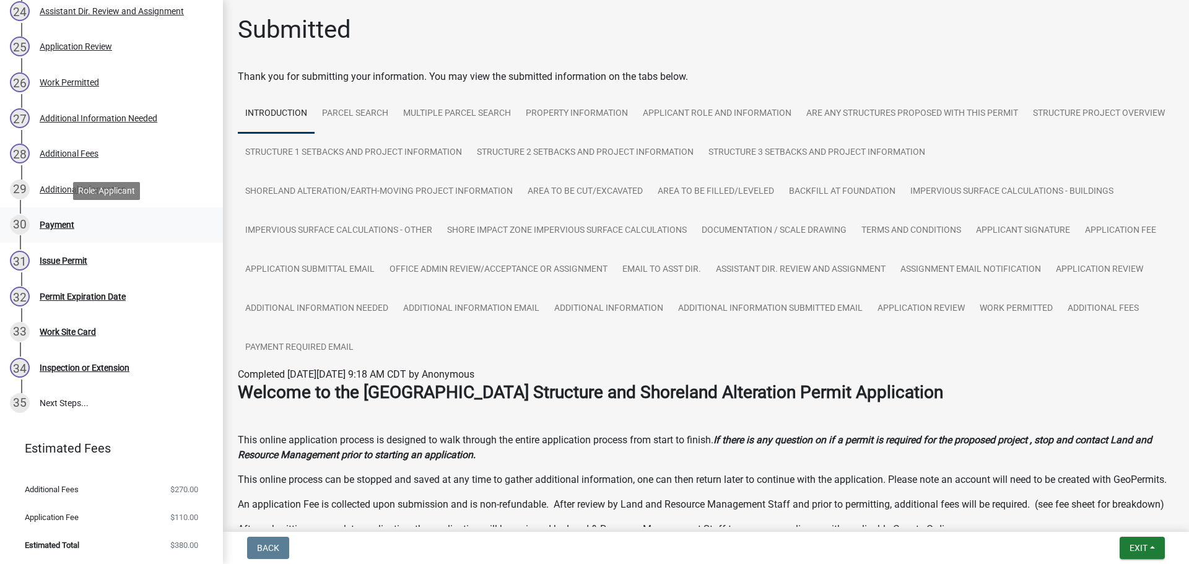
click at [71, 220] on div "Payment" at bounding box center [57, 224] width 35 height 9
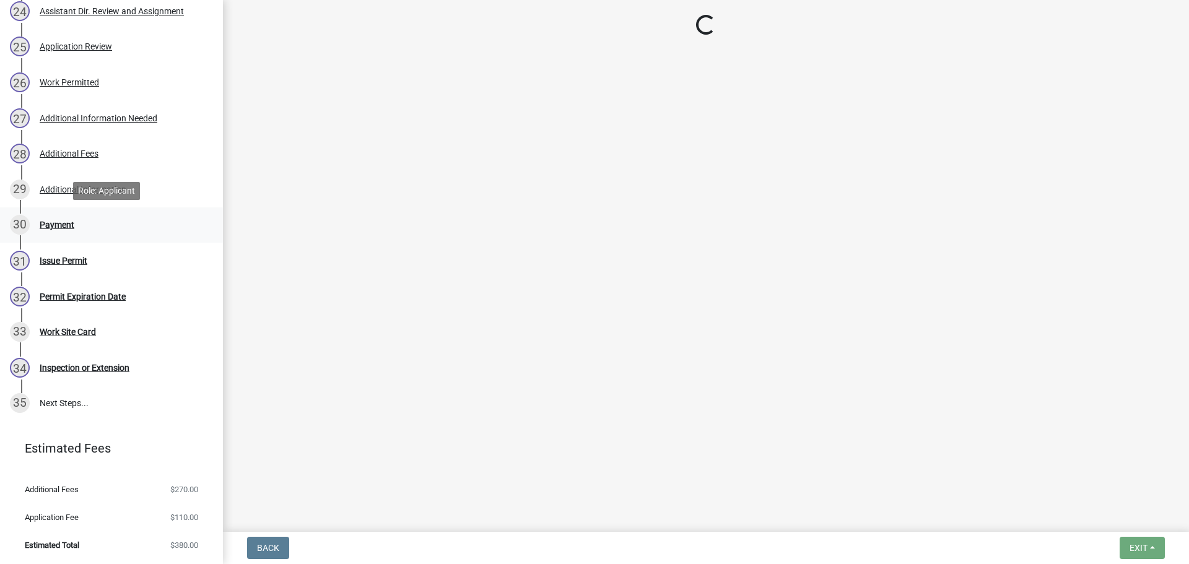
select select "3: 3"
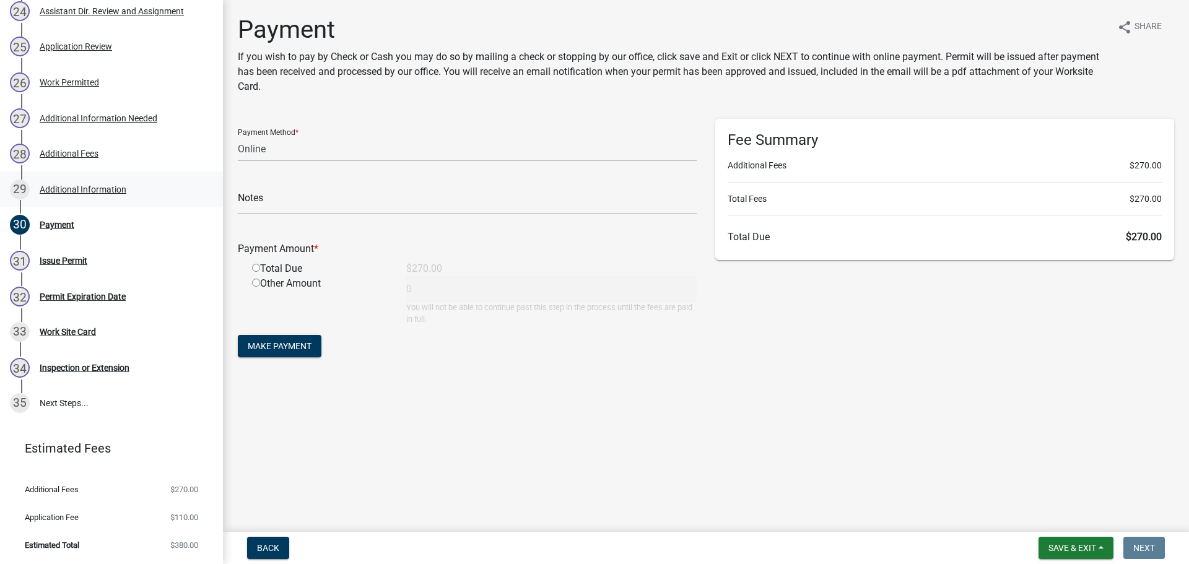
click at [98, 181] on div "29 Additional Information" at bounding box center [106, 190] width 193 height 20
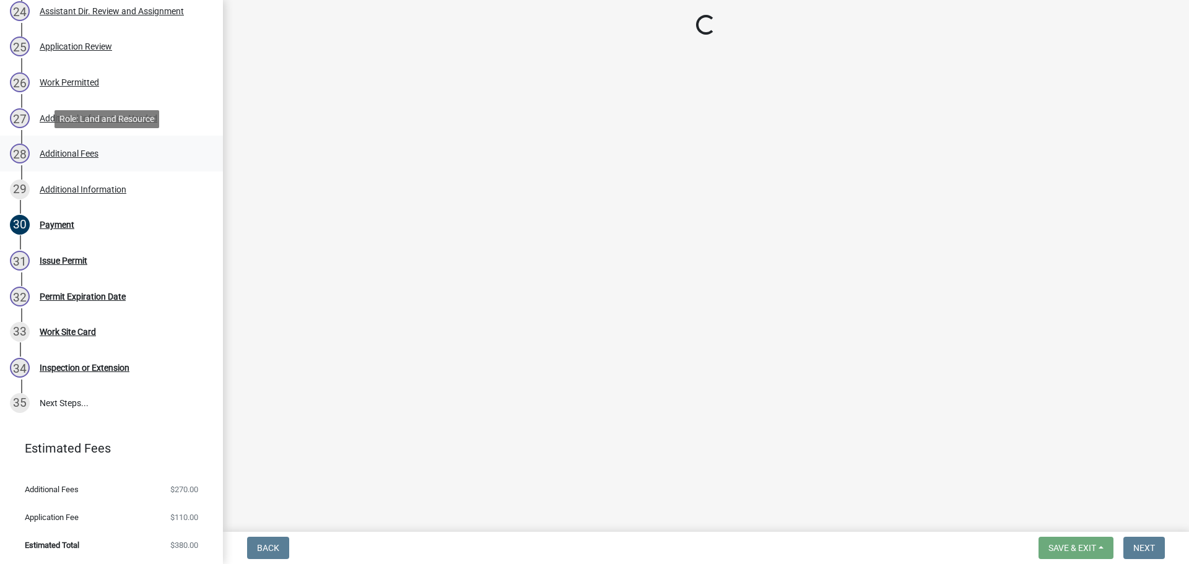
click at [124, 157] on div "28 Additional Fees" at bounding box center [106, 154] width 193 height 20
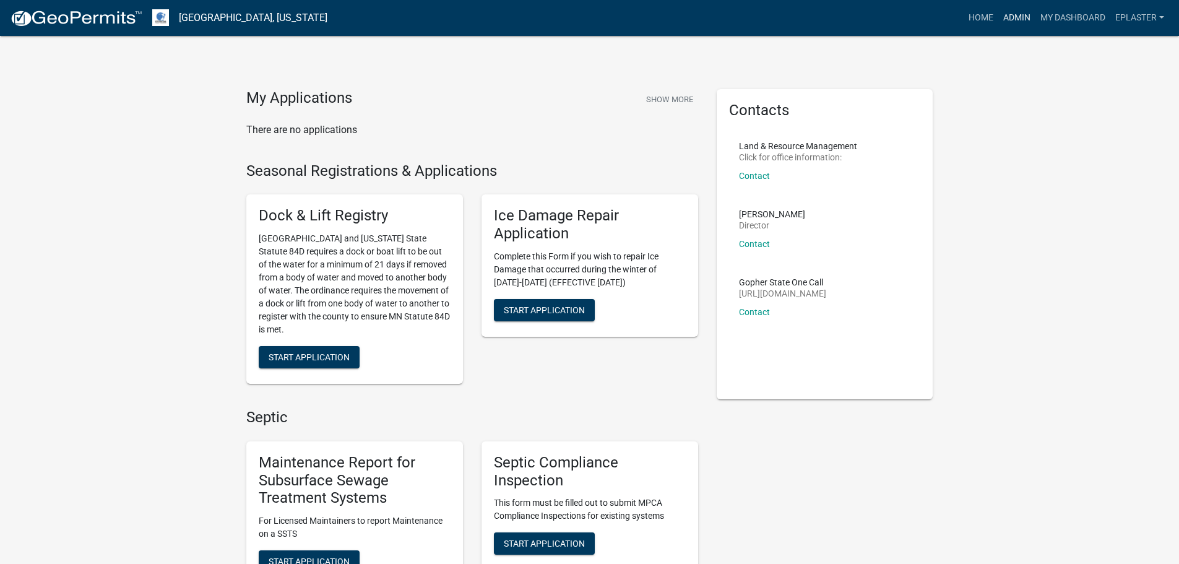
click at [1010, 18] on link "Admin" at bounding box center [1017, 18] width 37 height 24
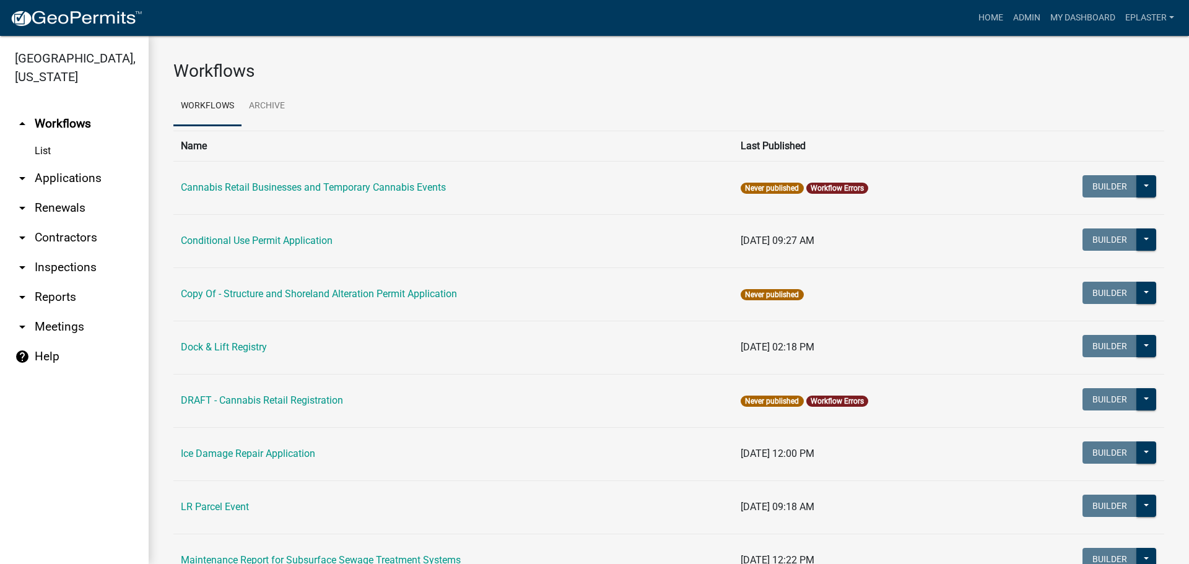
drag, startPoint x: 44, startPoint y: 175, endPoint x: 57, endPoint y: 171, distance: 13.5
click at [45, 175] on link "arrow_drop_down Applications" at bounding box center [74, 178] width 149 height 30
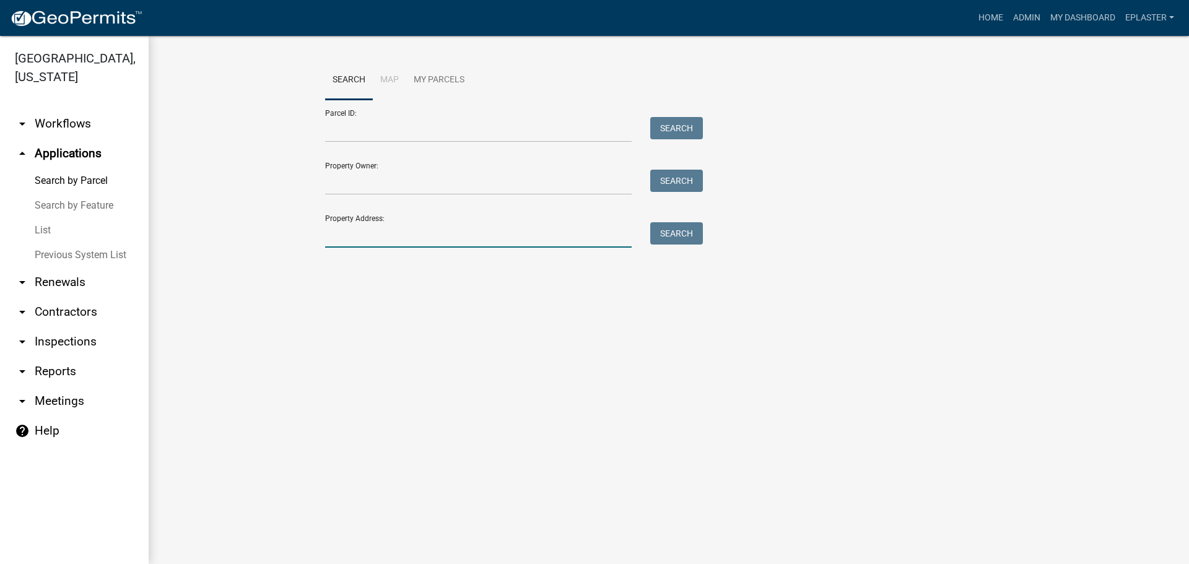
click at [384, 242] on input "Property Address:" at bounding box center [478, 234] width 306 height 25
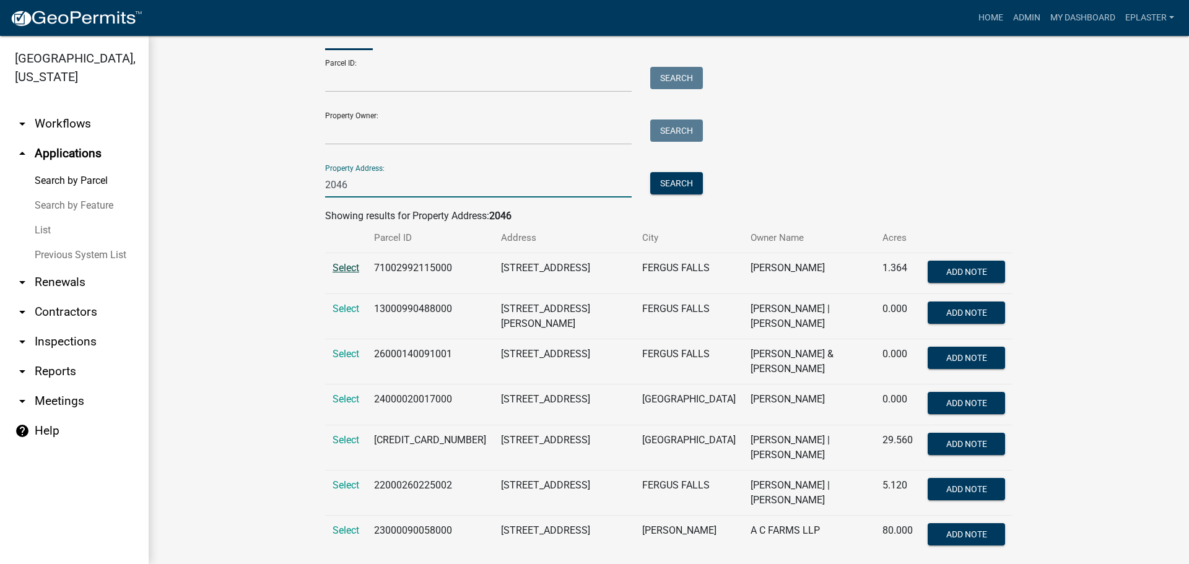
scroll to position [62, 0]
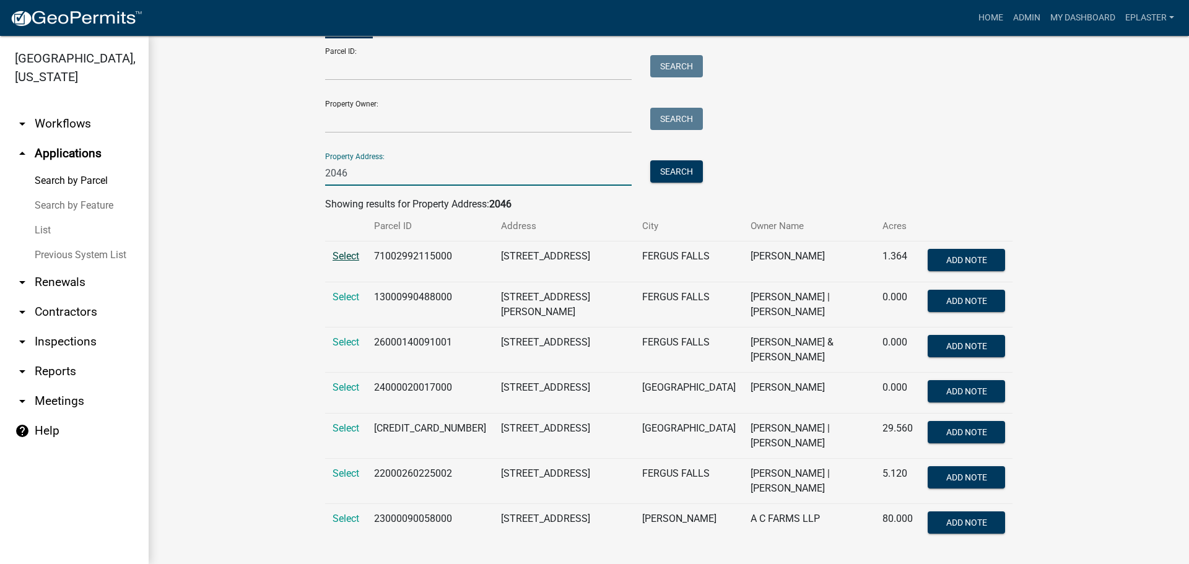
type input "2046"
click at [342, 260] on span "Select" at bounding box center [345, 256] width 27 height 12
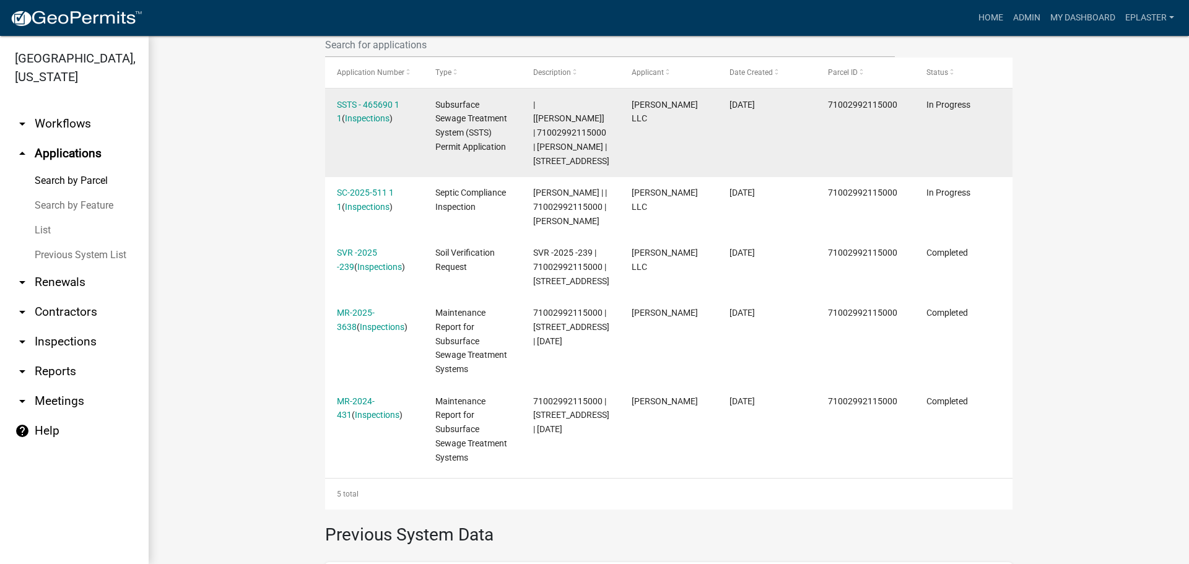
scroll to position [387, 0]
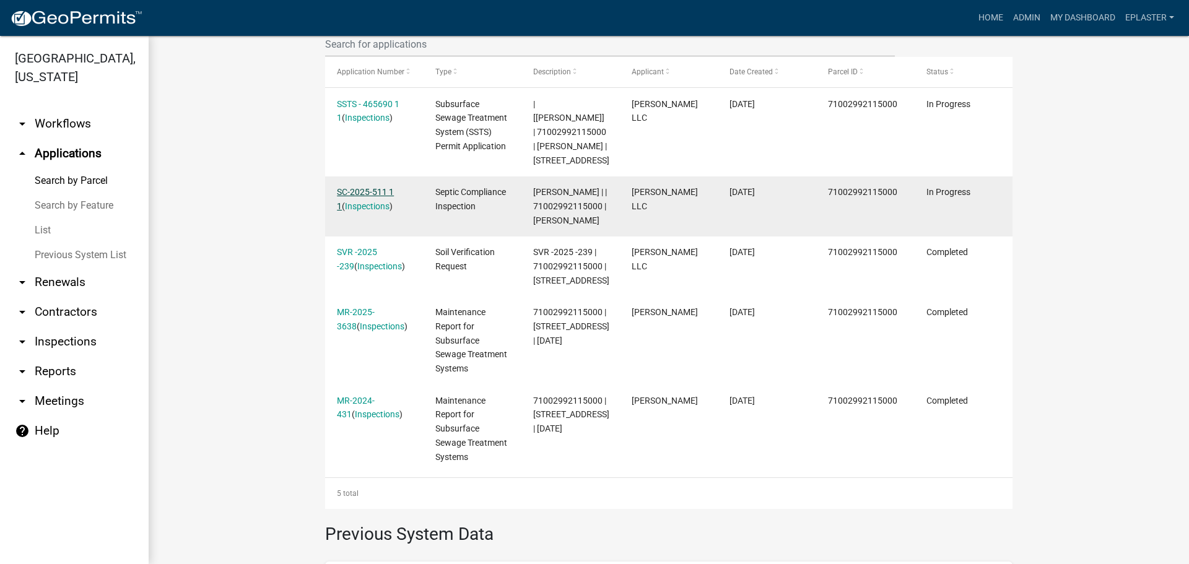
click at [369, 193] on link "SC-2025-511 1 1" at bounding box center [365, 199] width 57 height 24
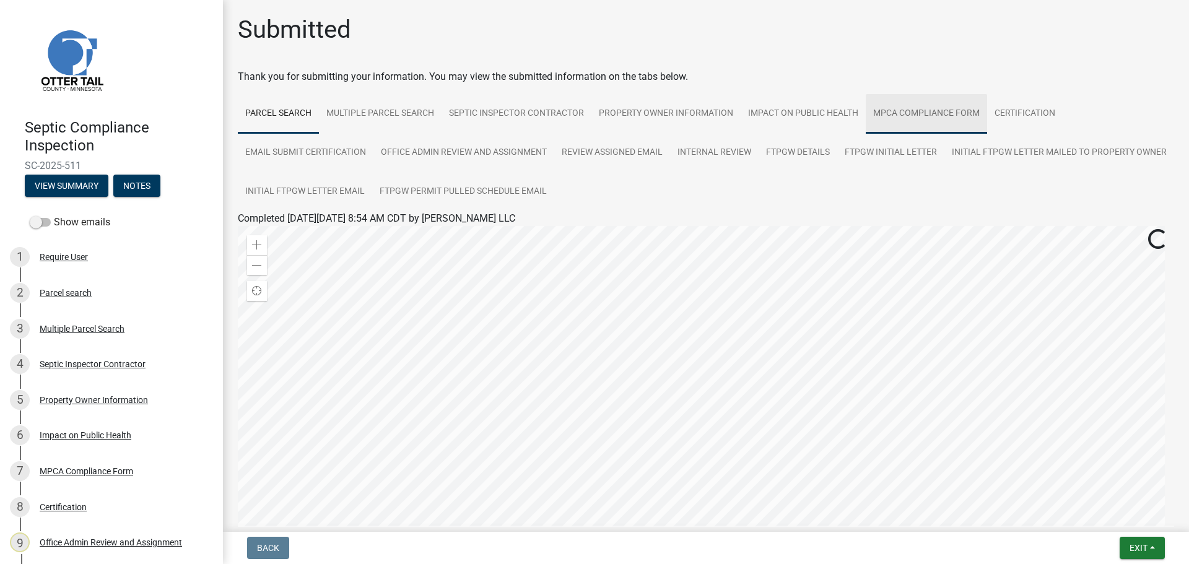
click at [923, 119] on link "MPCA Compliance Form" at bounding box center [926, 114] width 121 height 40
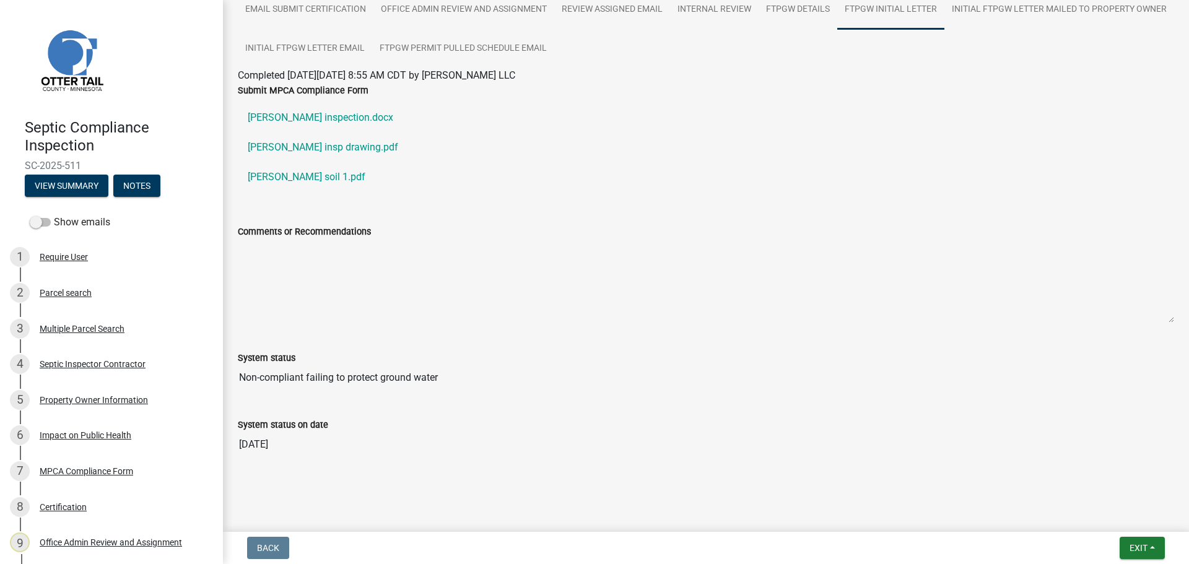
scroll to position [146, 0]
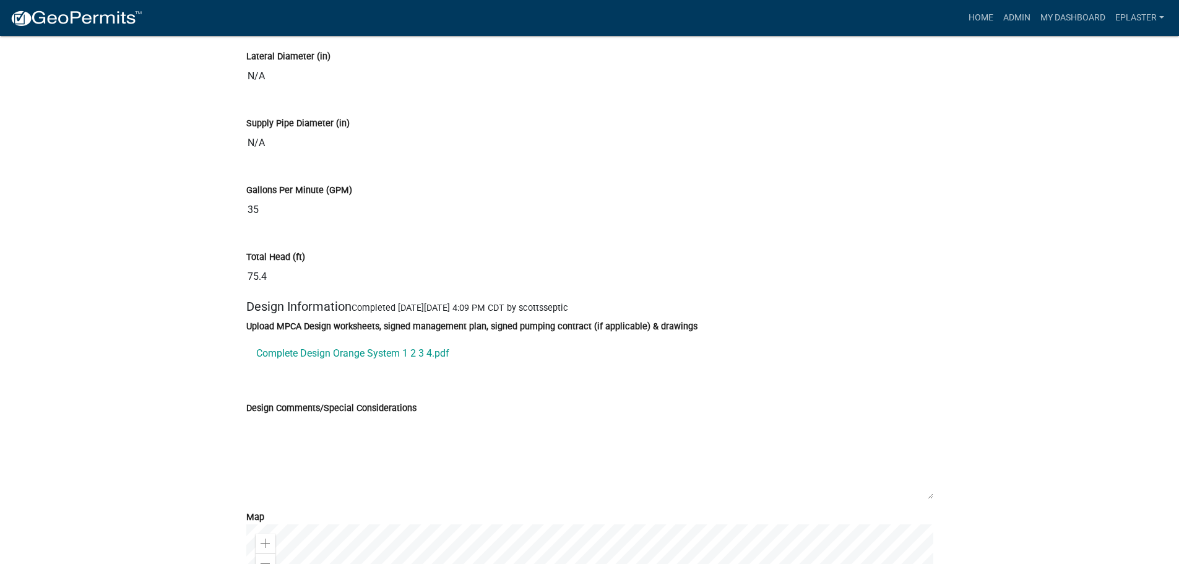
scroll to position [7306, 0]
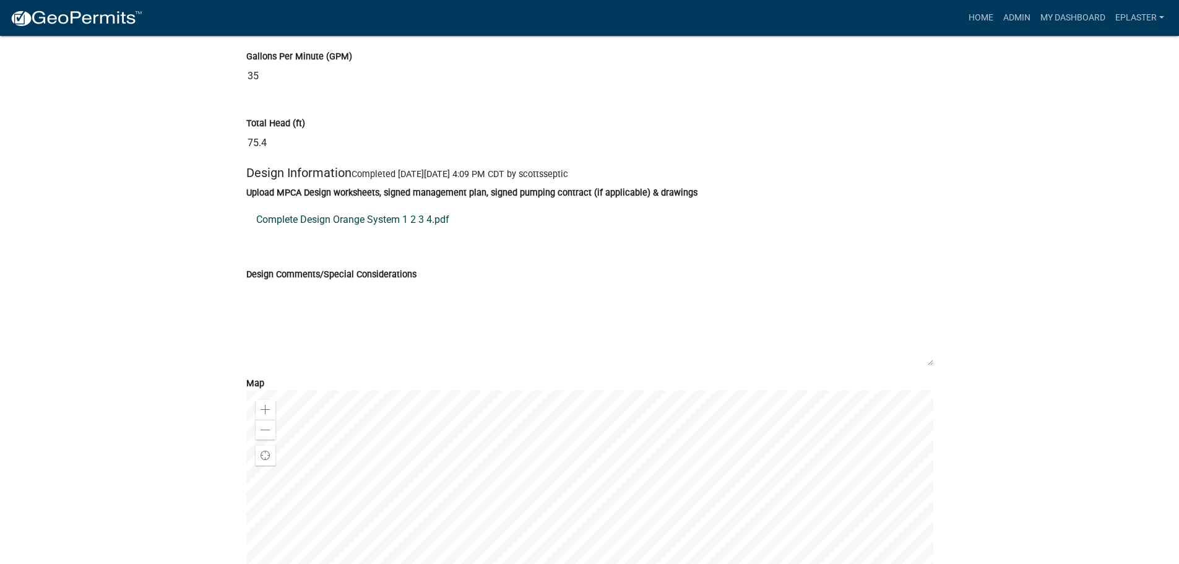
click at [417, 235] on link "Complete Design Orange System 1 2 3 4.pdf" at bounding box center [589, 220] width 687 height 30
